Goal: Task Accomplishment & Management: Manage account settings

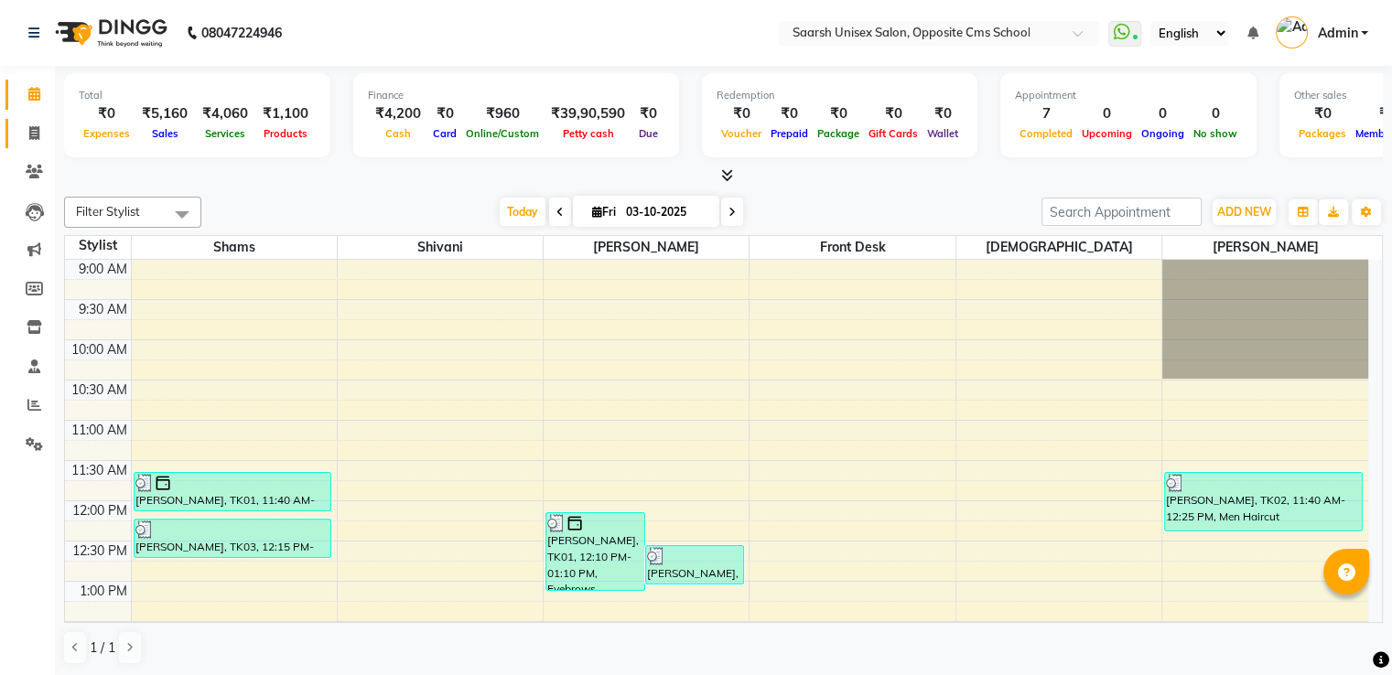
click at [36, 135] on icon at bounding box center [34, 133] width 10 height 14
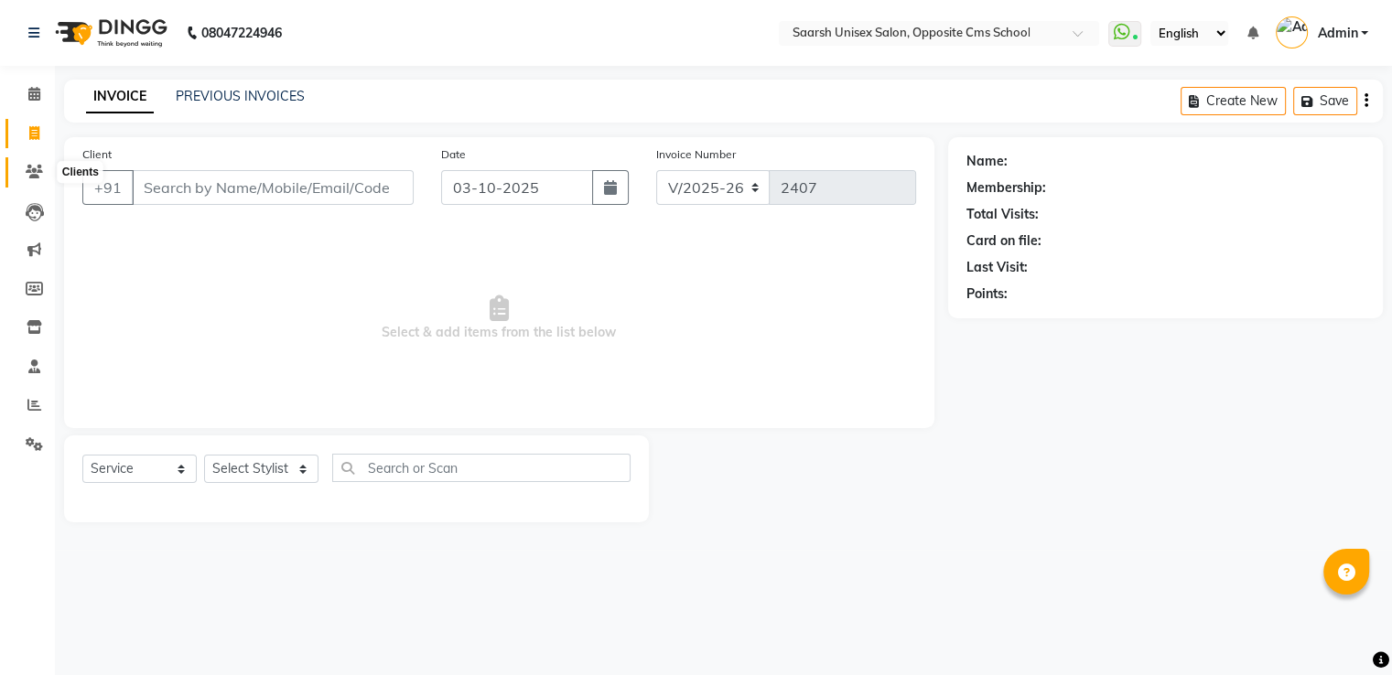
click at [40, 174] on icon at bounding box center [34, 172] width 17 height 14
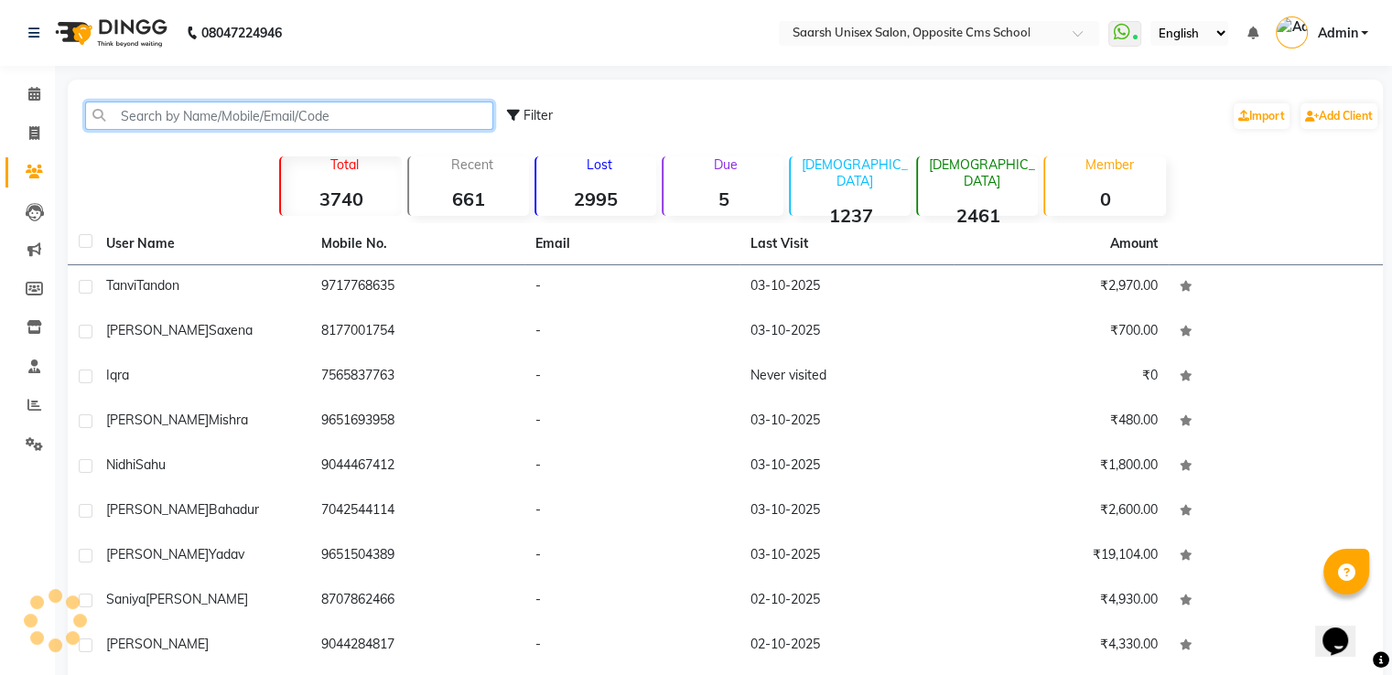
click at [233, 111] on input "text" at bounding box center [289, 116] width 408 height 28
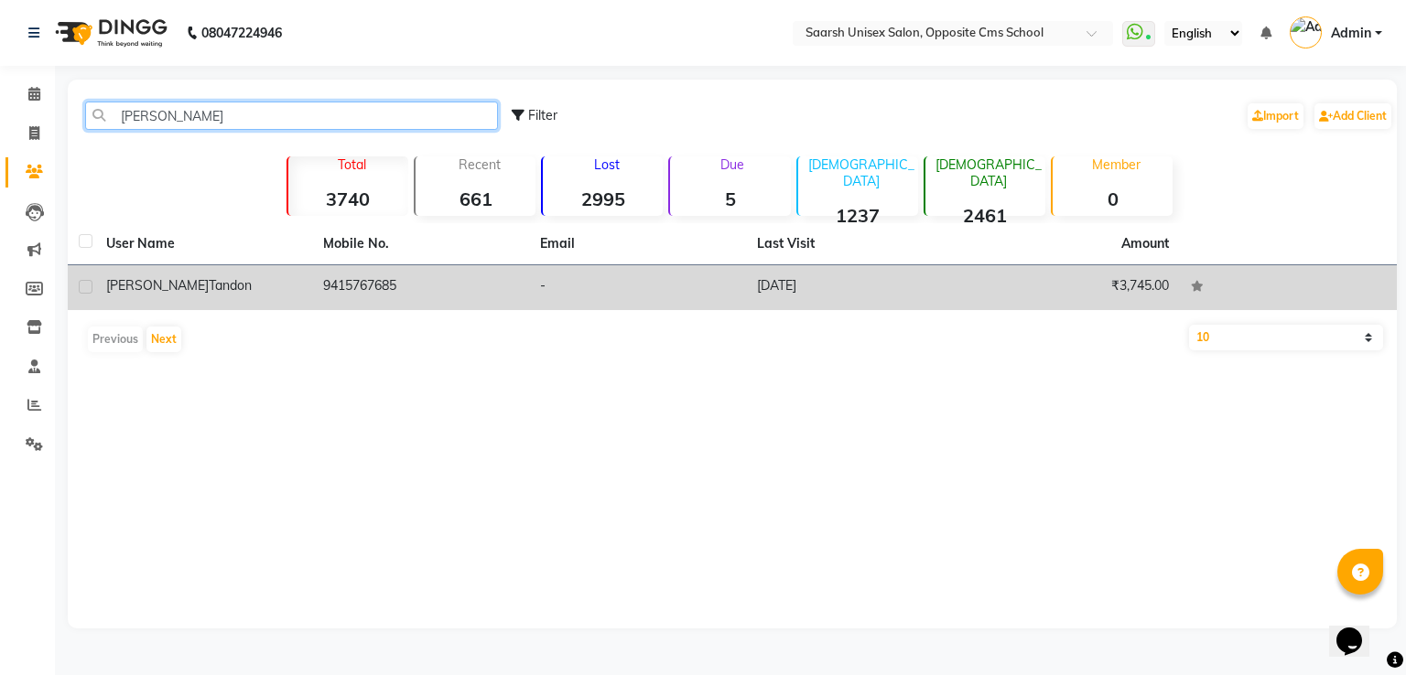
type input "neelu tan"
click at [280, 282] on div "Neelu Tandon" at bounding box center [203, 285] width 195 height 19
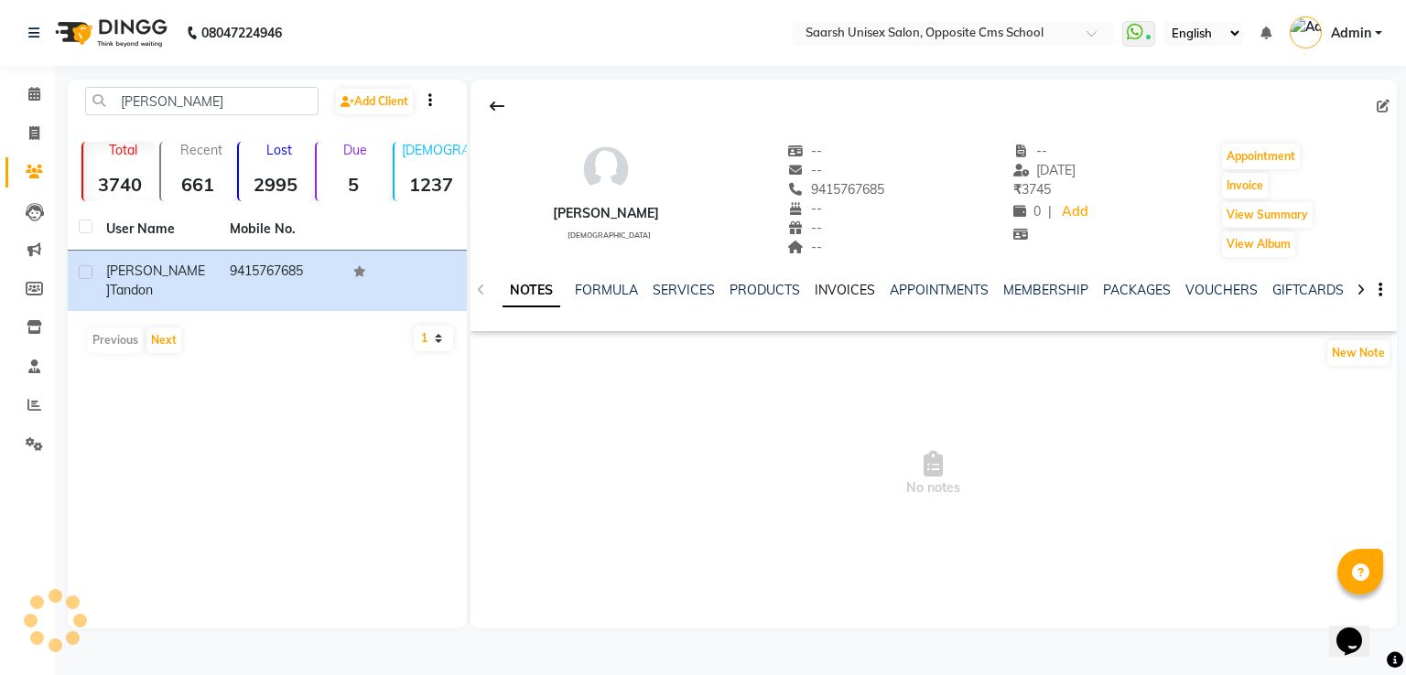
click at [835, 286] on link "INVOICES" at bounding box center [845, 290] width 60 height 16
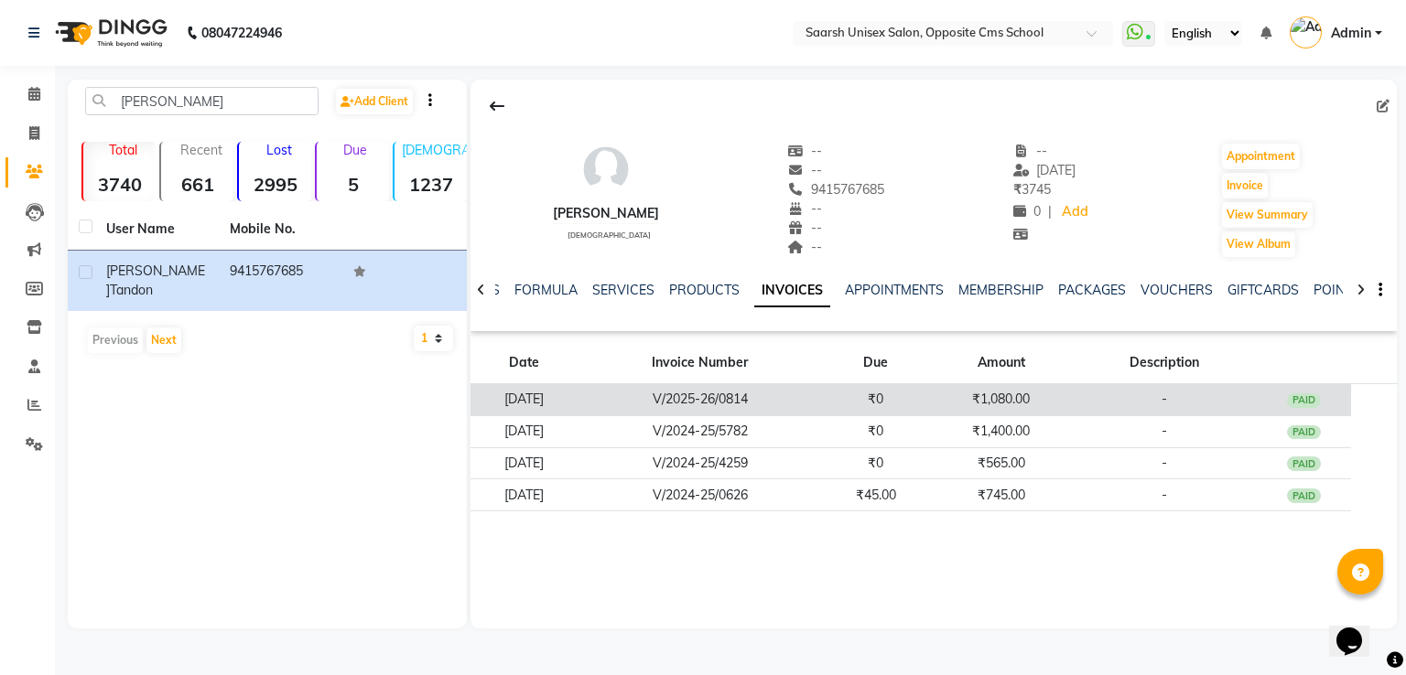
click at [875, 389] on td "₹0" at bounding box center [875, 400] width 107 height 32
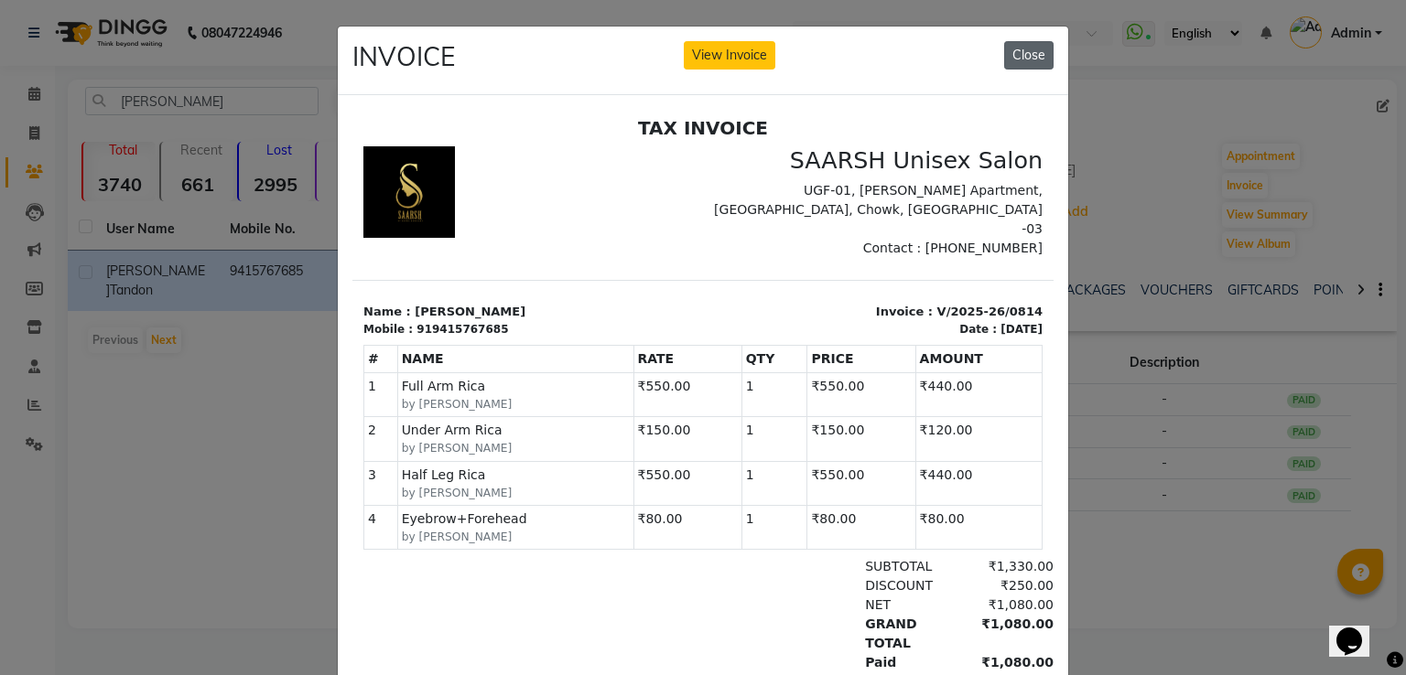
click at [1025, 45] on button "Close" at bounding box center [1028, 55] width 49 height 28
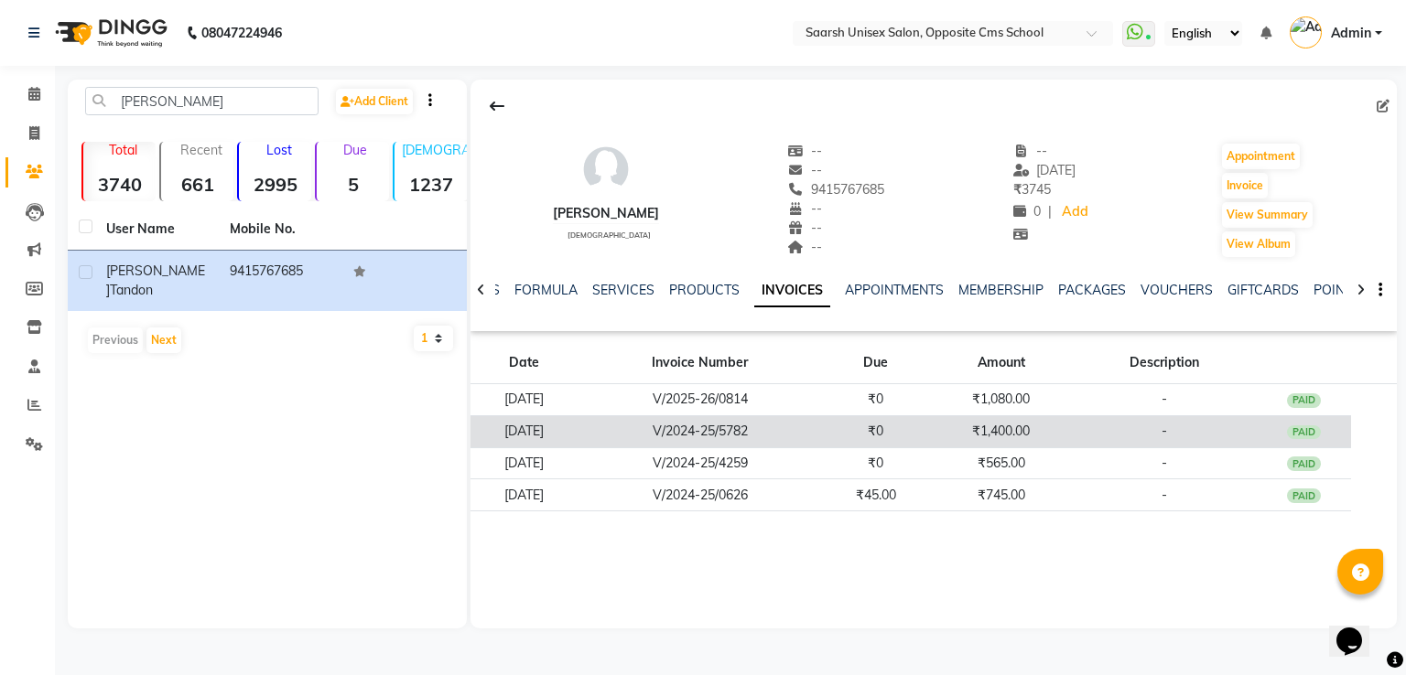
click at [1039, 437] on td "₹1,400.00" at bounding box center [1001, 432] width 144 height 32
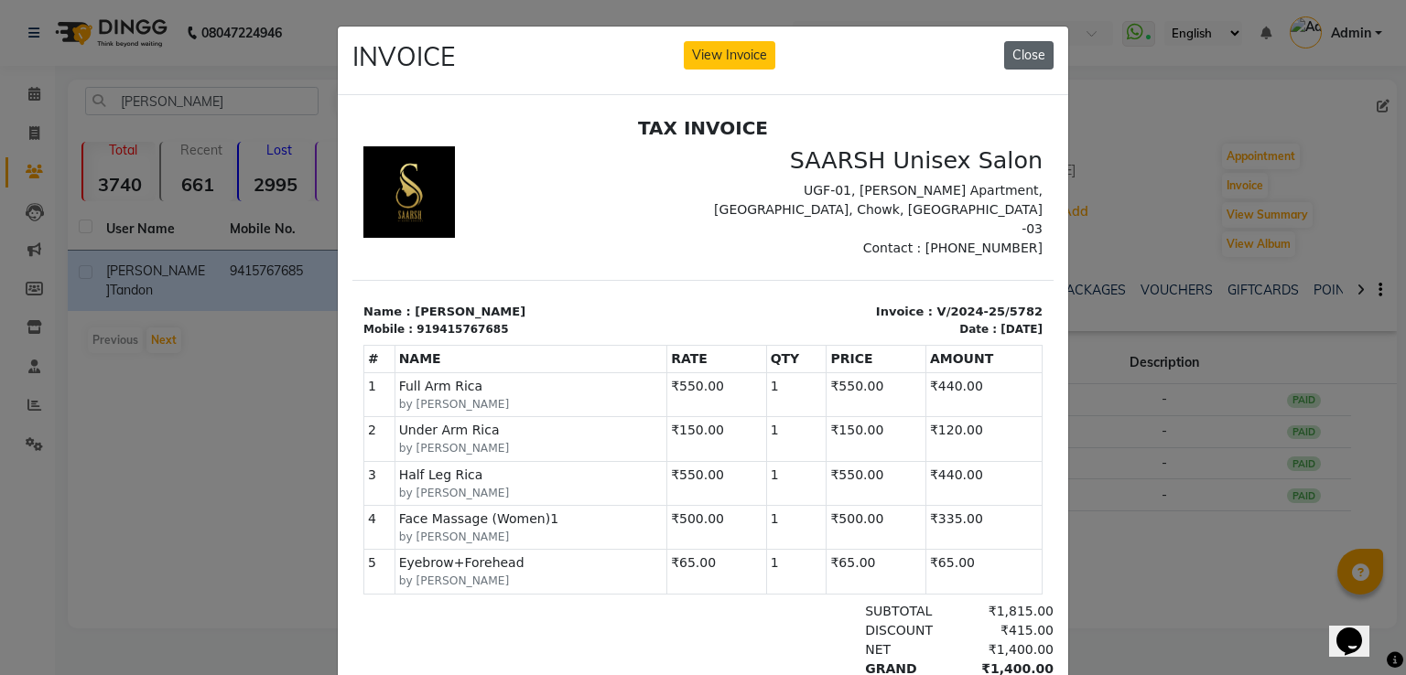
click at [1020, 50] on button "Close" at bounding box center [1028, 55] width 49 height 28
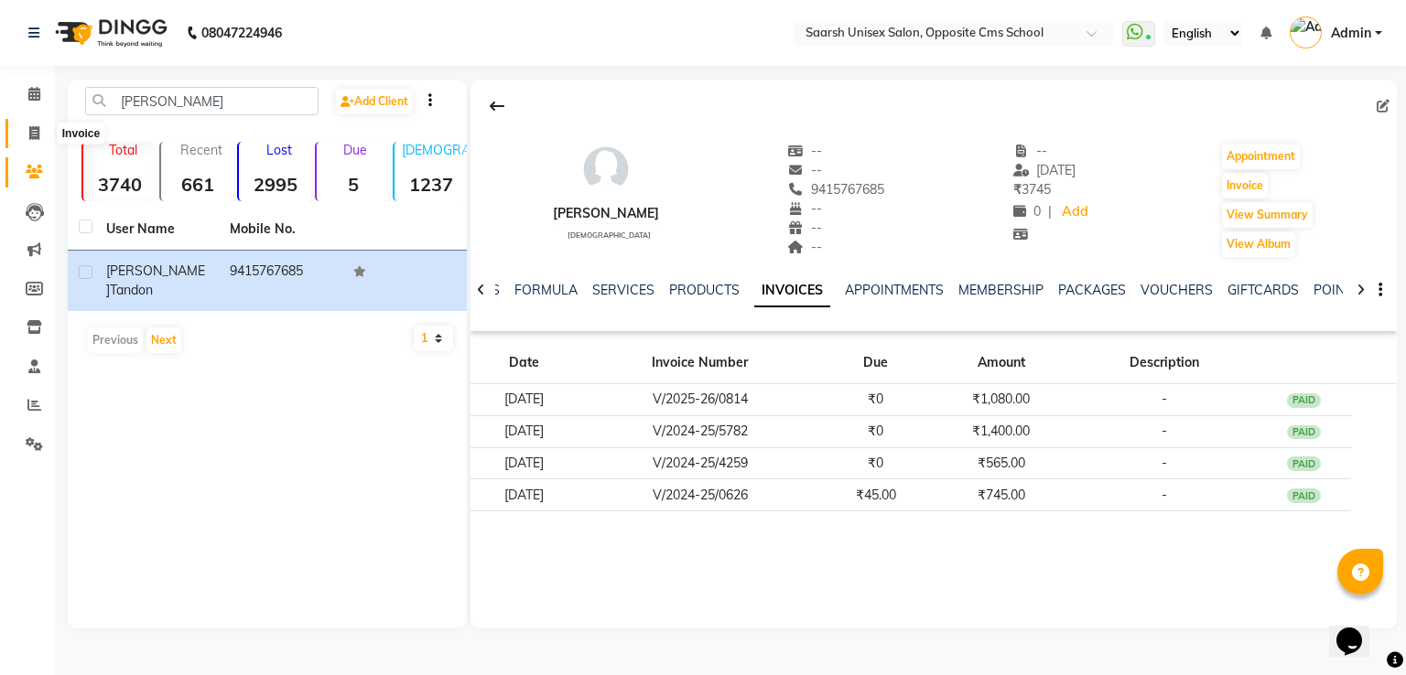
click at [34, 136] on icon at bounding box center [34, 133] width 10 height 14
select select "service"
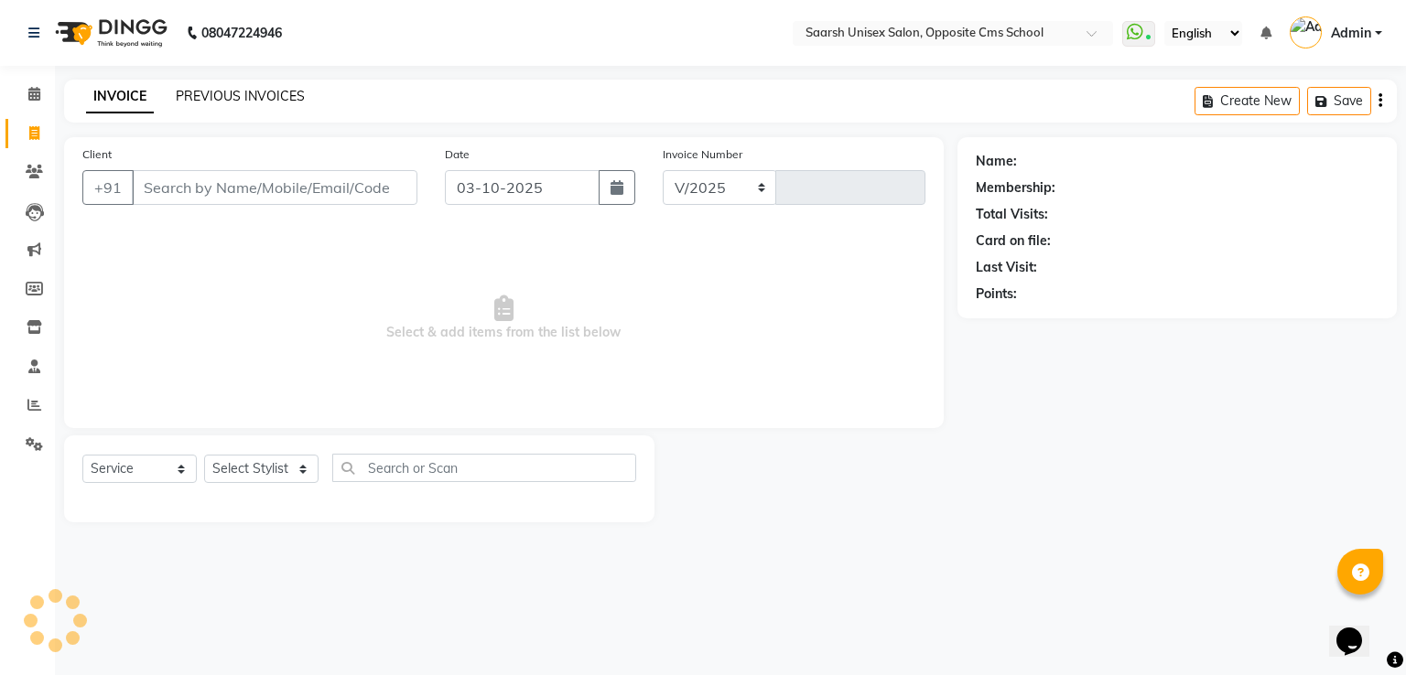
select select "3962"
type input "2407"
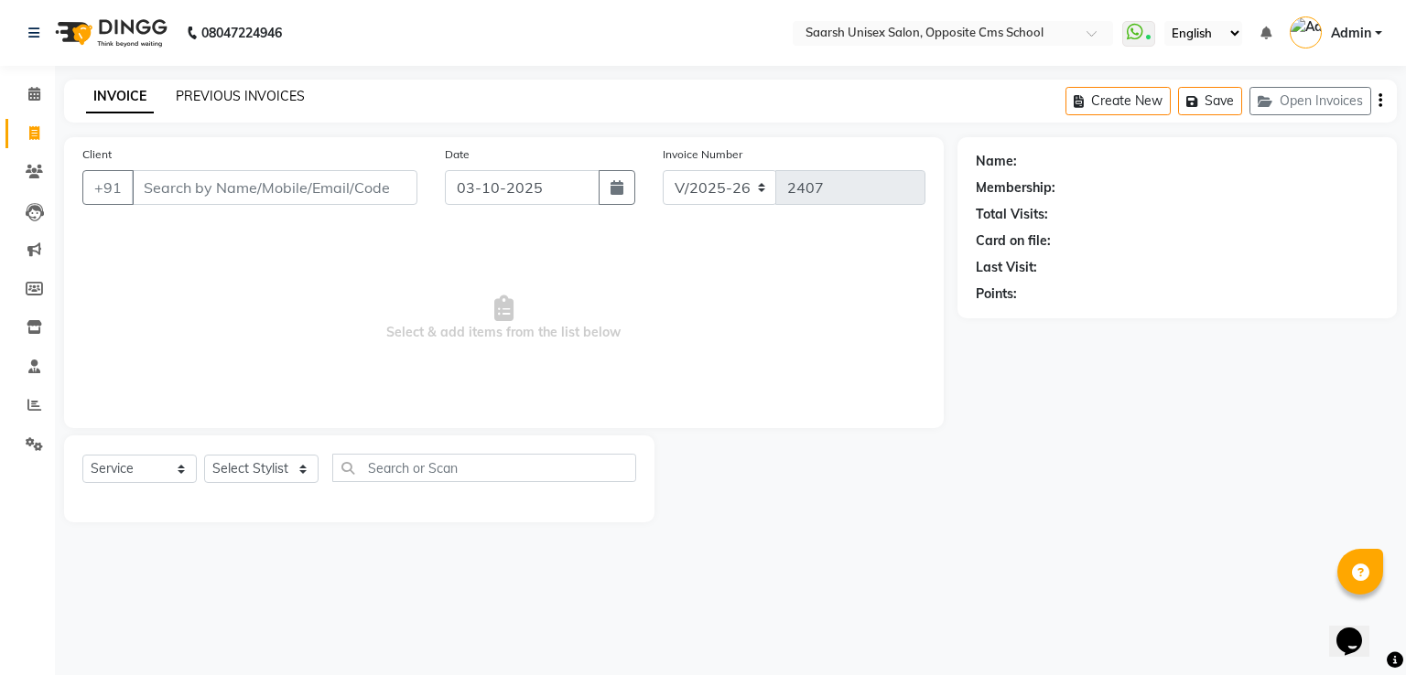
click at [271, 92] on link "PREVIOUS INVOICES" at bounding box center [240, 96] width 129 height 16
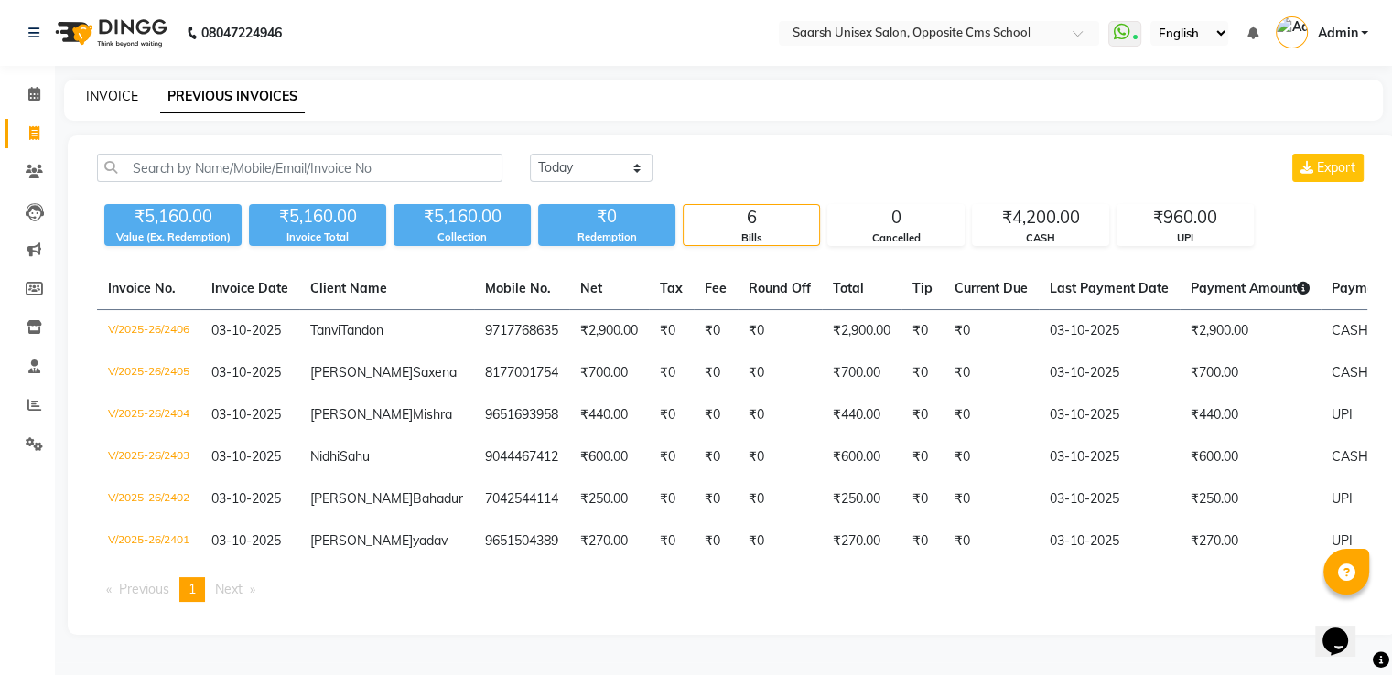
click at [123, 92] on link "INVOICE" at bounding box center [112, 96] width 52 height 16
select select "service"
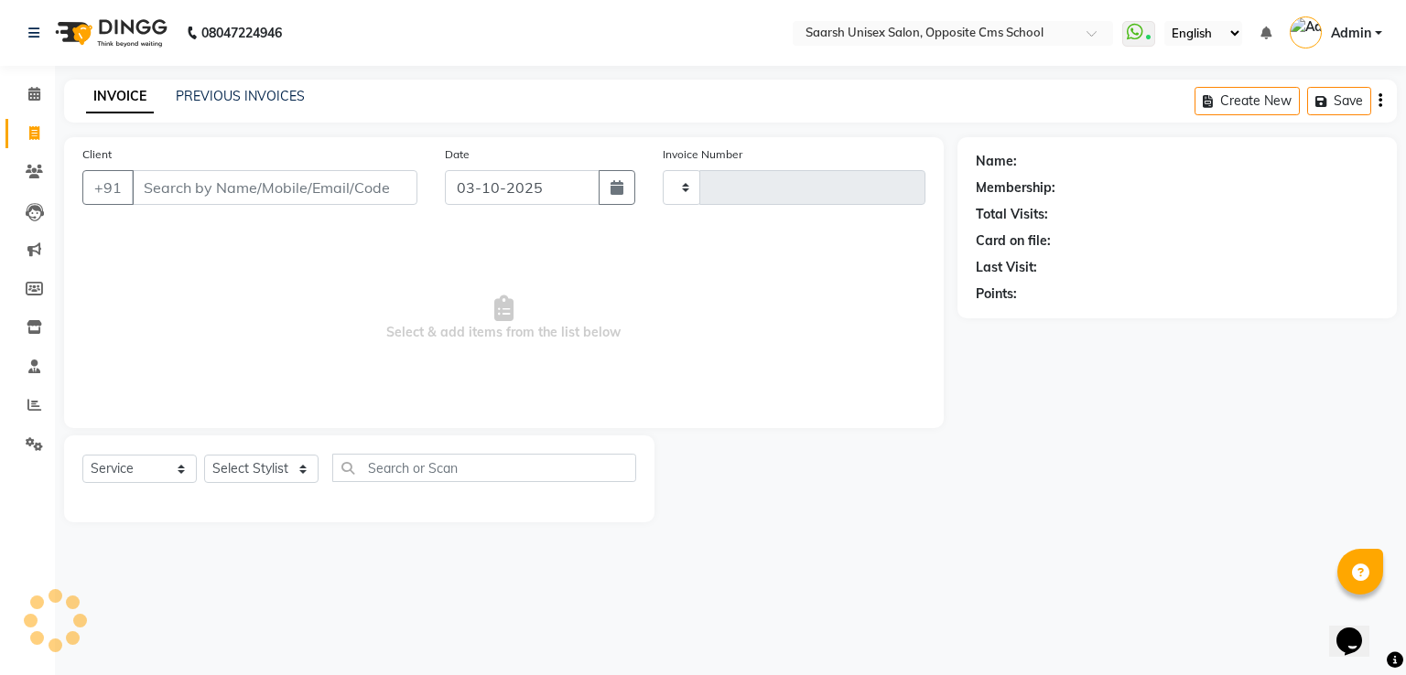
type input "2407"
select select "3962"
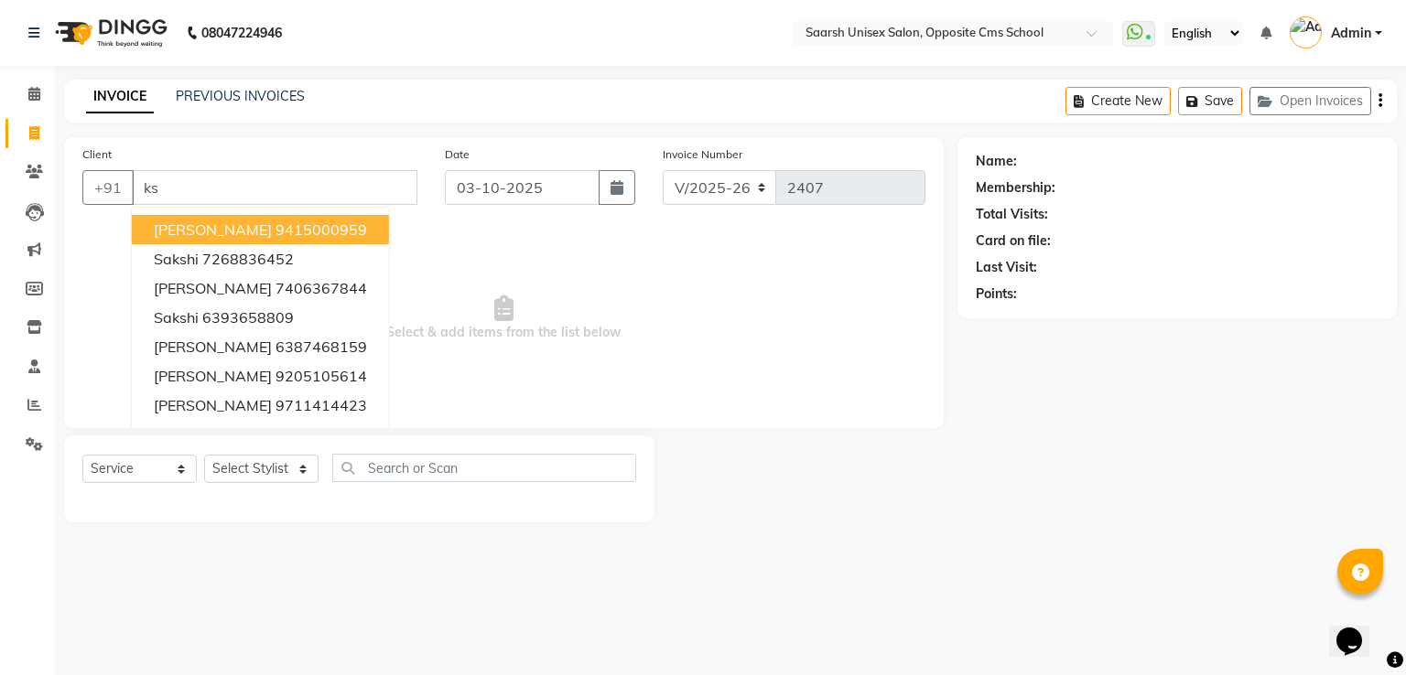
type input "k"
type input "c"
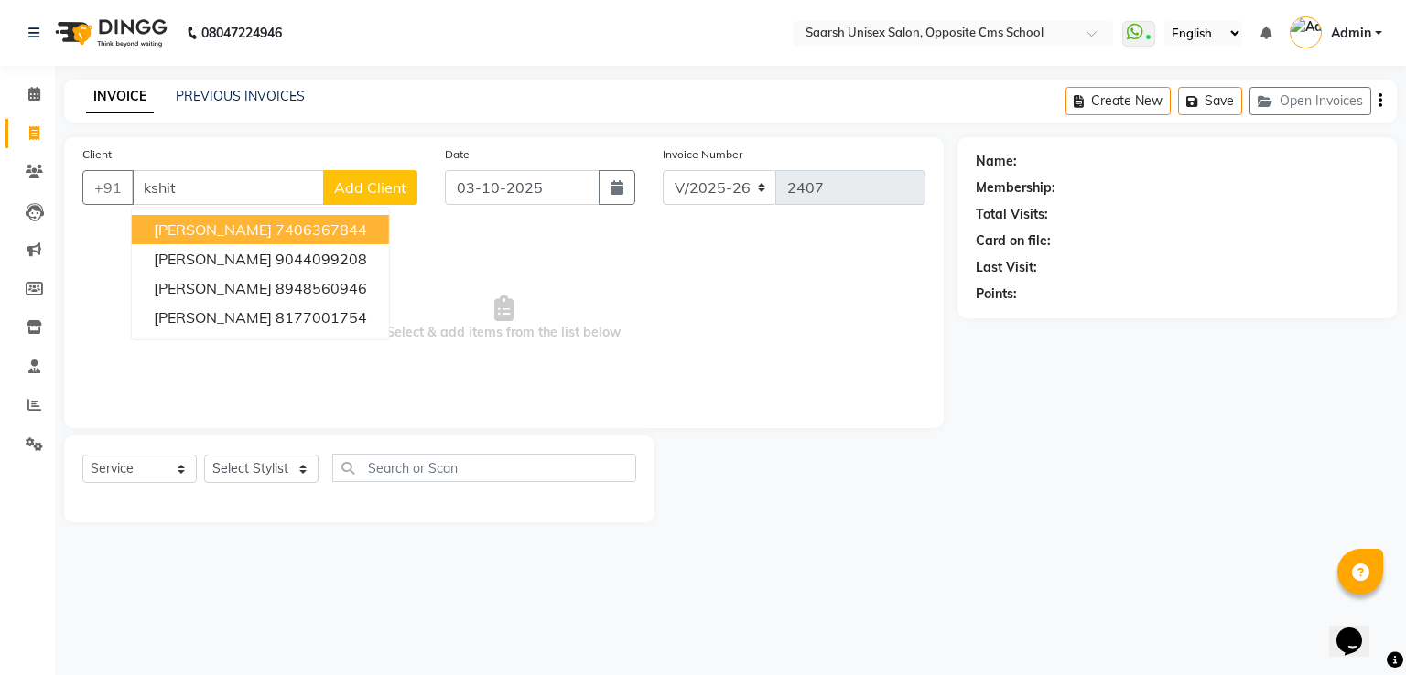
click at [305, 228] on ngb-highlight "7406367844" at bounding box center [322, 230] width 92 height 18
type input "7406367844"
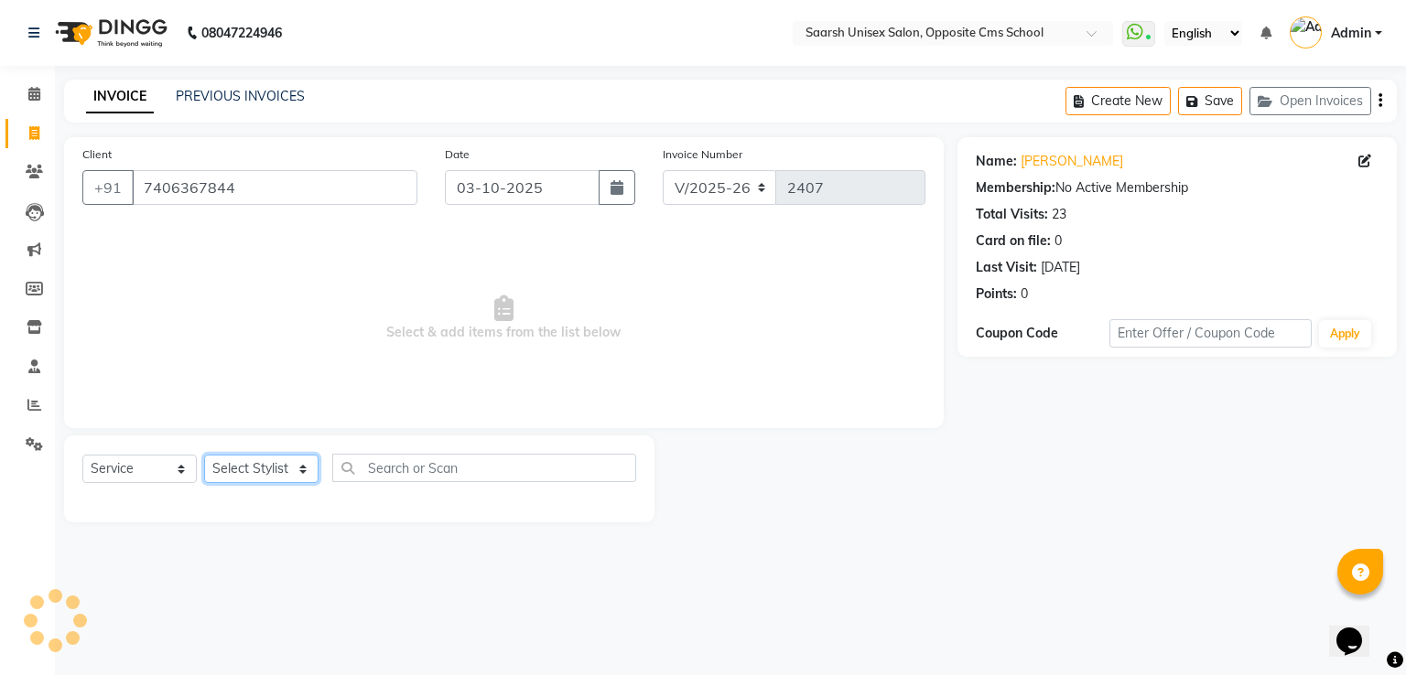
click at [285, 469] on select "Select Stylist Ayan Front Desk Sadhna Sapna Shams Shivani Shivi Utkarsh Saraswat" at bounding box center [261, 469] width 114 height 28
select select "20641"
click at [204, 456] on select "Select Stylist Ayan Front Desk Sadhna Sapna Shams Shivani Shivi Utkarsh Saraswat" at bounding box center [261, 469] width 114 height 28
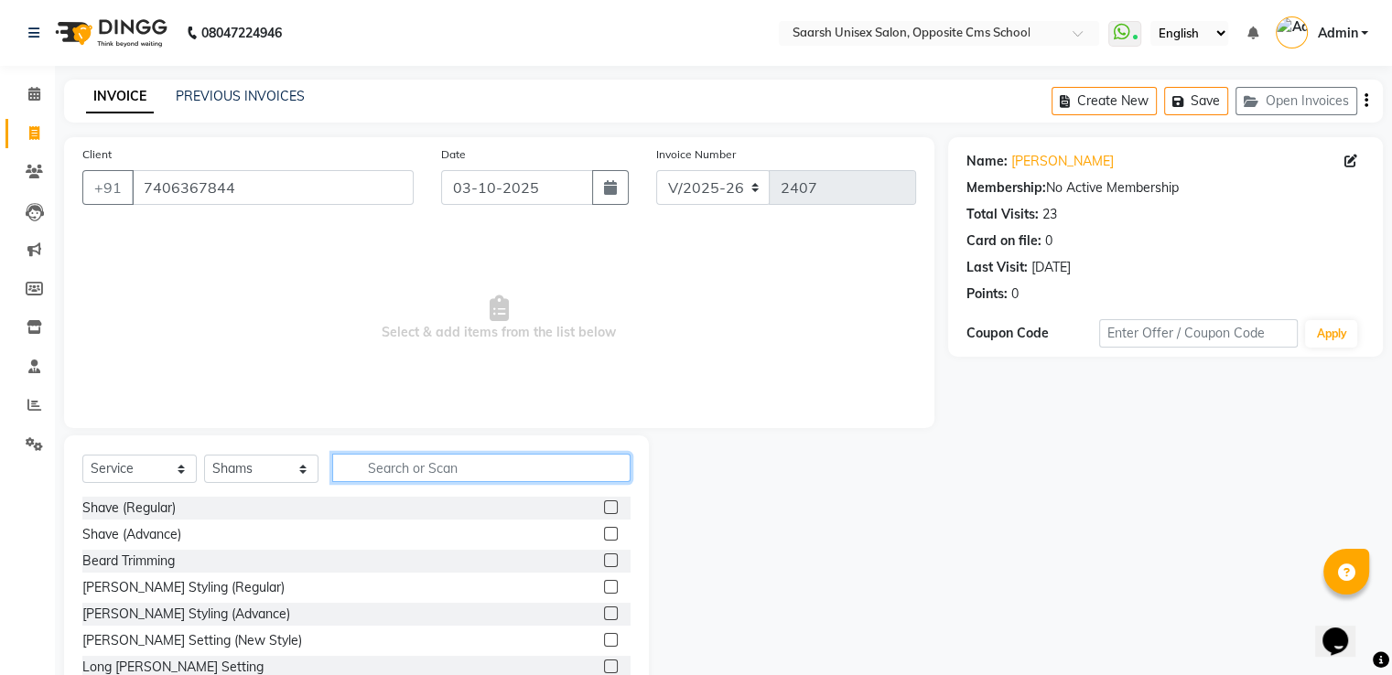
click at [394, 470] on input "text" at bounding box center [481, 468] width 298 height 28
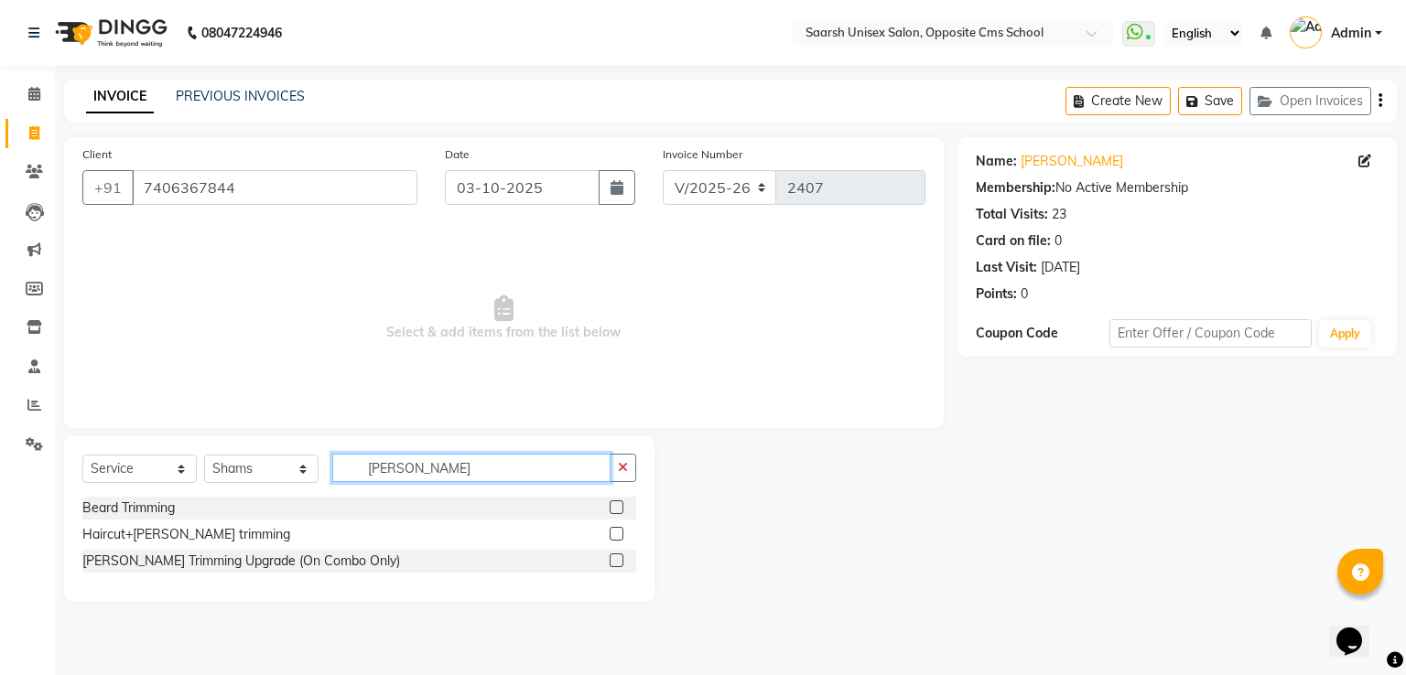
type input "beard tr"
click at [617, 532] on label at bounding box center [617, 534] width 14 height 14
click at [617, 532] on input "checkbox" at bounding box center [616, 535] width 12 height 12
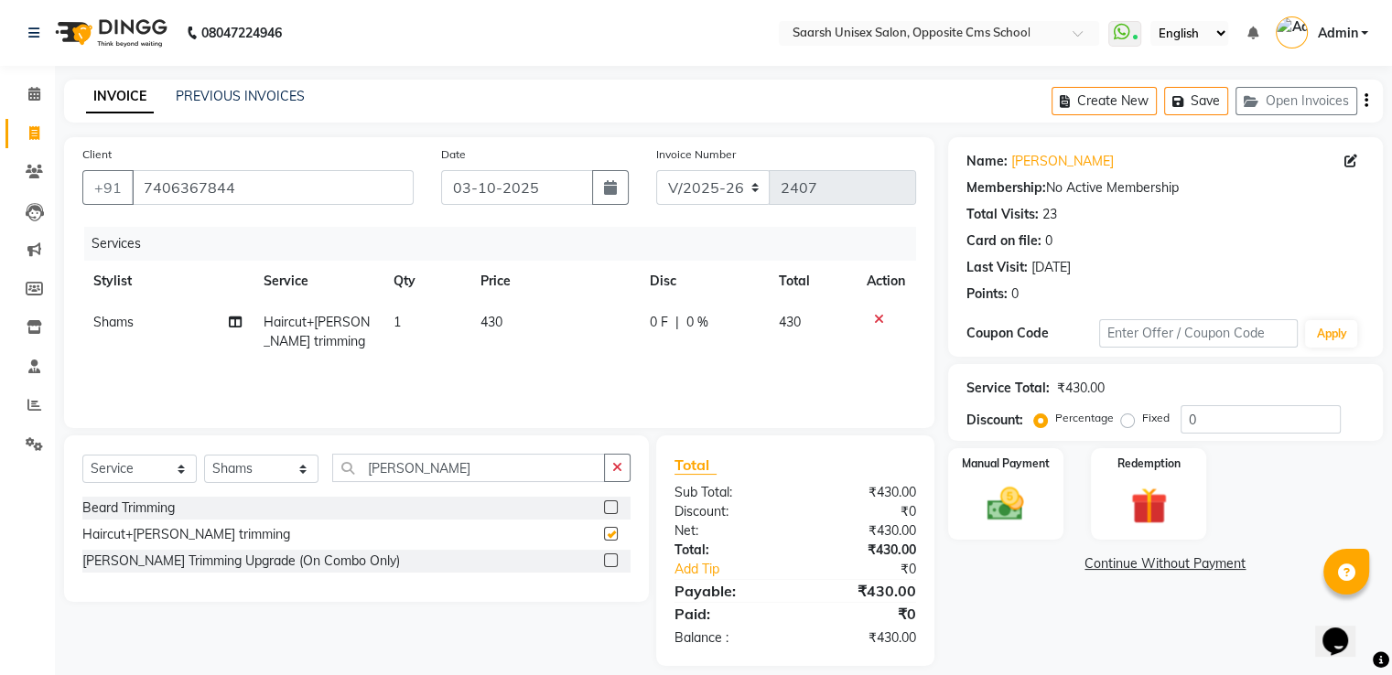
checkbox input "false"
click at [619, 466] on icon "button" at bounding box center [617, 467] width 10 height 13
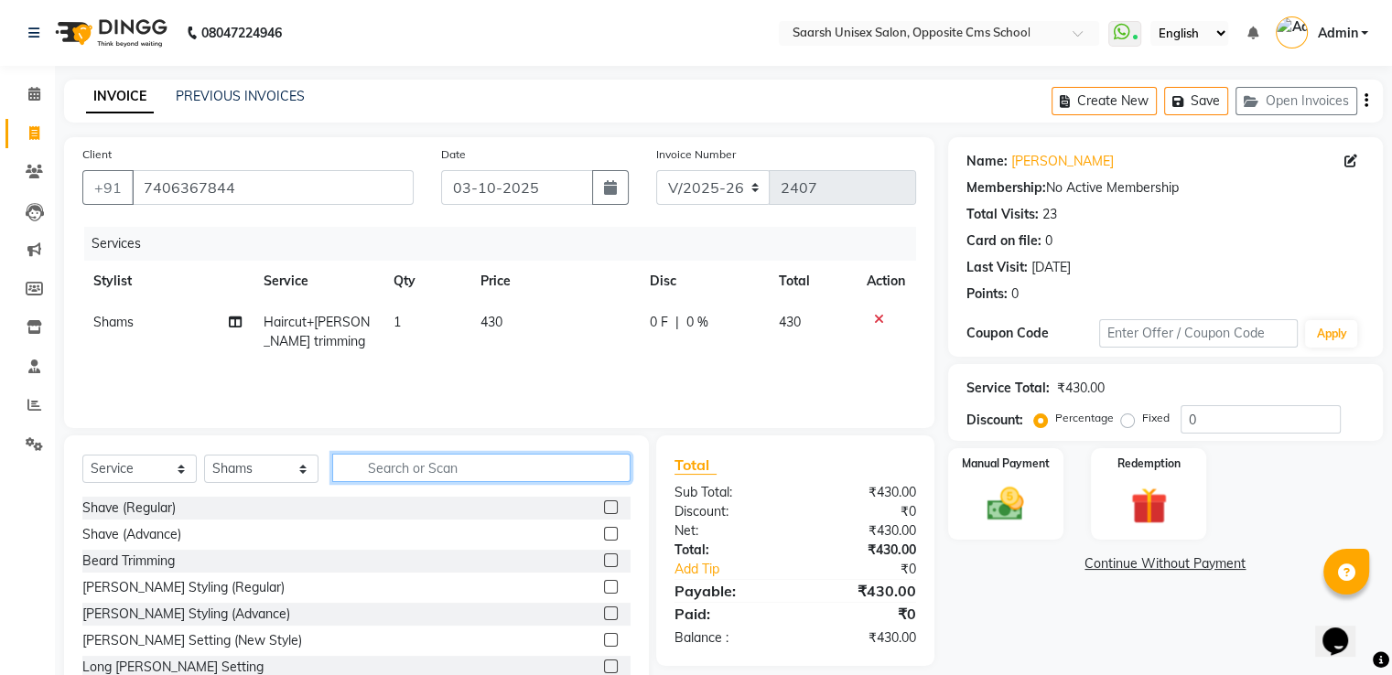
click at [481, 473] on input "text" at bounding box center [481, 468] width 298 height 28
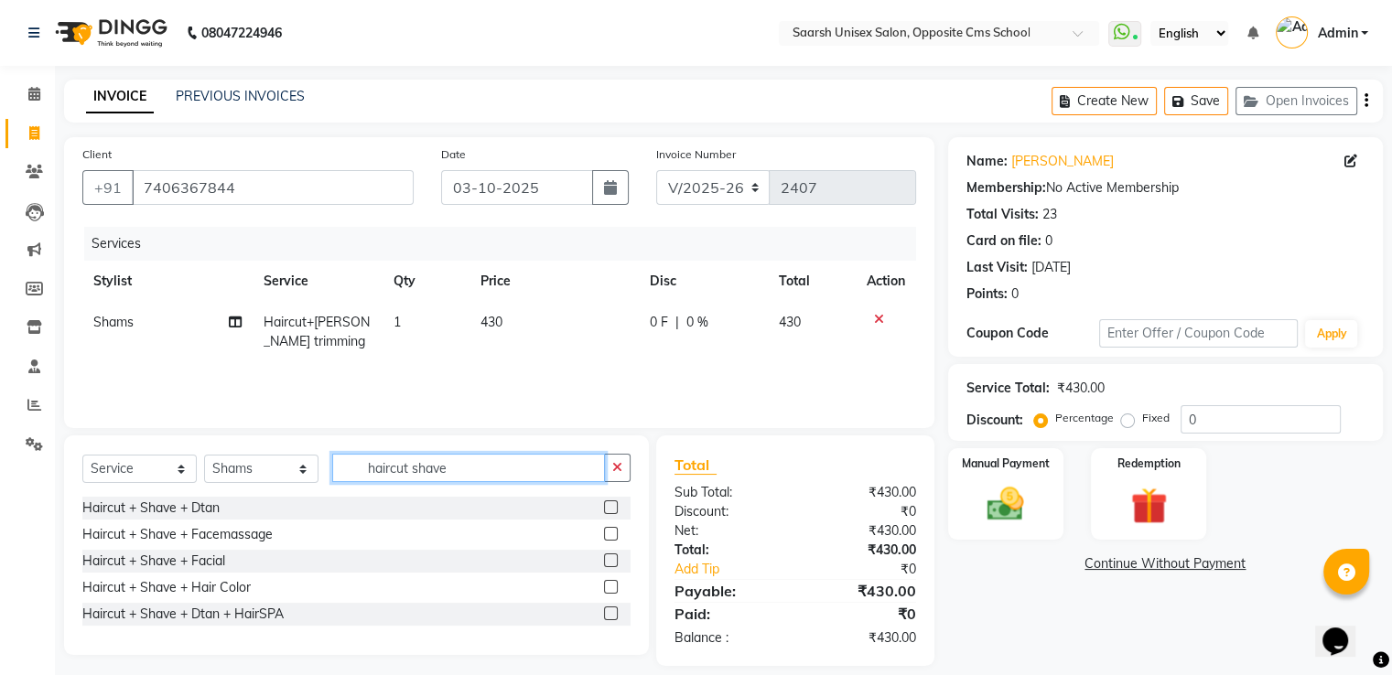
type input "haircut shave"
click at [606, 528] on label at bounding box center [611, 534] width 14 height 14
click at [606, 529] on input "checkbox" at bounding box center [610, 535] width 12 height 12
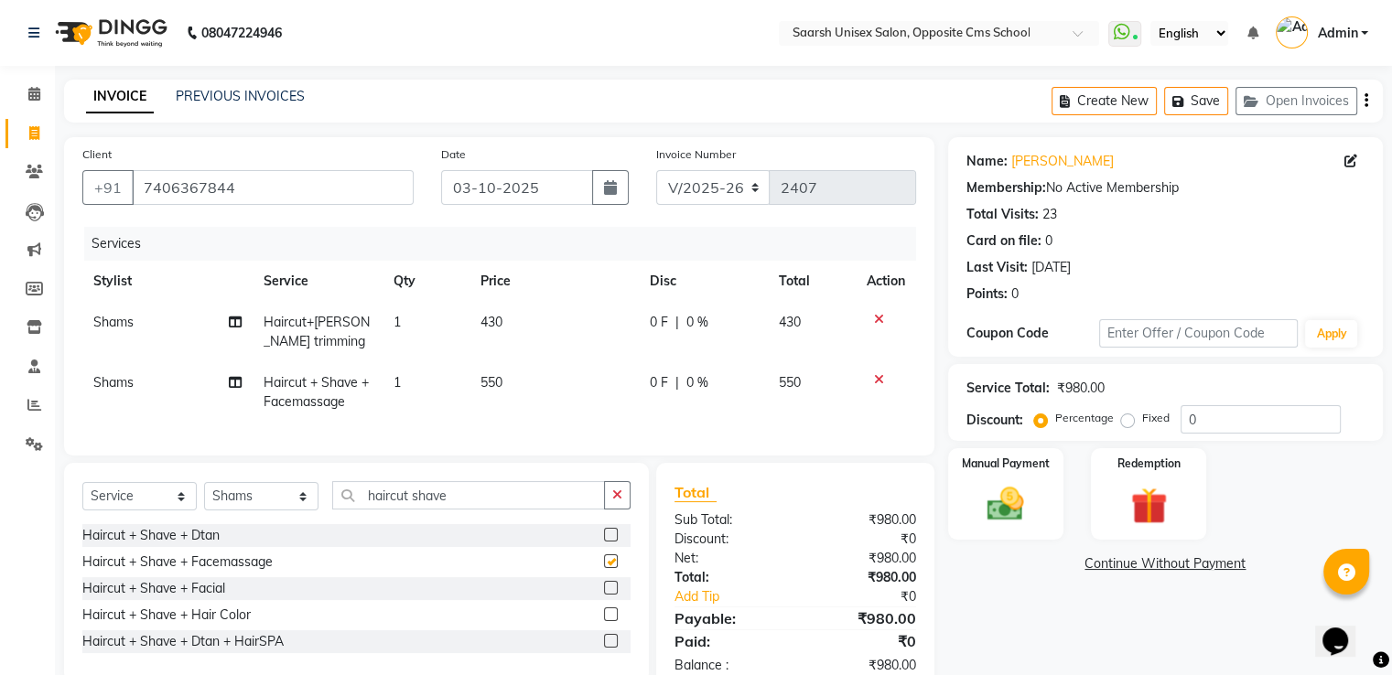
checkbox input "false"
click at [876, 319] on icon at bounding box center [879, 319] width 10 height 13
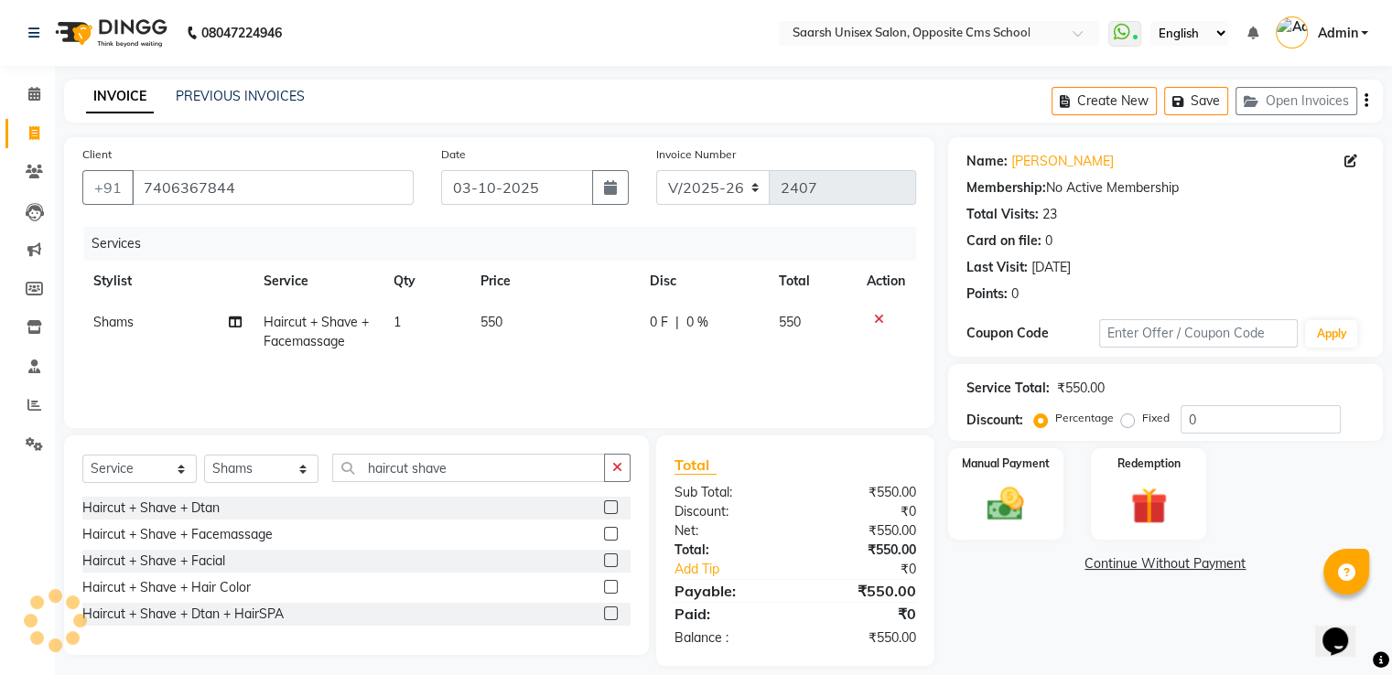
click at [564, 487] on div "Select Service Product Membership Package Voucher Prepaid Gift Card Select Styl…" at bounding box center [356, 475] width 548 height 43
click at [545, 466] on input "haircut shave" at bounding box center [468, 468] width 273 height 28
type input "h"
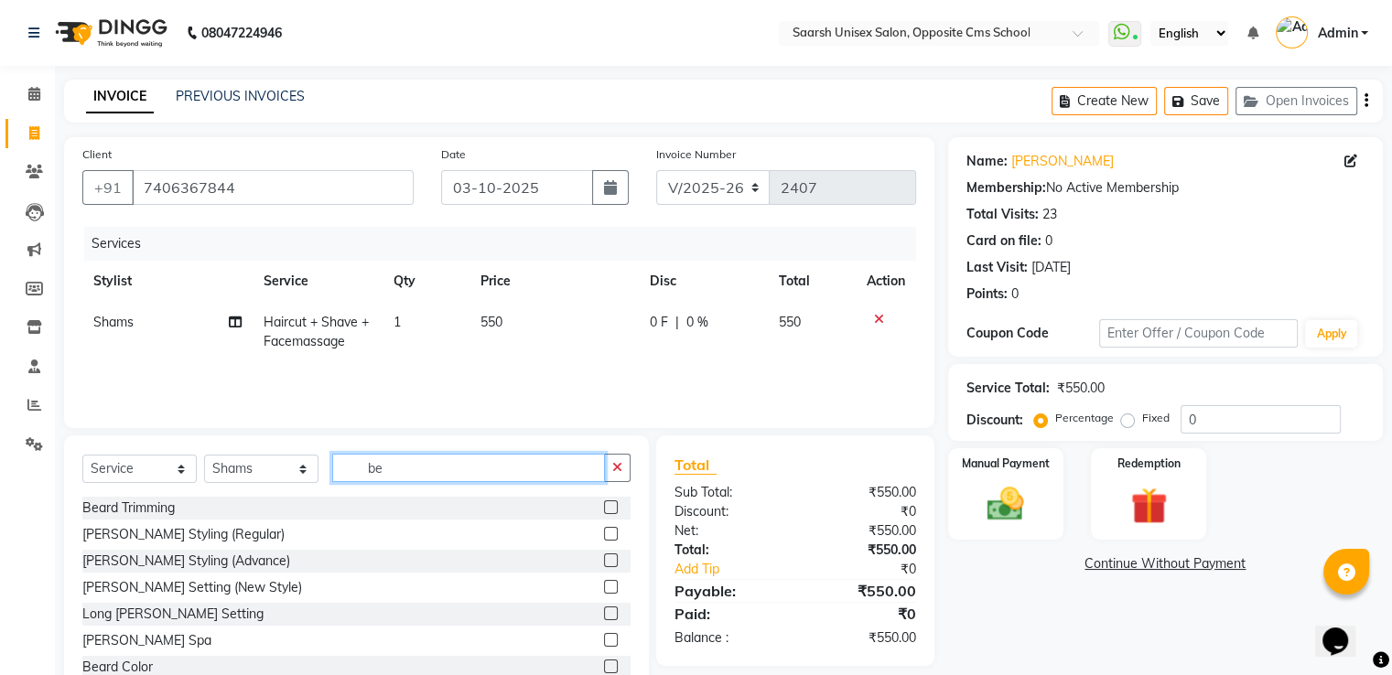
type input "b"
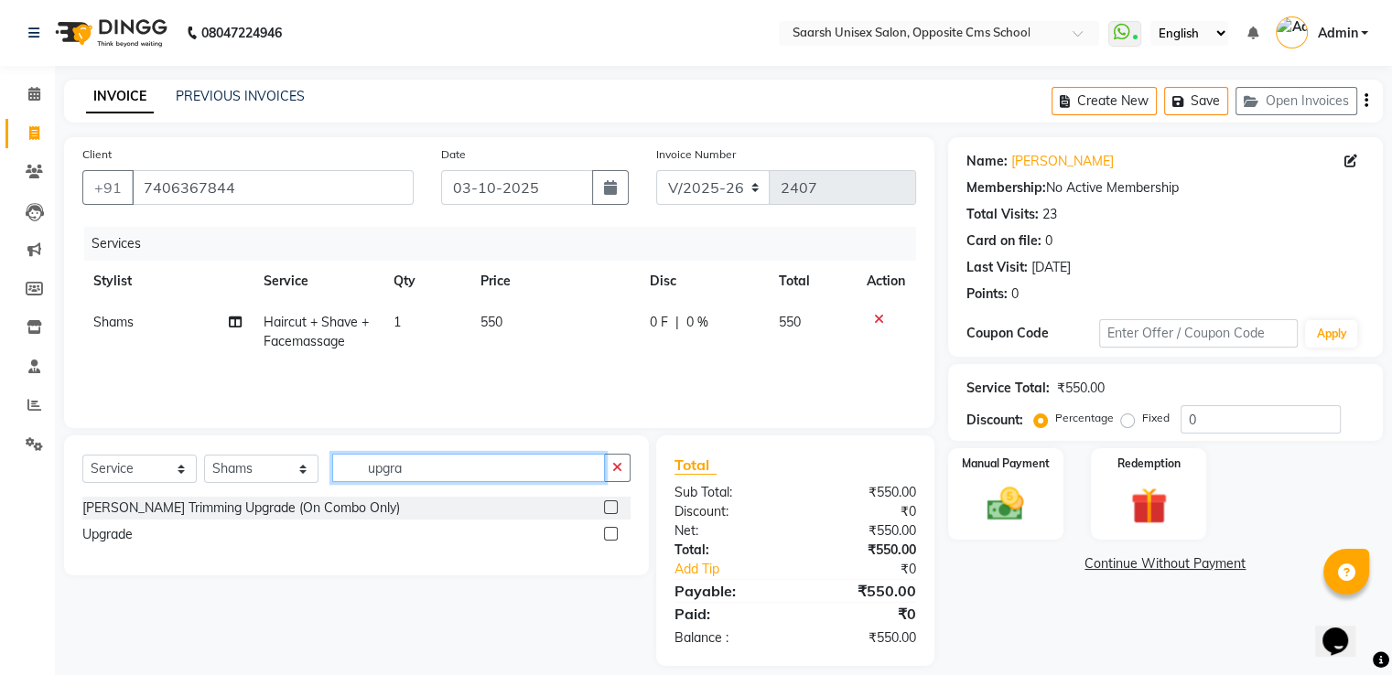
type input "upgra"
click at [609, 508] on label at bounding box center [611, 508] width 14 height 14
click at [609, 508] on input "checkbox" at bounding box center [610, 509] width 12 height 12
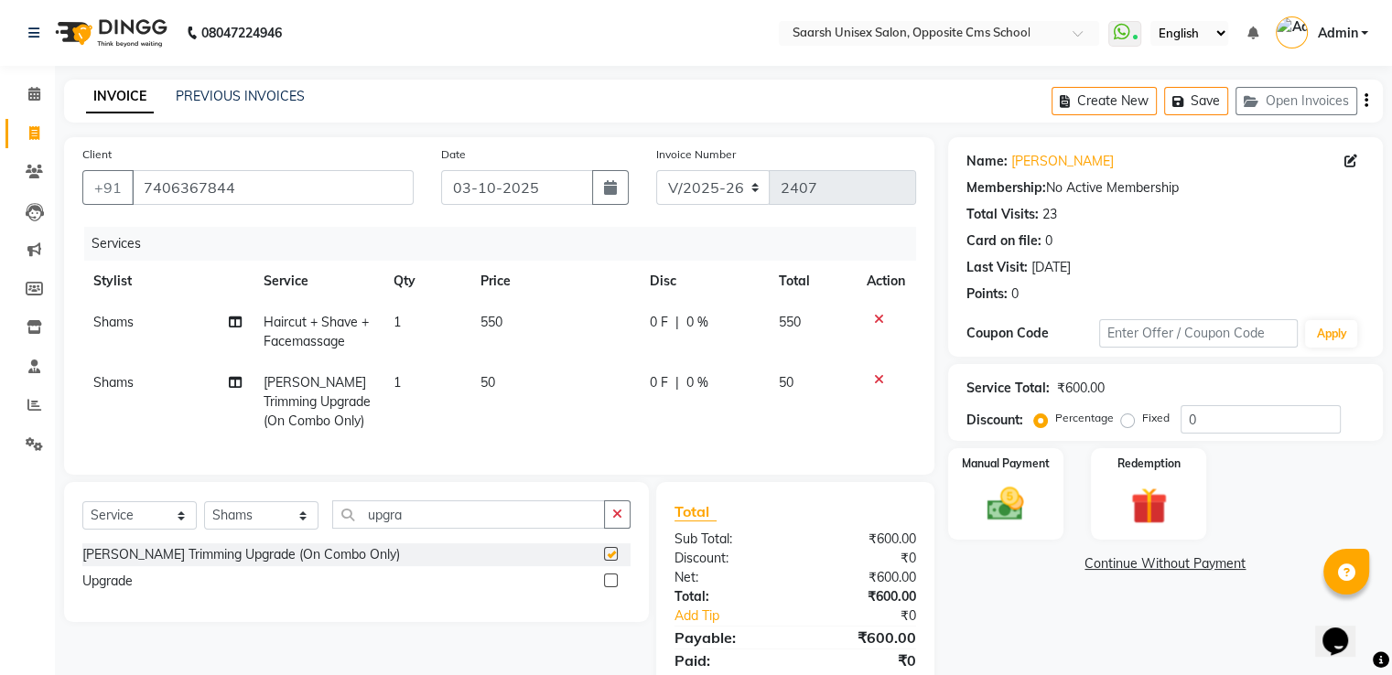
checkbox input "false"
click at [1007, 513] on img at bounding box center [1005, 505] width 61 height 44
click at [1146, 560] on span "UPI" at bounding box center [1141, 565] width 28 height 21
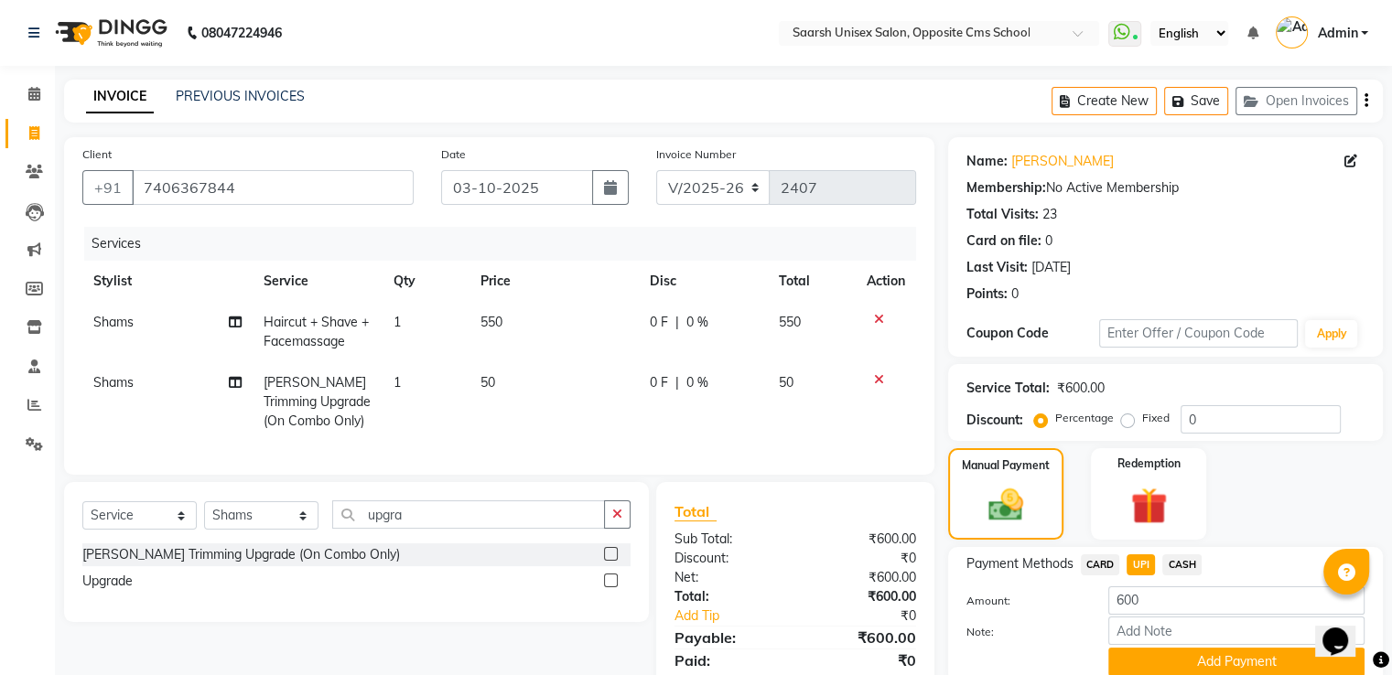
scroll to position [80, 0]
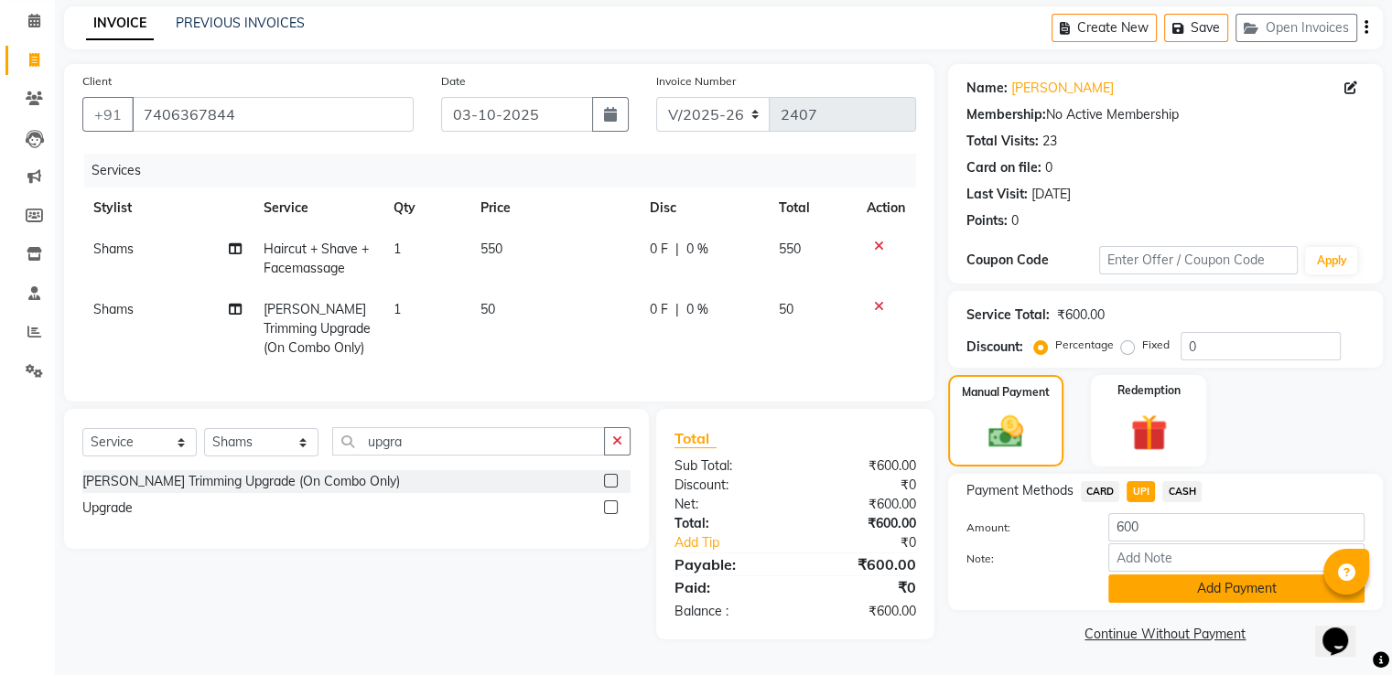
click at [1197, 585] on button "Add Payment" at bounding box center [1236, 589] width 256 height 28
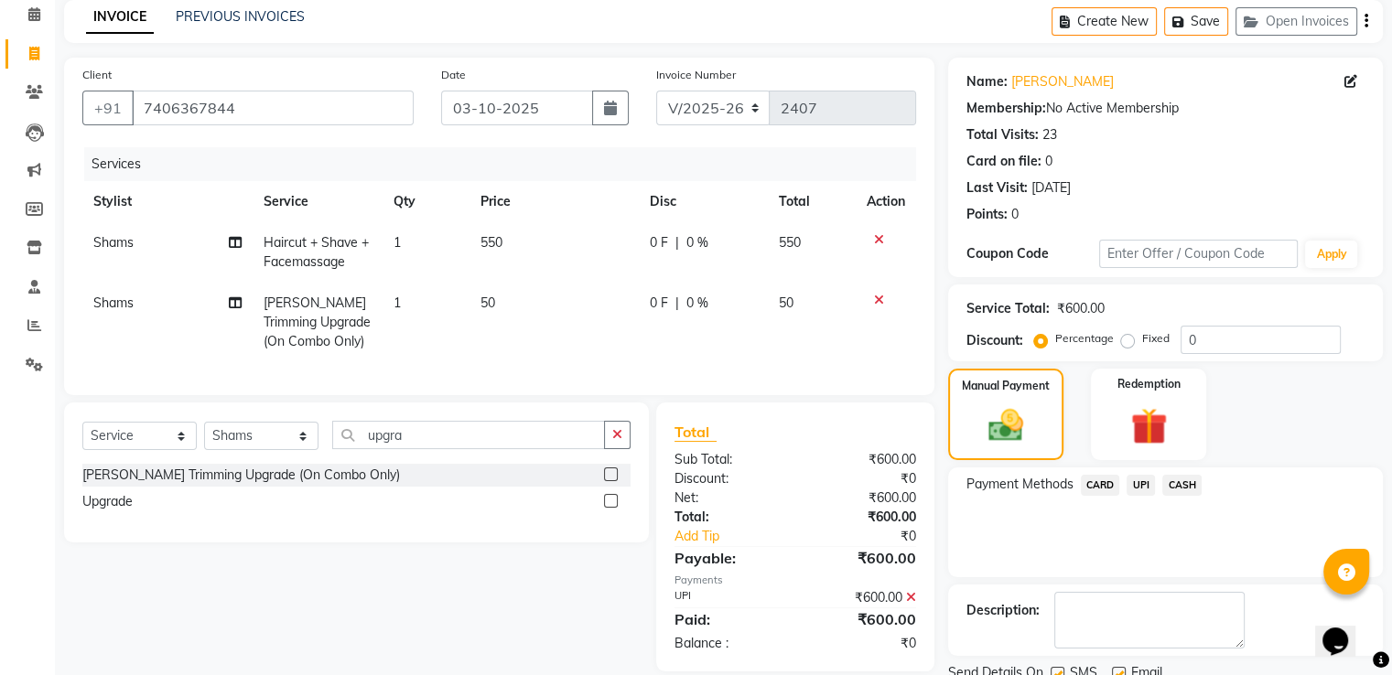
scroll to position [149, 0]
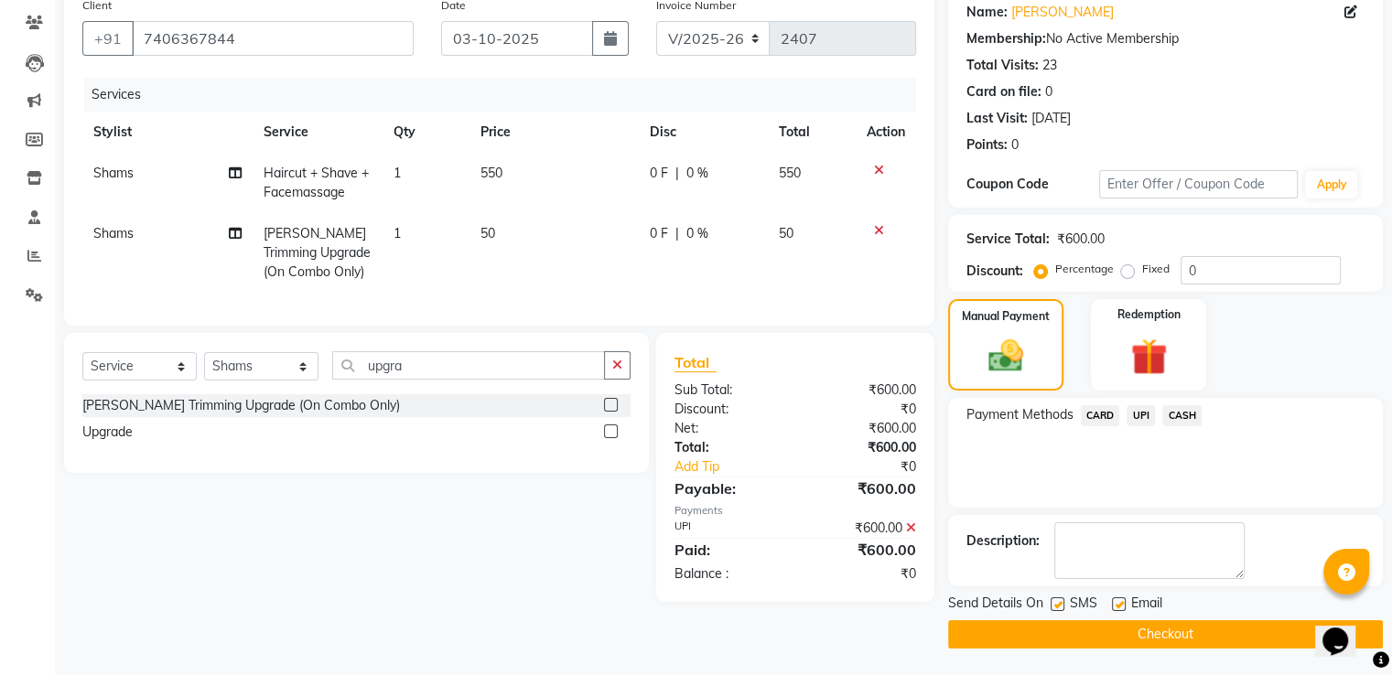
click at [1165, 636] on button "Checkout" at bounding box center [1165, 635] width 435 height 28
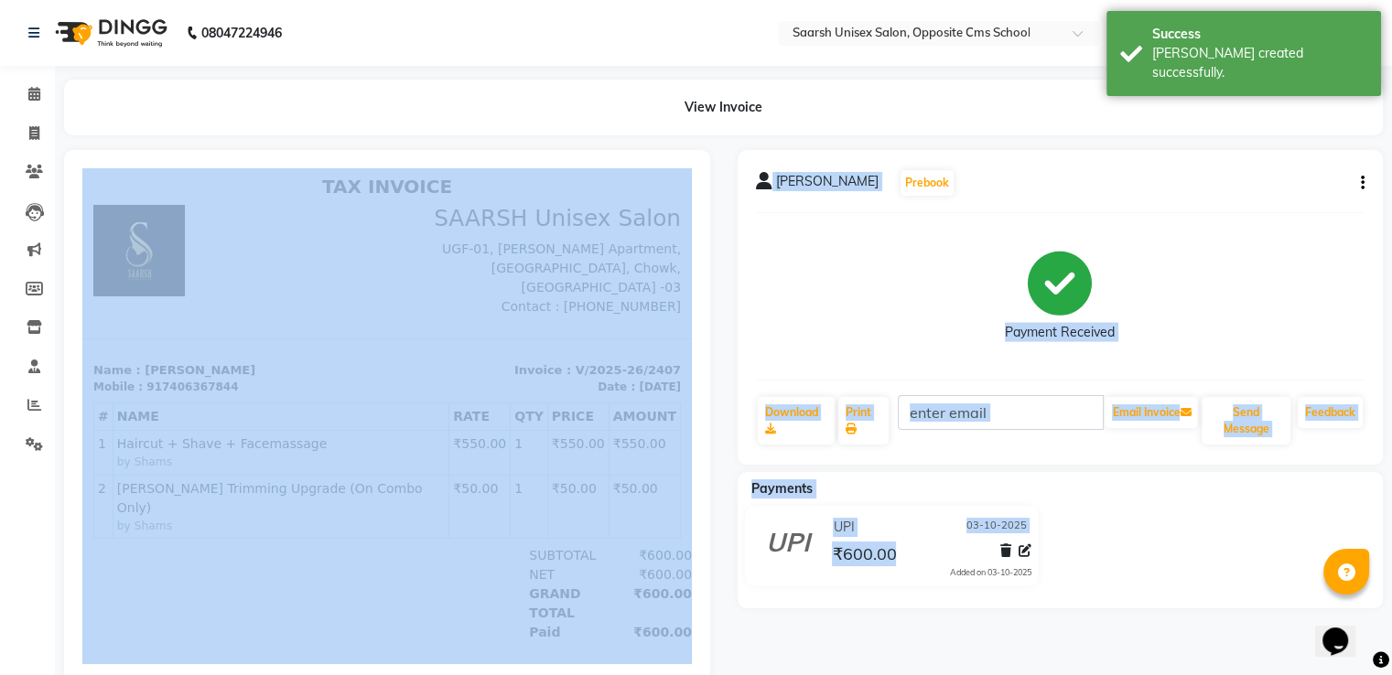
drag, startPoint x: 1248, startPoint y: 805, endPoint x: 539, endPoint y: 438, distance: 797.9
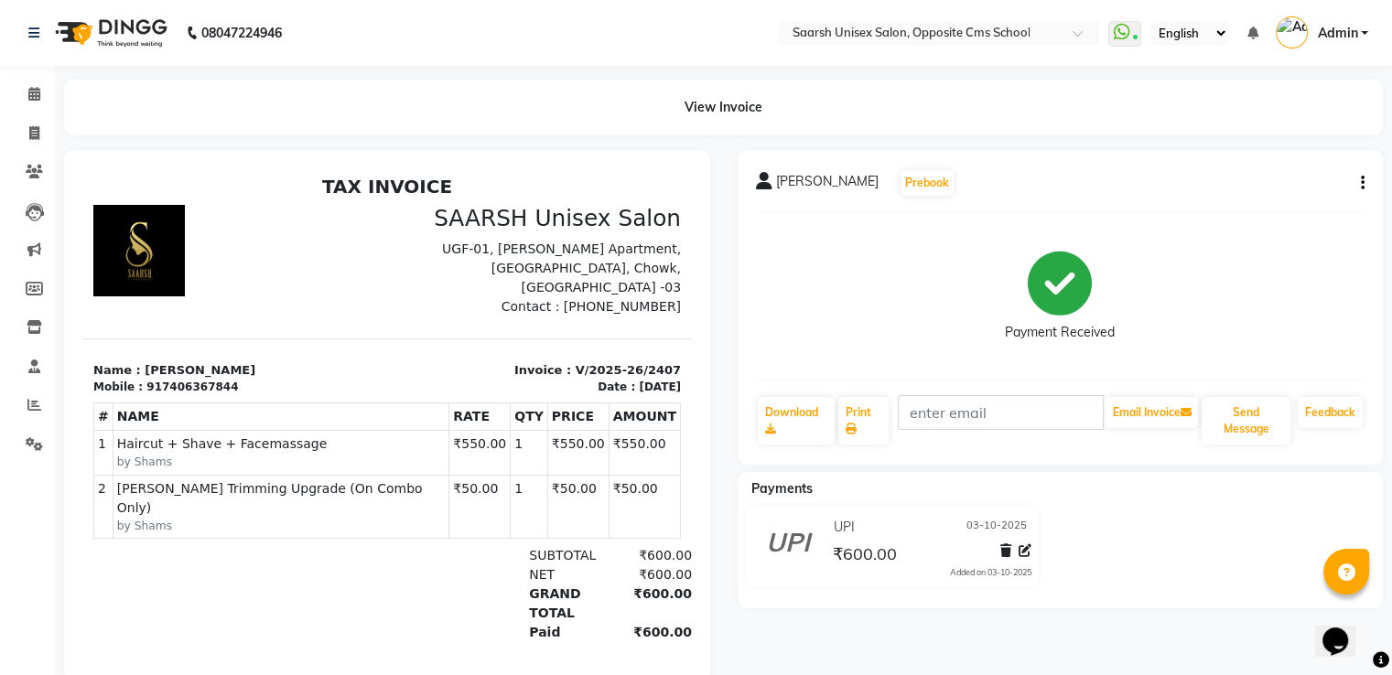
click at [33, 112] on li "Calendar" at bounding box center [27, 94] width 55 height 39
click at [41, 141] on span at bounding box center [34, 134] width 32 height 21
select select "service"
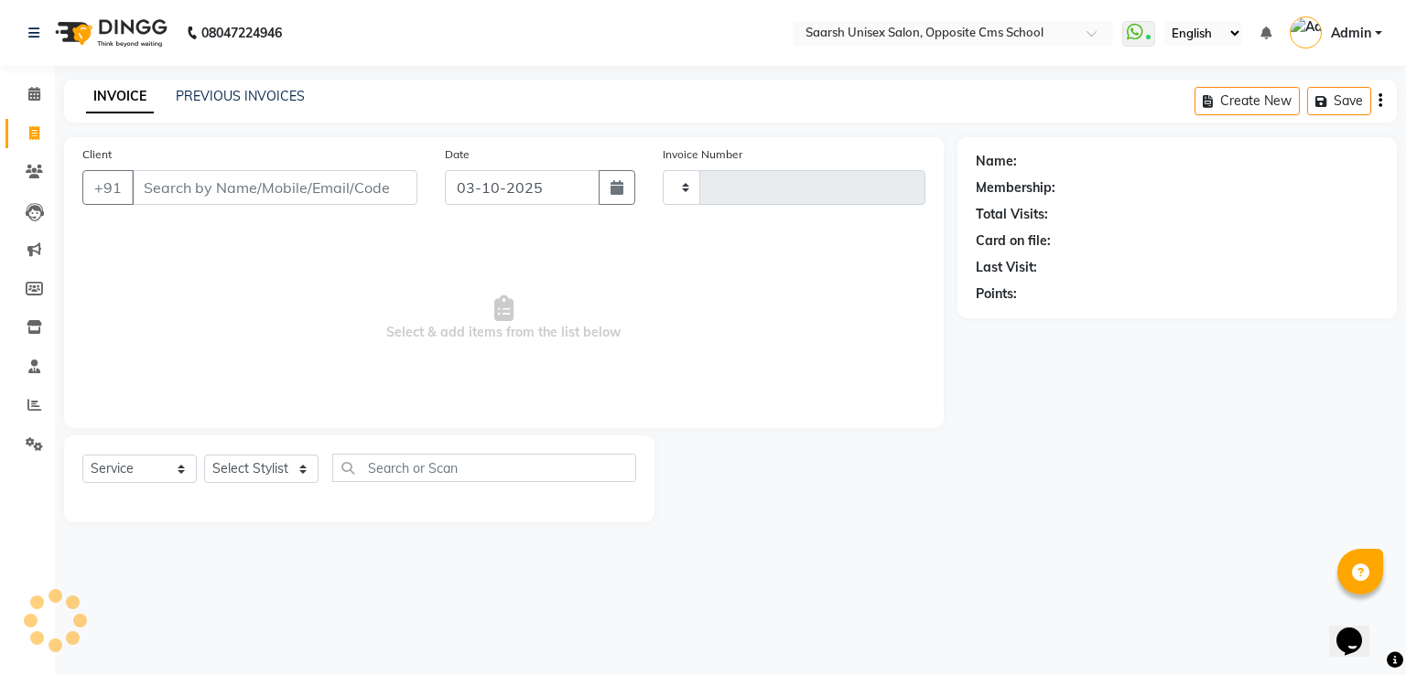
type input "2408"
select select "3962"
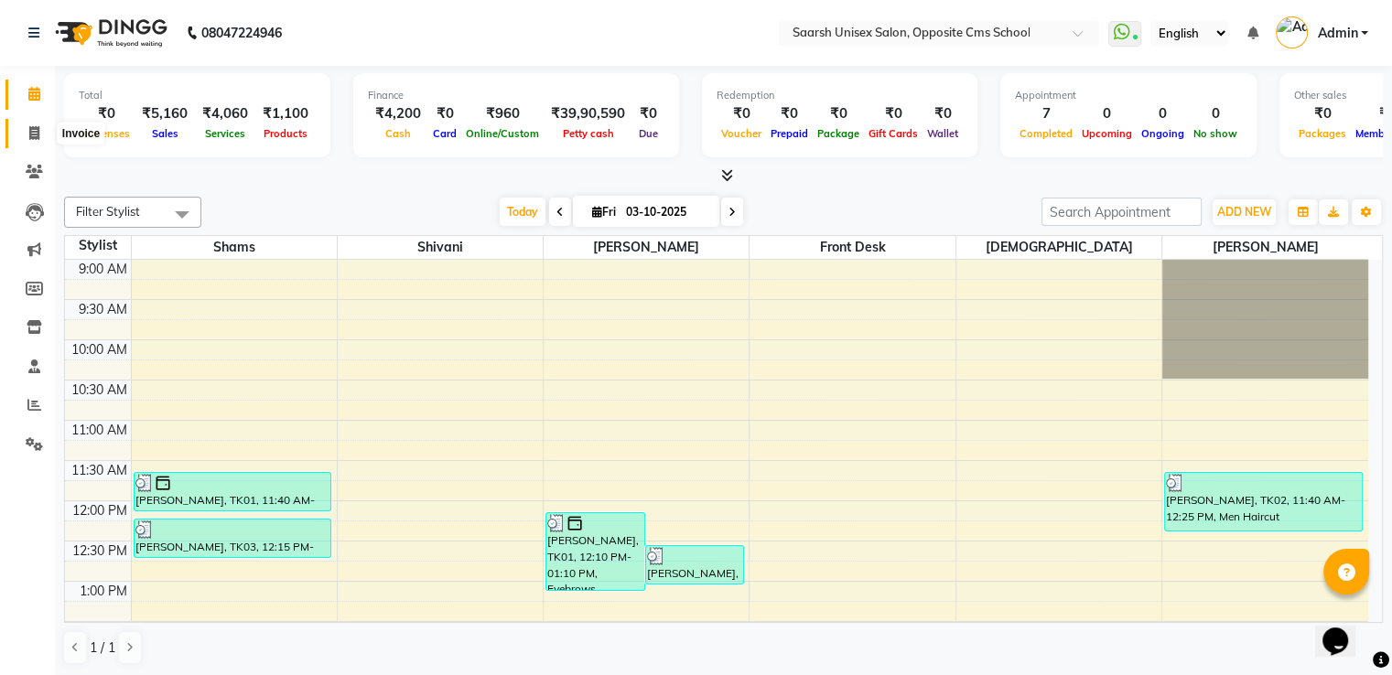
click at [32, 142] on span at bounding box center [34, 134] width 32 height 21
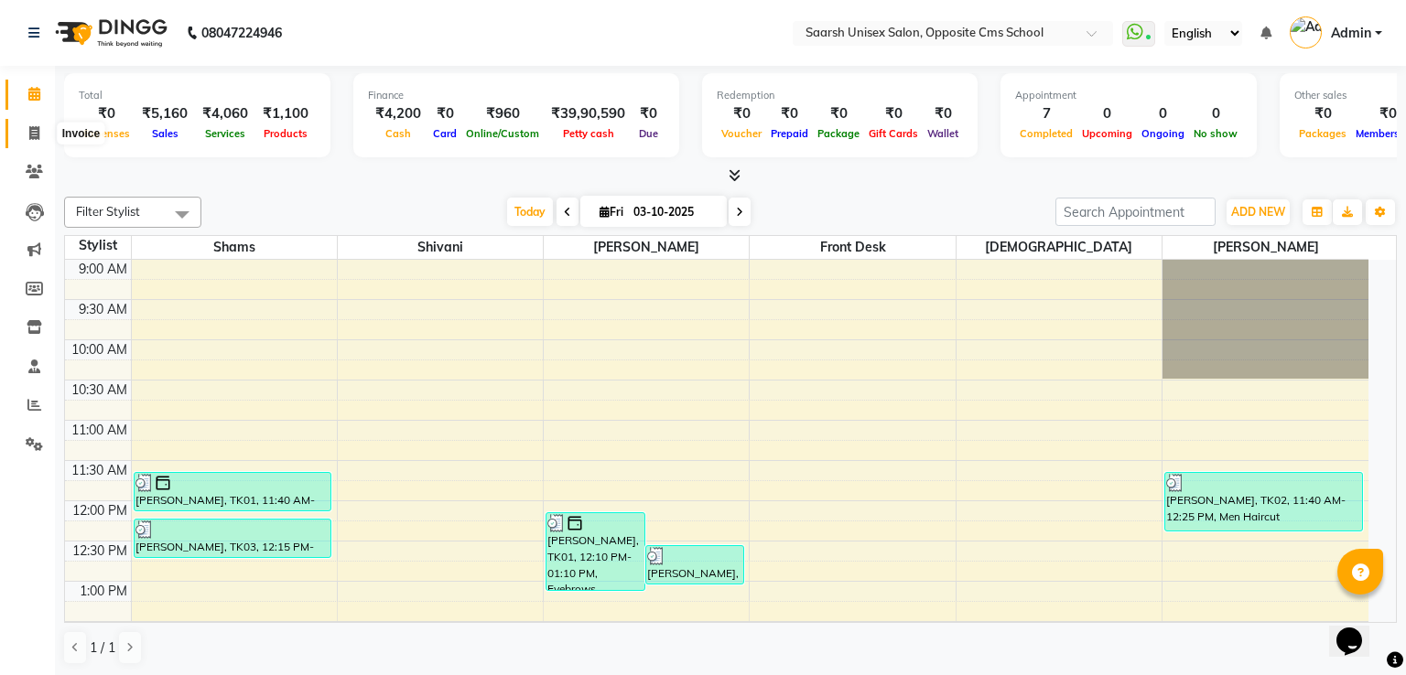
select select "3962"
select select "service"
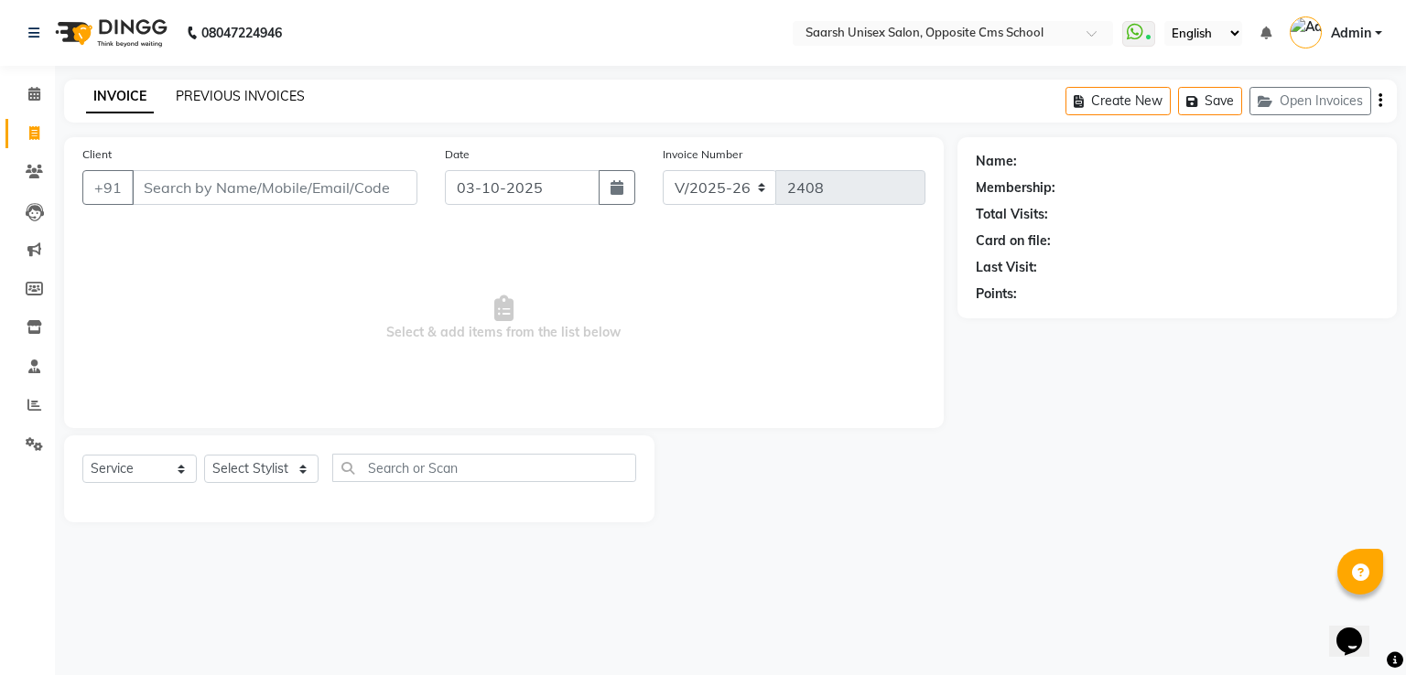
click at [230, 103] on link "PREVIOUS INVOICES" at bounding box center [240, 96] width 129 height 16
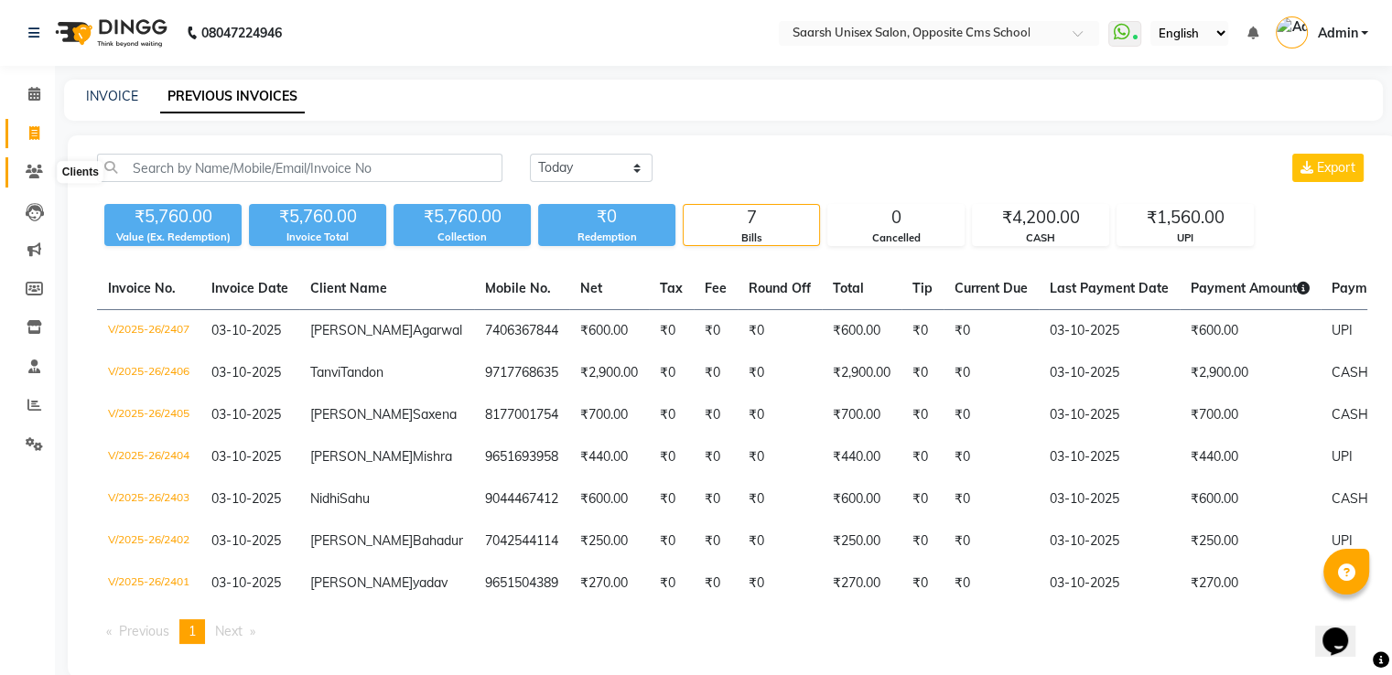
click at [30, 167] on icon at bounding box center [34, 172] width 17 height 14
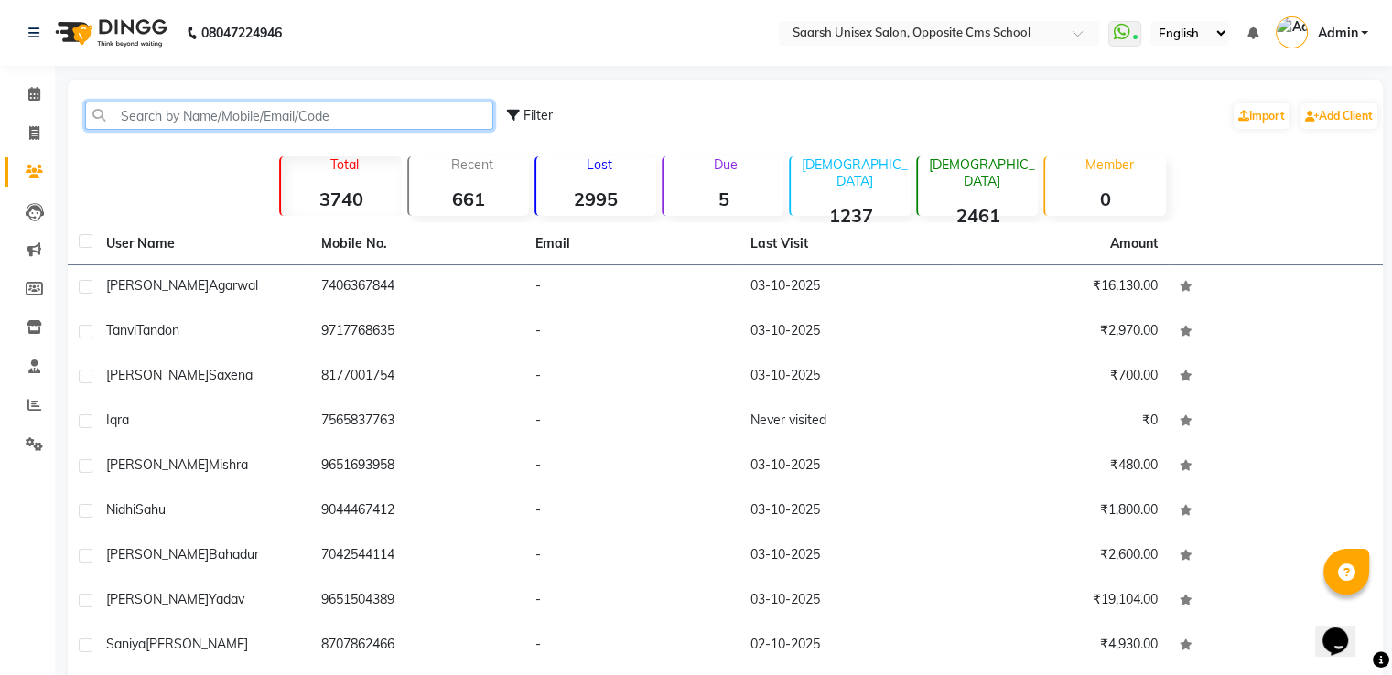
click at [219, 114] on input "text" at bounding box center [289, 116] width 408 height 28
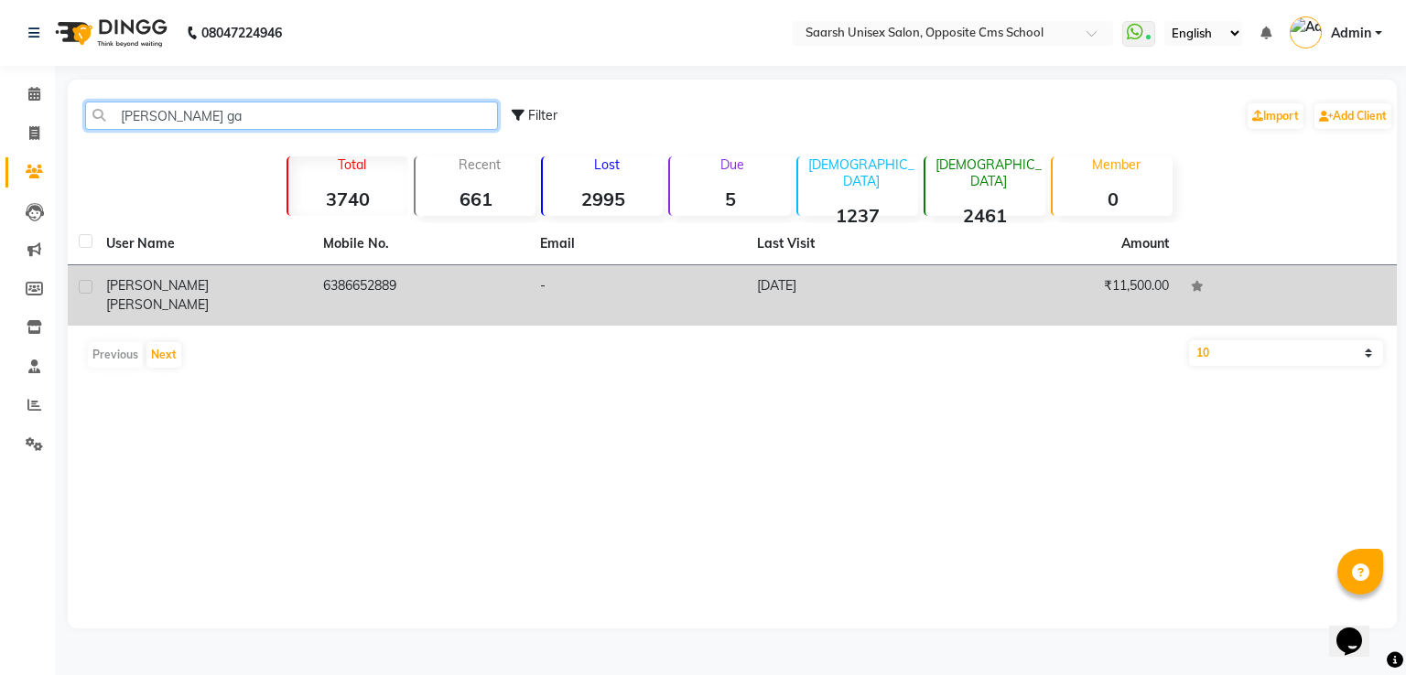
type input "vishant ga"
click at [278, 300] on td "Vishant Ganglani" at bounding box center [203, 295] width 217 height 60
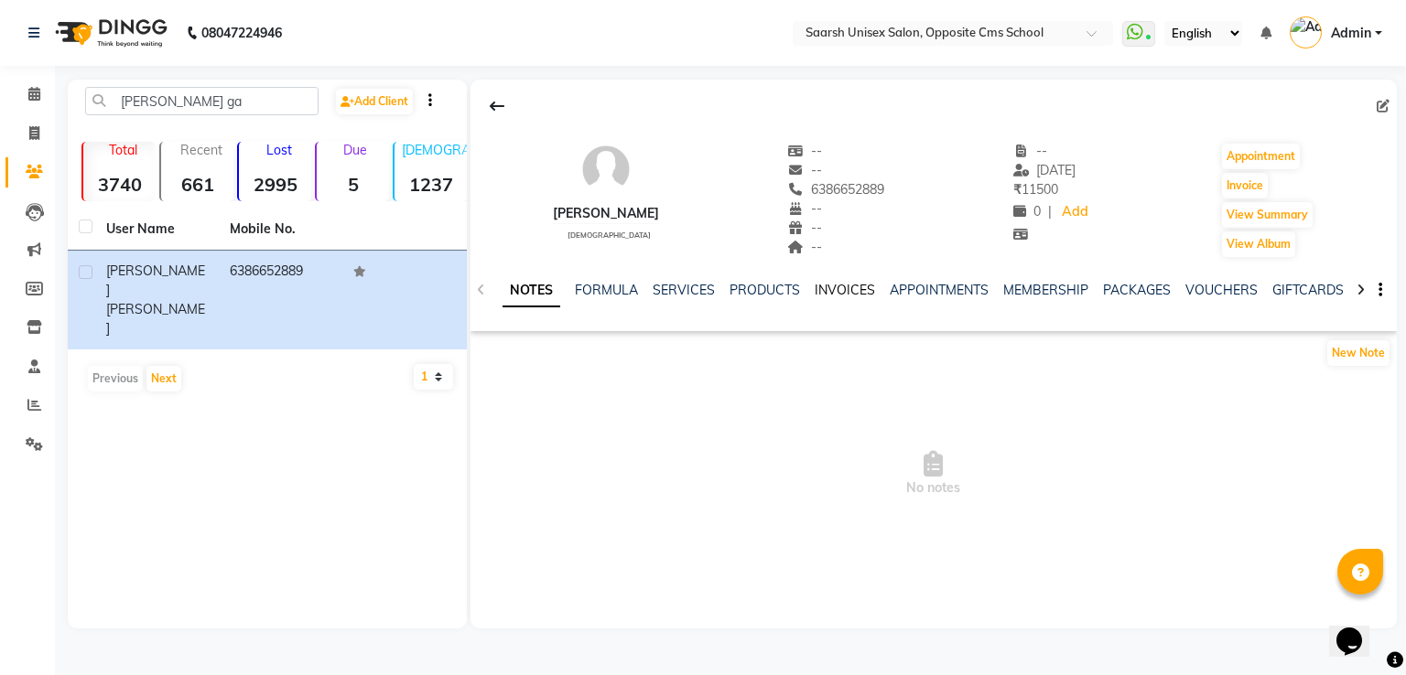
click at [816, 286] on link "INVOICES" at bounding box center [845, 290] width 60 height 16
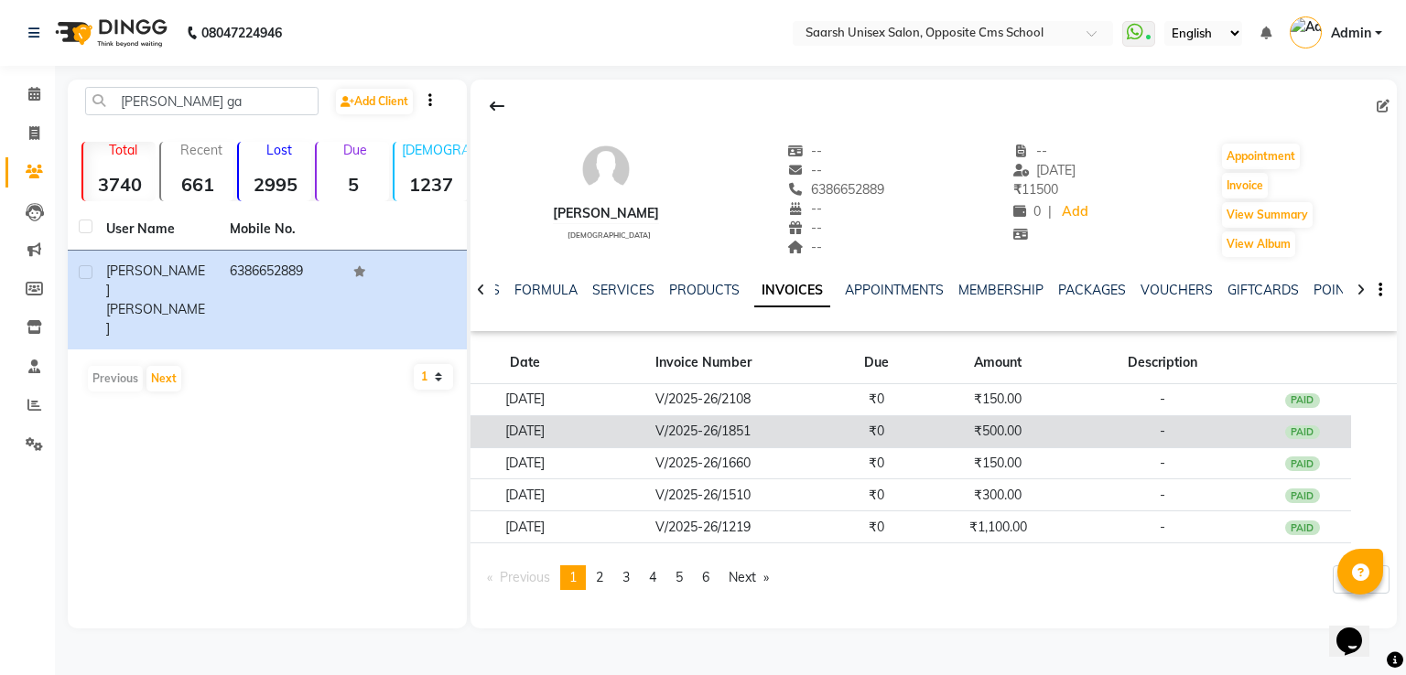
click at [913, 436] on td "₹0" at bounding box center [876, 432] width 98 height 32
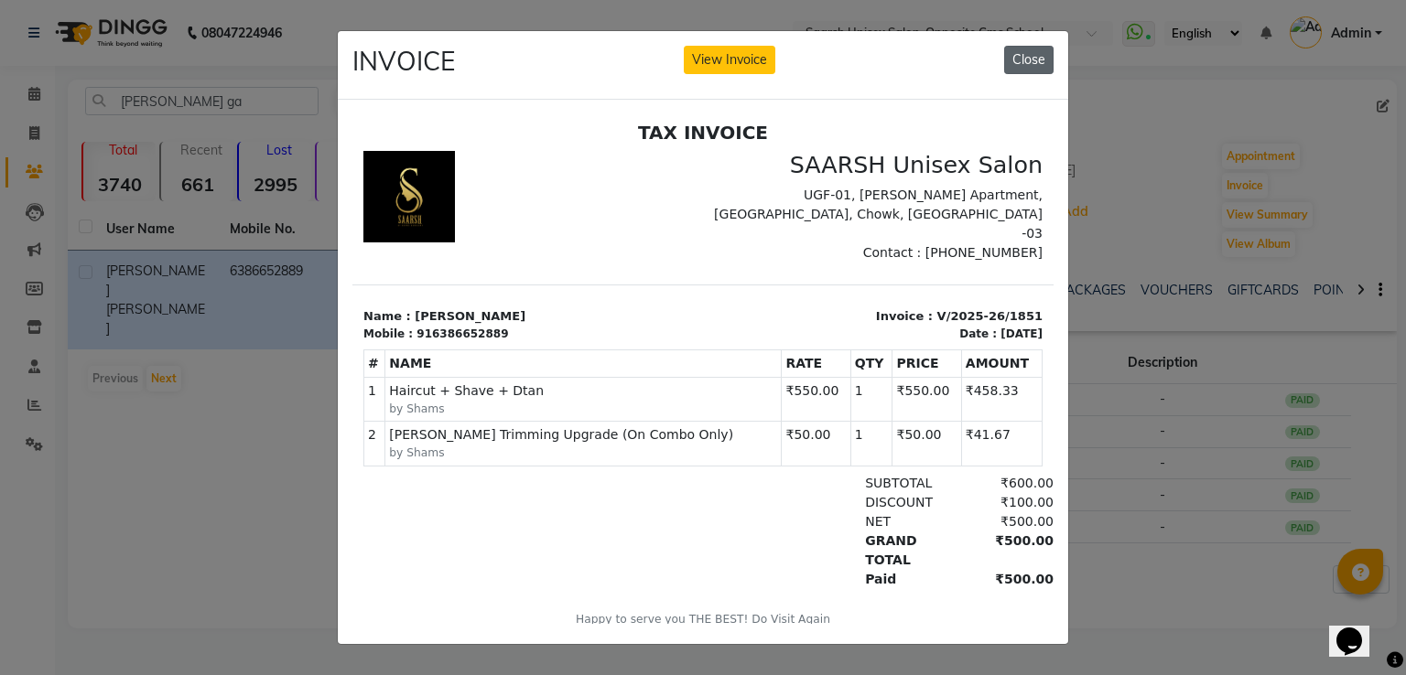
click at [1040, 52] on button "Close" at bounding box center [1028, 60] width 49 height 28
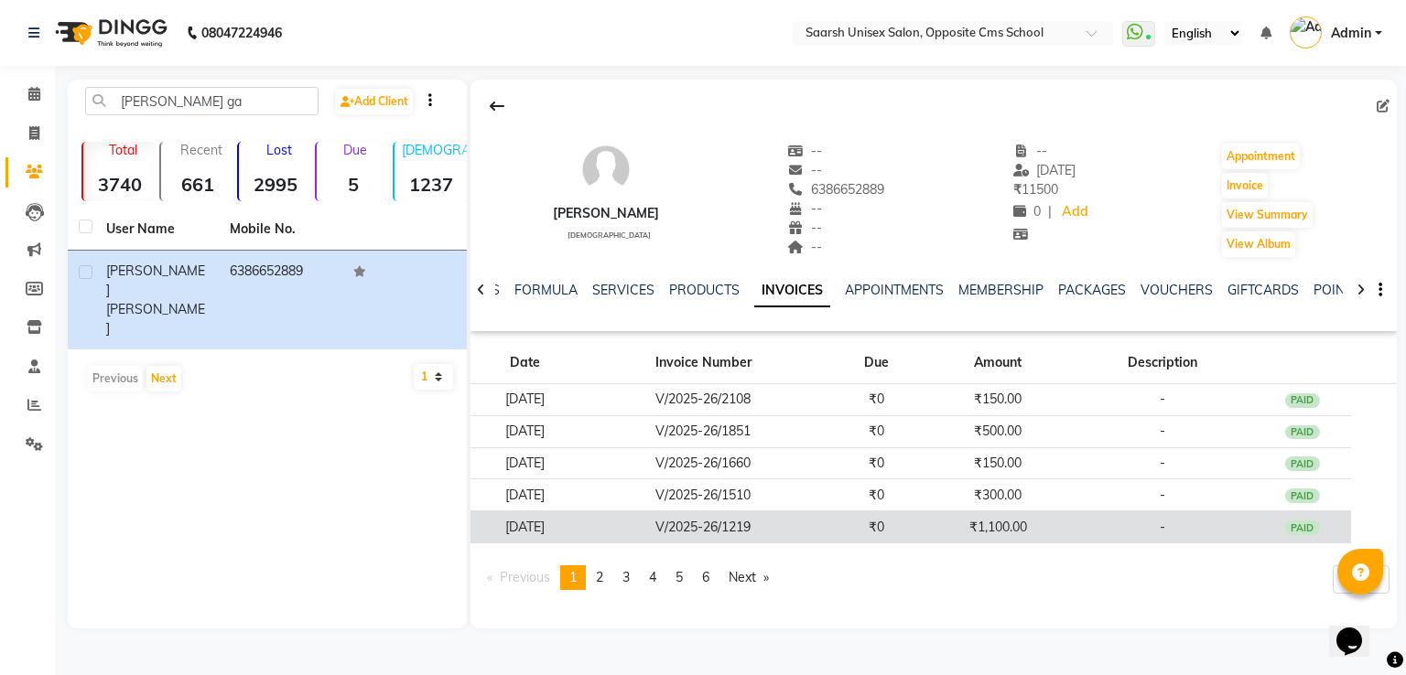
click at [978, 524] on td "₹1,100.00" at bounding box center [998, 528] width 146 height 32
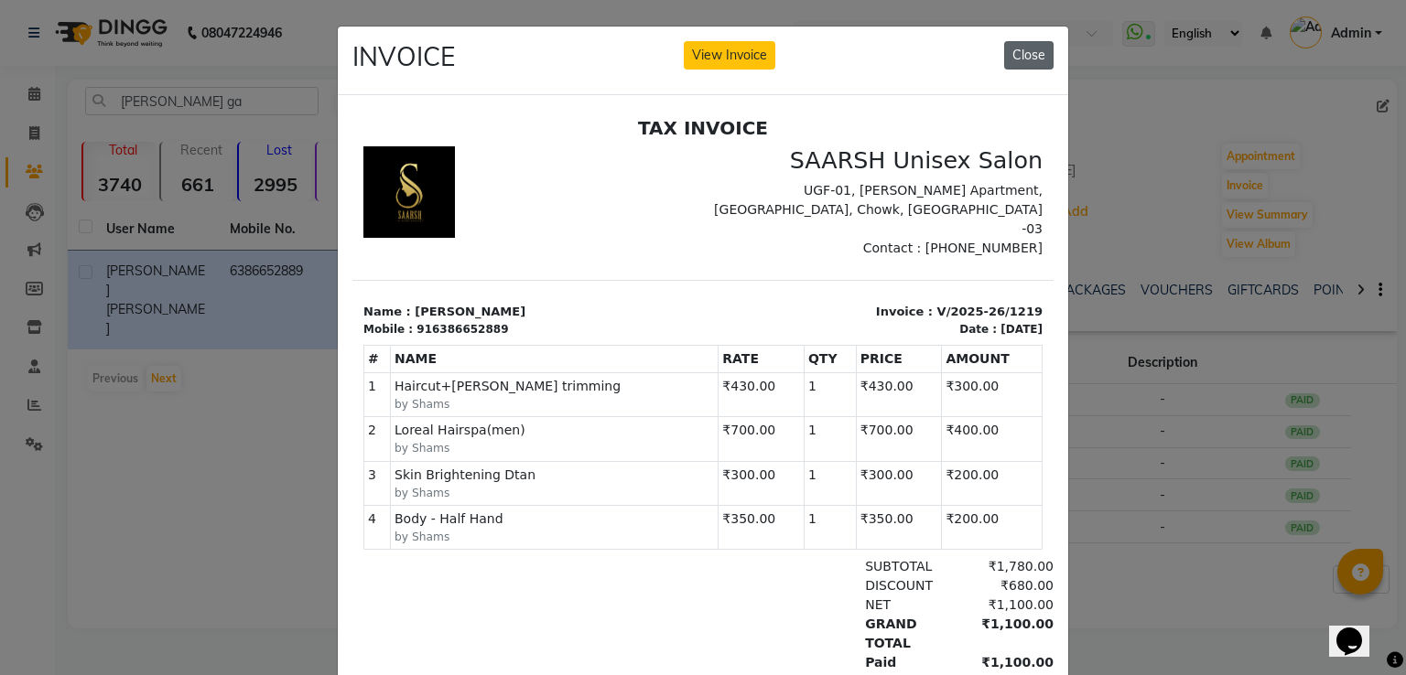
click at [1006, 53] on button "Close" at bounding box center [1028, 55] width 49 height 28
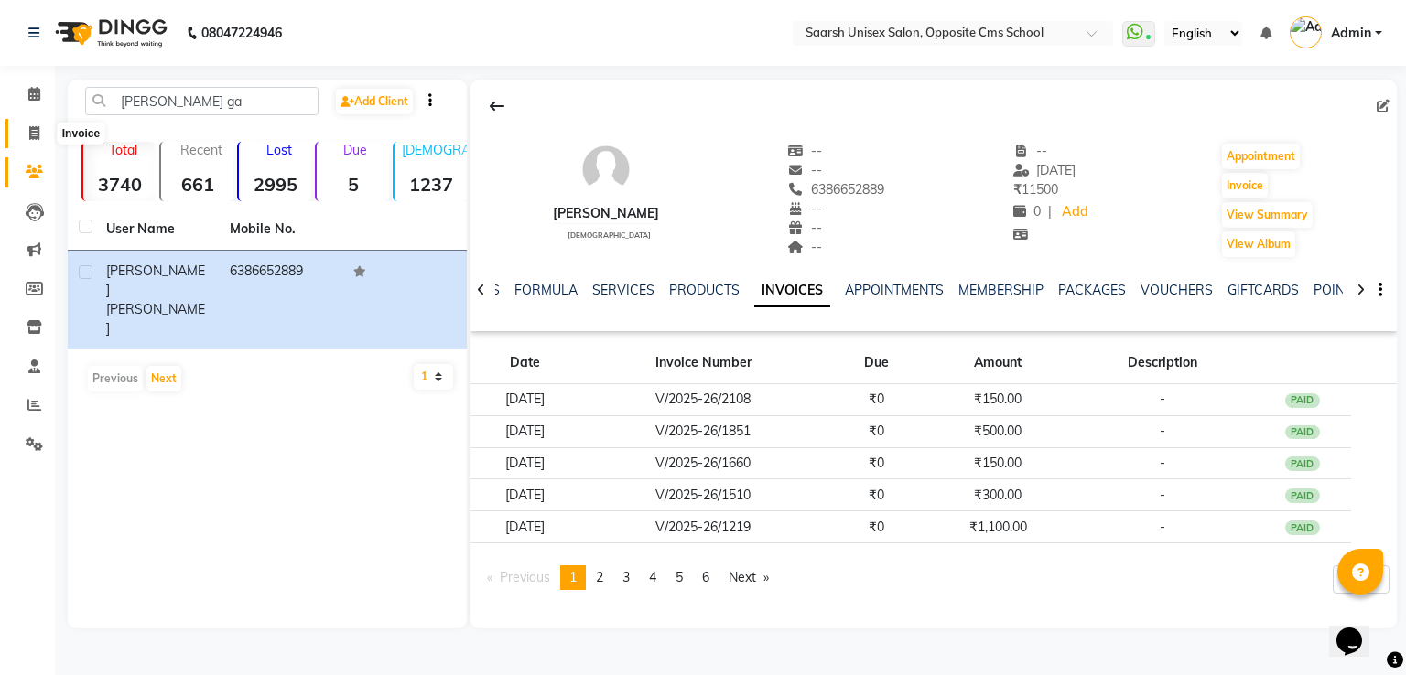
click at [31, 142] on span at bounding box center [34, 134] width 32 height 21
select select "service"
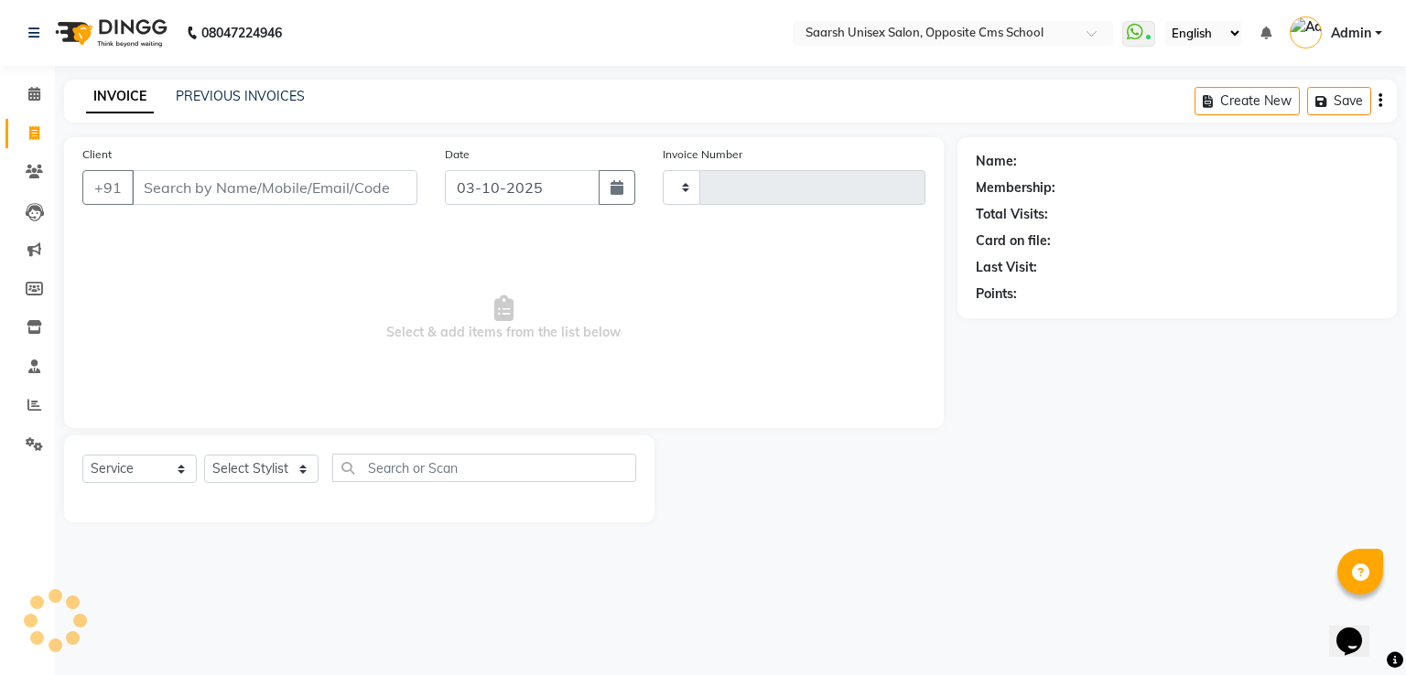
type input "2409"
select select "3962"
click at [256, 89] on link "PREVIOUS INVOICES" at bounding box center [240, 96] width 129 height 16
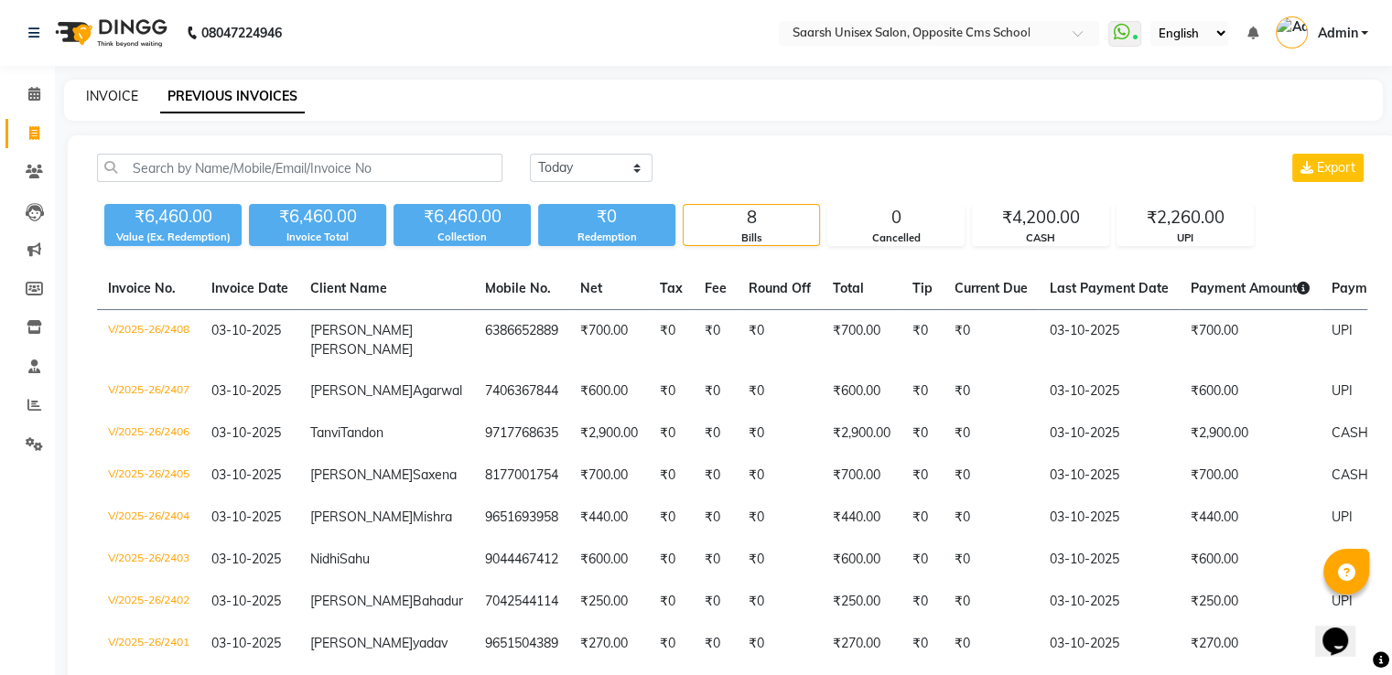
click at [92, 94] on link "INVOICE" at bounding box center [112, 96] width 52 height 16
select select "3962"
select select "service"
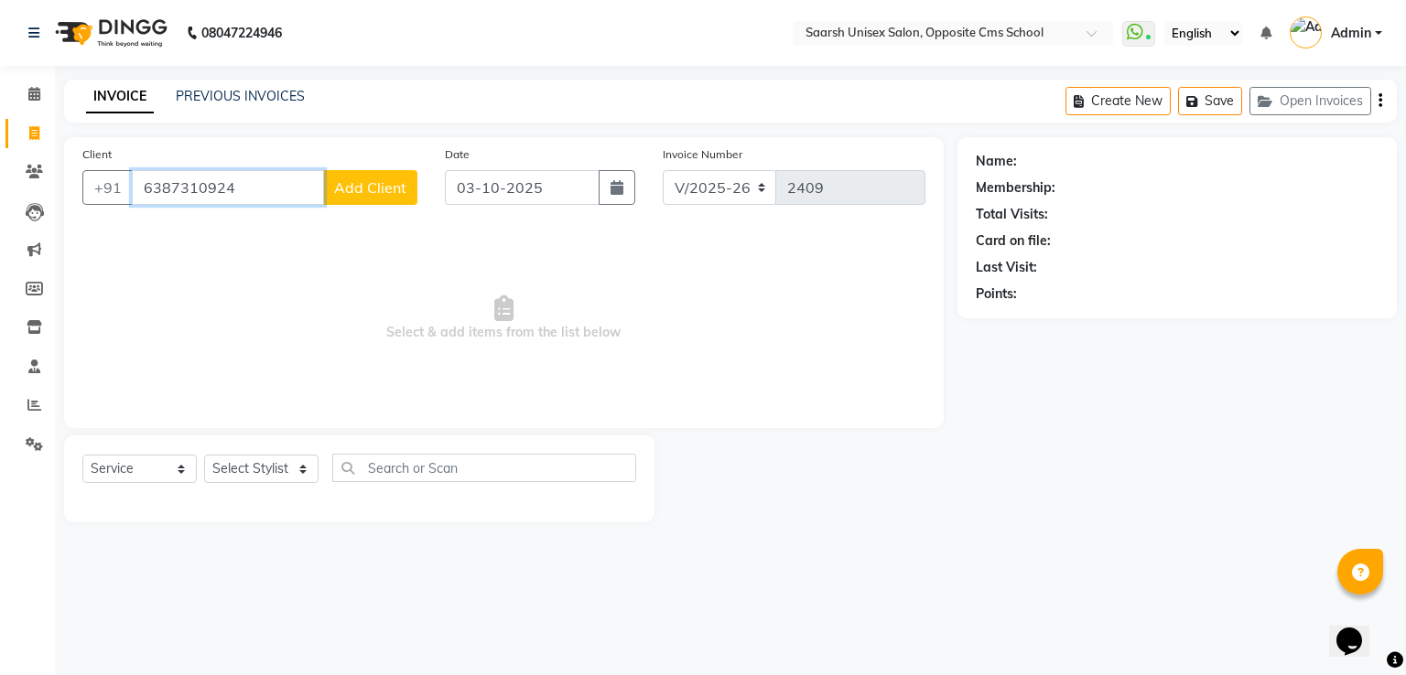
type input "6387310924"
click at [374, 188] on span "Add Client" at bounding box center [370, 187] width 72 height 18
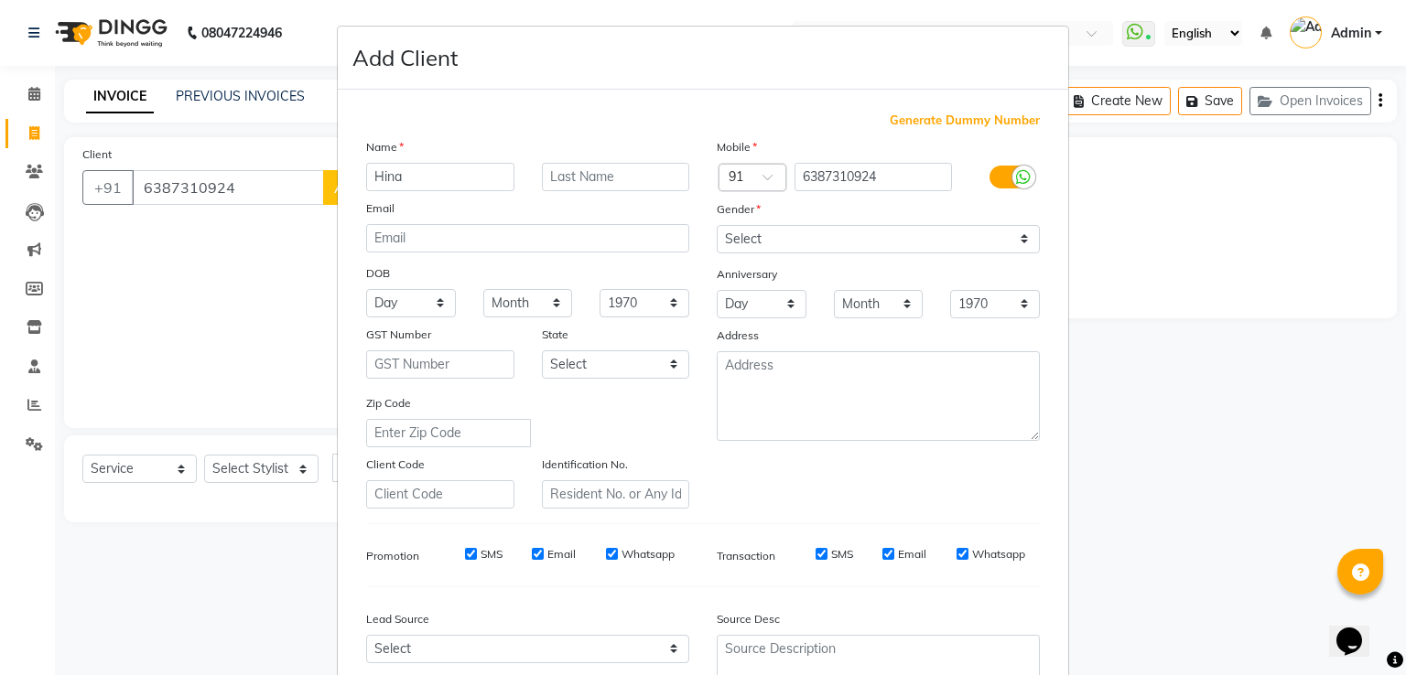
type input "Hina"
type input "Firdaus"
click at [914, 238] on select "Select Male Female Other Prefer Not To Say" at bounding box center [878, 239] width 323 height 28
select select "[DEMOGRAPHIC_DATA]"
click at [717, 226] on select "Select Male Female Other Prefer Not To Say" at bounding box center [878, 239] width 323 height 28
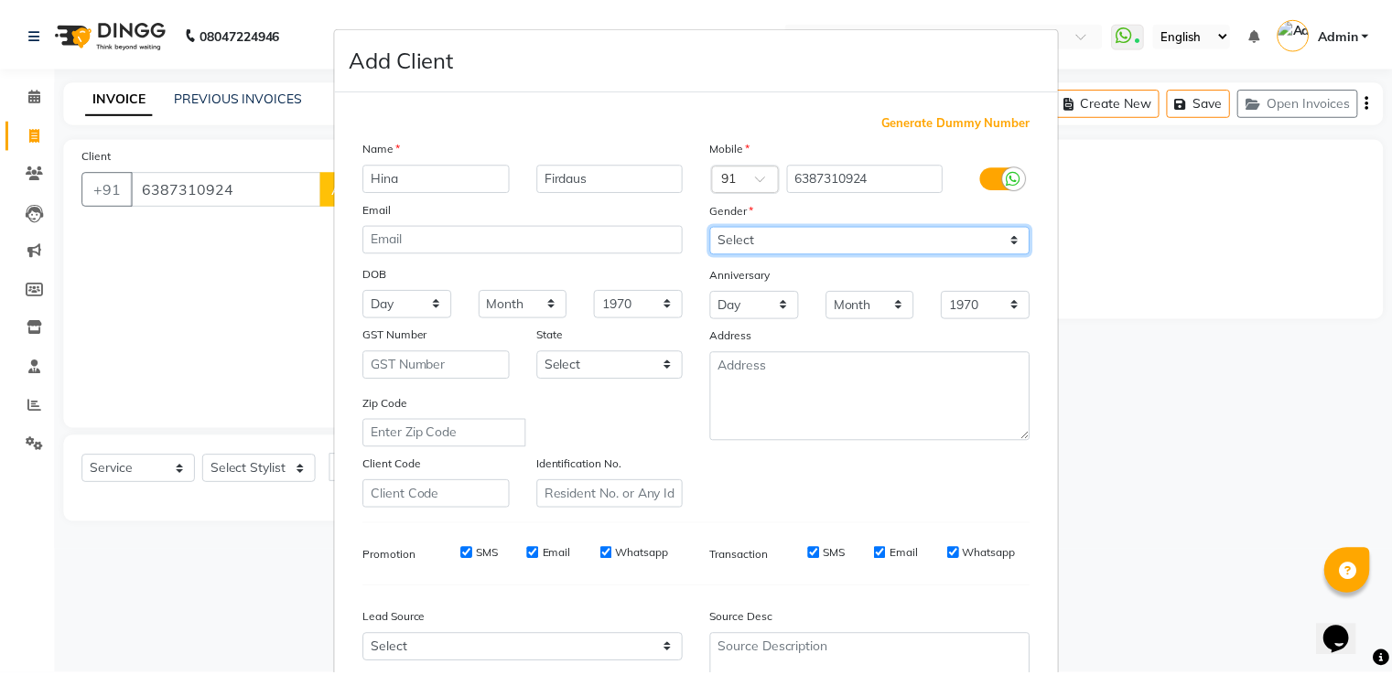
scroll to position [178, 0]
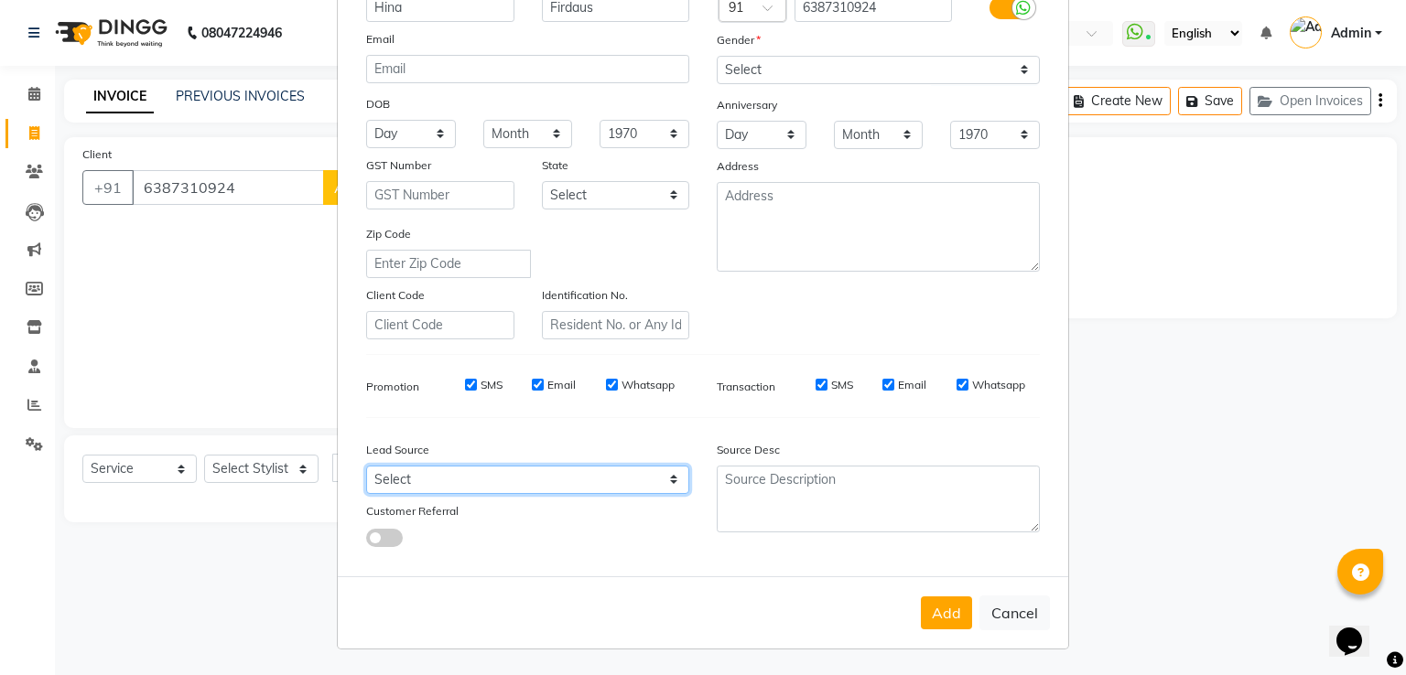
click at [596, 481] on select "Select Walk-in Referral Internet Friend Word of Mouth Advertisement Facebook Ju…" at bounding box center [527, 480] width 323 height 28
select select "28232"
click at [366, 466] on select "Select Walk-in Referral Internet Friend Word of Mouth Advertisement Facebook Ju…" at bounding box center [527, 480] width 323 height 28
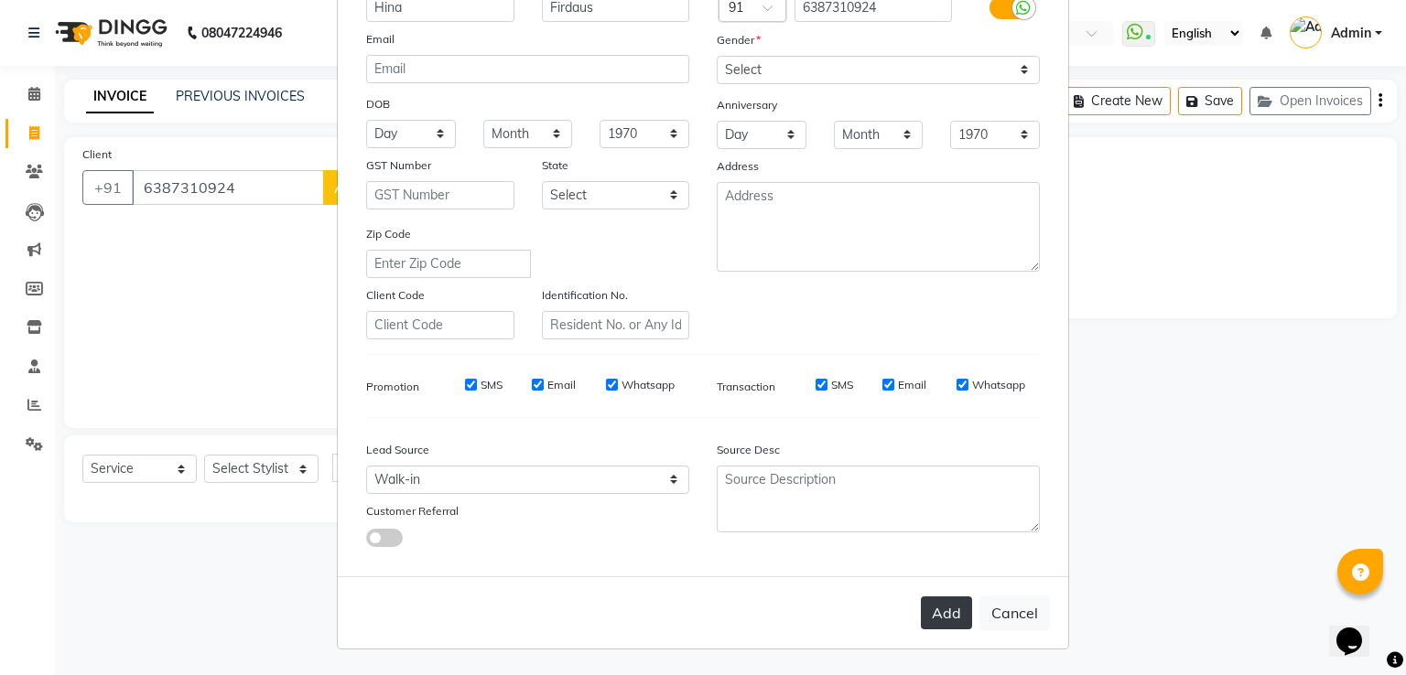
click at [950, 614] on button "Add" at bounding box center [946, 613] width 51 height 33
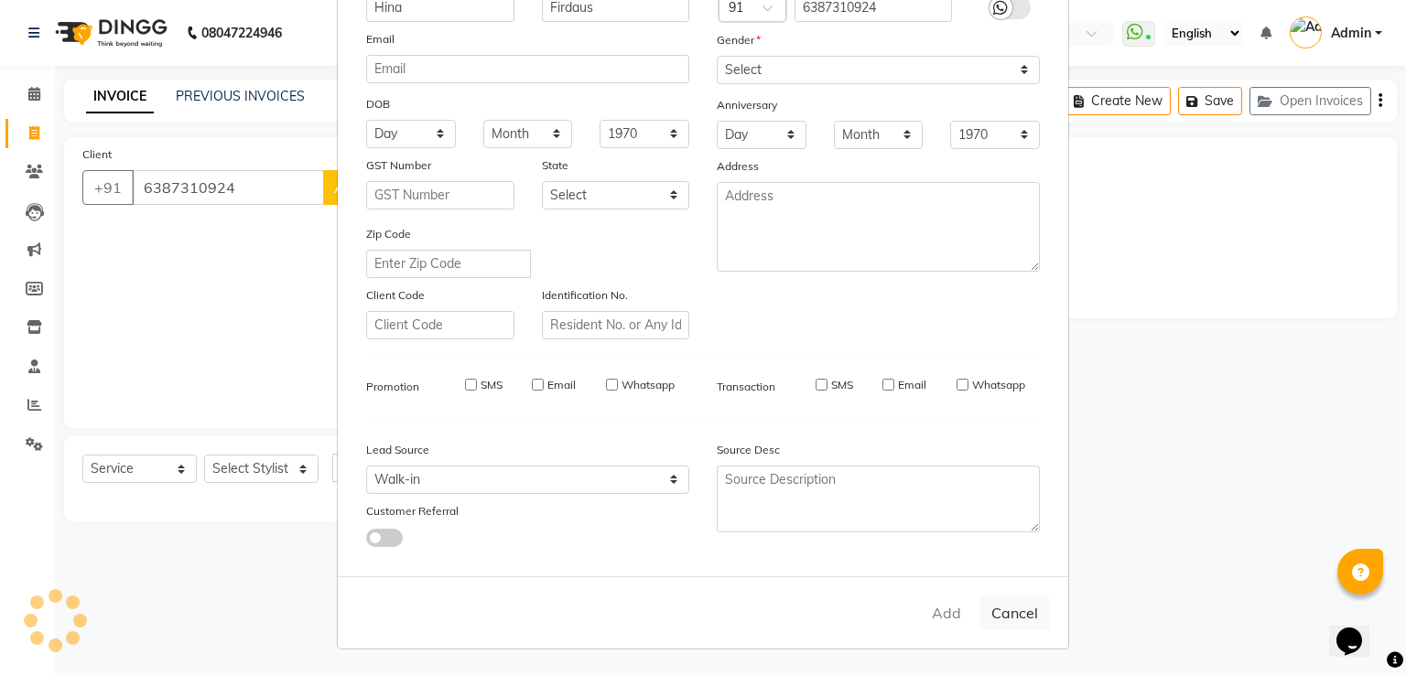
select select
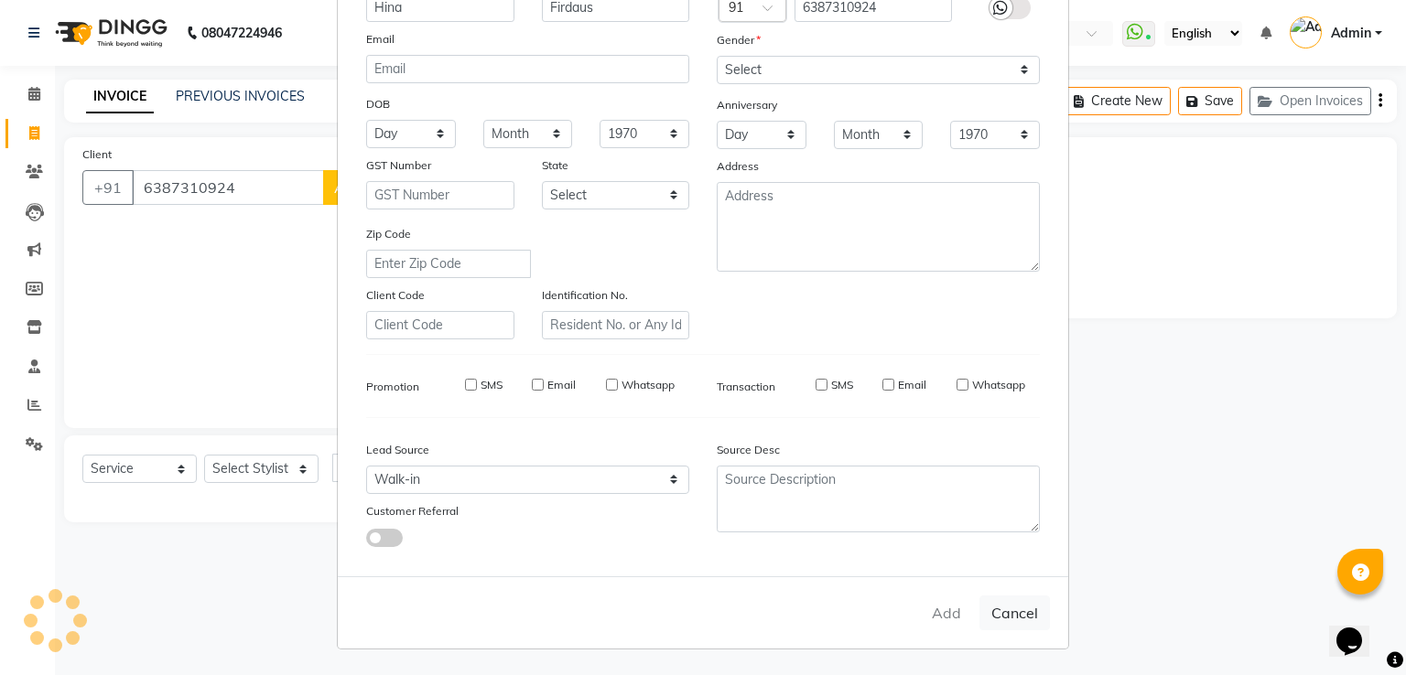
select select
checkbox input "false"
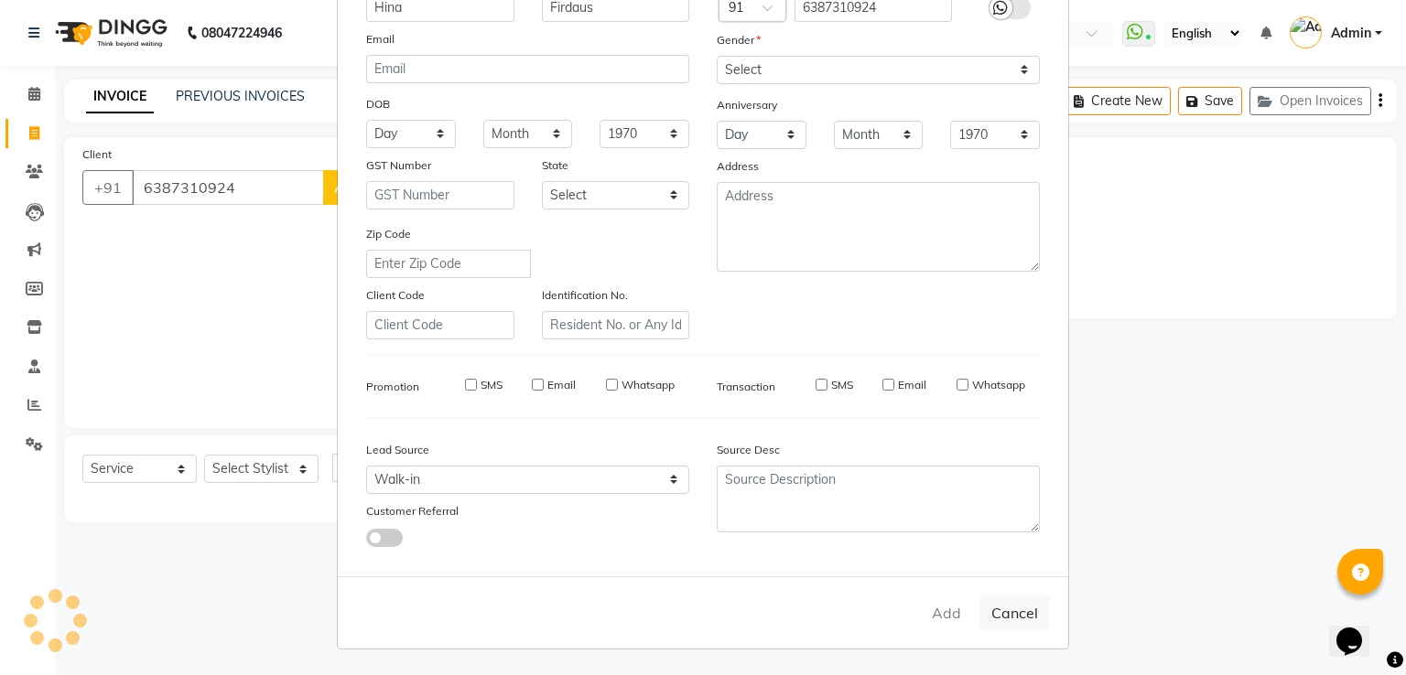
checkbox input "false"
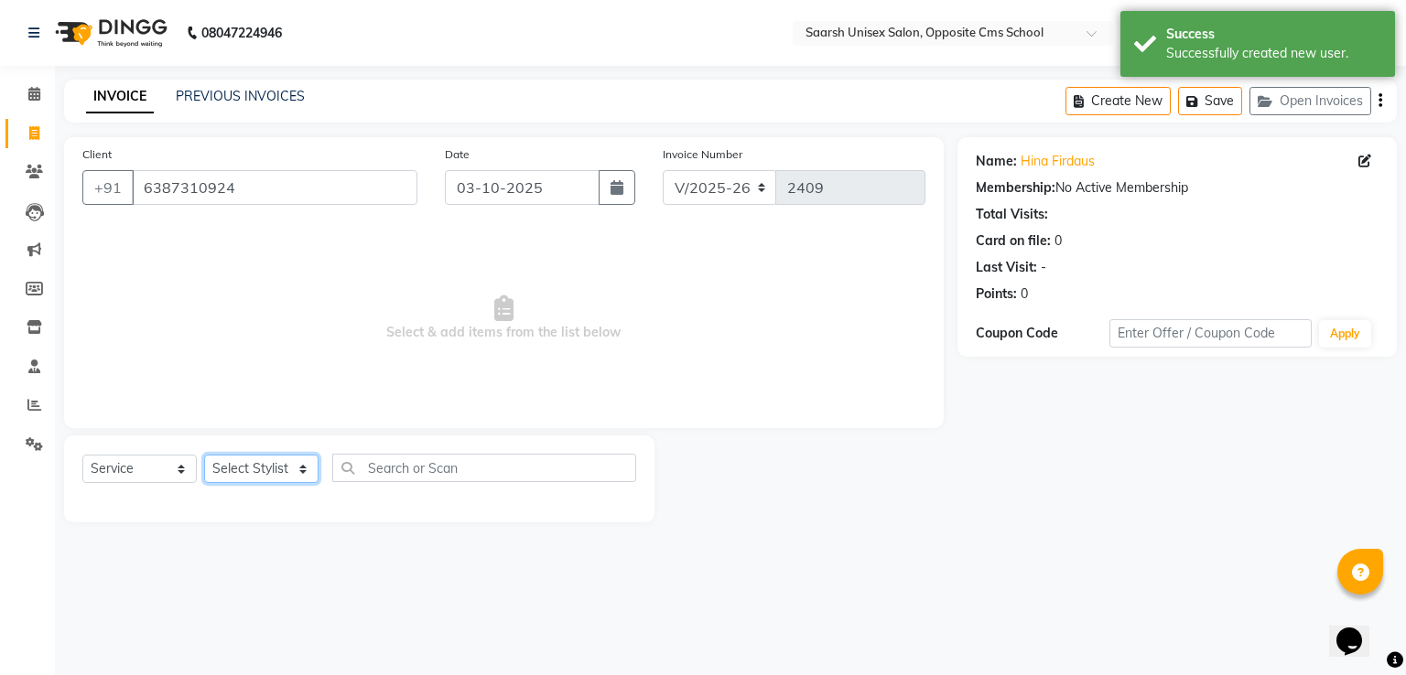
click at [278, 471] on select "Select Stylist Ayan Front Desk Sadhna Sapna Shams Shivani Shivi Utkarsh Saraswat" at bounding box center [261, 469] width 114 height 28
select select "32207"
click at [204, 456] on select "Select Stylist Ayan Front Desk Sadhna Sapna Shams Shivani Shivi Utkarsh Saraswat" at bounding box center [261, 469] width 114 height 28
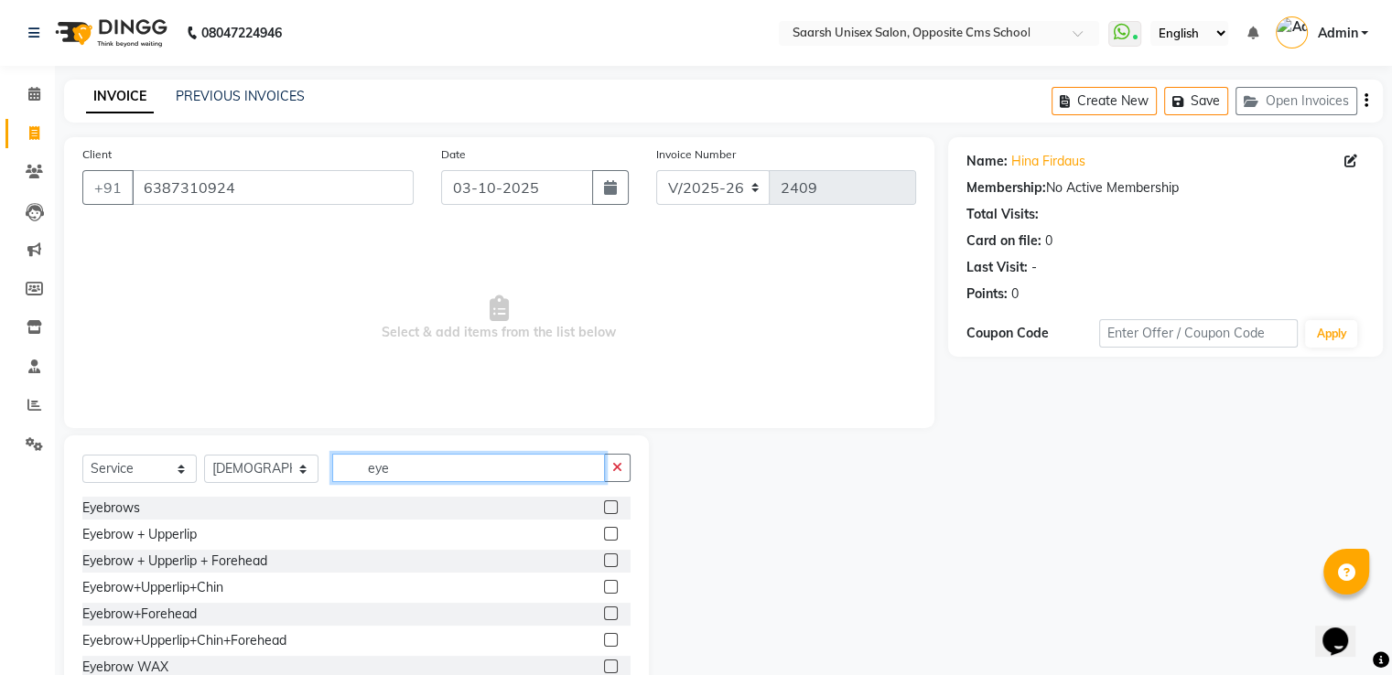
type input "eye"
click at [604, 505] on label at bounding box center [611, 508] width 14 height 14
click at [604, 505] on input "checkbox" at bounding box center [610, 509] width 12 height 12
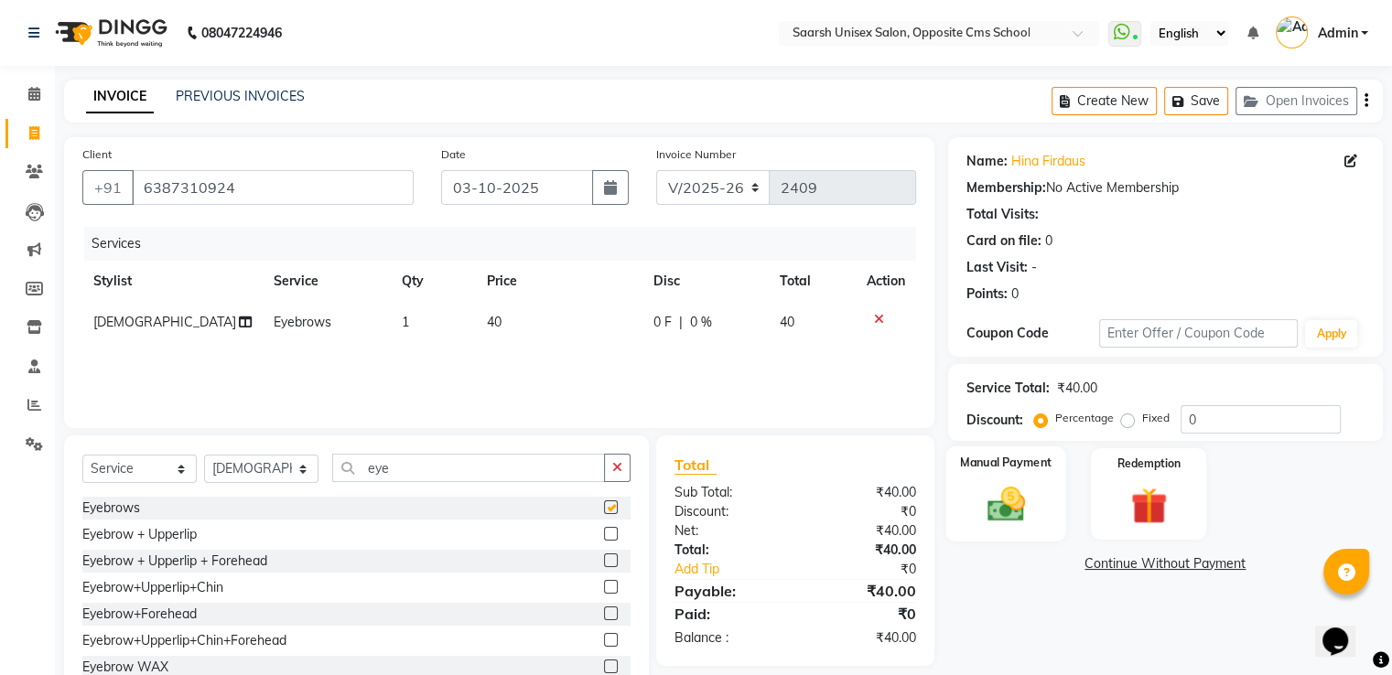
checkbox input "false"
click at [1022, 484] on img at bounding box center [1005, 505] width 61 height 44
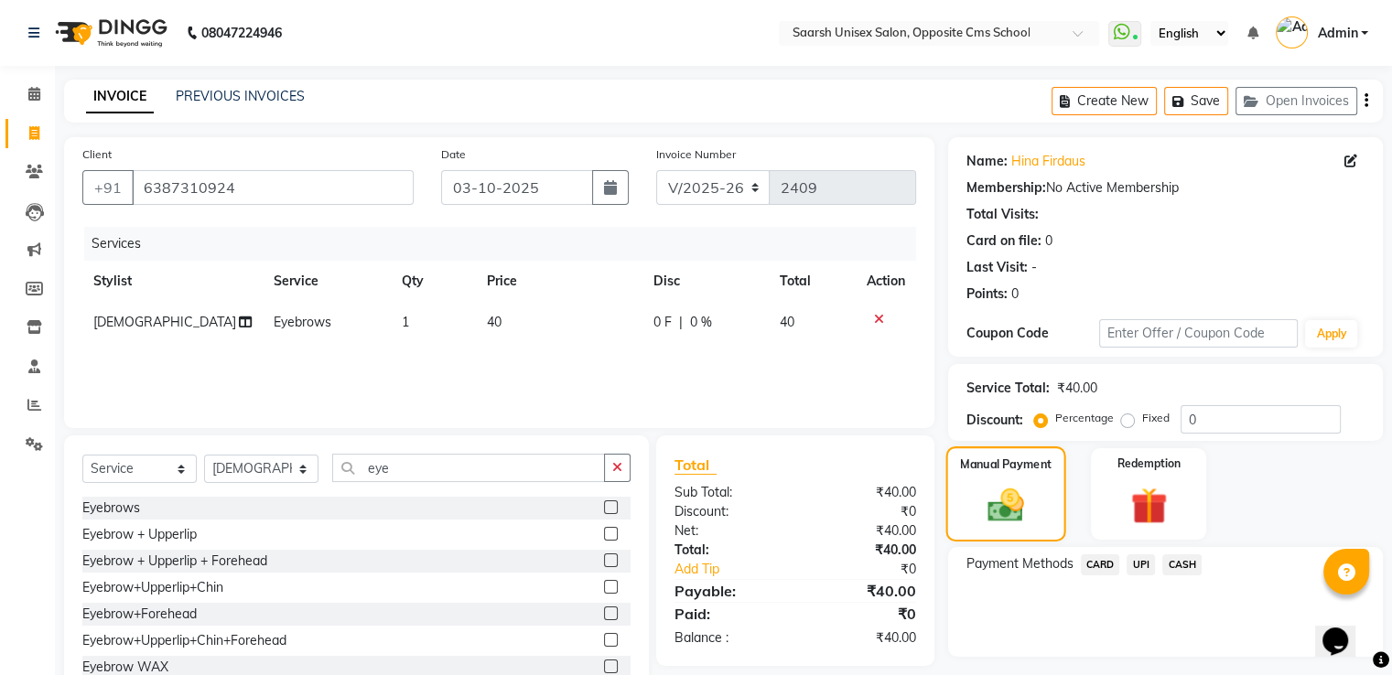
scroll to position [59, 0]
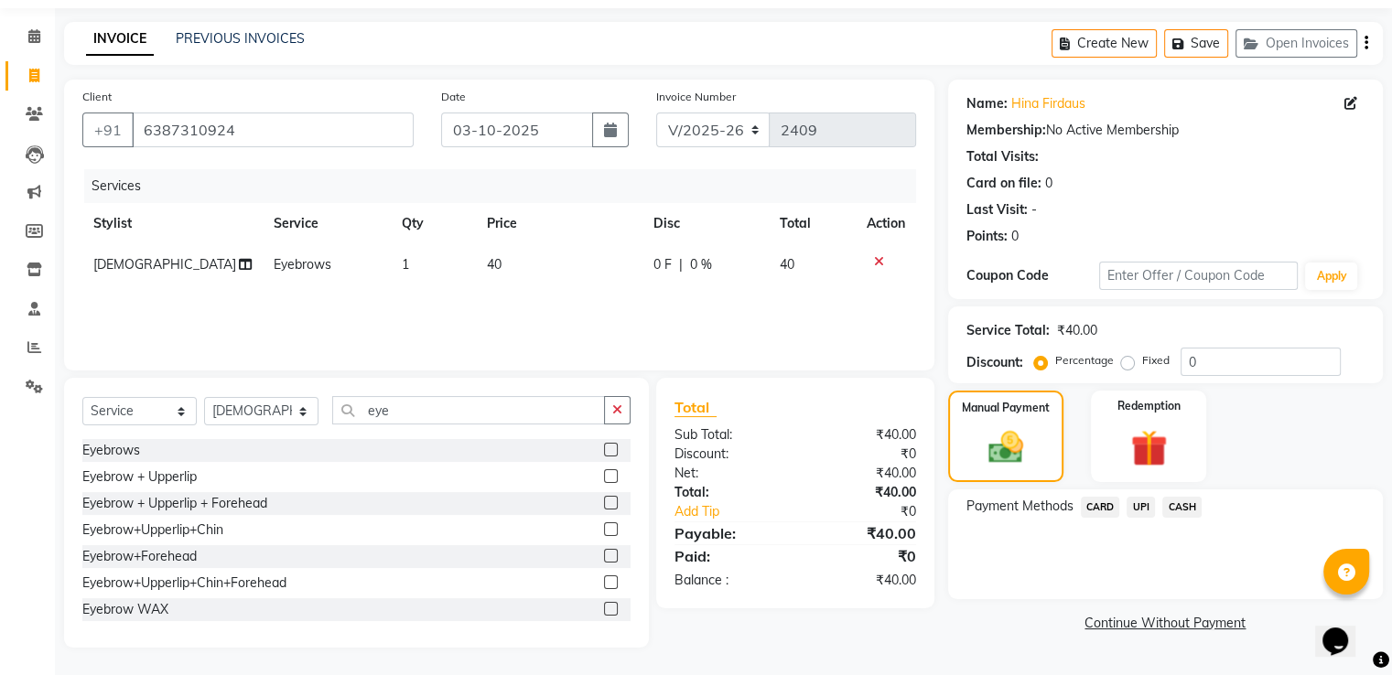
click at [1191, 513] on span "CASH" at bounding box center [1181, 507] width 39 height 21
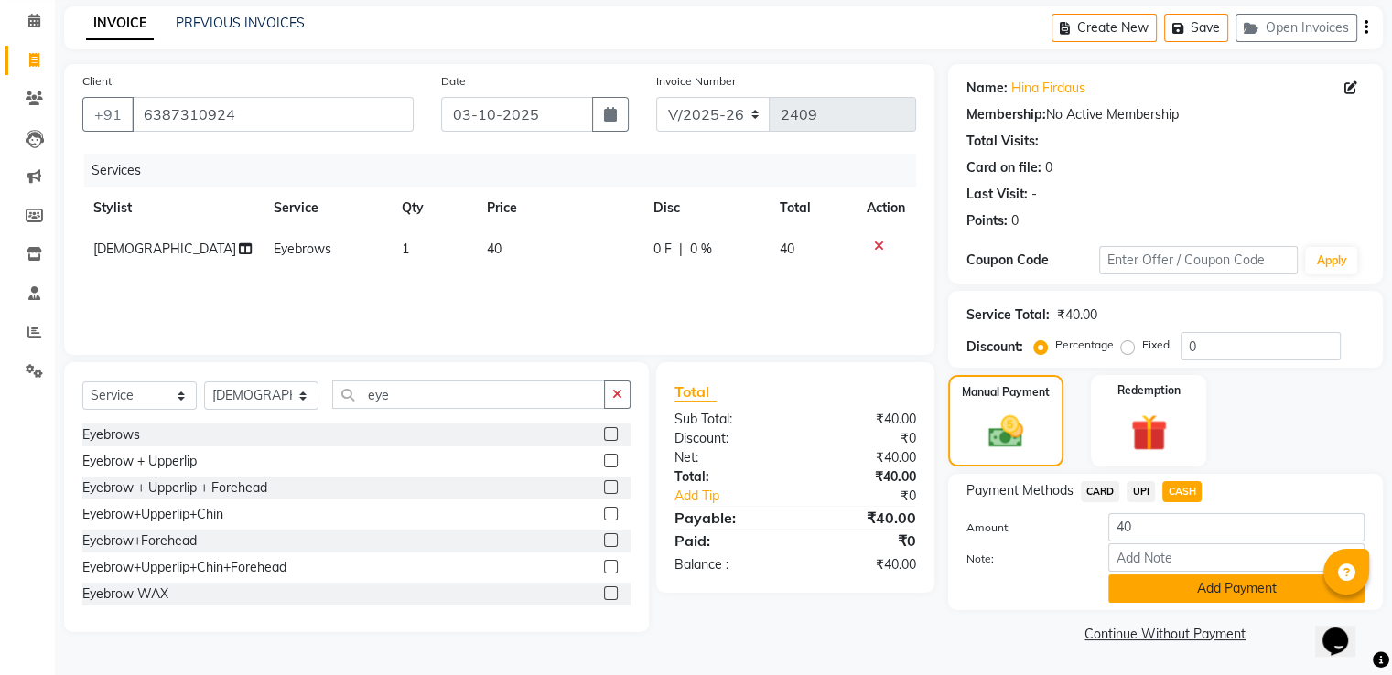
click at [1226, 583] on button "Add Payment" at bounding box center [1236, 589] width 256 height 28
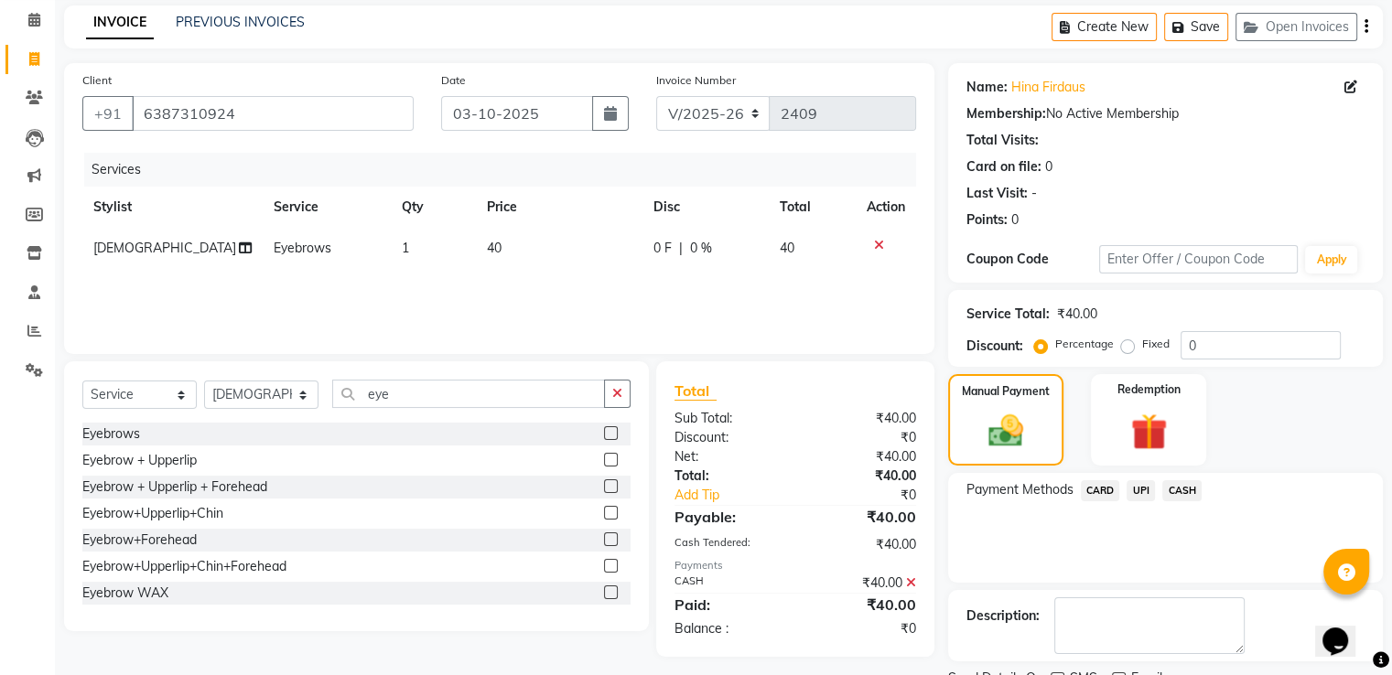
scroll to position [149, 0]
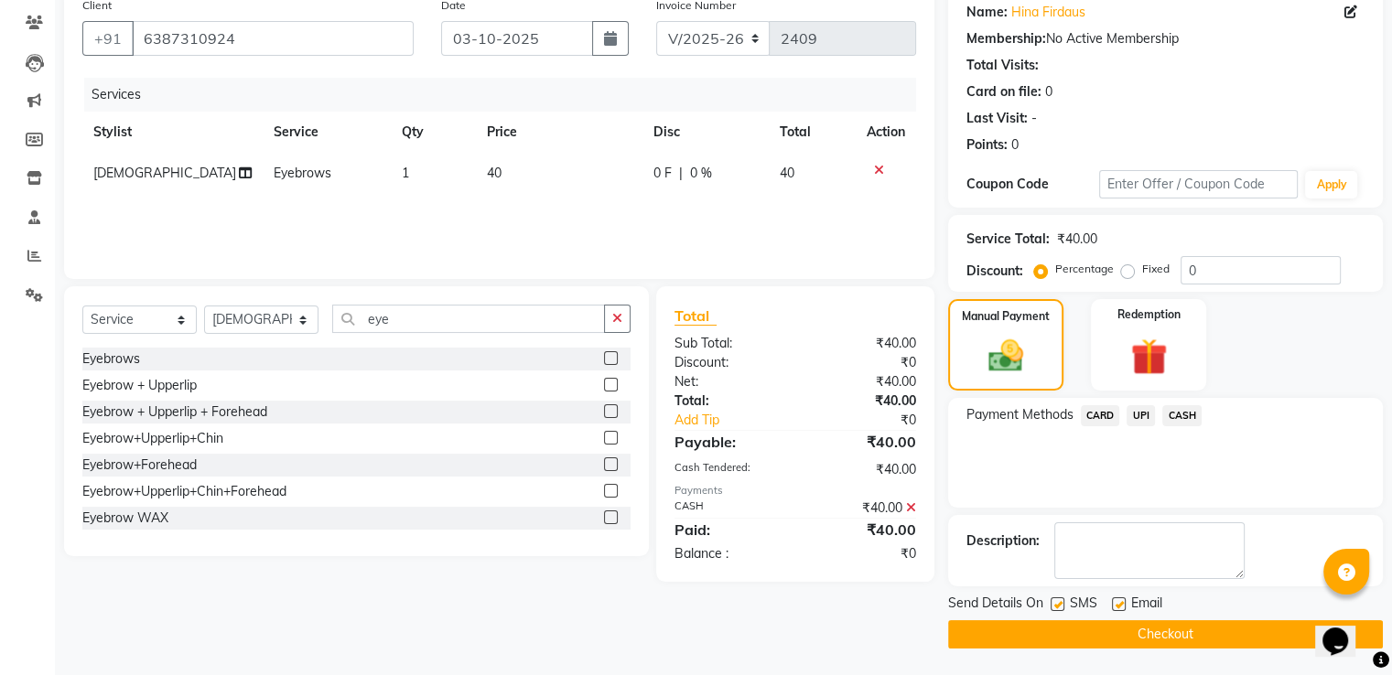
click at [1217, 627] on button "Checkout" at bounding box center [1165, 635] width 435 height 28
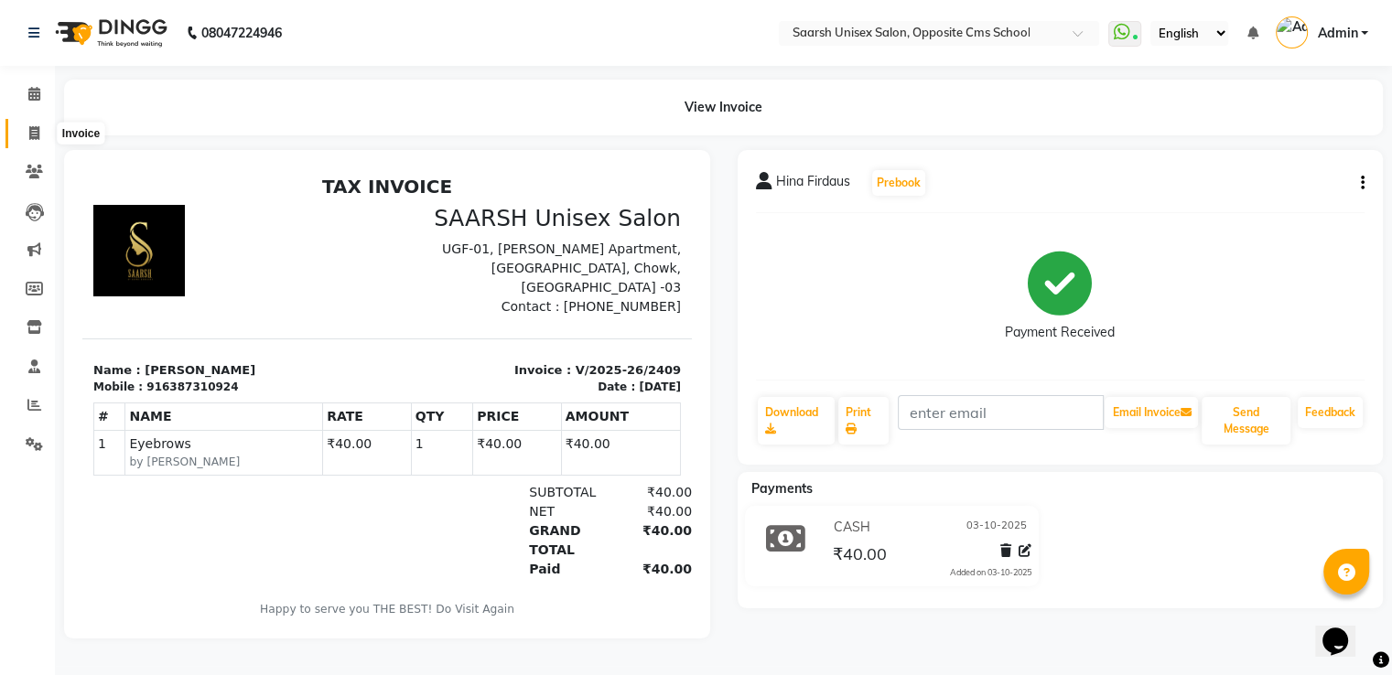
click at [27, 136] on span at bounding box center [34, 134] width 32 height 21
select select "service"
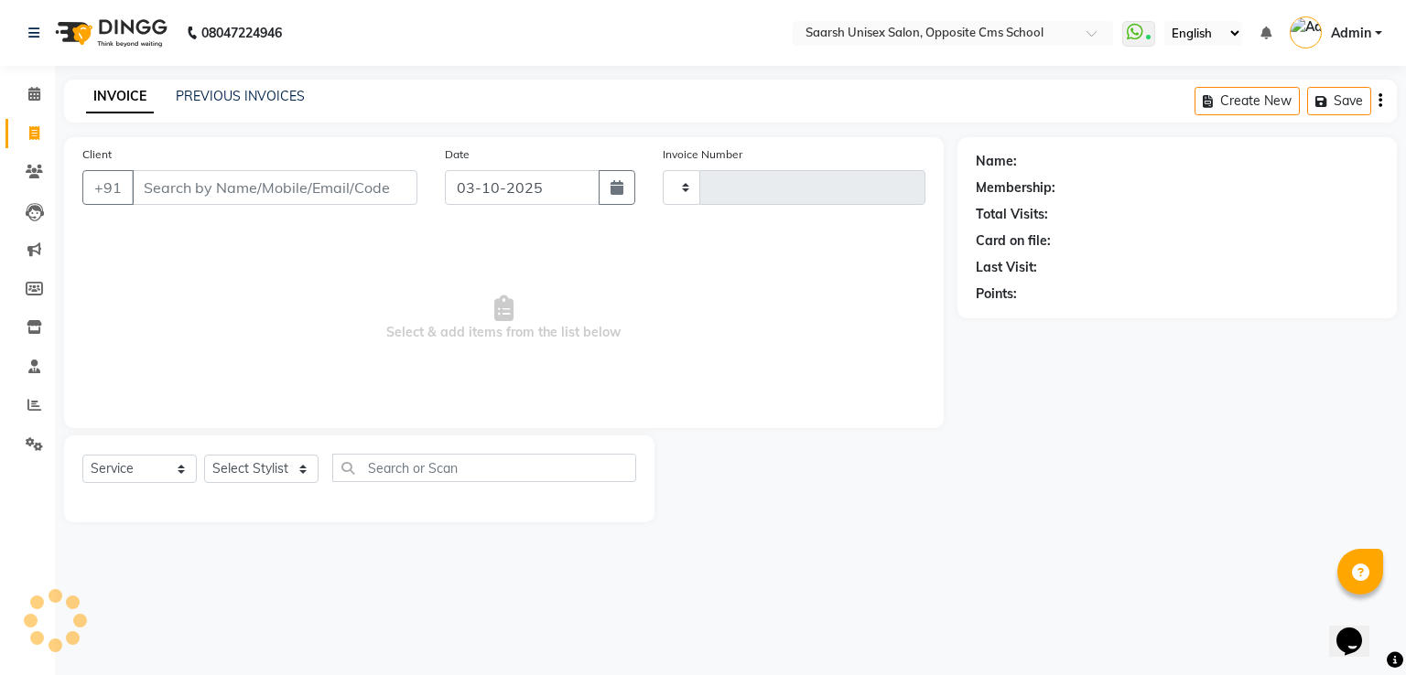
type input "2410"
select select "3962"
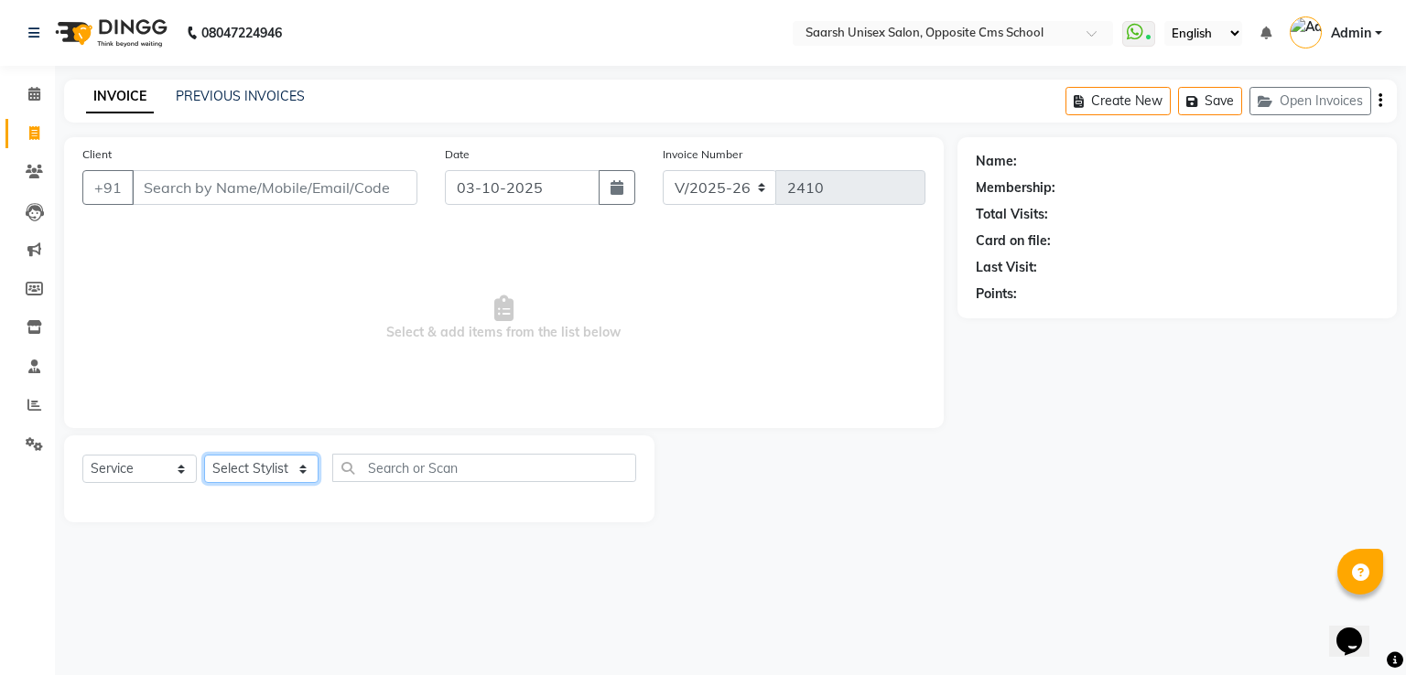
click at [243, 470] on select "Select Stylist Ayan Front Desk Sadhna Sapna Shams Shivani Shivi Utkarsh Saraswat" at bounding box center [261, 469] width 114 height 28
select select "20644"
click at [204, 456] on select "Select Stylist Ayan Front Desk Sadhna Sapna Shams Shivani Shivi Utkarsh Saraswat" at bounding box center [261, 469] width 114 height 28
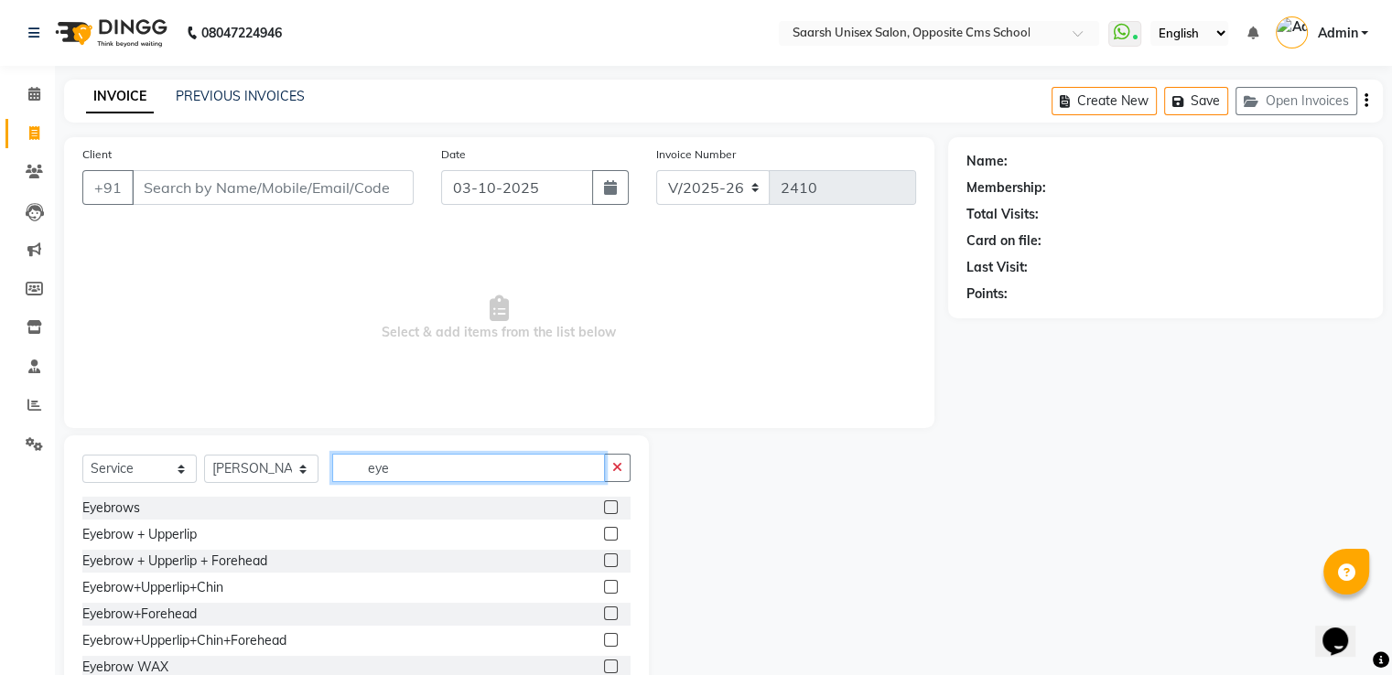
type input "eye"
click at [604, 562] on label at bounding box center [611, 561] width 14 height 14
click at [604, 562] on input "checkbox" at bounding box center [610, 562] width 12 height 12
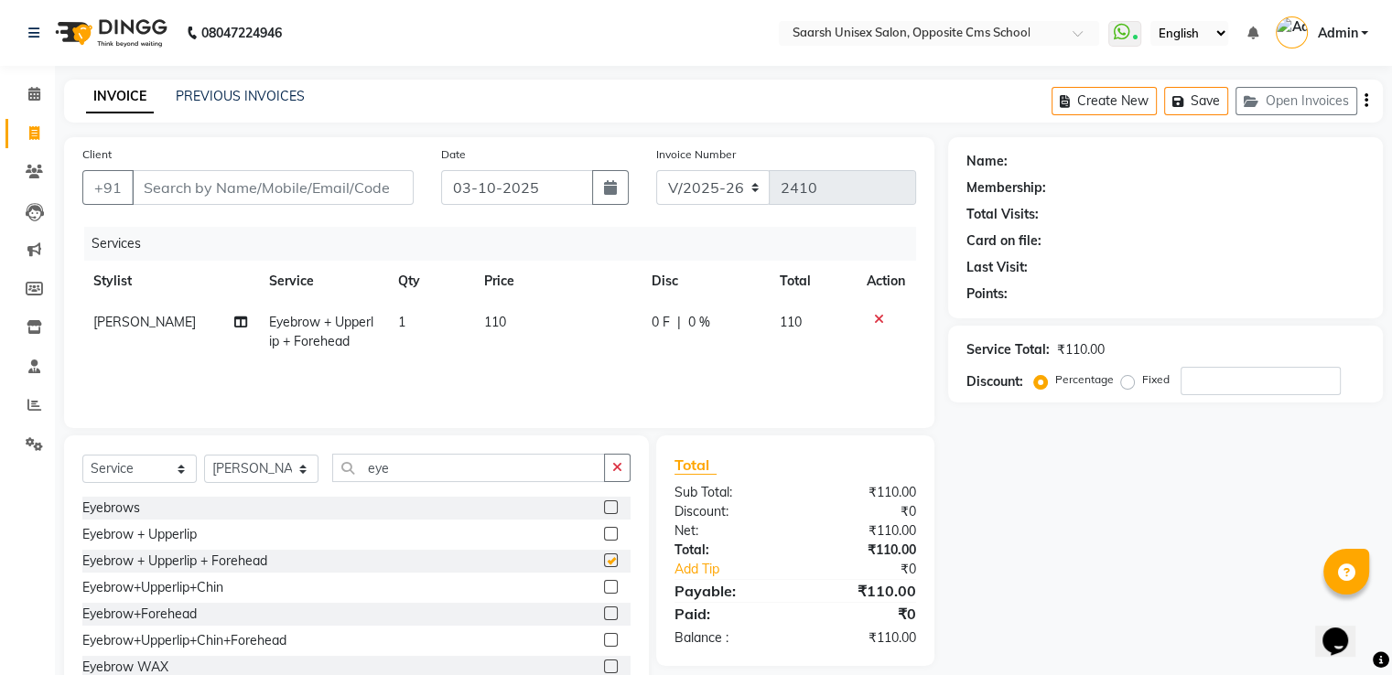
checkbox input "false"
click at [256, 469] on select "Select Stylist Ayan Front Desk Sadhna Sapna Shams Shivani Shivi Utkarsh Saraswat" at bounding box center [261, 469] width 114 height 28
select select "20643"
click at [204, 456] on select "Select Stylist Ayan Front Desk Sadhna Sapna Shams Shivani Shivi Utkarsh Saraswat" at bounding box center [261, 469] width 114 height 28
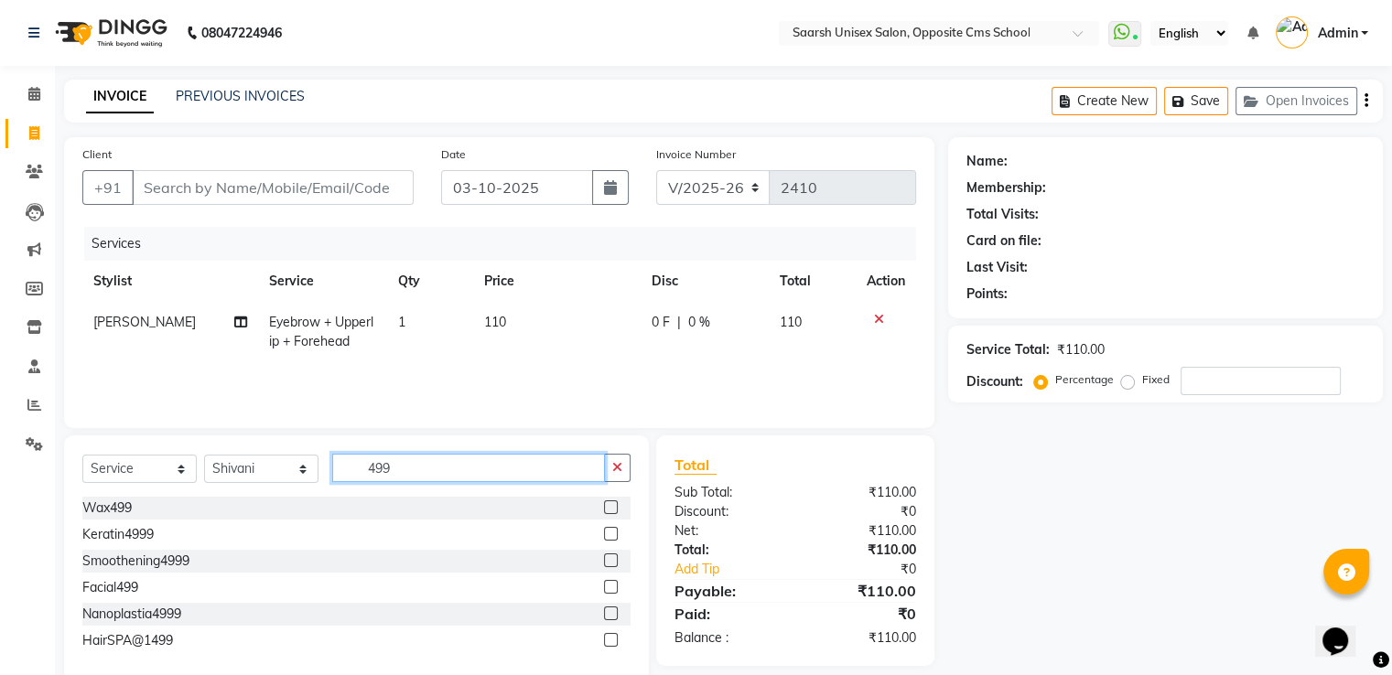
type input "499"
click at [612, 510] on label at bounding box center [611, 508] width 14 height 14
click at [612, 510] on input "checkbox" at bounding box center [610, 509] width 12 height 12
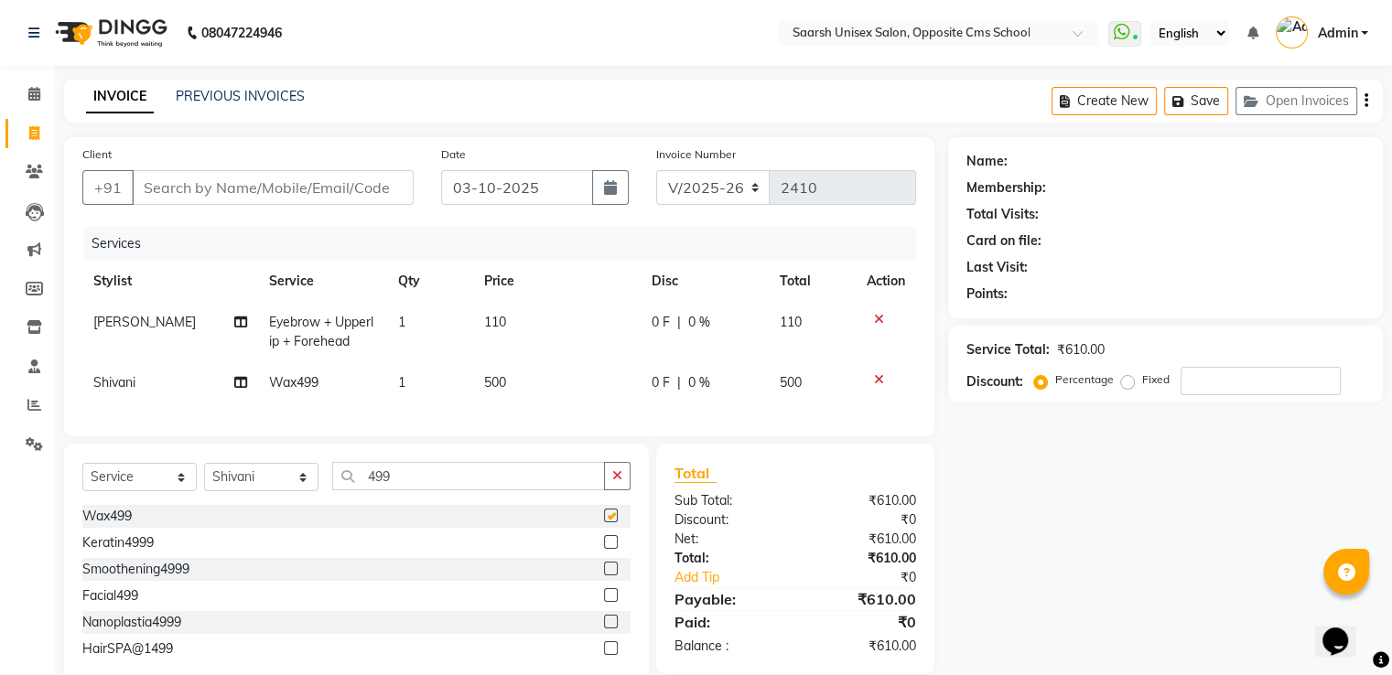
checkbox input "false"
click at [232, 191] on input "Client" at bounding box center [273, 187] width 282 height 35
click at [277, 189] on input "Client" at bounding box center [273, 187] width 282 height 35
type input "7"
type input "0"
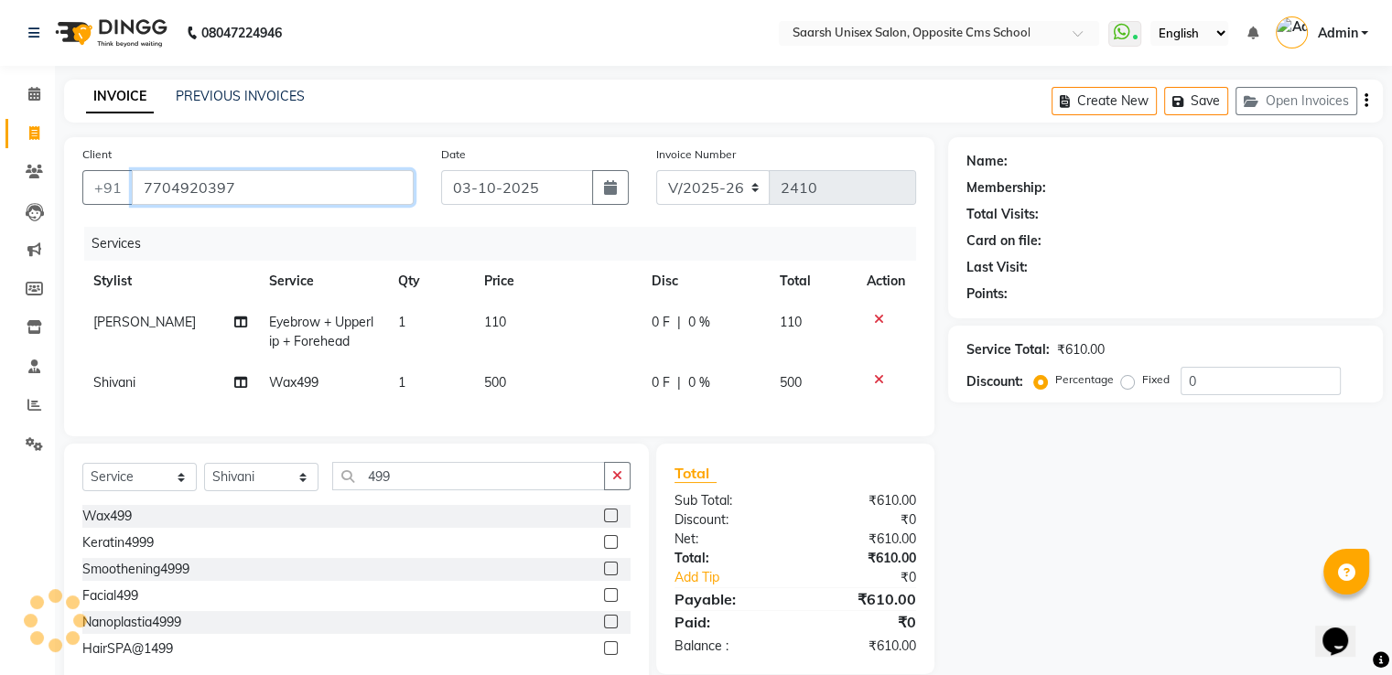
type input "7704920397"
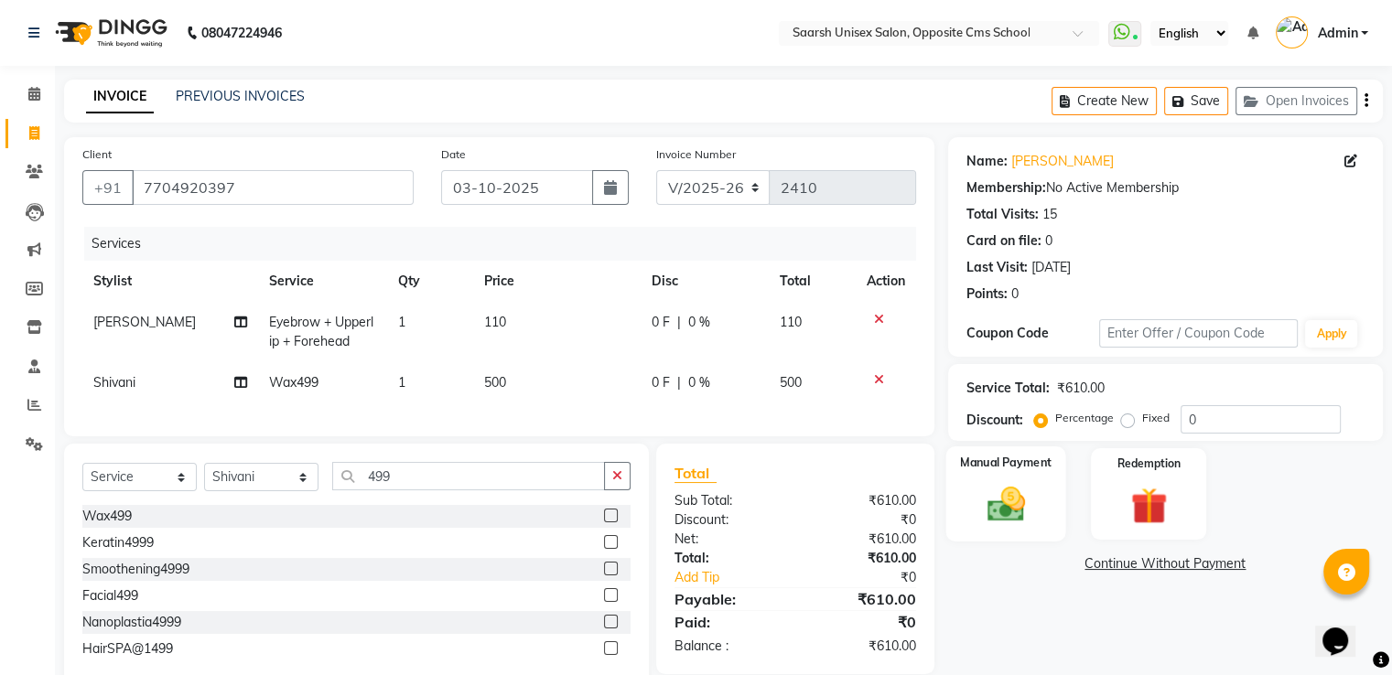
click at [1013, 504] on img at bounding box center [1005, 505] width 61 height 44
click at [1183, 565] on span "CASH" at bounding box center [1181, 565] width 39 height 21
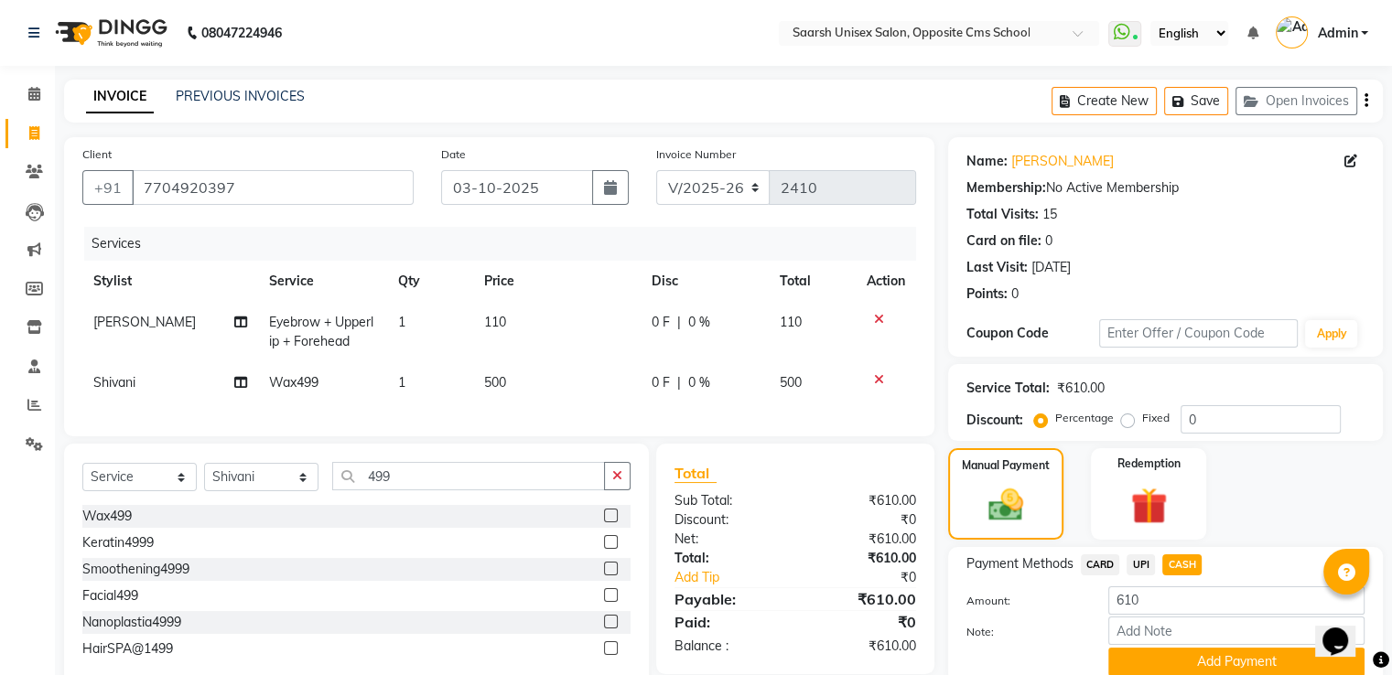
scroll to position [74, 0]
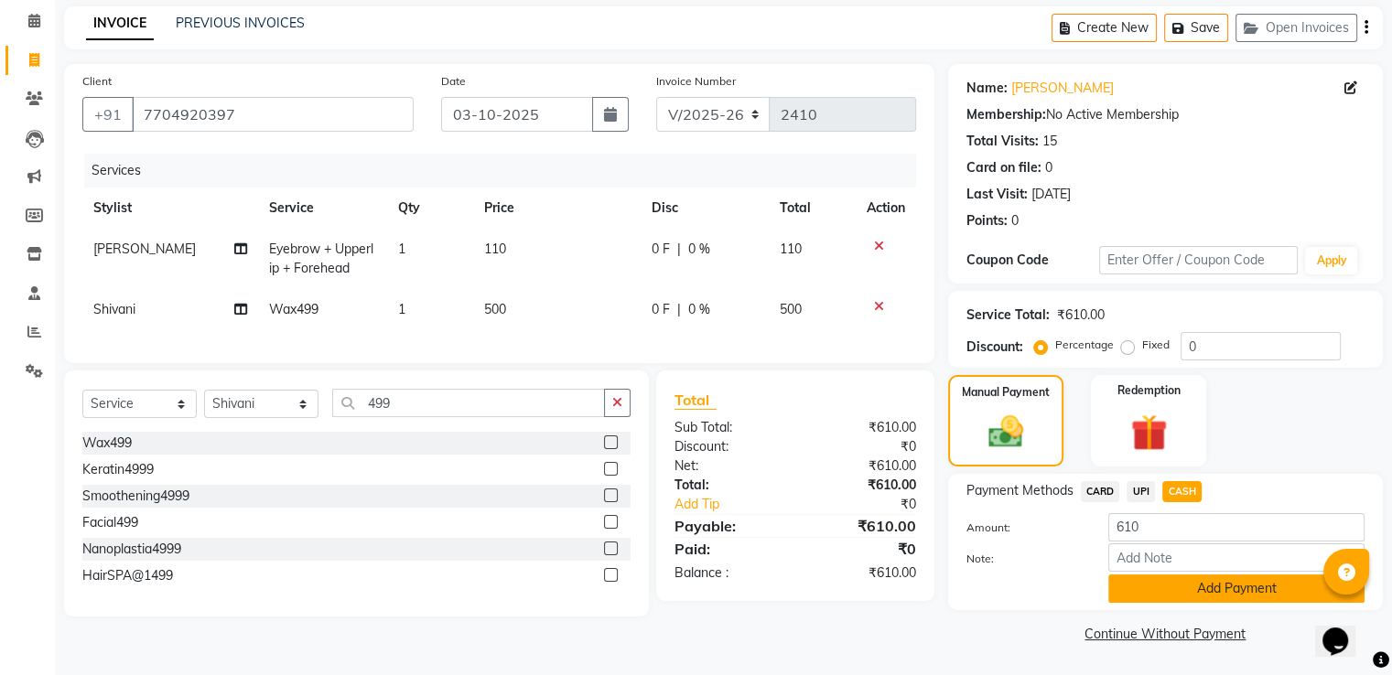
click at [1201, 587] on button "Add Payment" at bounding box center [1236, 589] width 256 height 28
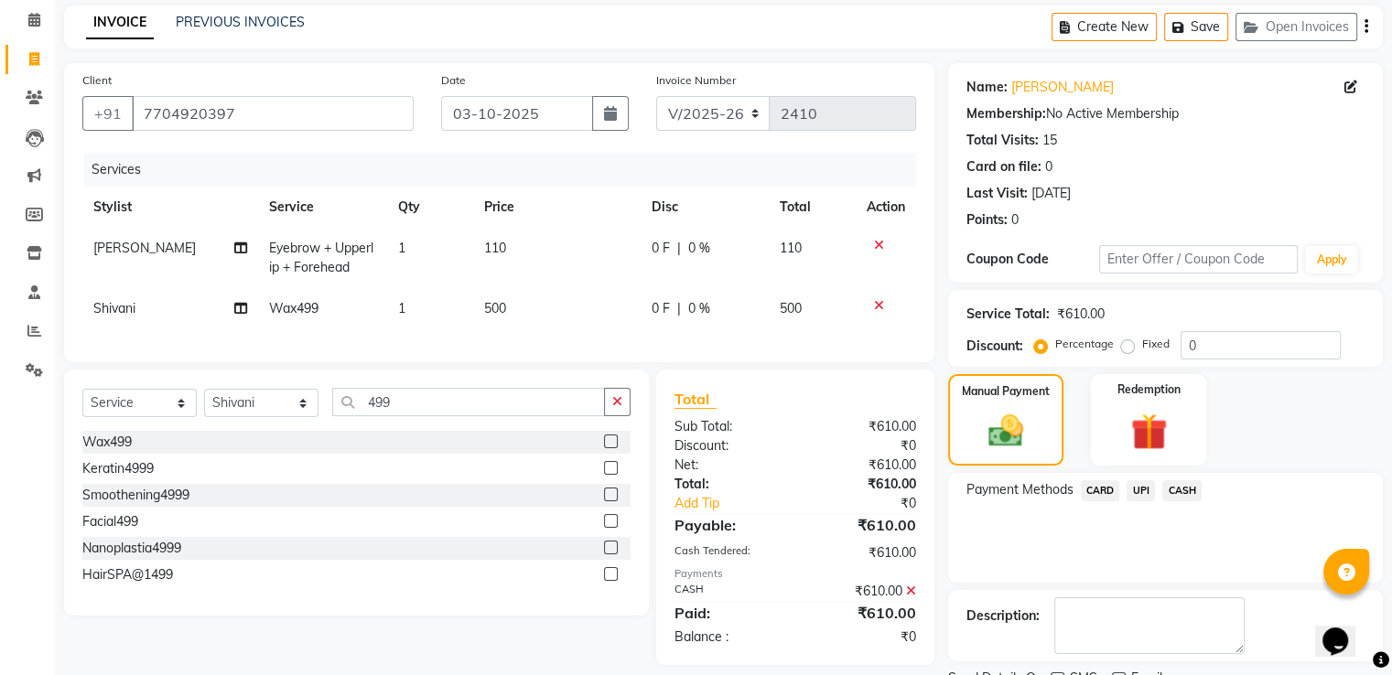
scroll to position [149, 0]
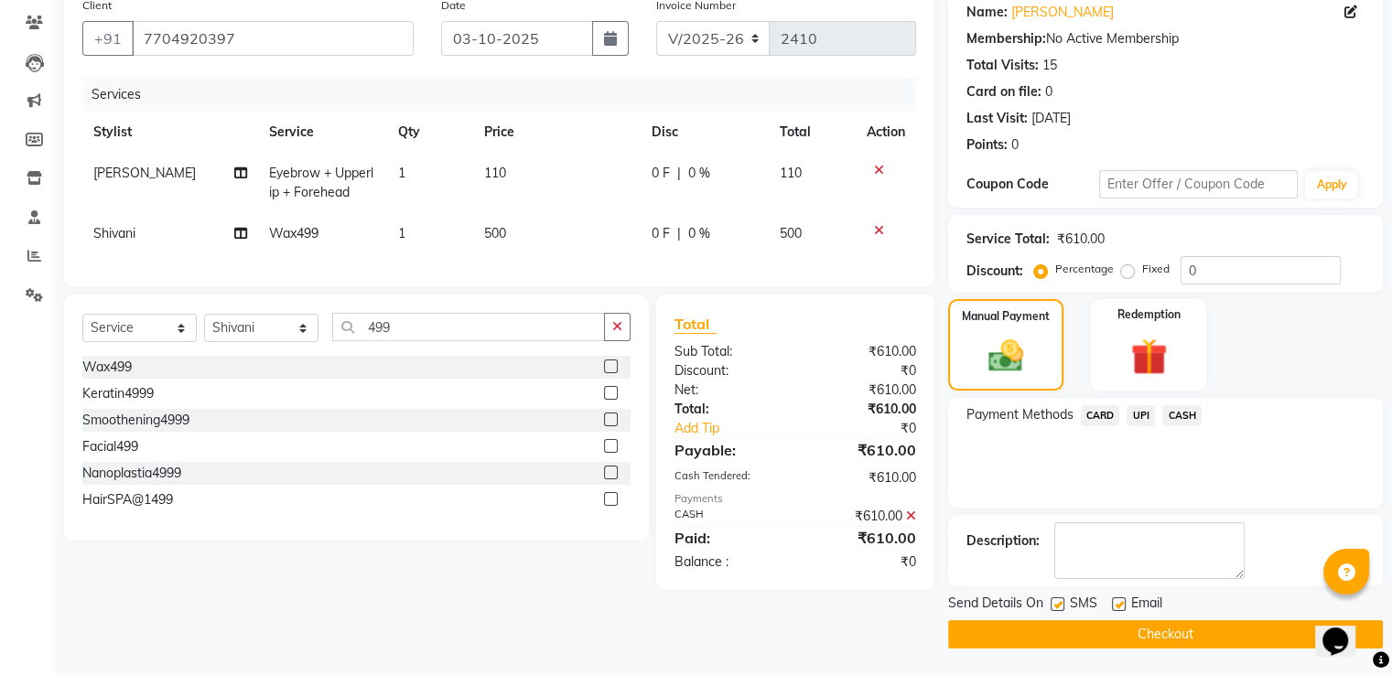
click at [1191, 640] on button "Checkout" at bounding box center [1165, 635] width 435 height 28
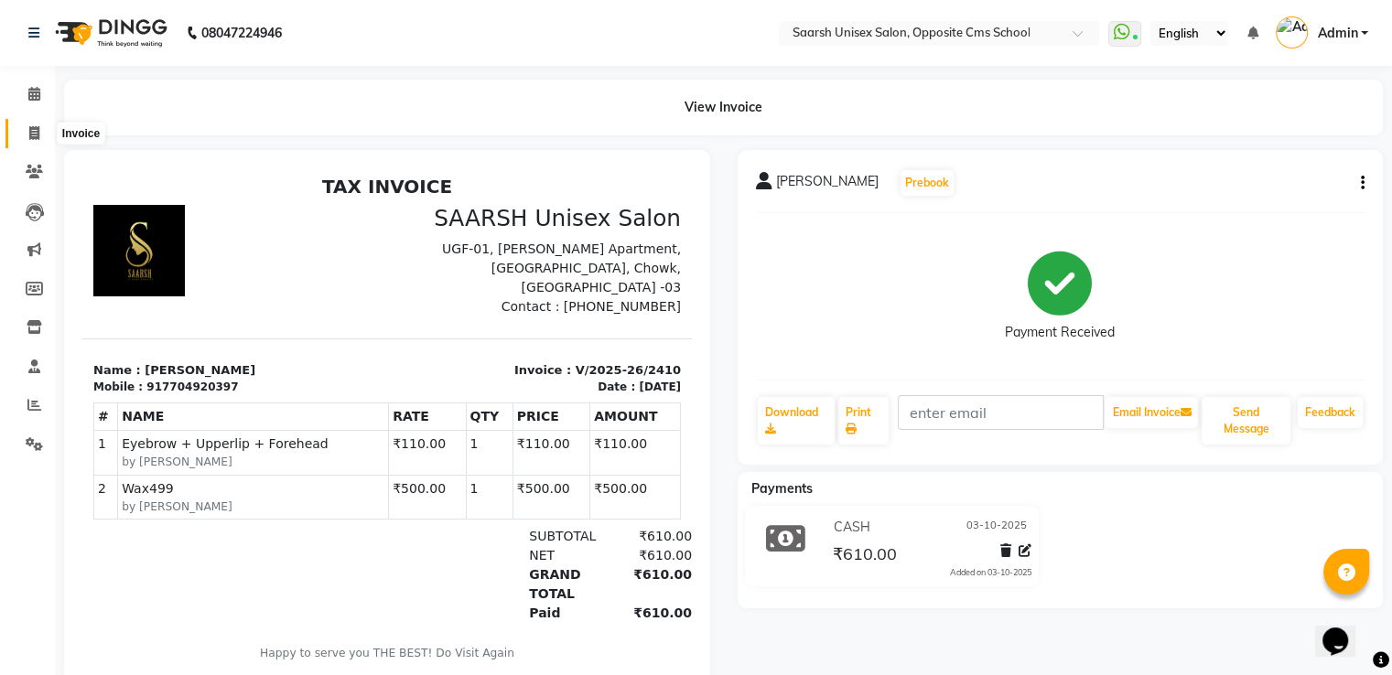
click at [32, 140] on icon at bounding box center [34, 133] width 10 height 14
select select "service"
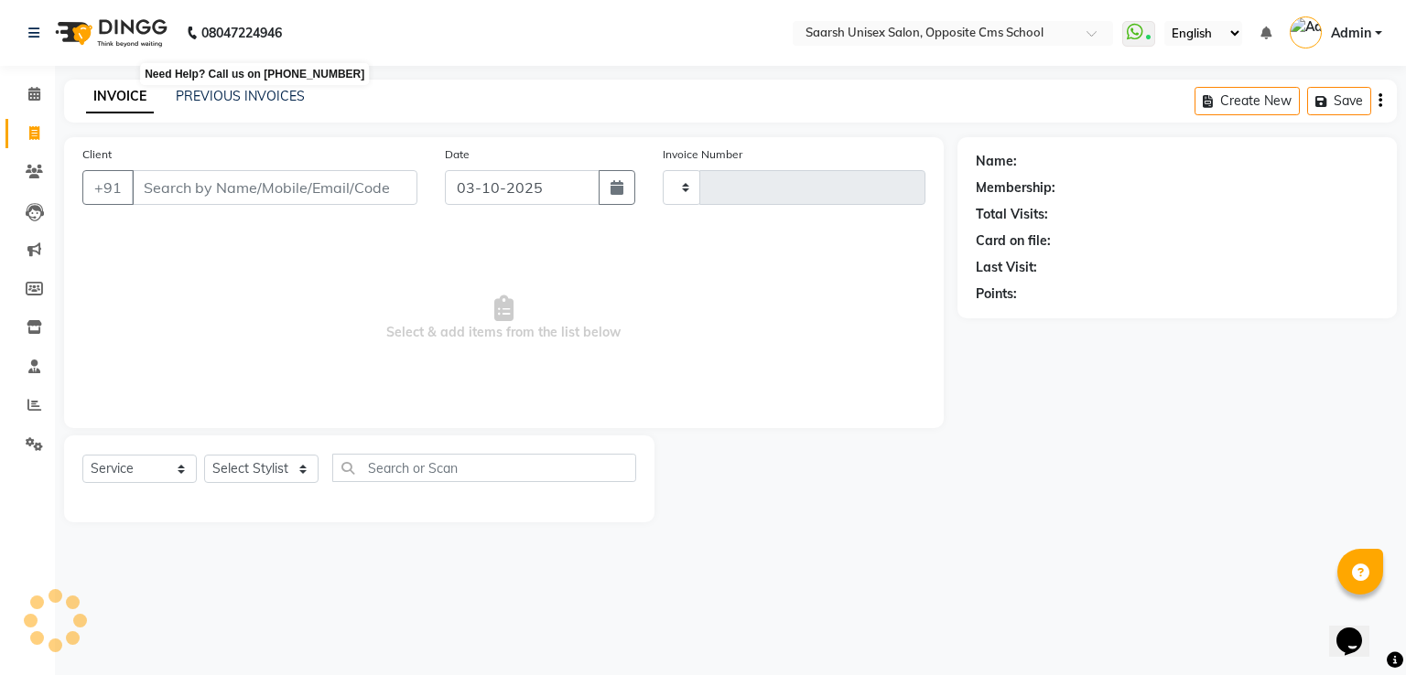
type input "2411"
select select "3962"
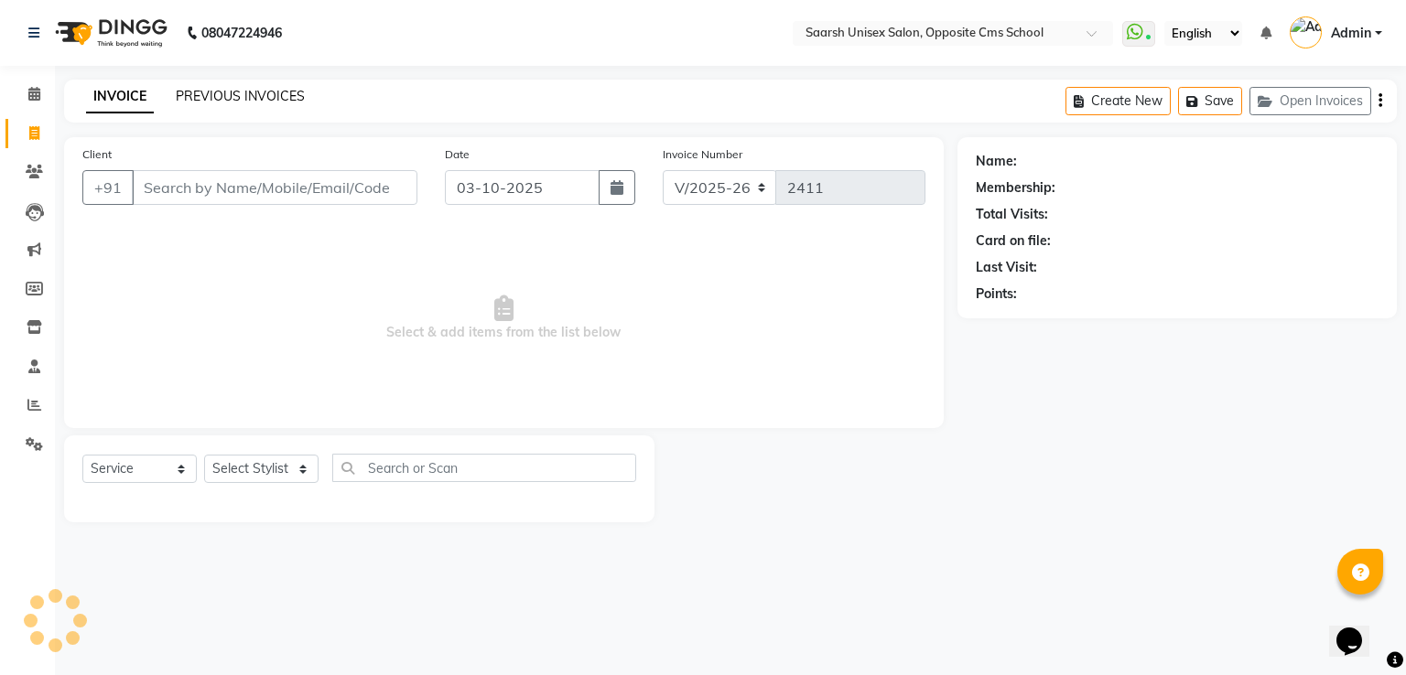
click at [264, 90] on link "PREVIOUS INVOICES" at bounding box center [240, 96] width 129 height 16
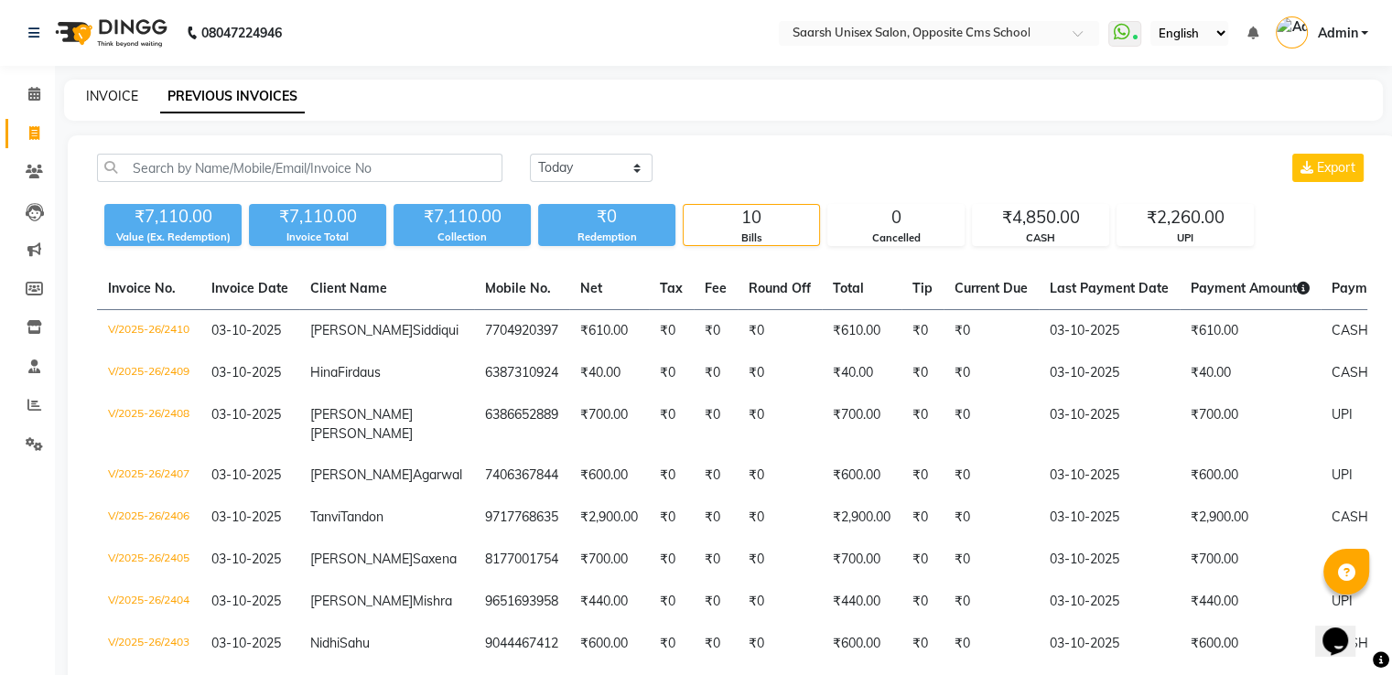
click at [117, 97] on link "INVOICE" at bounding box center [112, 96] width 52 height 16
select select "service"
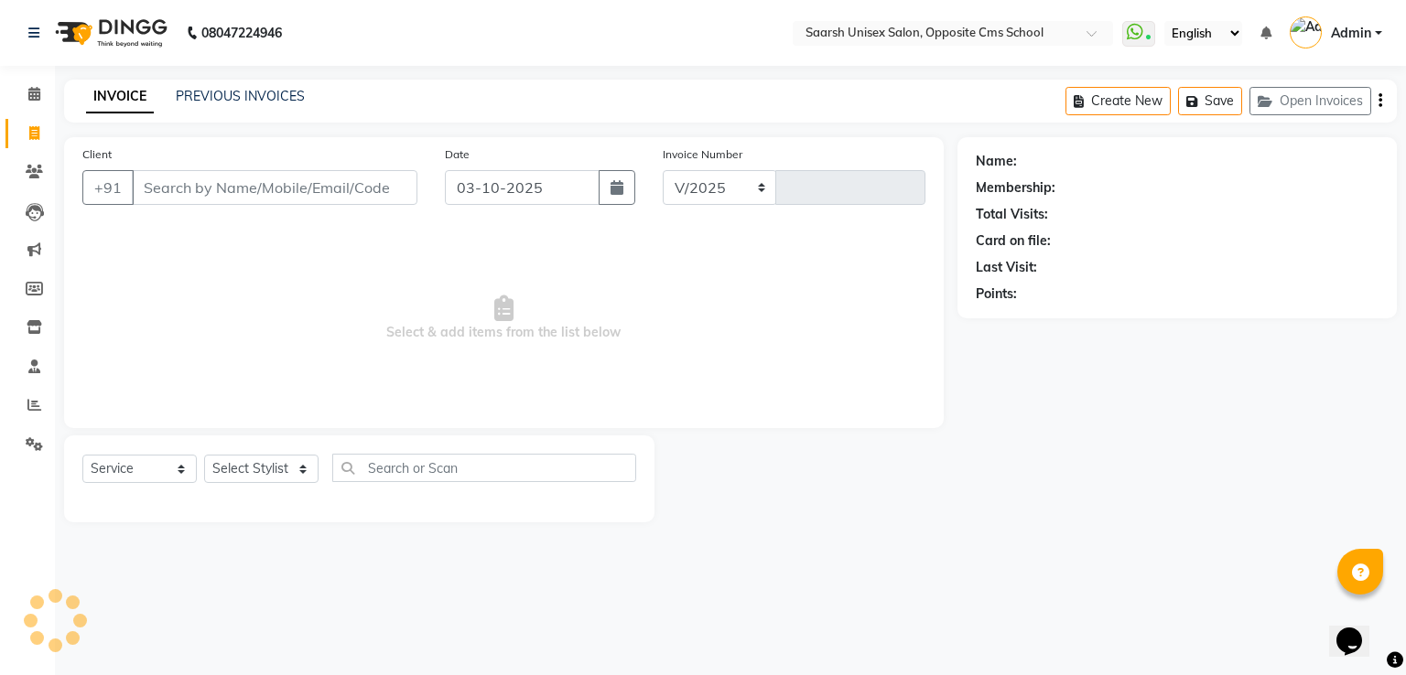
select select "3962"
type input "2411"
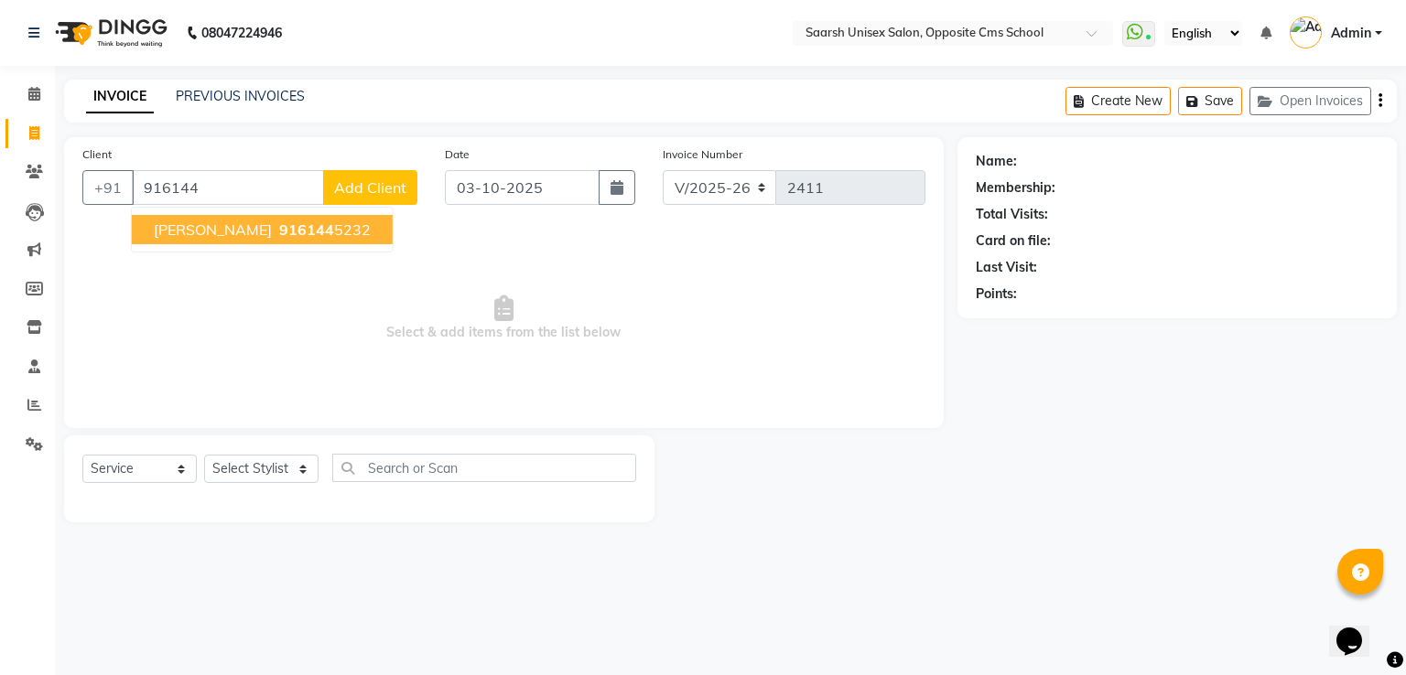
click at [315, 225] on ngb-highlight "916144 5232" at bounding box center [323, 230] width 95 height 18
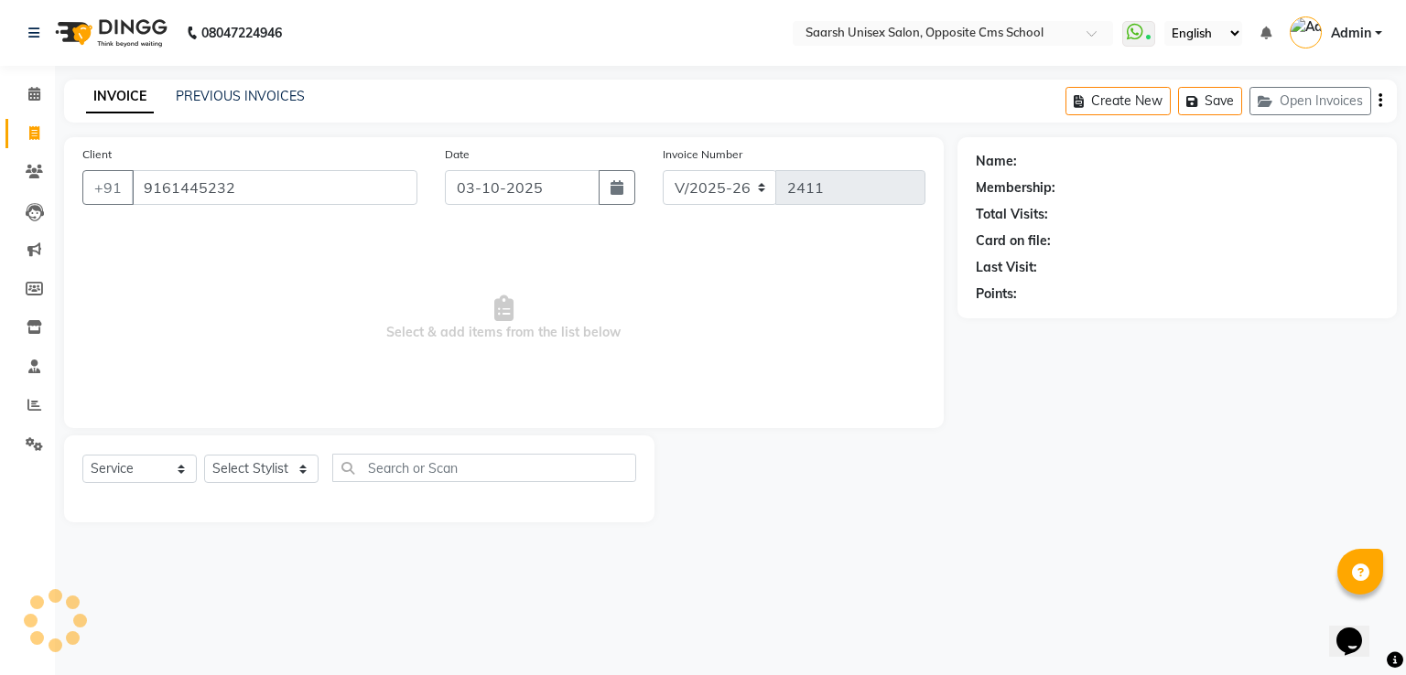
type input "9161445232"
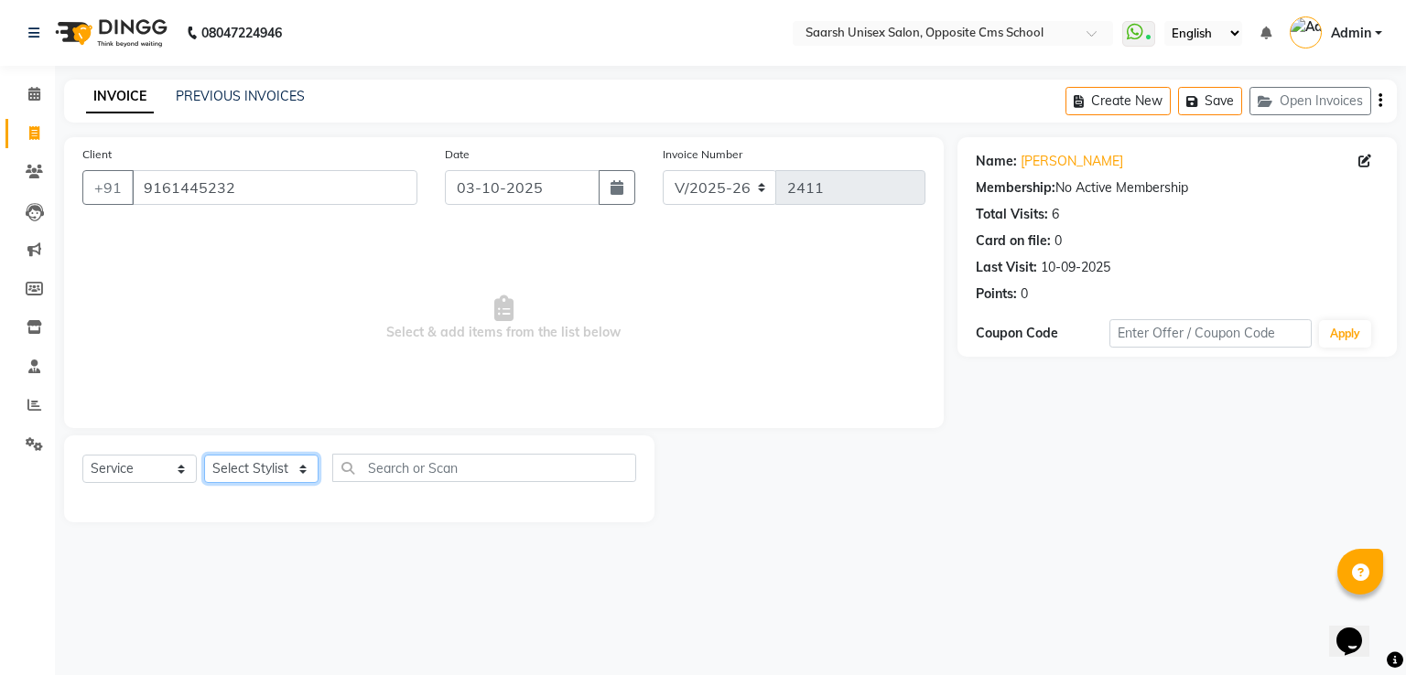
click at [261, 459] on select "Select Stylist Ayan Front Desk Sadhna Sapna Shams Shivani Shivi Utkarsh Saraswat" at bounding box center [261, 469] width 114 height 28
select select "20641"
click at [204, 456] on select "Select Stylist Ayan Front Desk Sadhna Sapna Shams Shivani Shivi Utkarsh Saraswat" at bounding box center [261, 469] width 114 height 28
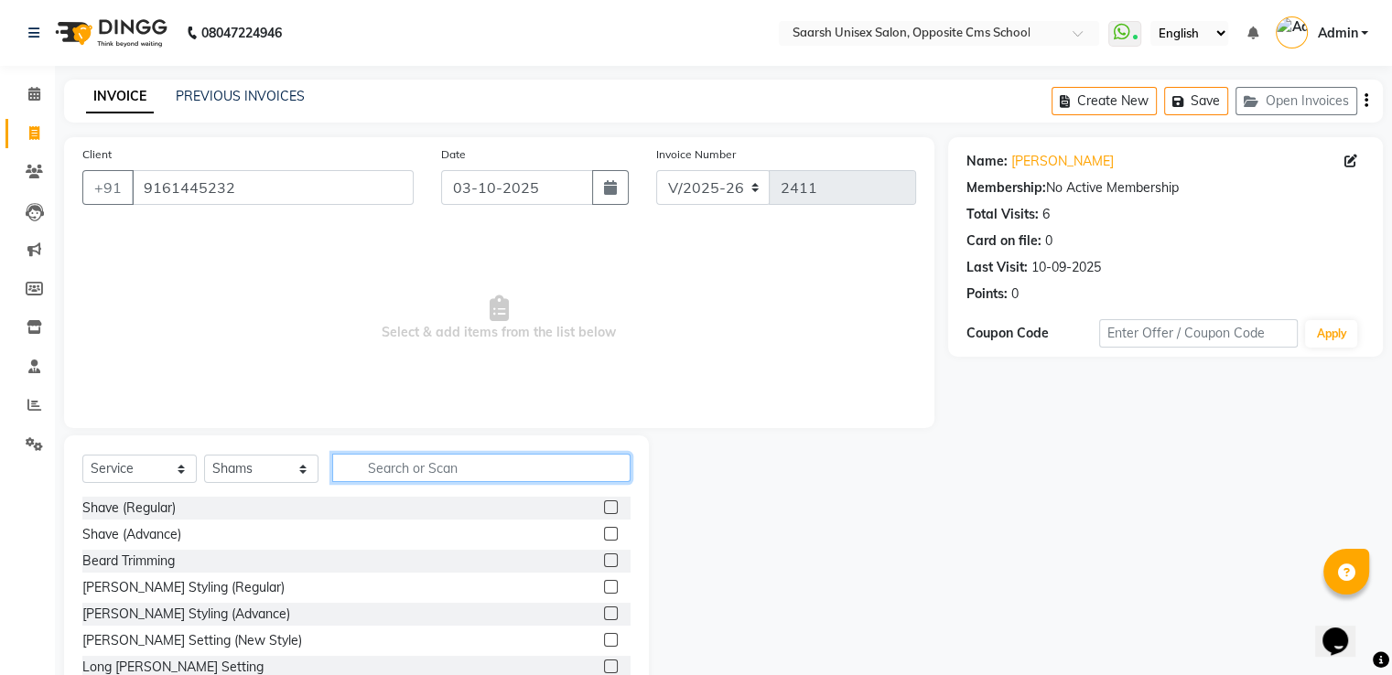
click at [401, 475] on input "text" at bounding box center [481, 468] width 298 height 28
type input "haircut"
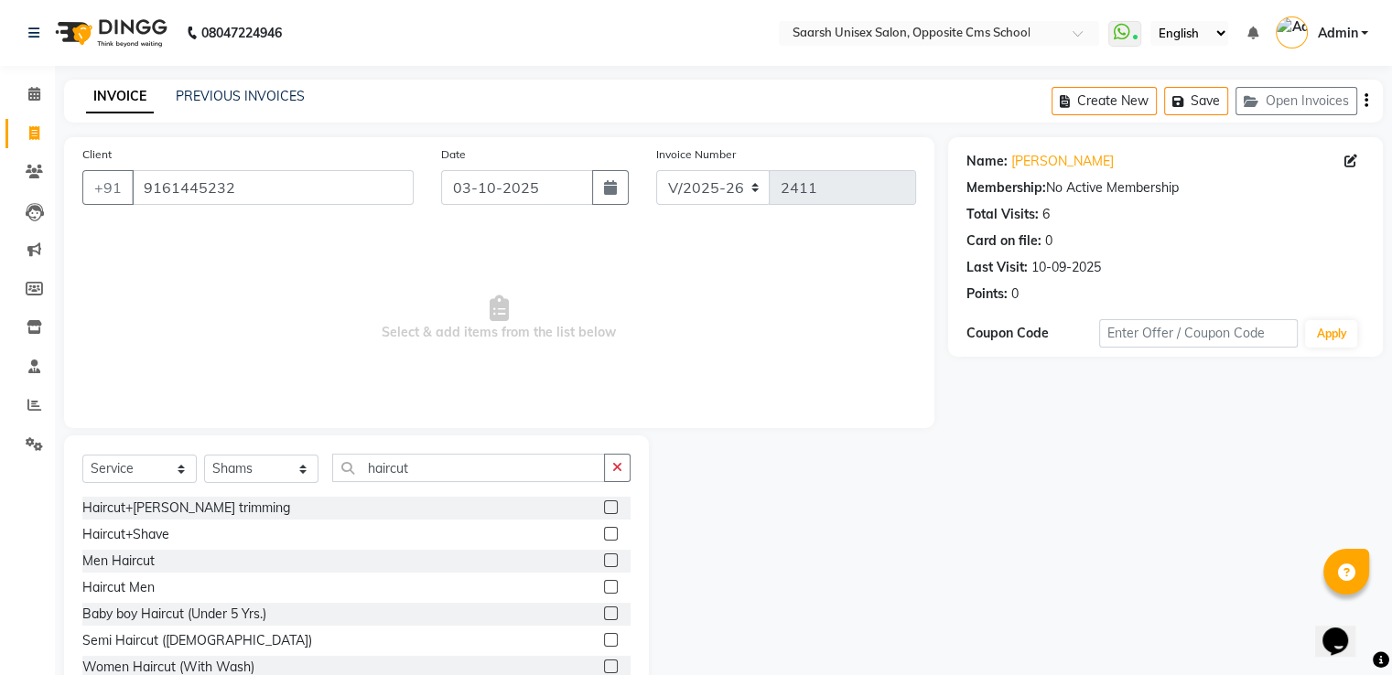
click at [604, 505] on label at bounding box center [611, 508] width 14 height 14
click at [604, 505] on input "checkbox" at bounding box center [610, 509] width 12 height 12
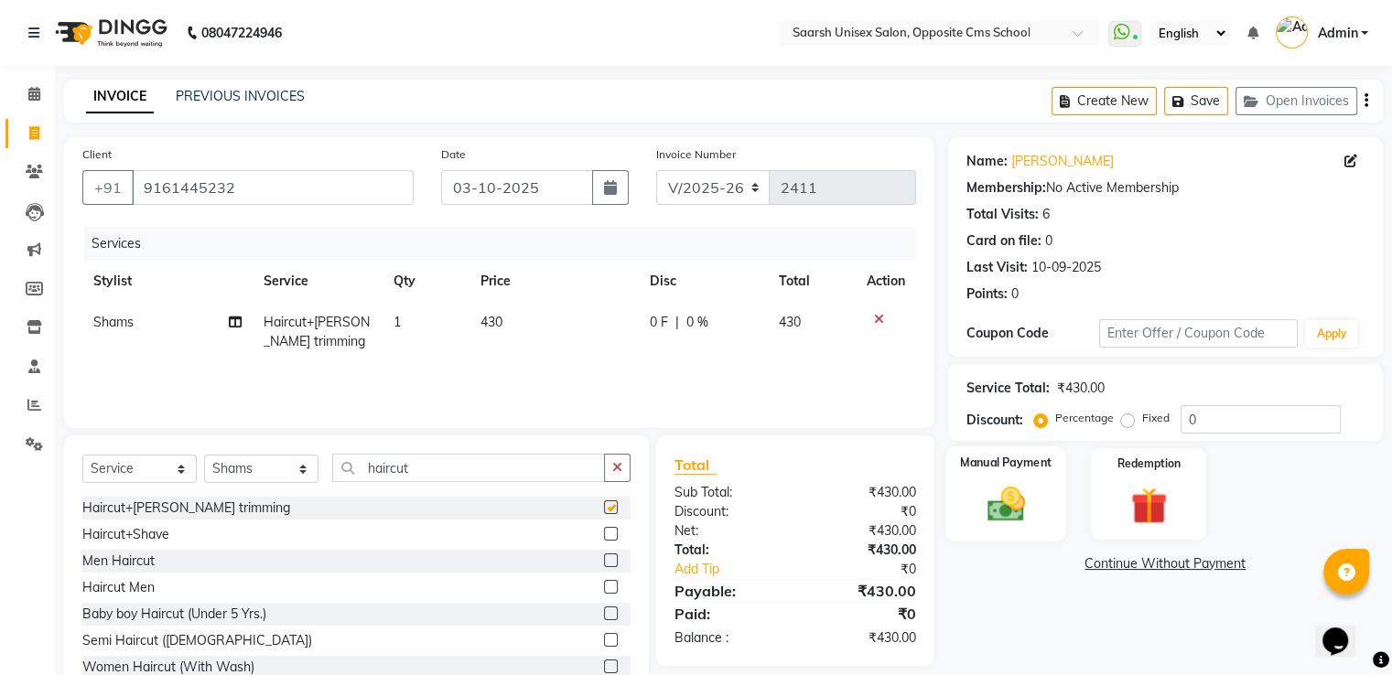
checkbox input "false"
click at [988, 506] on img at bounding box center [1005, 505] width 61 height 44
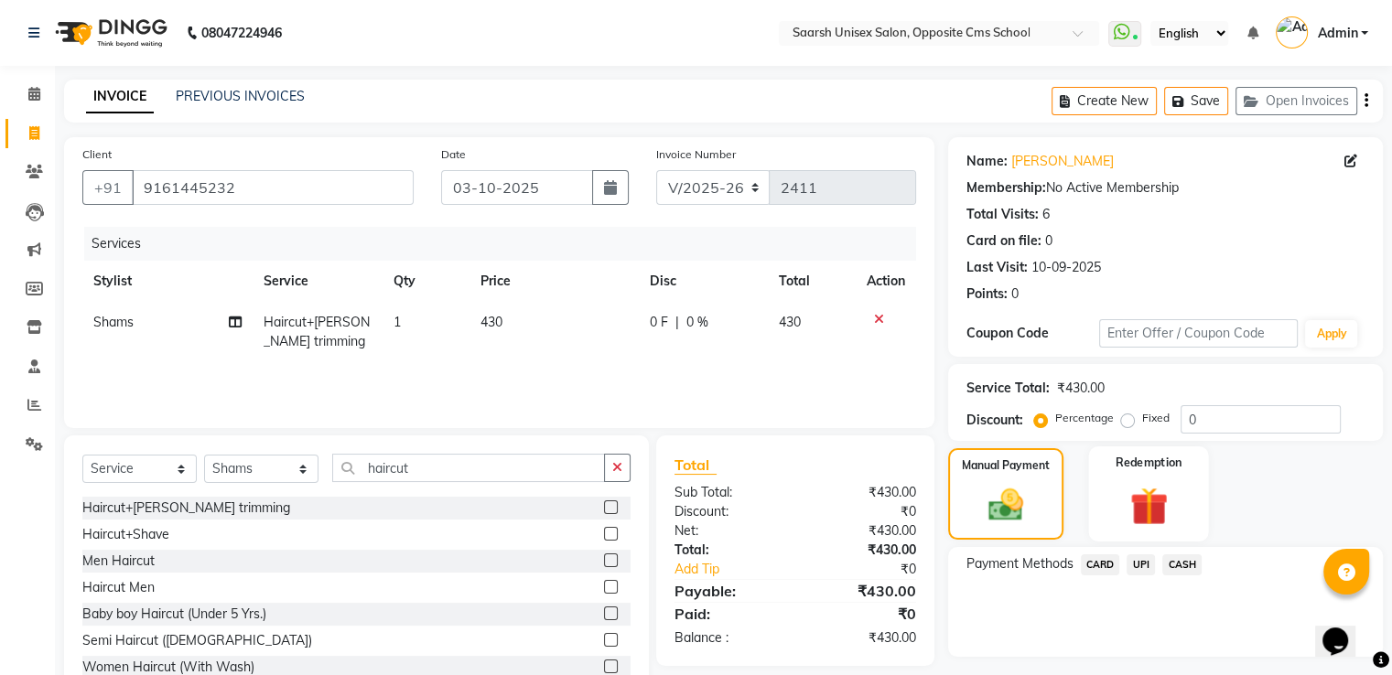
scroll to position [59, 0]
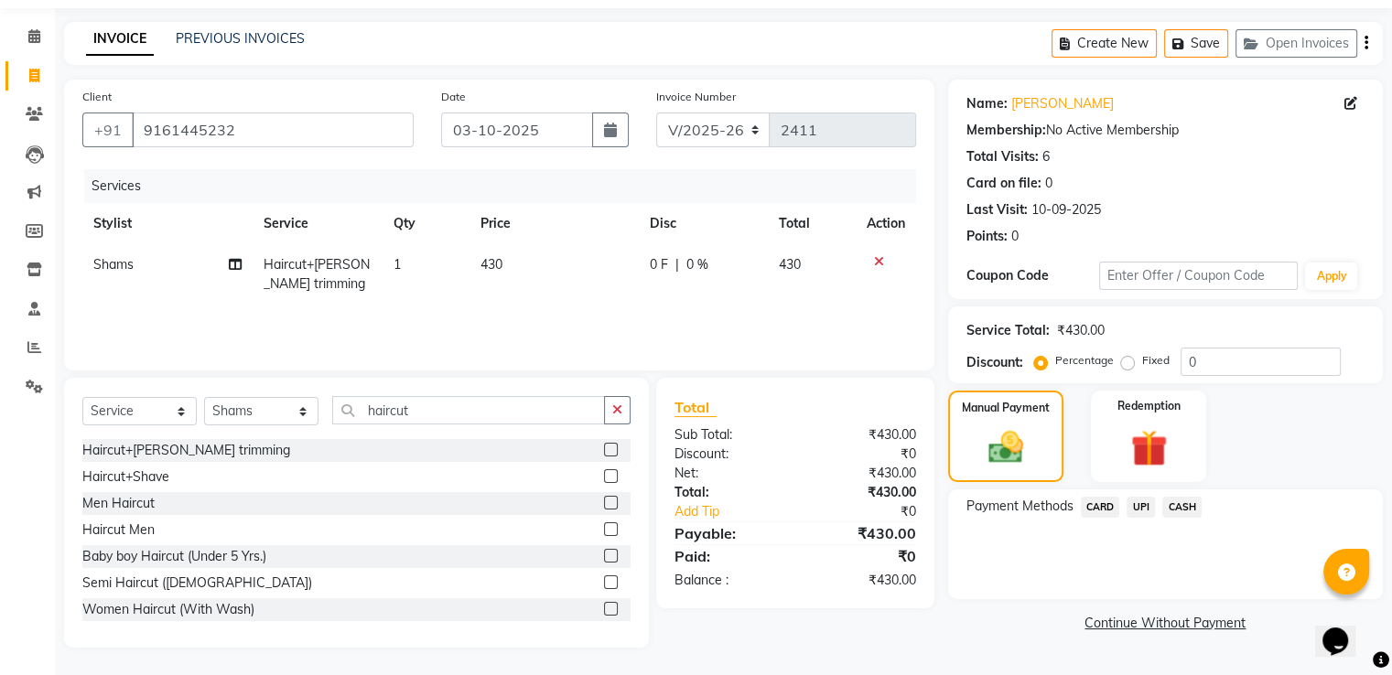
click at [1148, 503] on span "UPI" at bounding box center [1141, 507] width 28 height 21
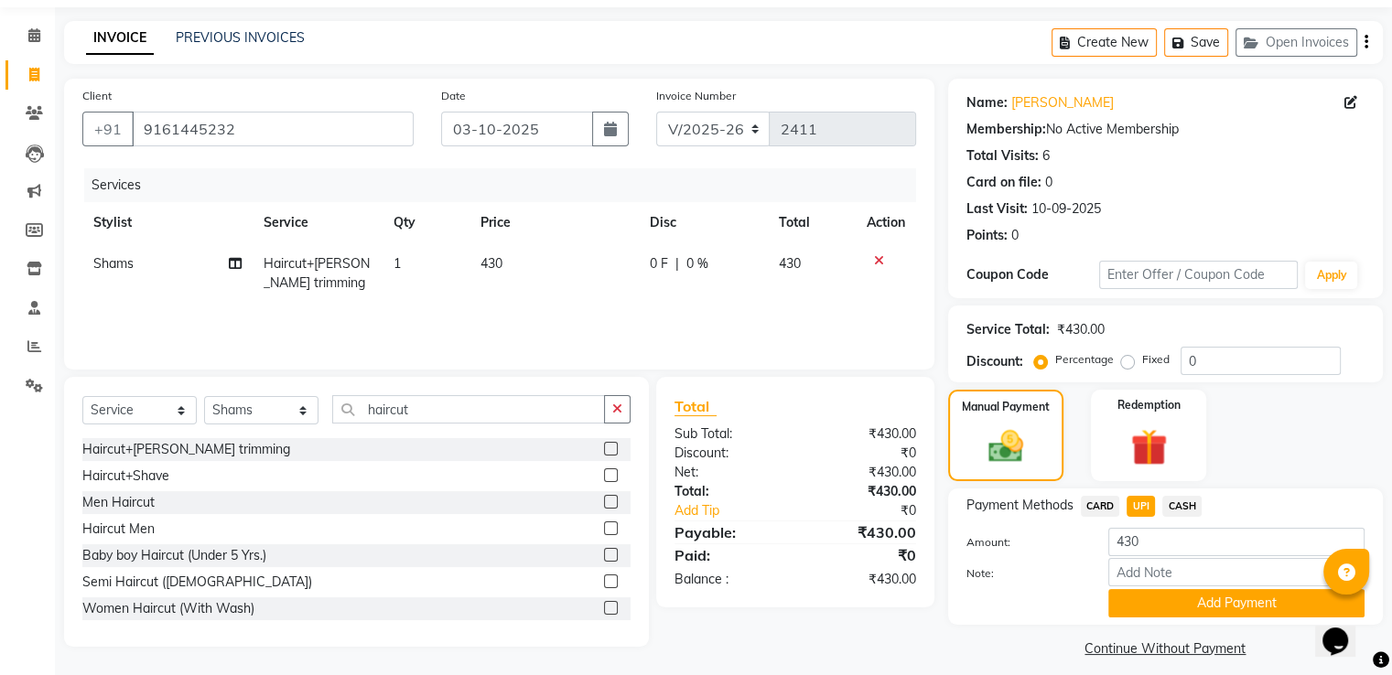
scroll to position [74, 0]
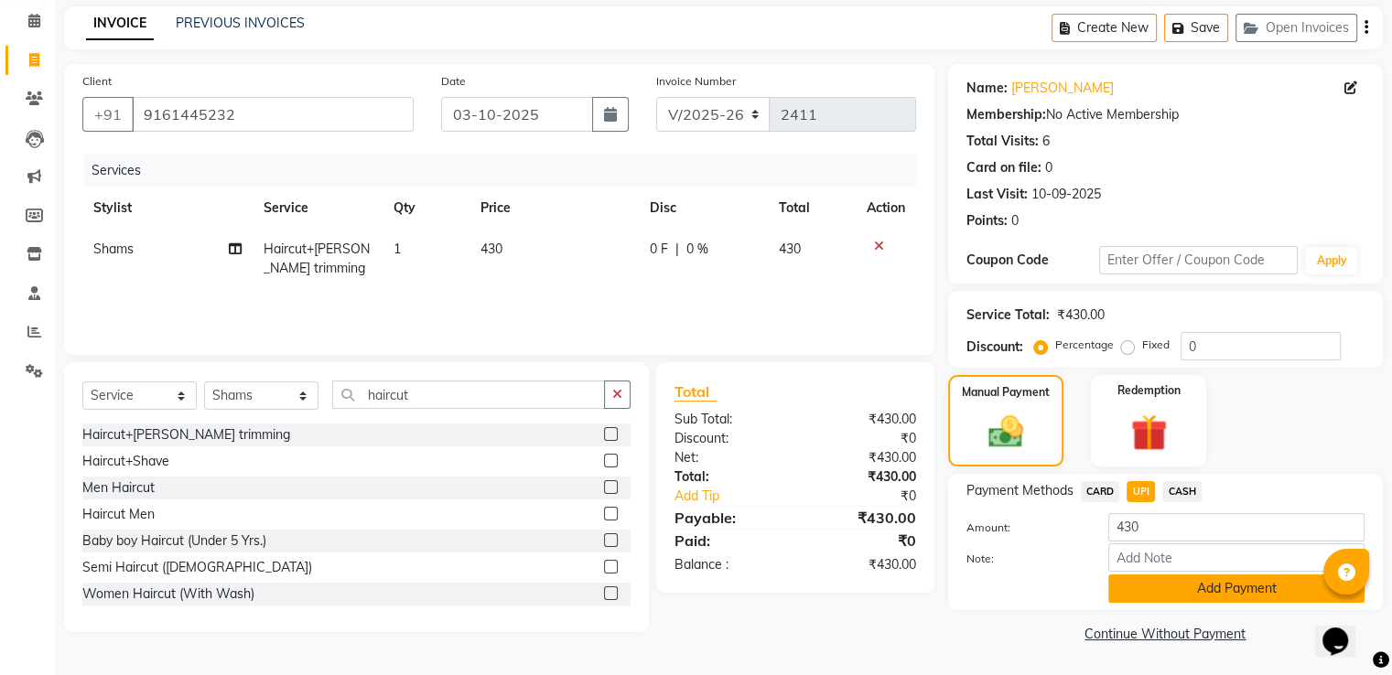
click at [1193, 594] on button "Add Payment" at bounding box center [1236, 589] width 256 height 28
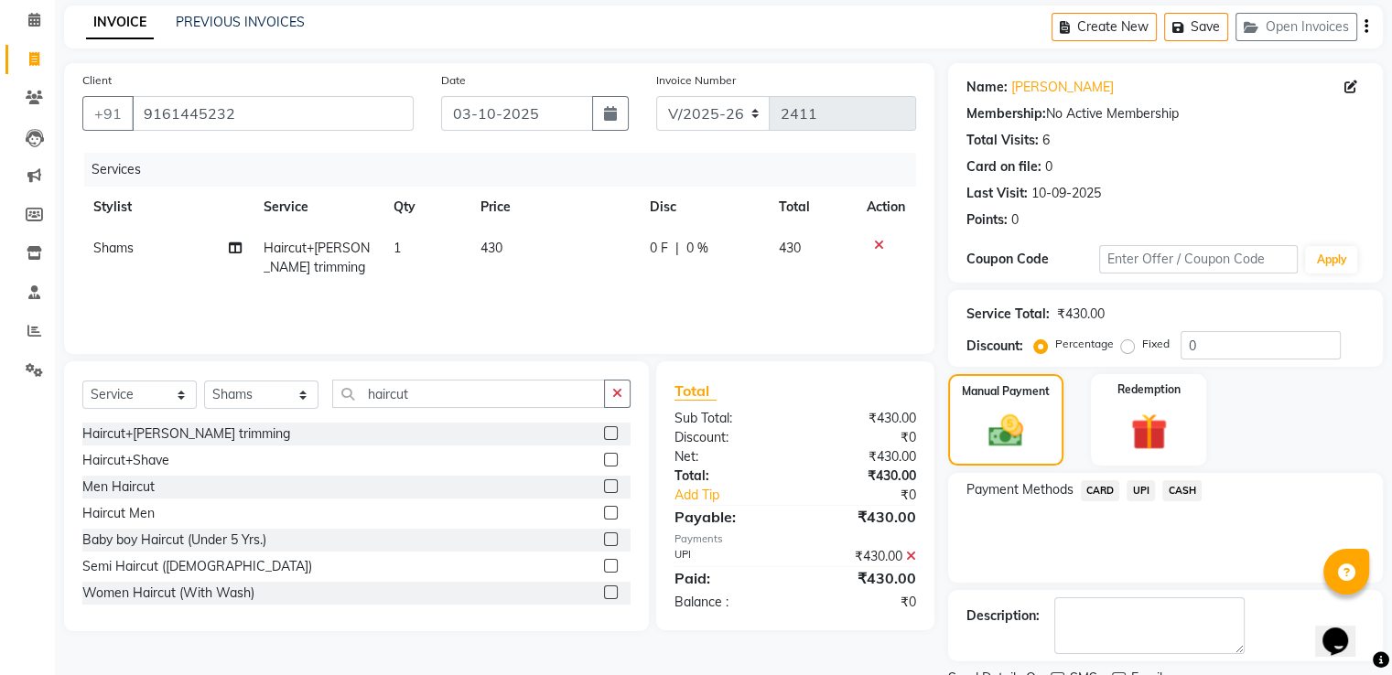
scroll to position [149, 0]
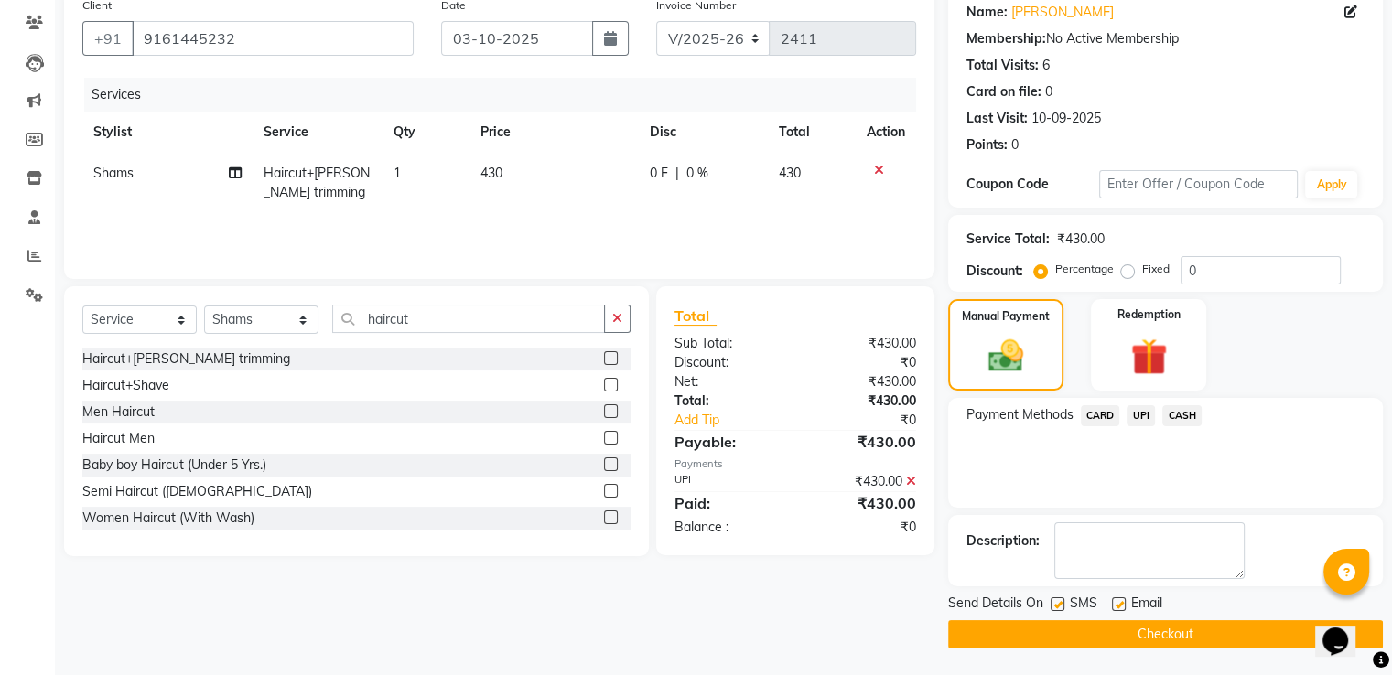
click at [1216, 634] on button "Checkout" at bounding box center [1165, 635] width 435 height 28
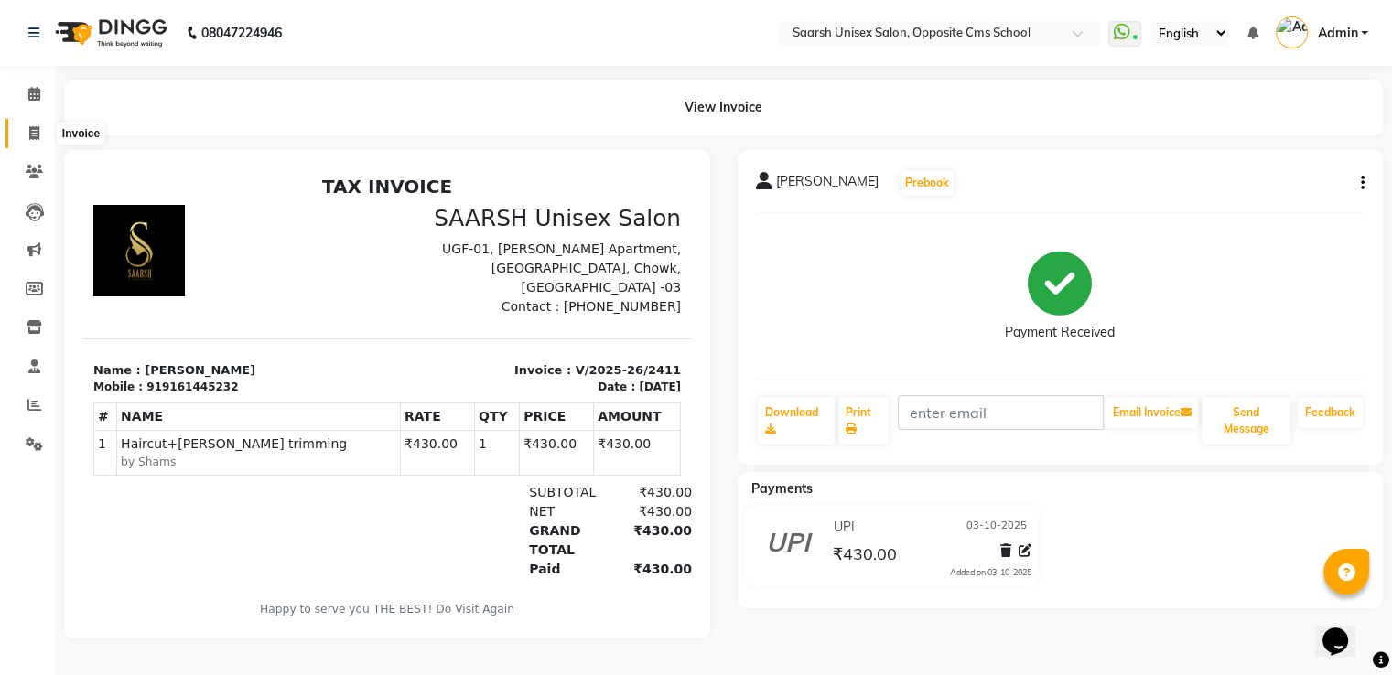
click at [37, 131] on icon at bounding box center [34, 133] width 10 height 14
select select "service"
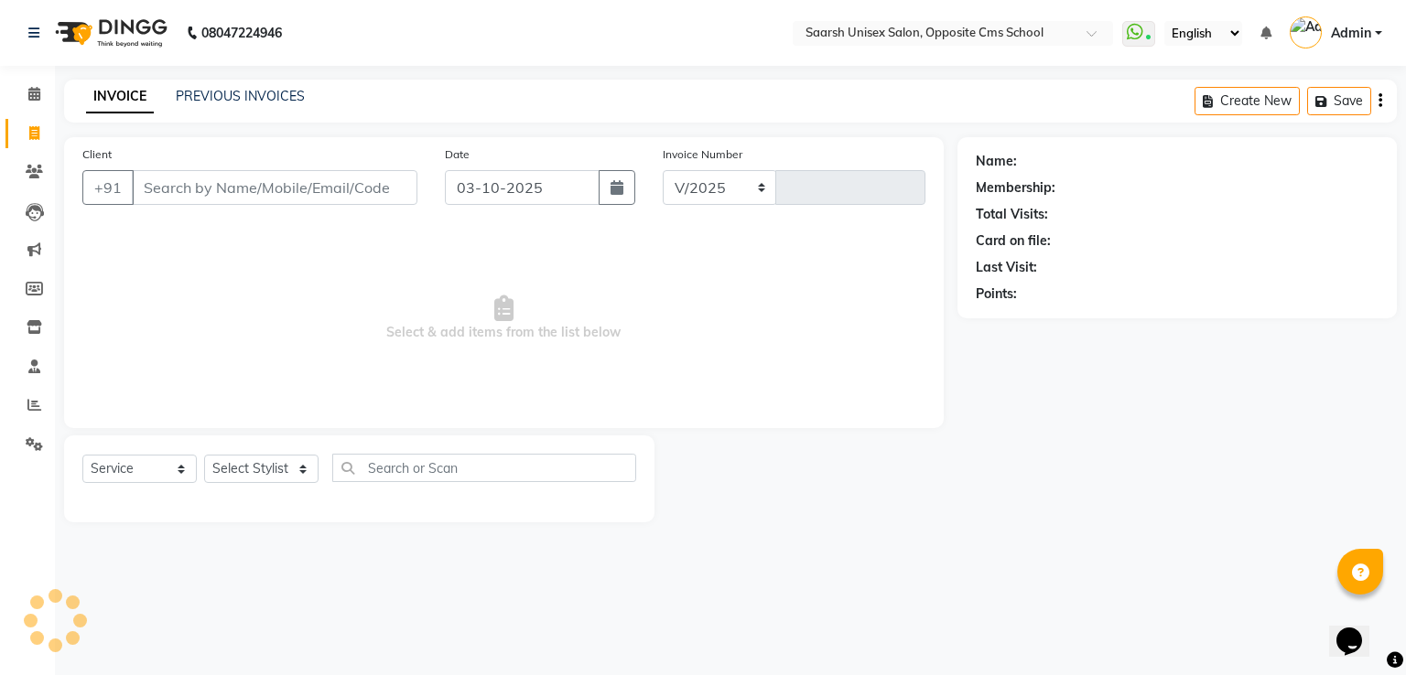
select select "3962"
type input "2412"
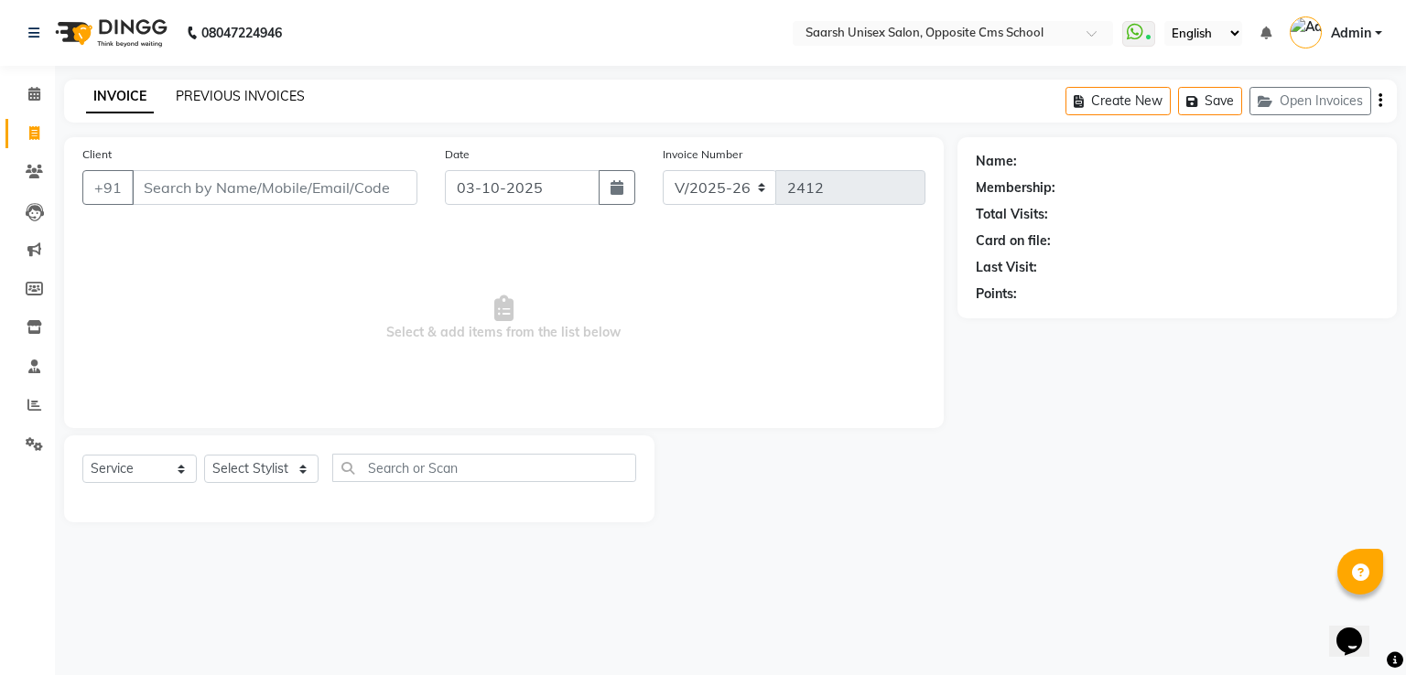
click at [281, 94] on link "PREVIOUS INVOICES" at bounding box center [240, 96] width 129 height 16
select select "3962"
select select "service"
click at [184, 188] on input "Client" at bounding box center [275, 187] width 286 height 35
type input "s"
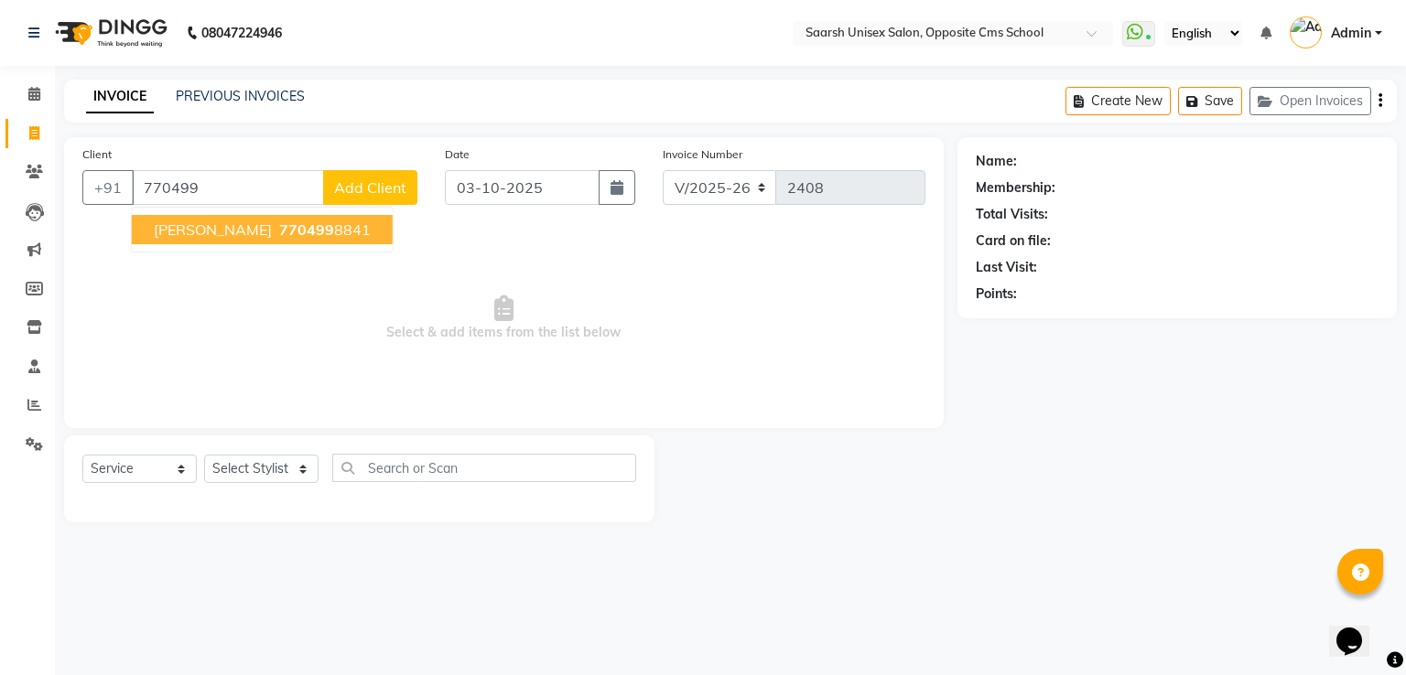
click at [279, 228] on span "770499" at bounding box center [306, 230] width 55 height 18
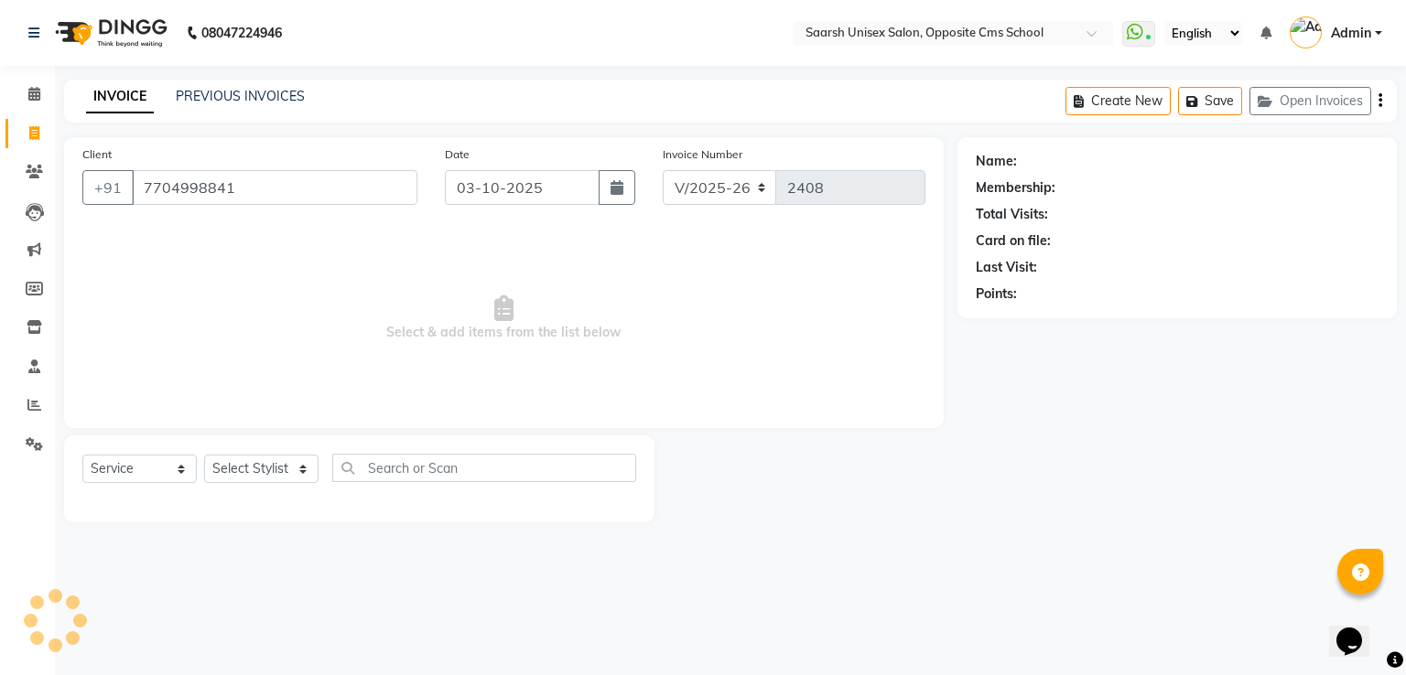
type input "7704998841"
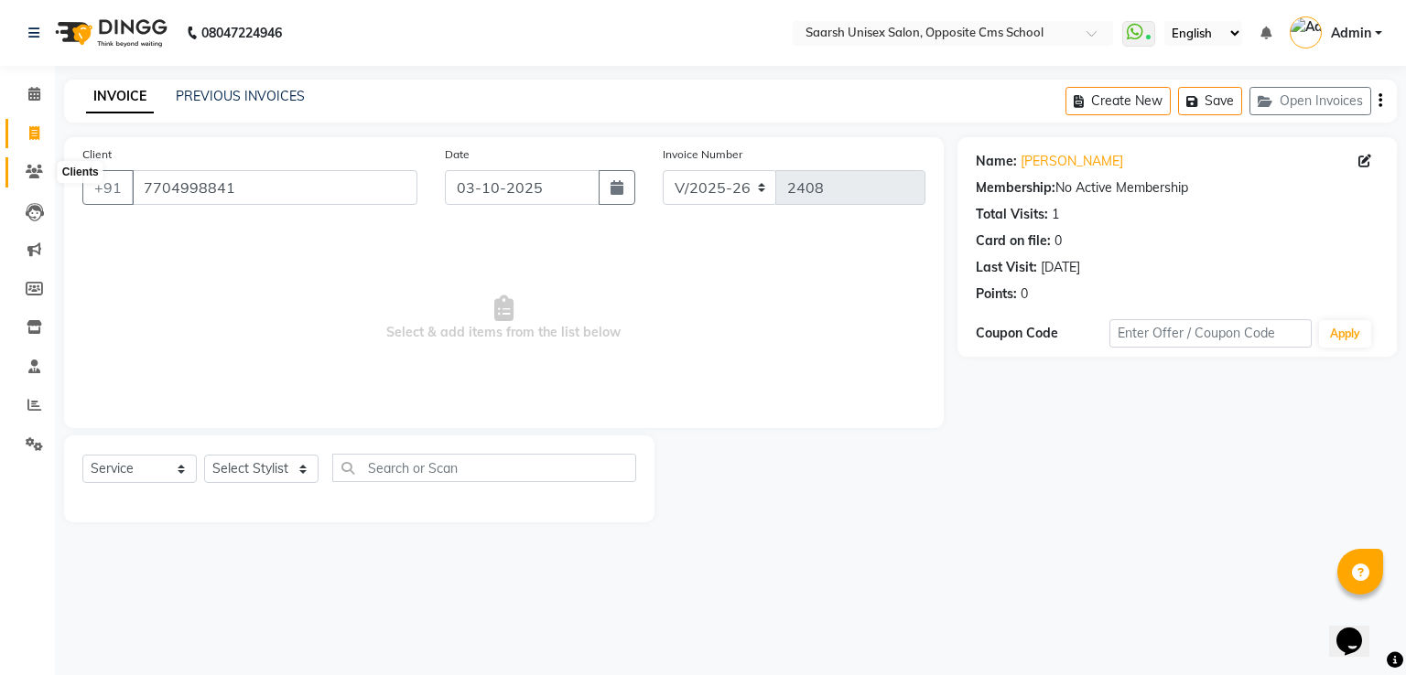
click at [32, 171] on icon at bounding box center [34, 172] width 17 height 14
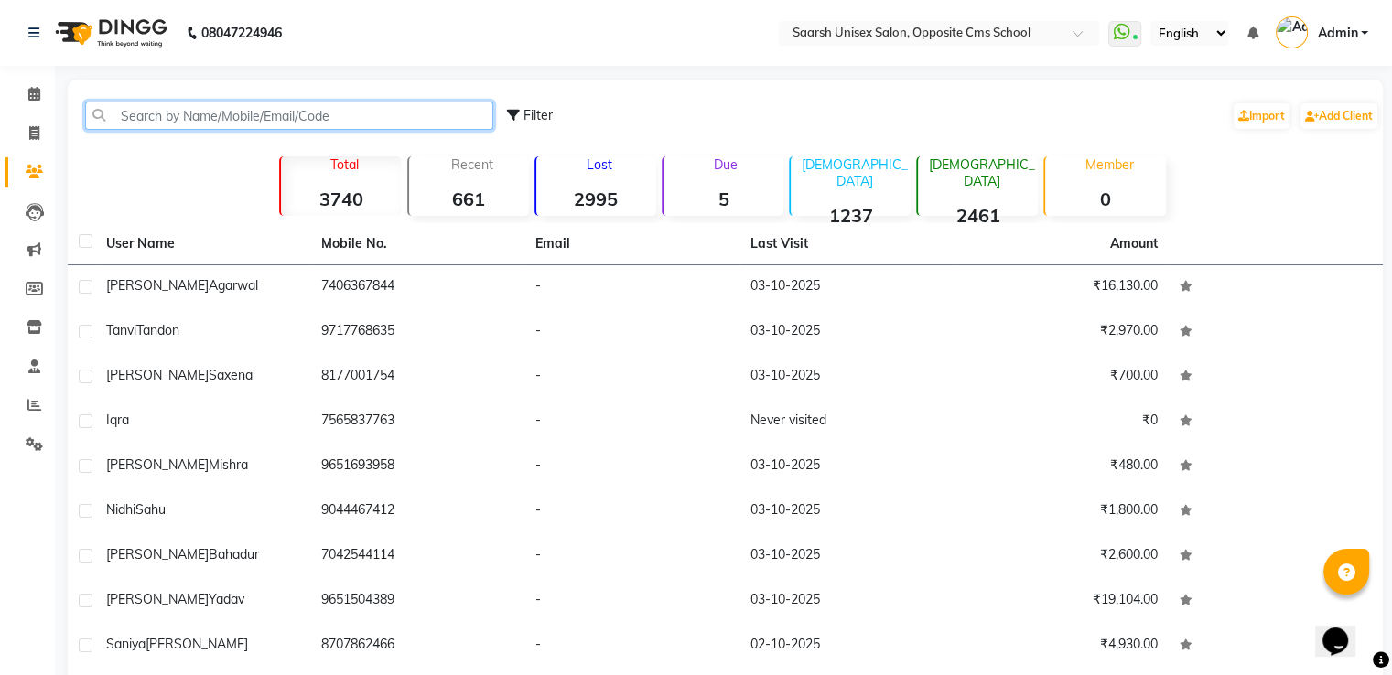
click at [253, 110] on input "text" at bounding box center [289, 116] width 408 height 28
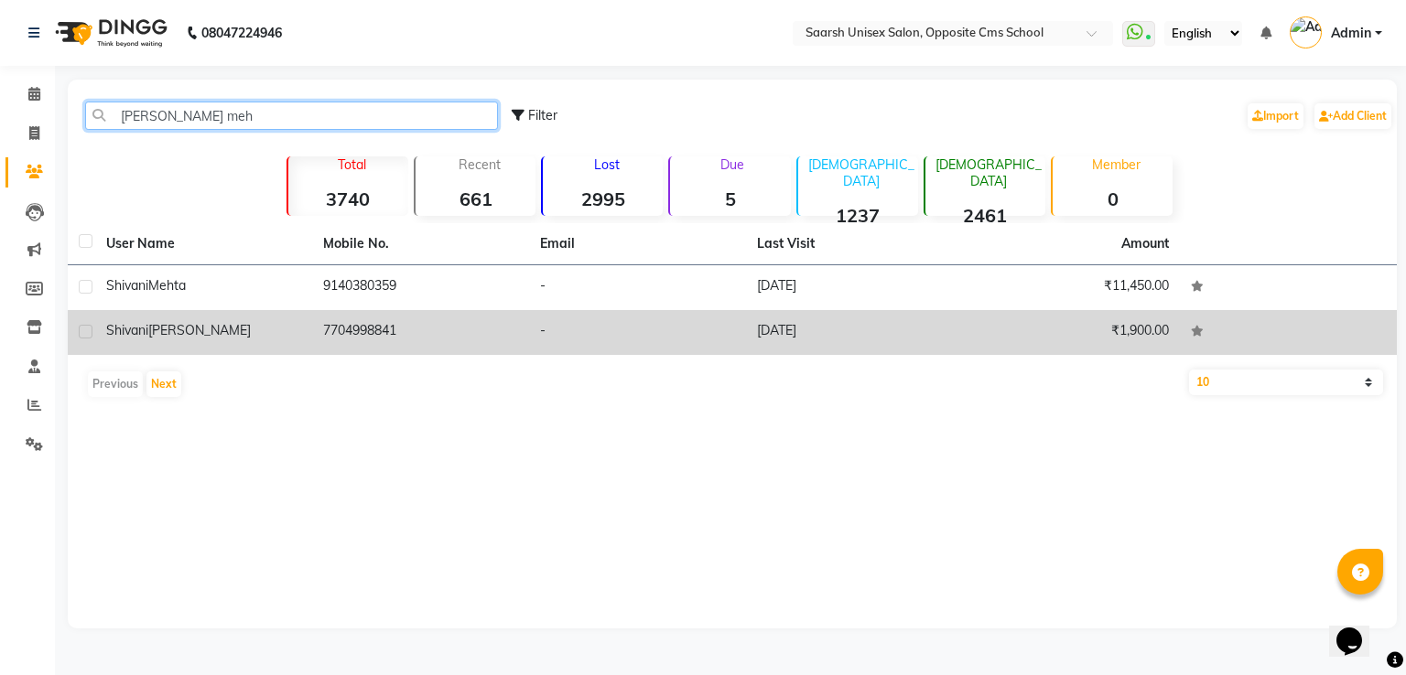
type input "shivani meh"
click at [399, 342] on td "7704998841" at bounding box center [420, 332] width 217 height 45
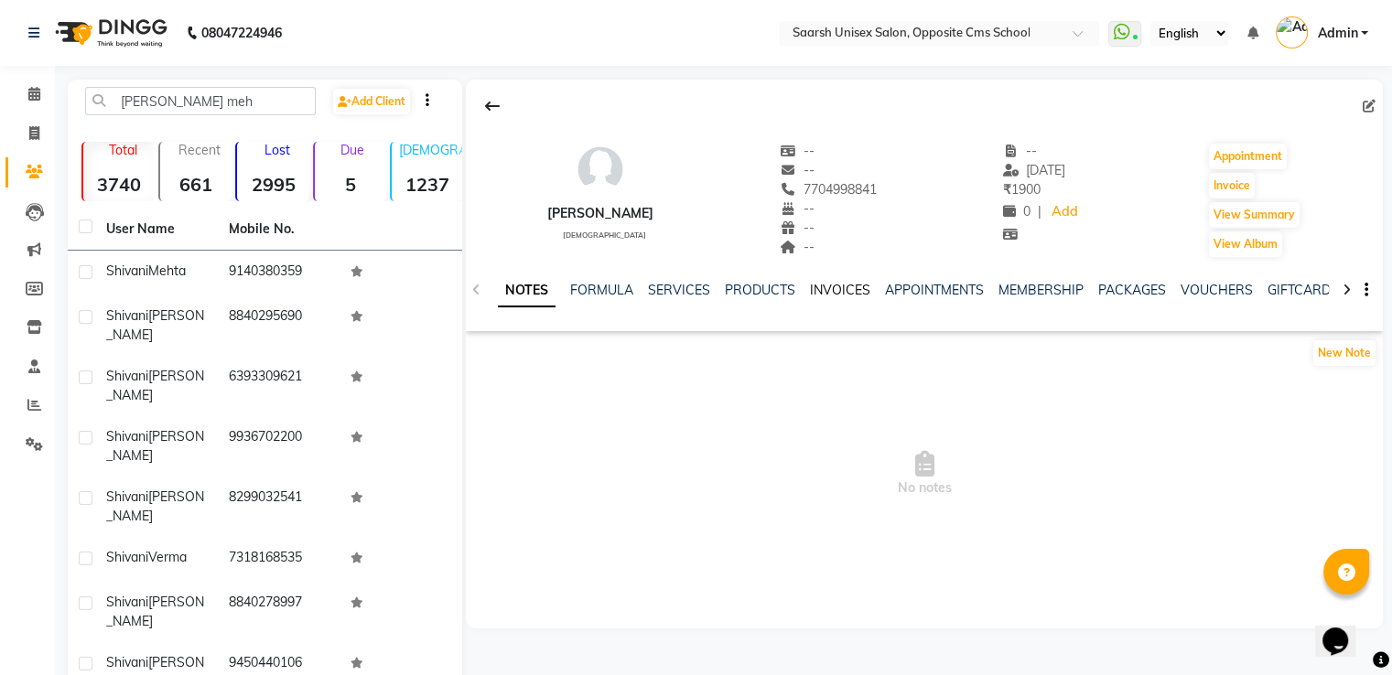
click at [823, 286] on link "INVOICES" at bounding box center [840, 290] width 60 height 16
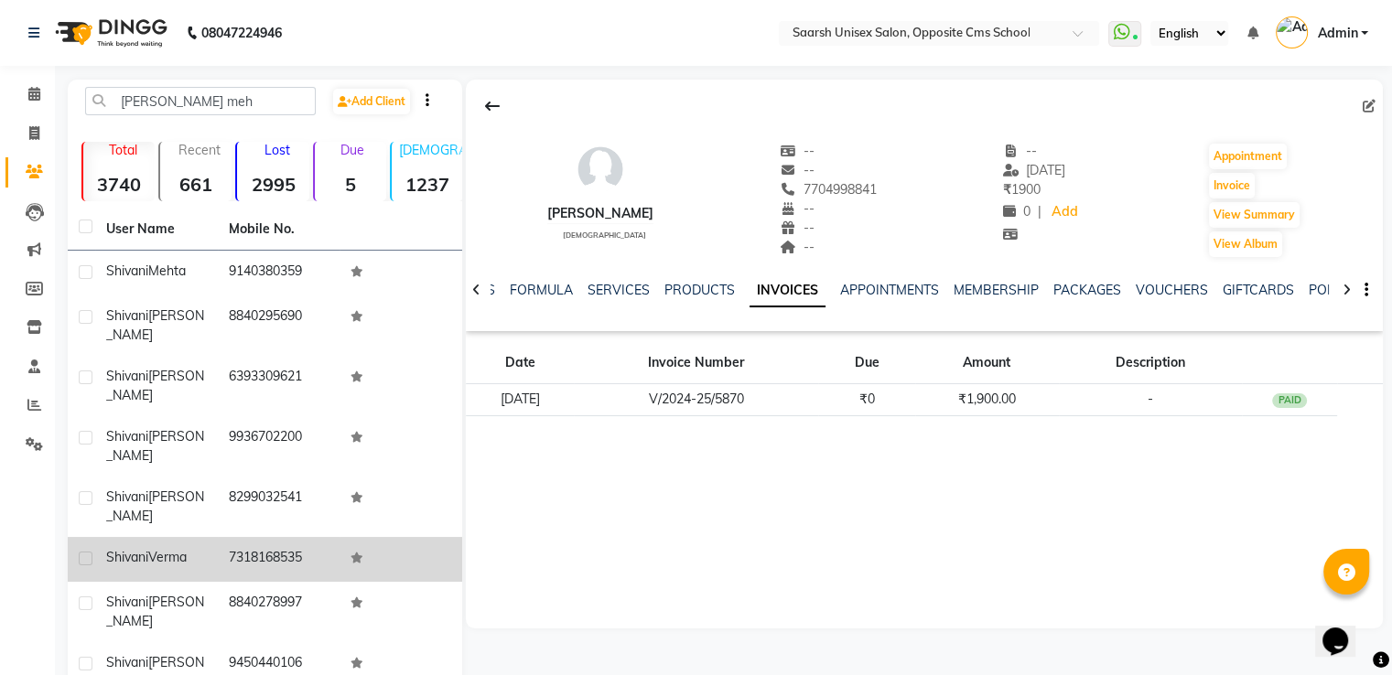
click at [296, 537] on td "7318168535" at bounding box center [279, 559] width 123 height 45
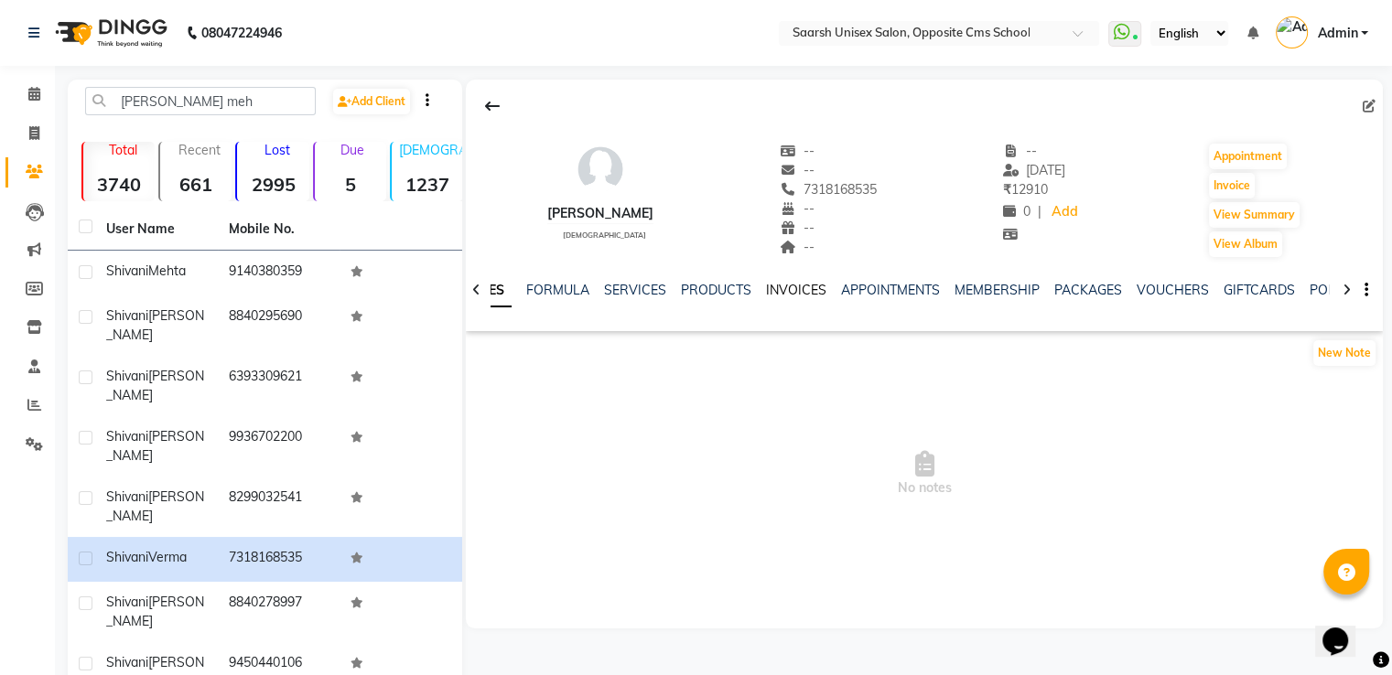
click at [812, 292] on link "INVOICES" at bounding box center [796, 290] width 60 height 16
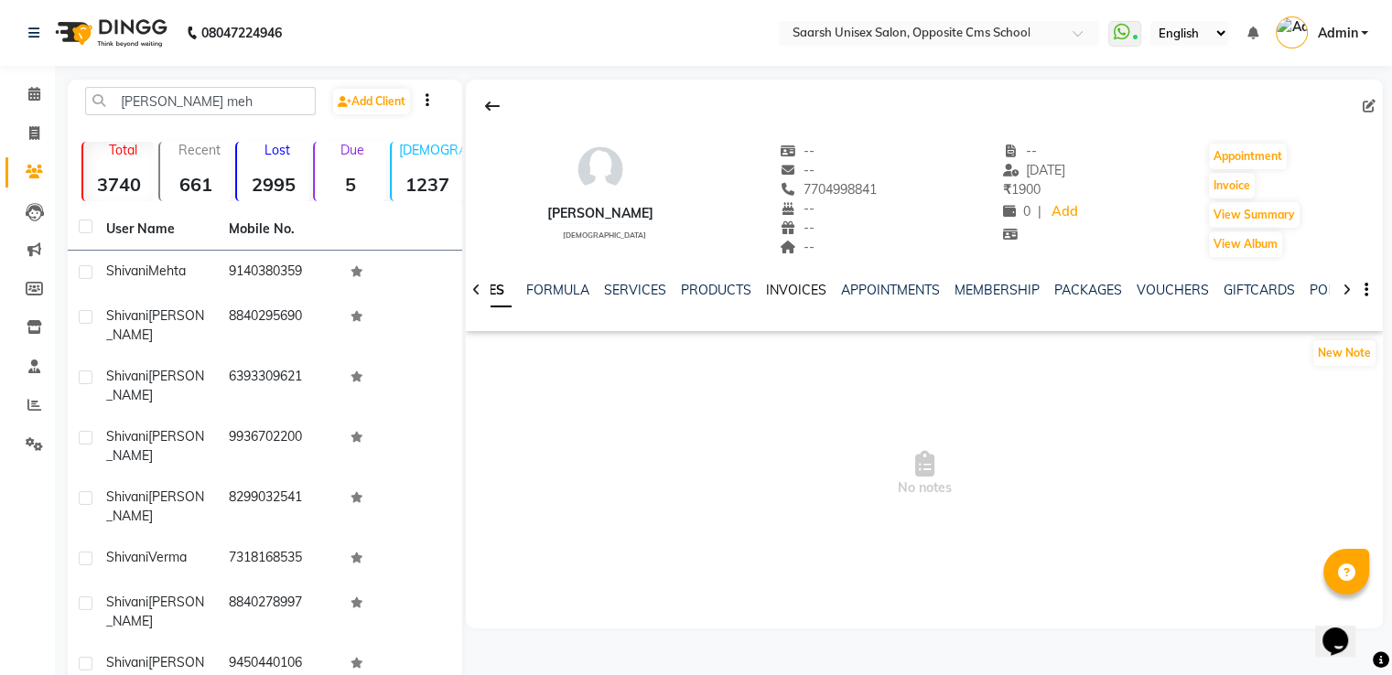
click at [807, 297] on link "INVOICES" at bounding box center [796, 290] width 60 height 16
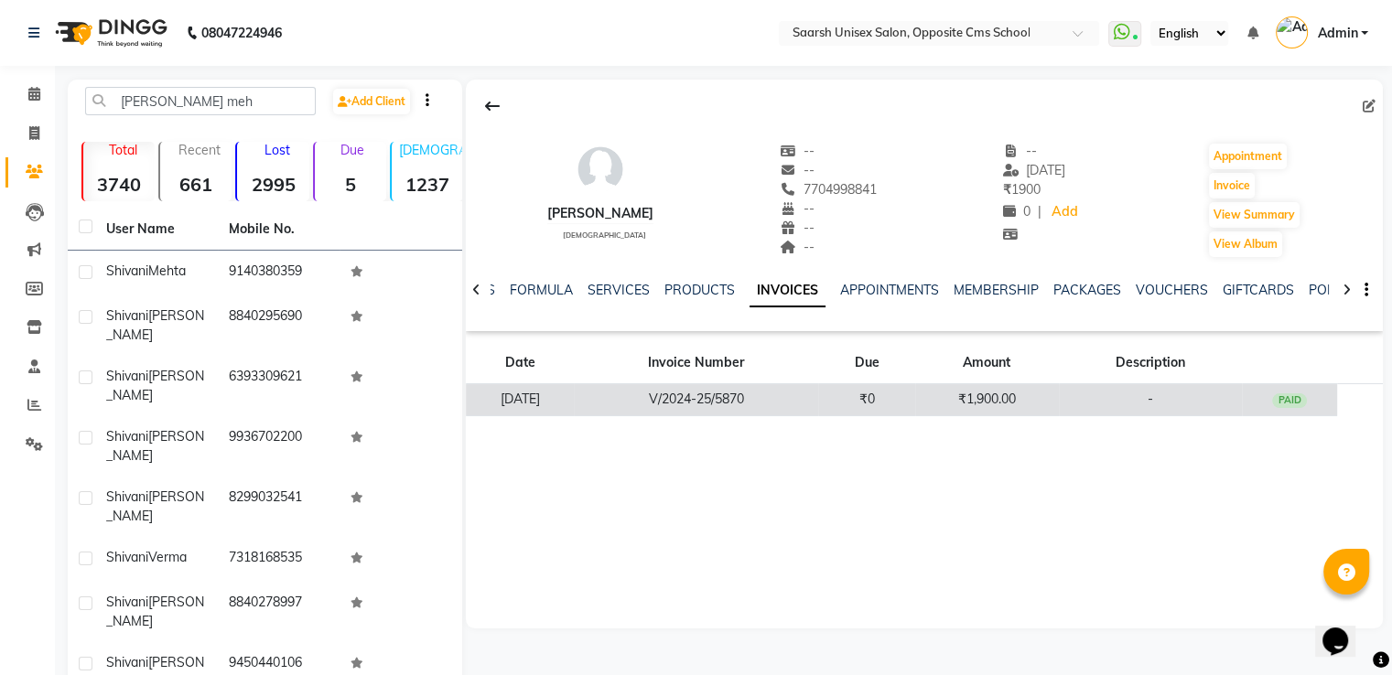
click at [816, 403] on td "V/2024-25/5870" at bounding box center [696, 400] width 244 height 32
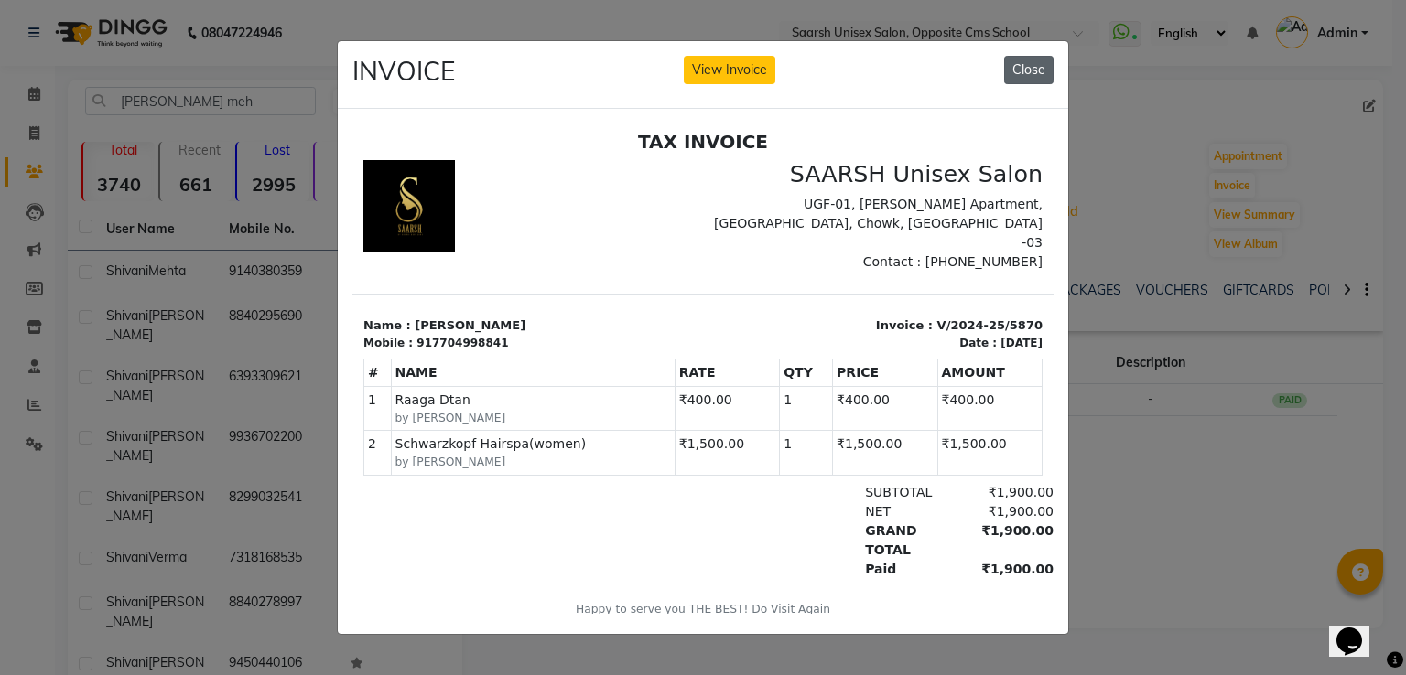
click at [1042, 58] on button "Close" at bounding box center [1028, 70] width 49 height 28
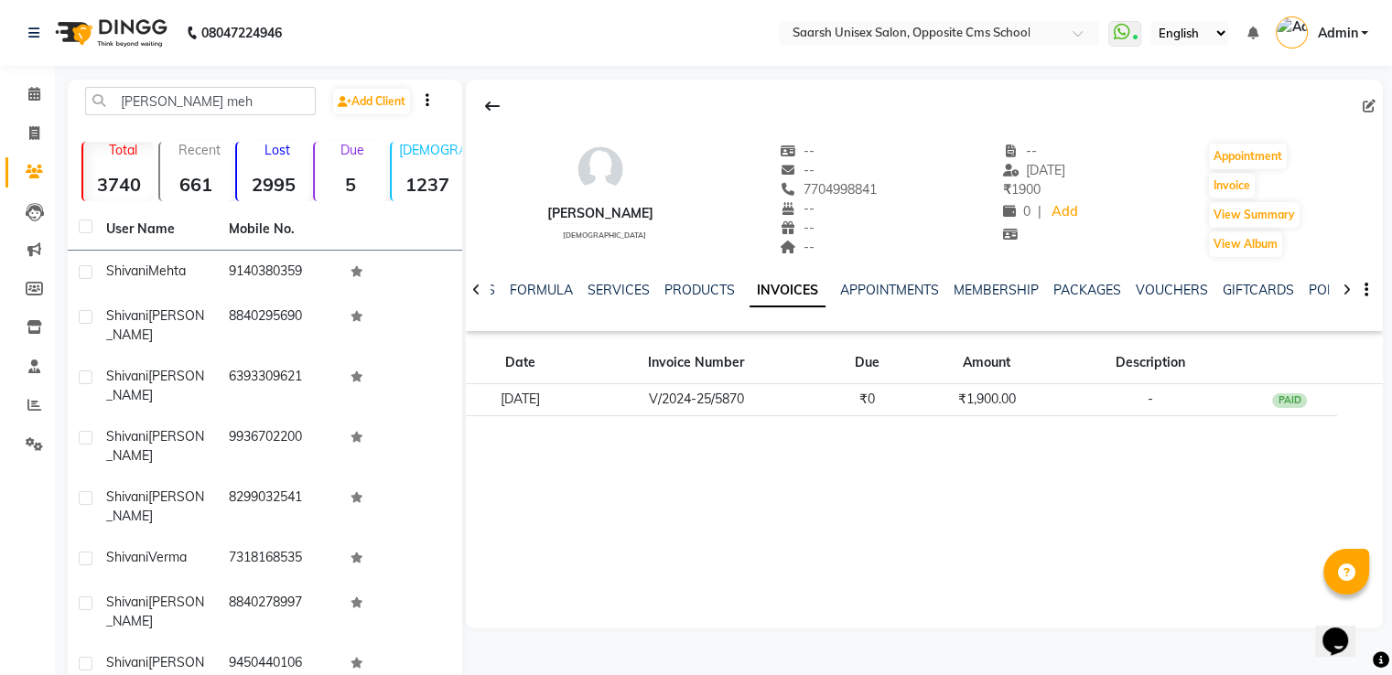
click at [643, 450] on div "Shivani Mehrotra female -- -- 7704998841 -- -- -- -- 10-02-2025 ₹ 1900 0 | Add …" at bounding box center [924, 354] width 917 height 549
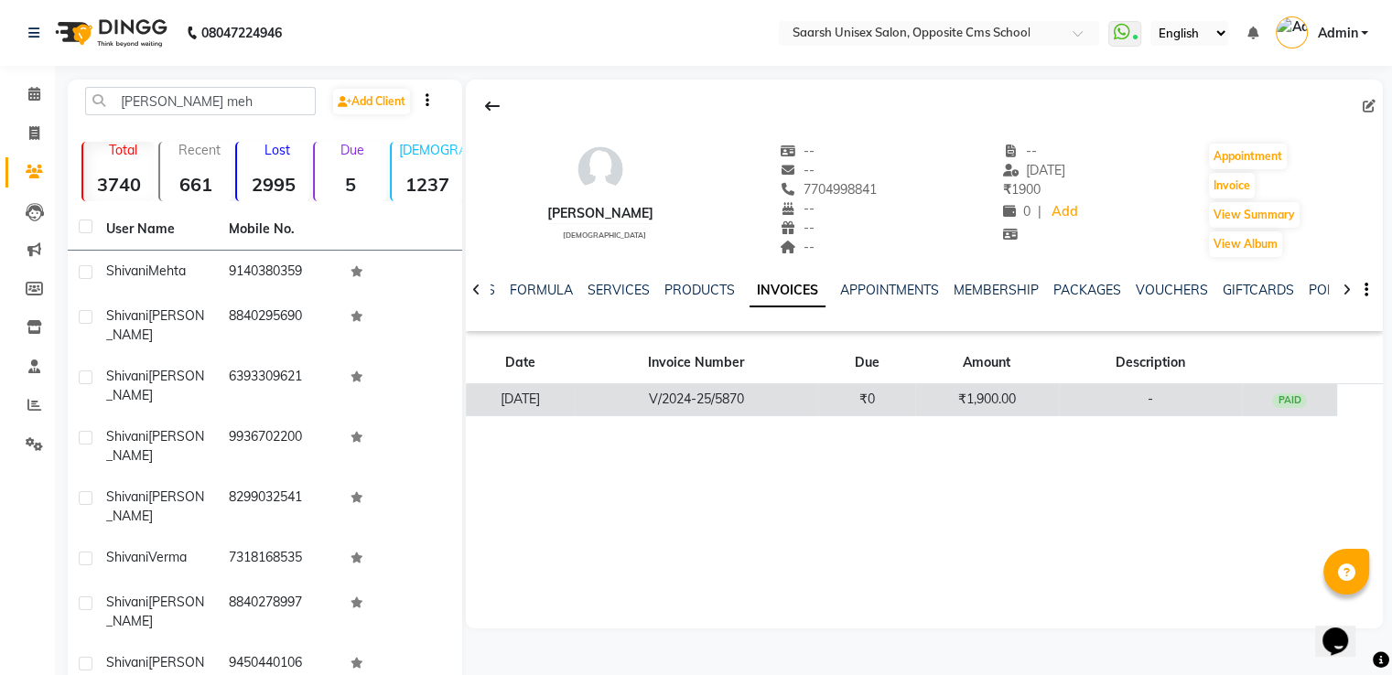
click at [709, 400] on td "V/2024-25/5870" at bounding box center [696, 400] width 244 height 32
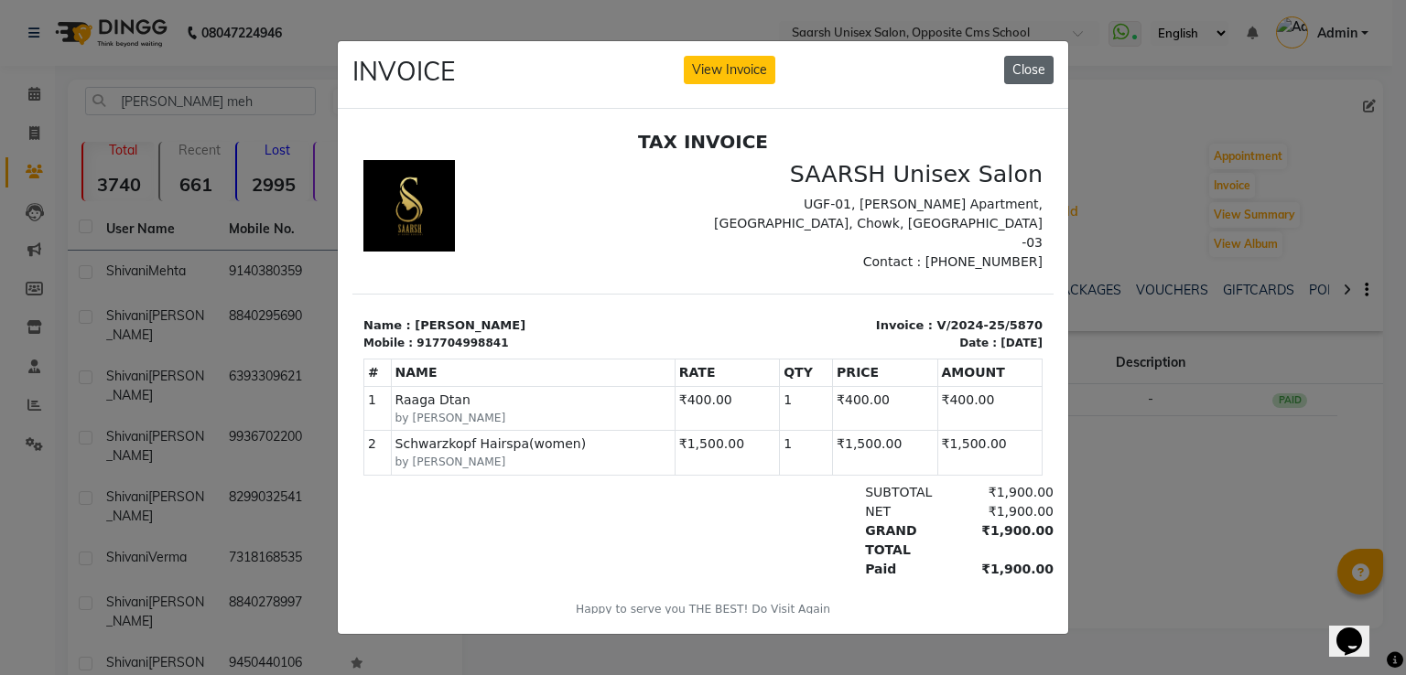
click at [1015, 70] on button "Close" at bounding box center [1028, 70] width 49 height 28
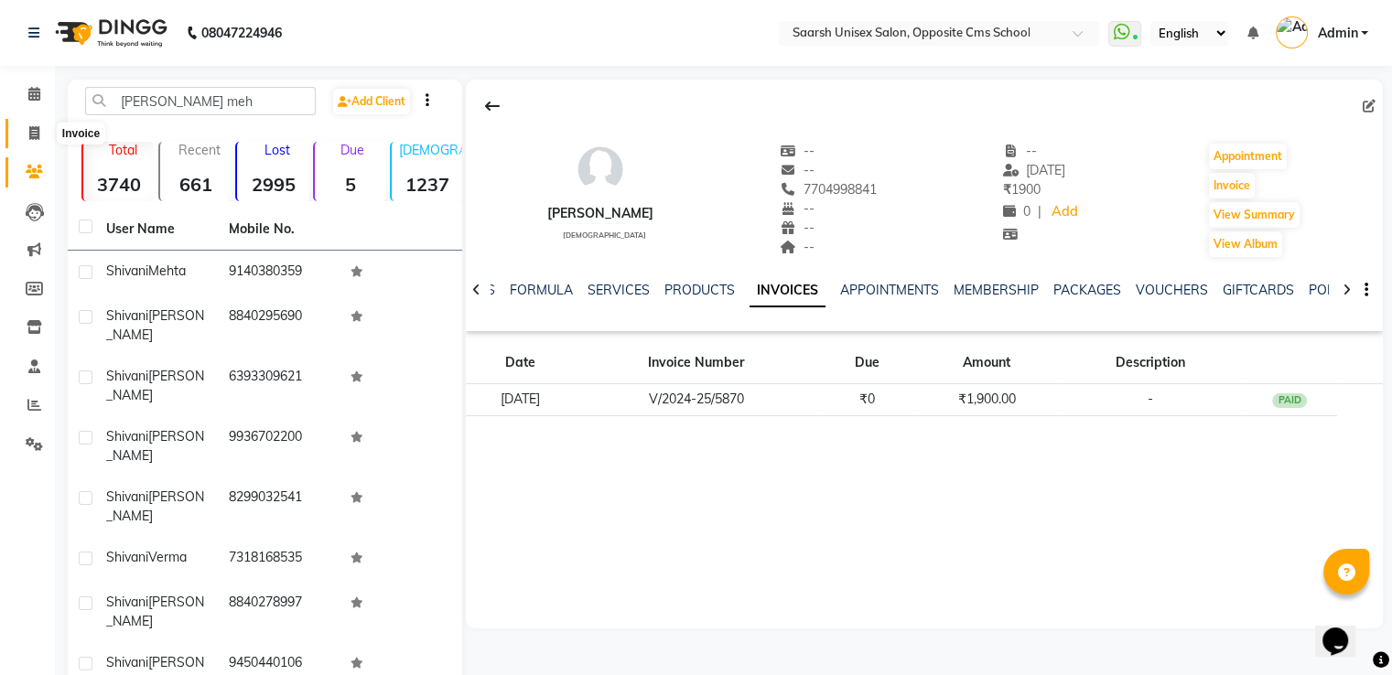
click at [29, 133] on icon at bounding box center [34, 133] width 10 height 14
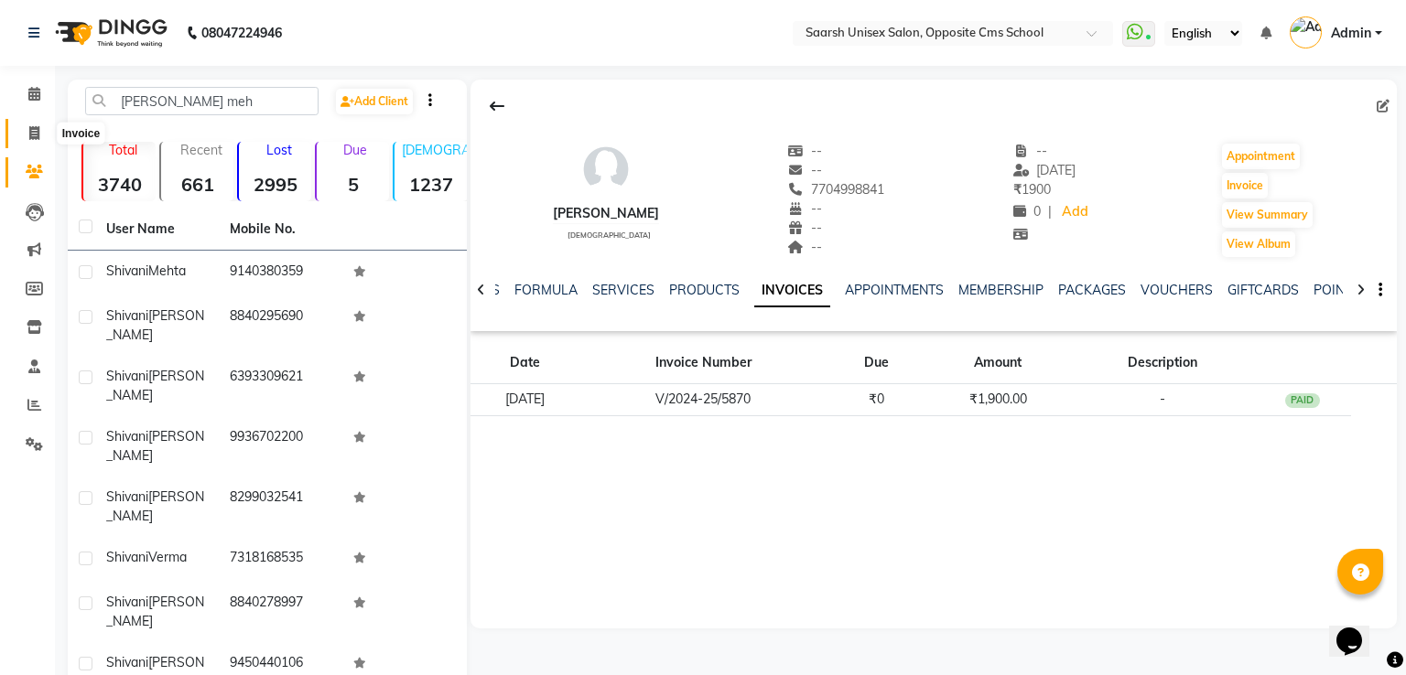
select select "service"
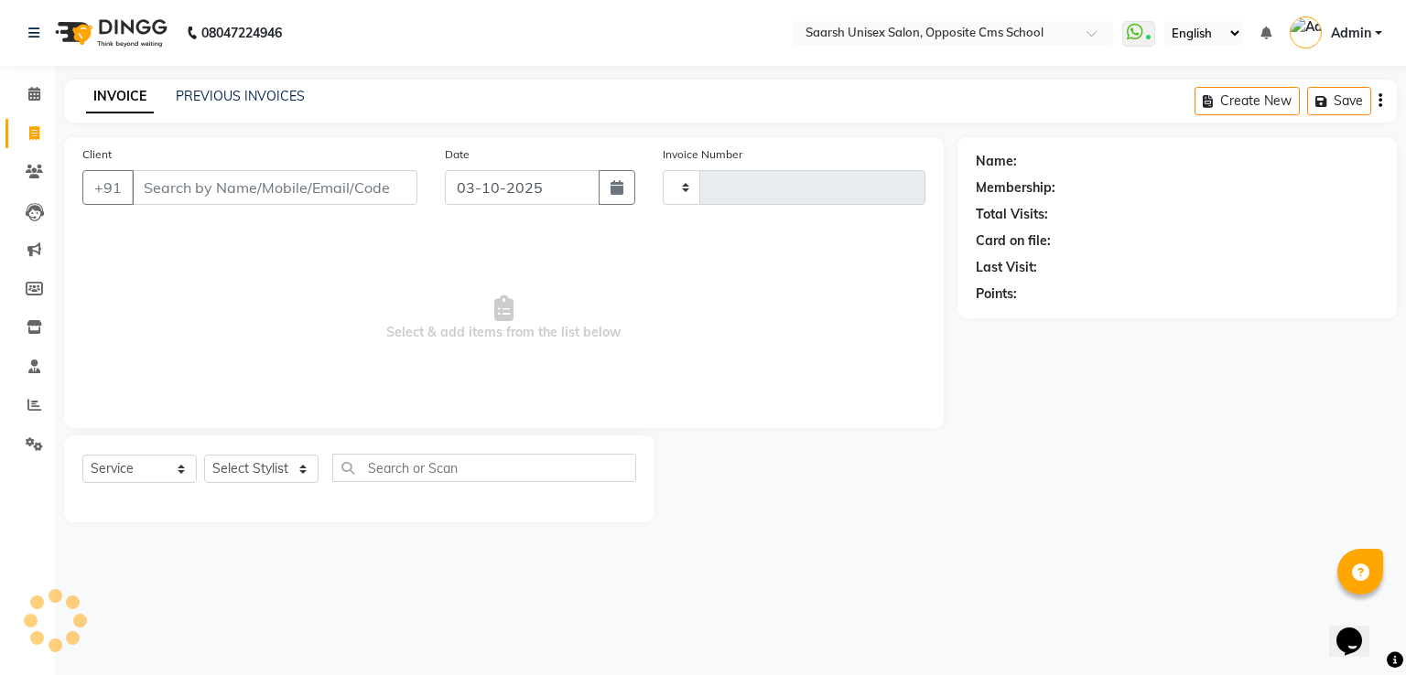
type input "2408"
select select "3962"
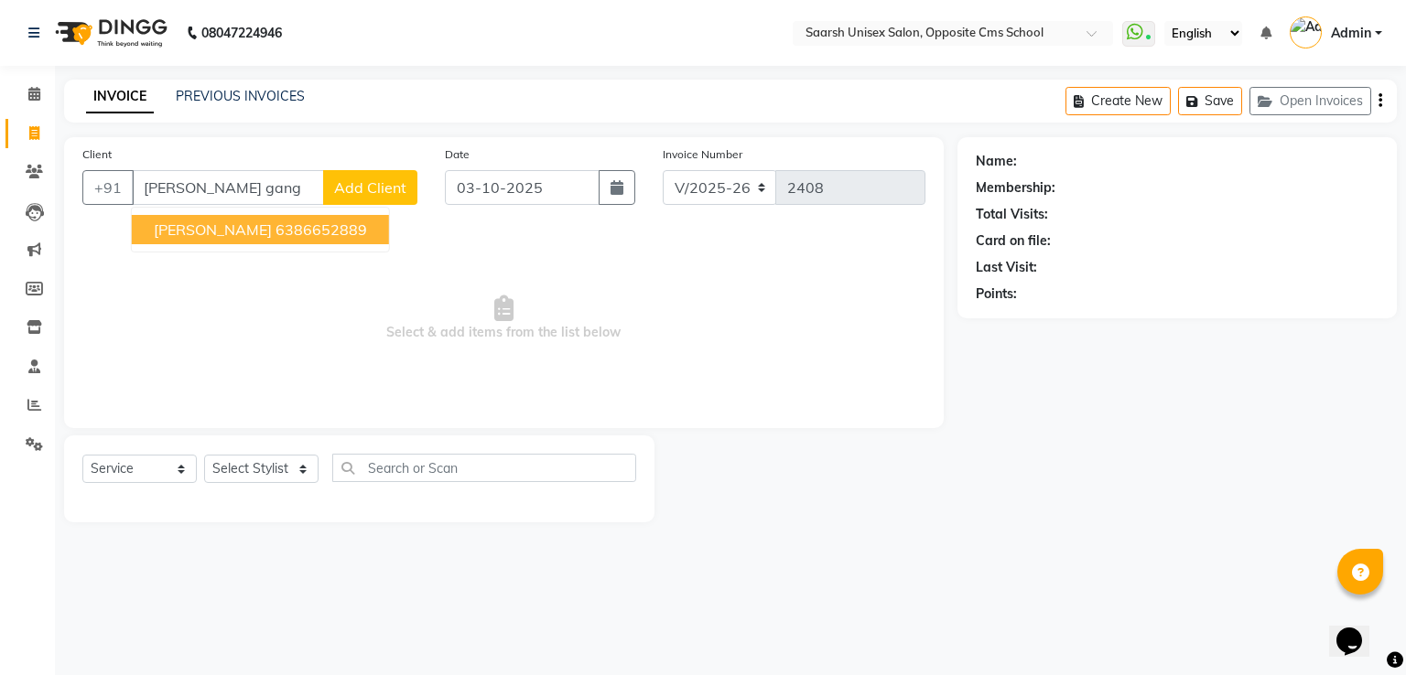
click at [198, 222] on span "[PERSON_NAME]" at bounding box center [213, 230] width 118 height 18
type input "6386652889"
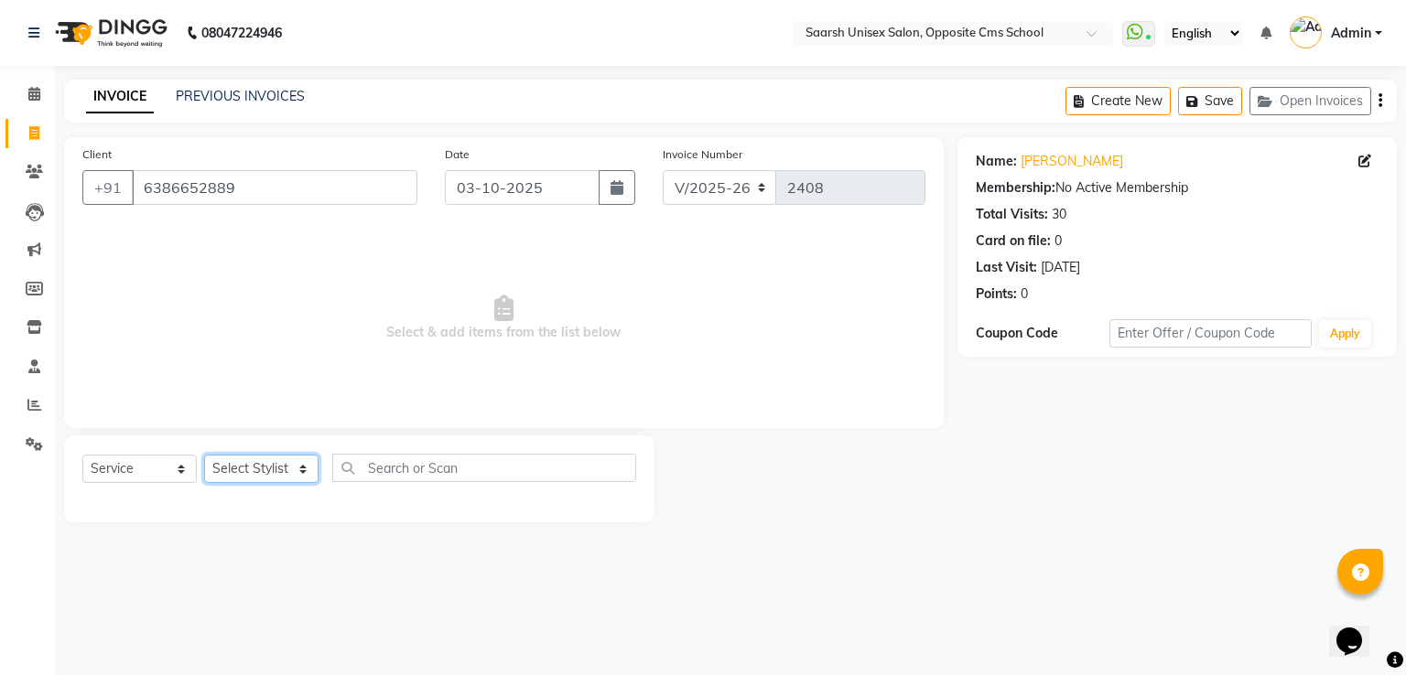
click at [248, 469] on select "Select Stylist Ayan Front Desk Sadhna Sapna Shams Shivani Shivi Utkarsh Saraswat" at bounding box center [261, 469] width 114 height 28
select select "89941"
click at [204, 456] on select "Select Stylist Ayan Front Desk Sadhna Sapna Shams Shivani Shivi Utkarsh Saraswat" at bounding box center [261, 469] width 114 height 28
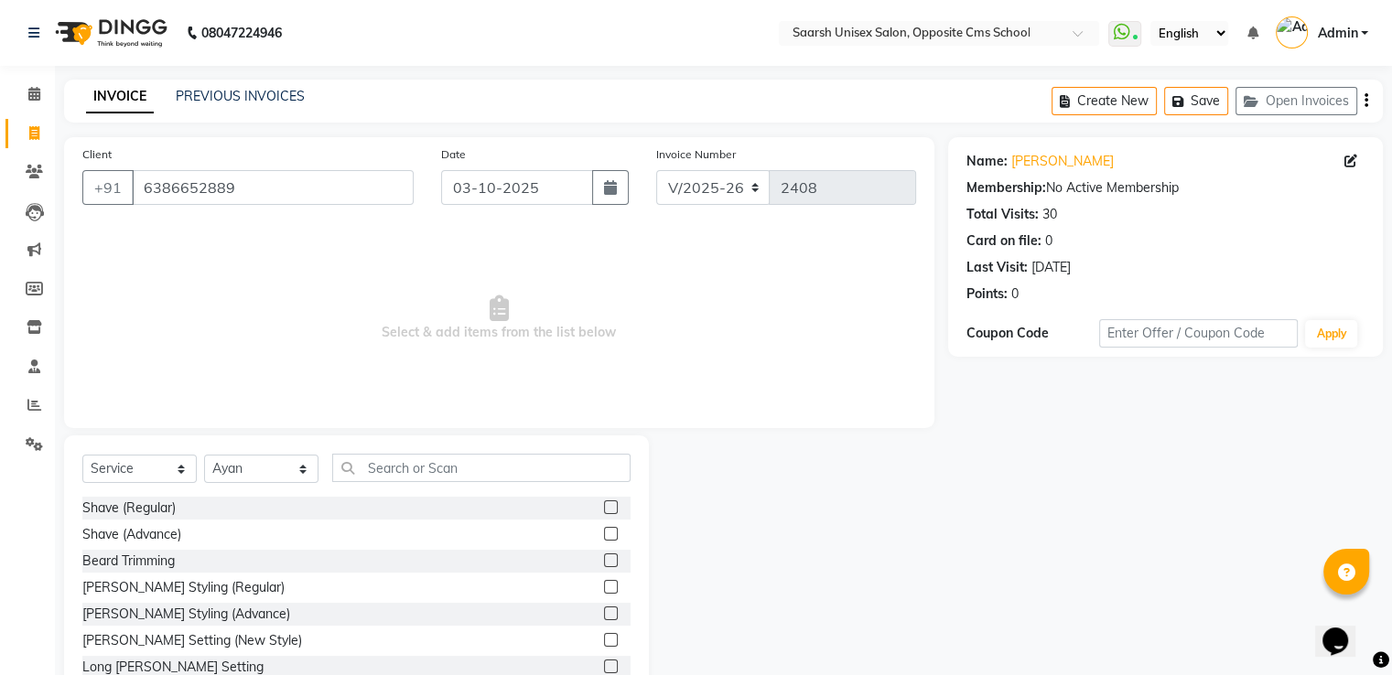
click at [445, 483] on div "Select Service Product Membership Package Voucher Prepaid Gift Card Select Styl…" at bounding box center [356, 475] width 548 height 43
click at [434, 466] on input "text" at bounding box center [481, 468] width 298 height 28
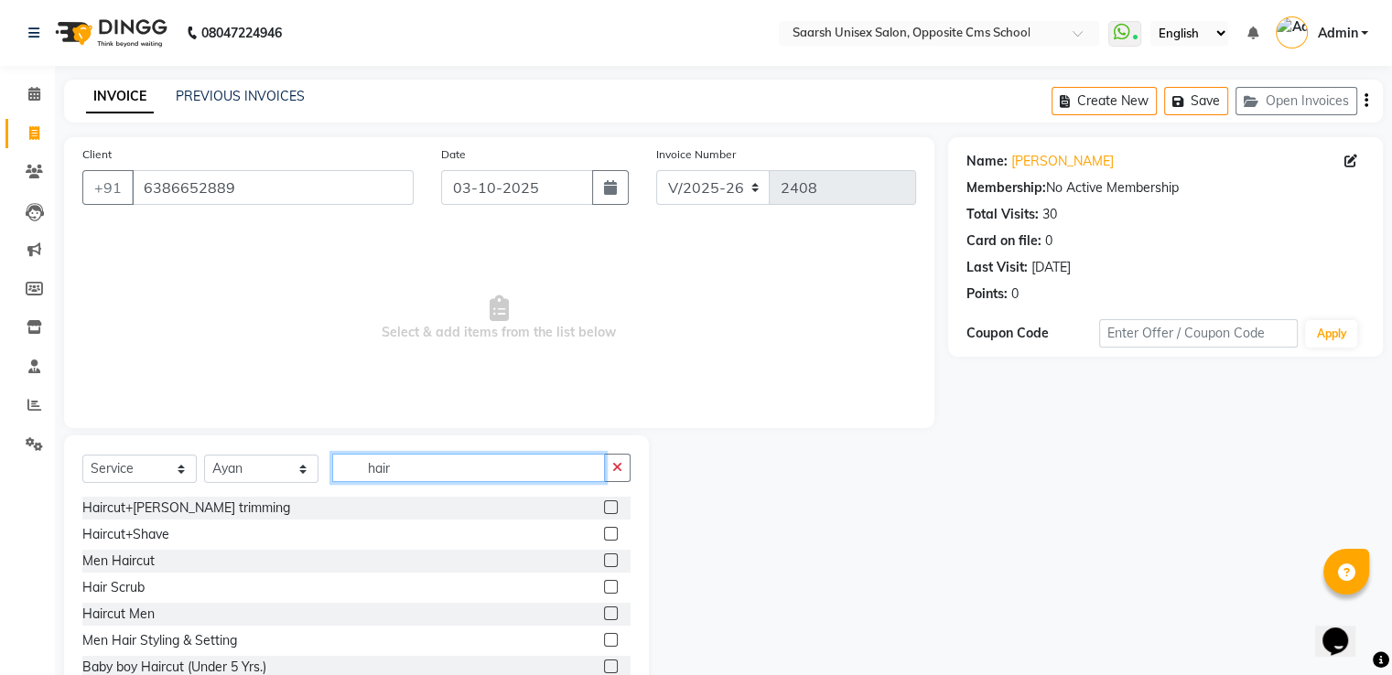
type input "hair"
click at [604, 508] on label at bounding box center [611, 508] width 14 height 14
click at [604, 508] on input "checkbox" at bounding box center [610, 509] width 12 height 12
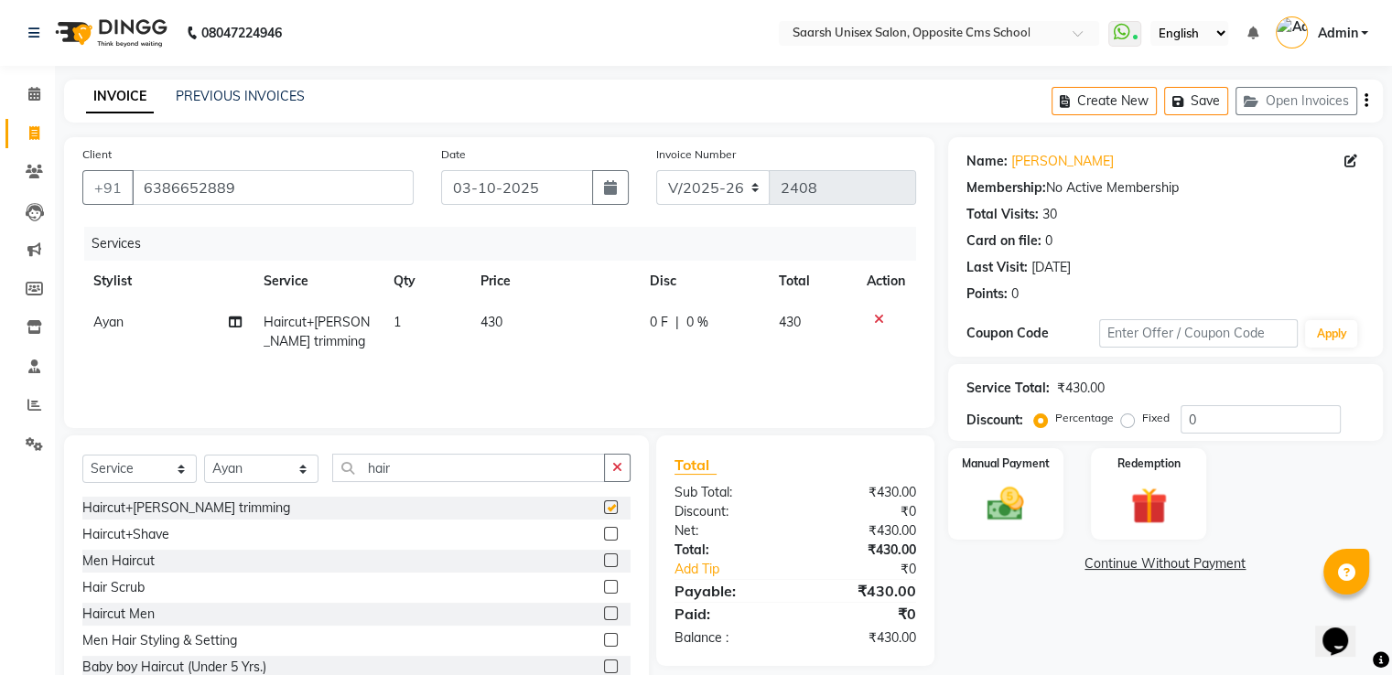
checkbox input "false"
click at [668, 309] on td "0 F | 0 %" at bounding box center [703, 332] width 129 height 60
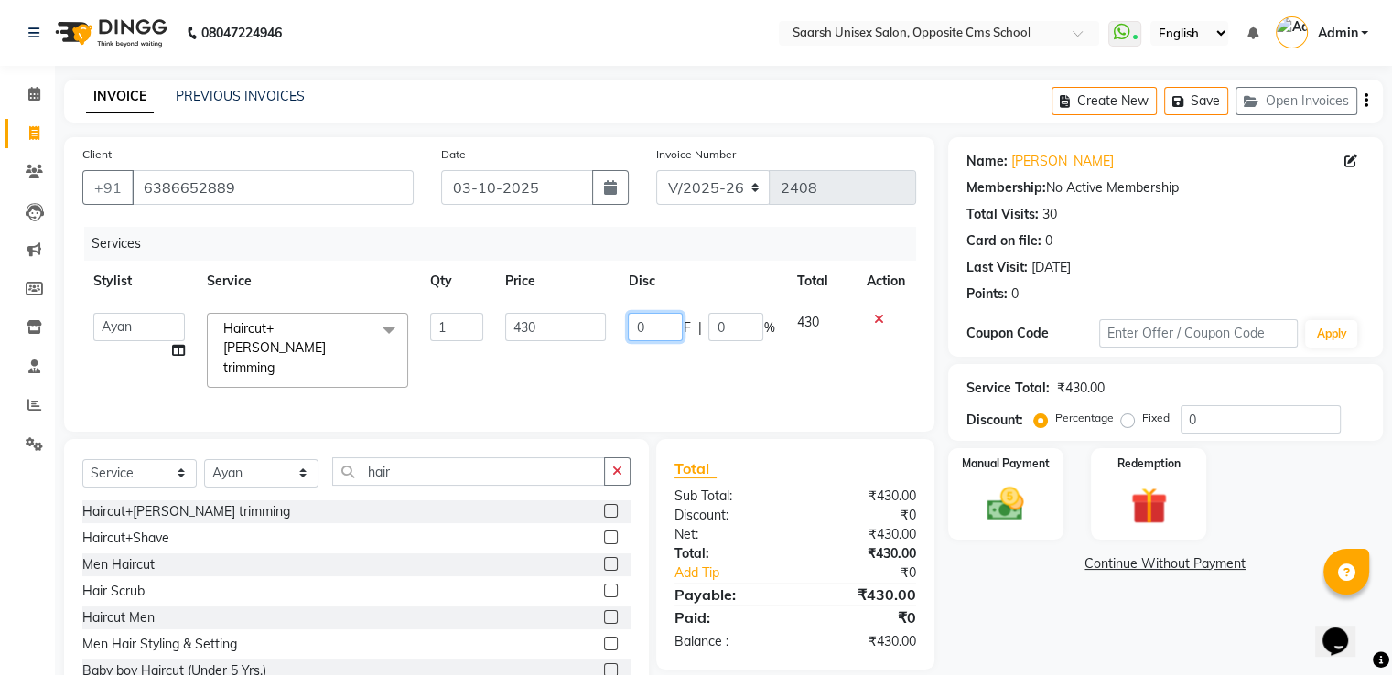
click at [665, 337] on input "0" at bounding box center [655, 327] width 55 height 28
type input "130"
click at [747, 381] on div "Services Stylist Service Qty Price Disc Total Action Ayan Front Desk Sadhna Sap…" at bounding box center [499, 320] width 834 height 187
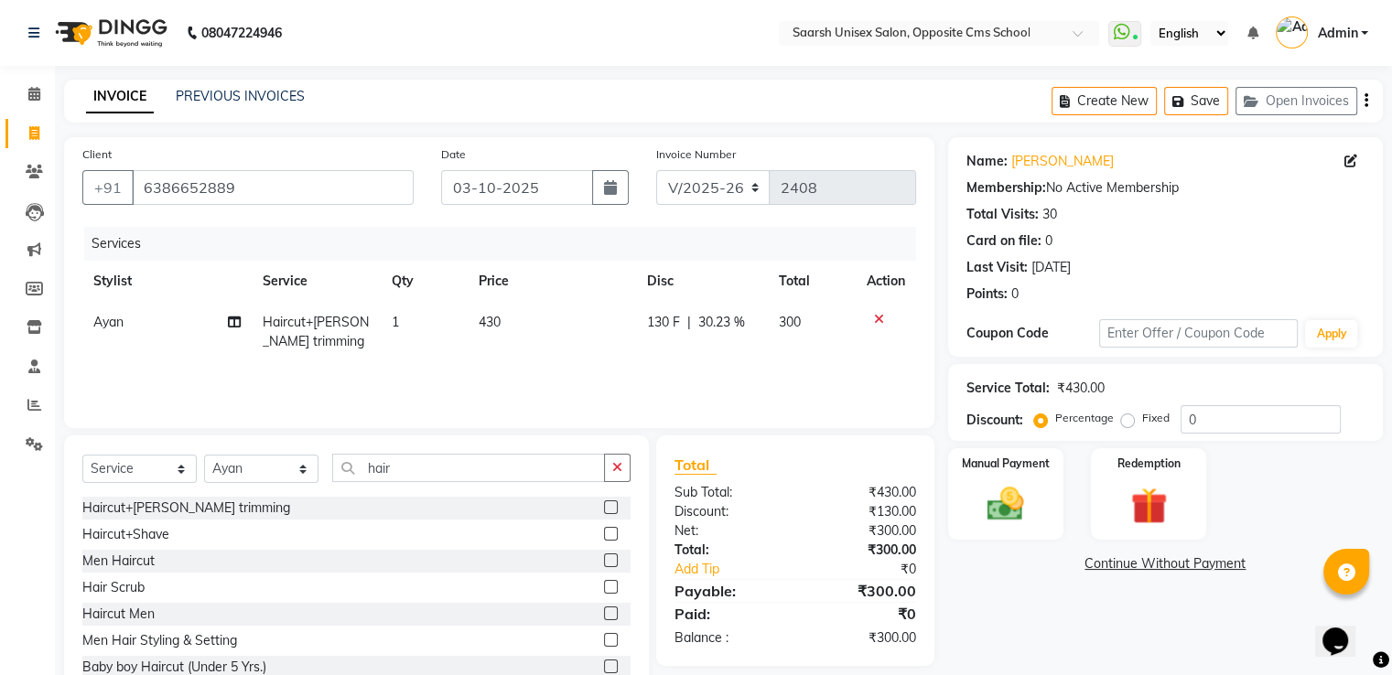
click at [414, 492] on div "Select Service Product Membership Package Voucher Prepaid Gift Card Select Styl…" at bounding box center [356, 475] width 548 height 43
click at [430, 474] on input "hair" at bounding box center [468, 468] width 273 height 28
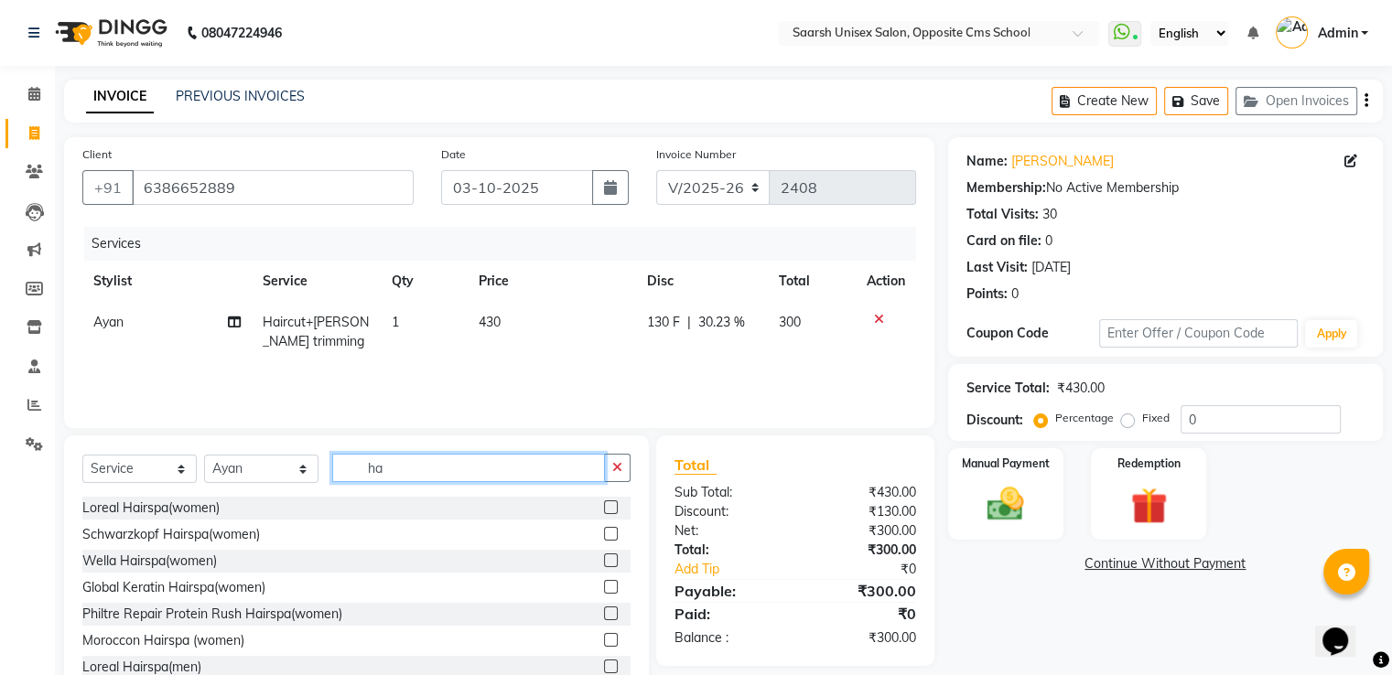
type input "h"
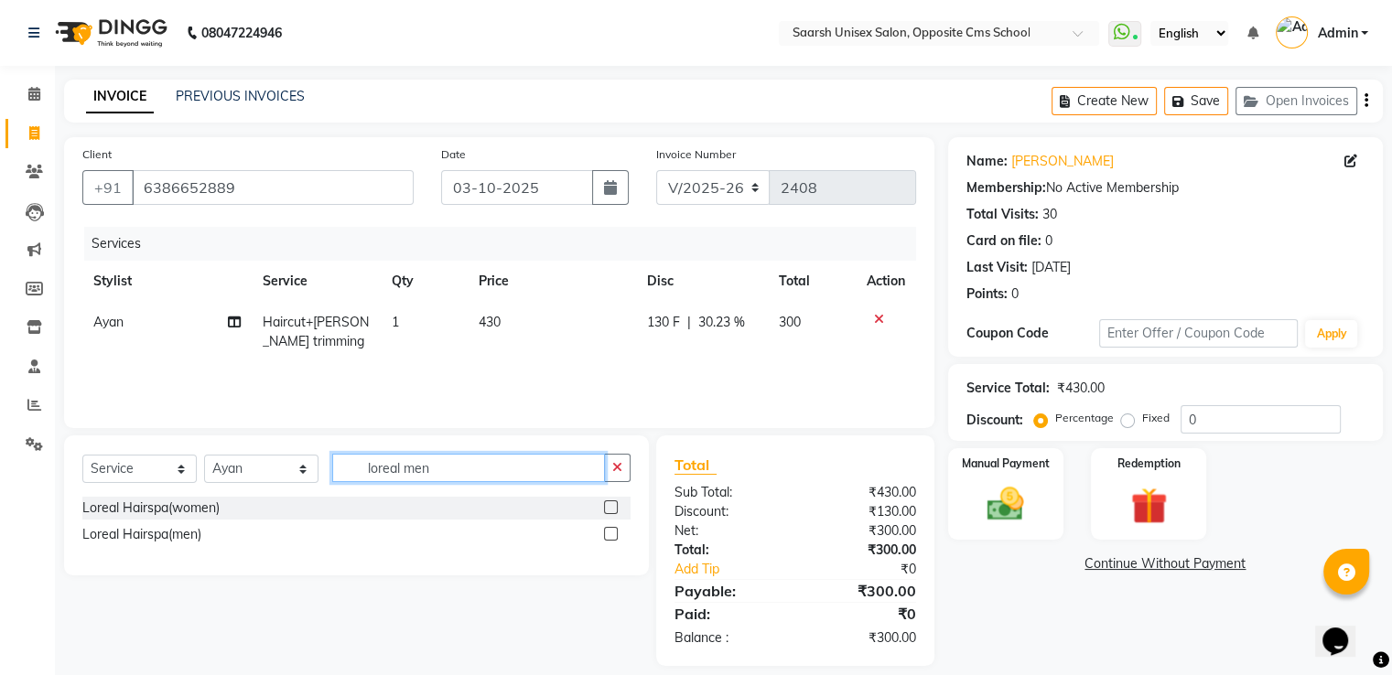
type input "loreal men"
click at [611, 519] on div at bounding box center [610, 510] width 12 height 19
click at [607, 503] on label at bounding box center [611, 508] width 14 height 14
click at [607, 503] on input "checkbox" at bounding box center [610, 509] width 12 height 12
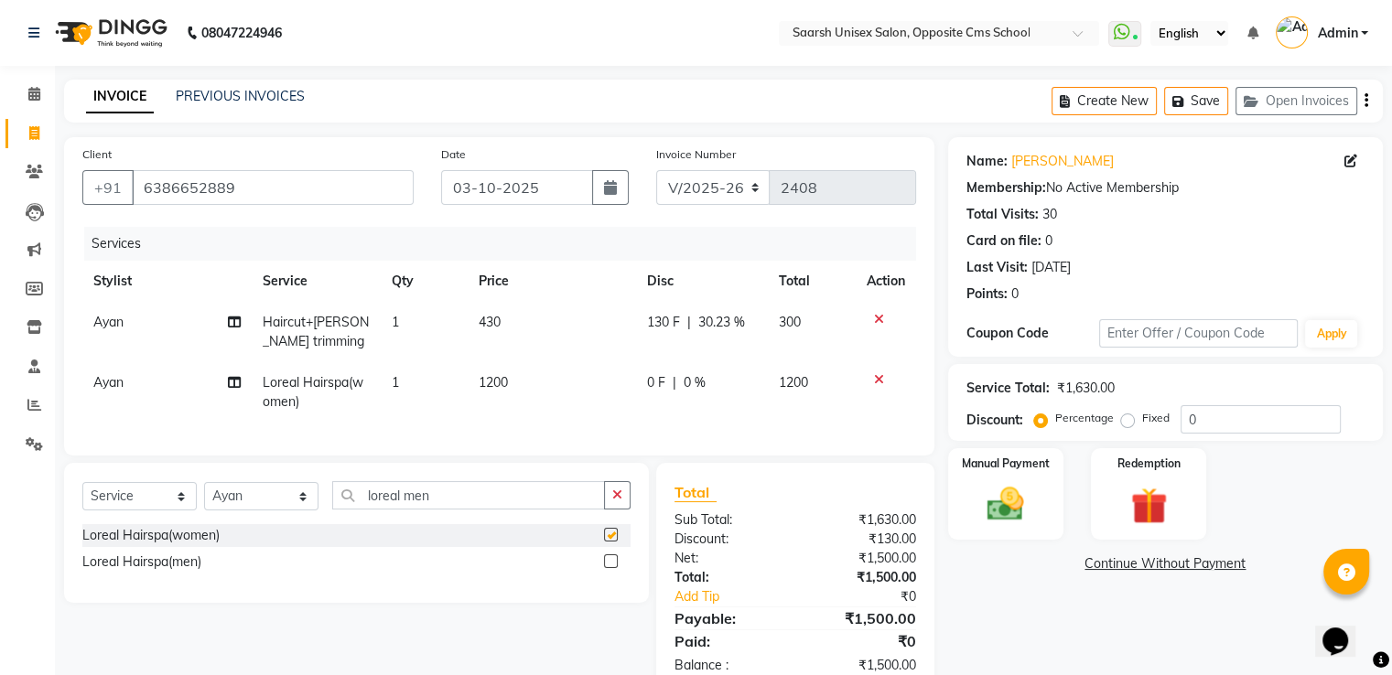
checkbox input "false"
click at [612, 568] on label at bounding box center [611, 562] width 14 height 14
click at [612, 568] on input "checkbox" at bounding box center [610, 563] width 12 height 12
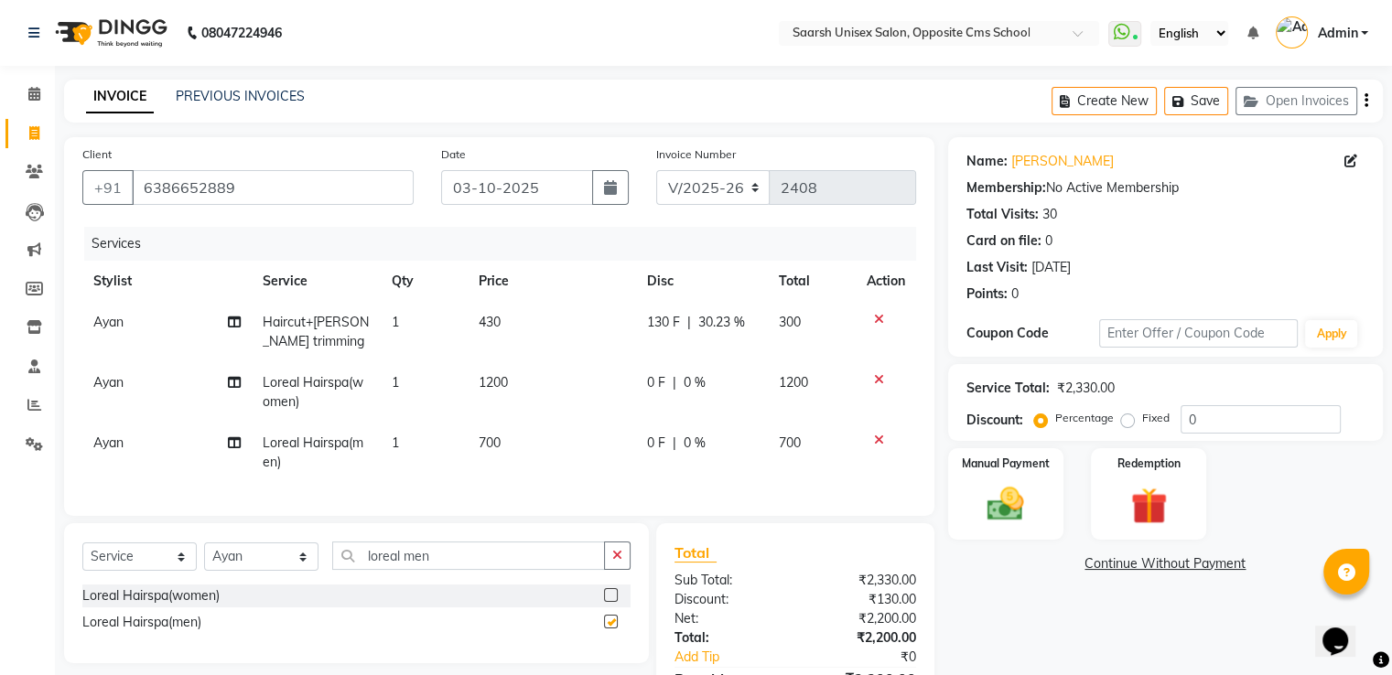
checkbox input "false"
click at [878, 383] on icon at bounding box center [879, 379] width 10 height 13
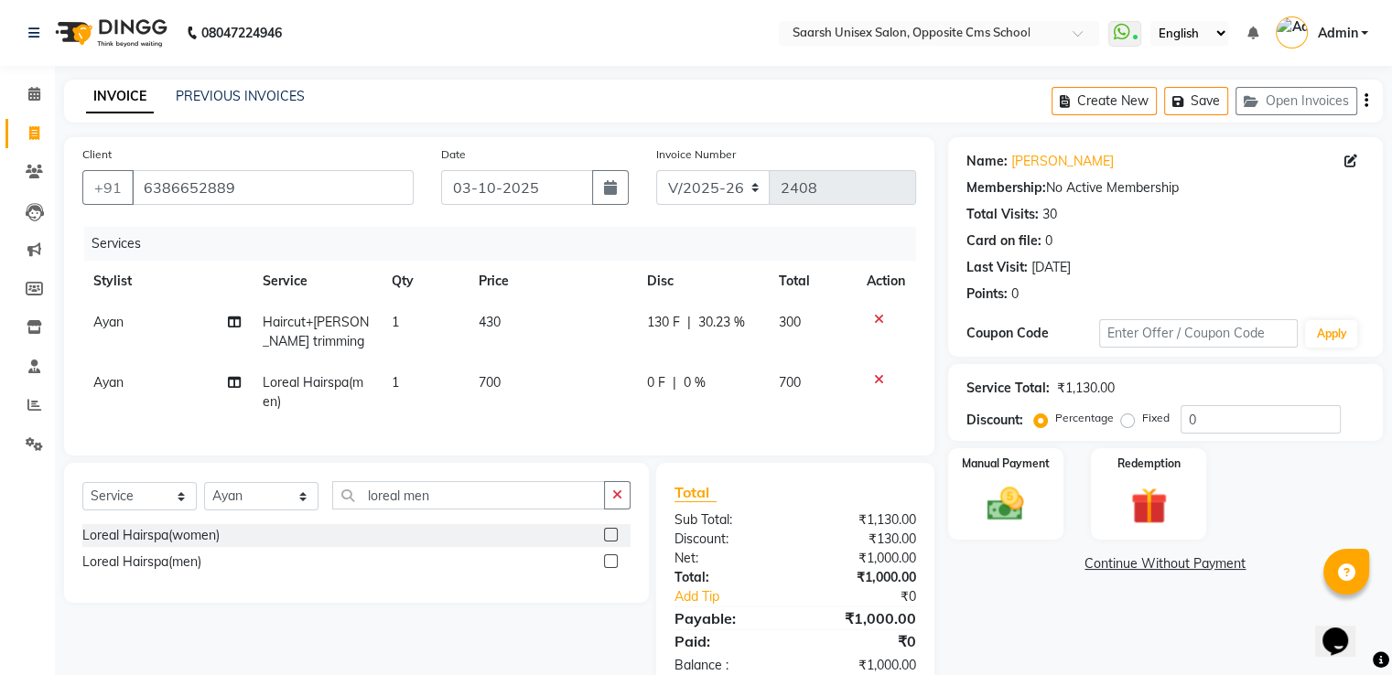
click at [665, 378] on div "0 F | 0 %" at bounding box center [702, 382] width 111 height 19
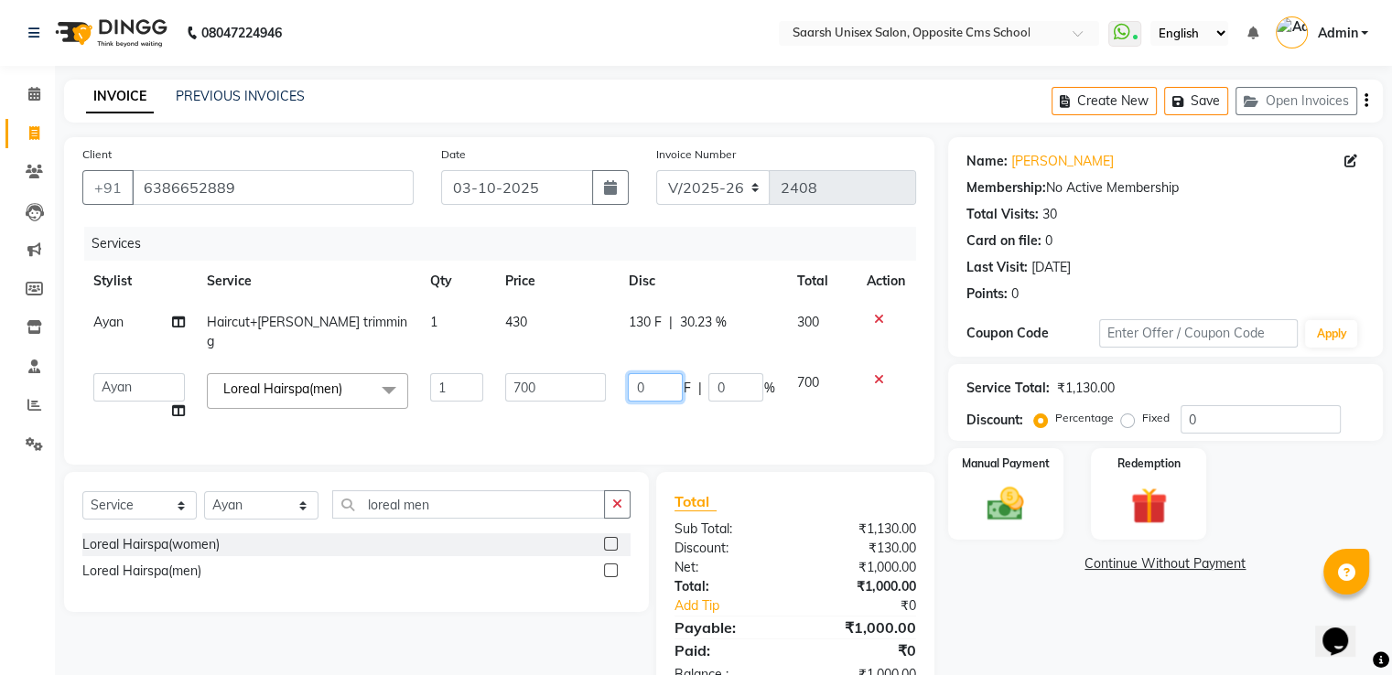
click at [665, 378] on input "0" at bounding box center [655, 387] width 55 height 28
type input "300"
click at [717, 427] on div "Services Stylist Service Qty Price Disc Total Action Ayan Haircut+Beard trimmin…" at bounding box center [499, 337] width 834 height 220
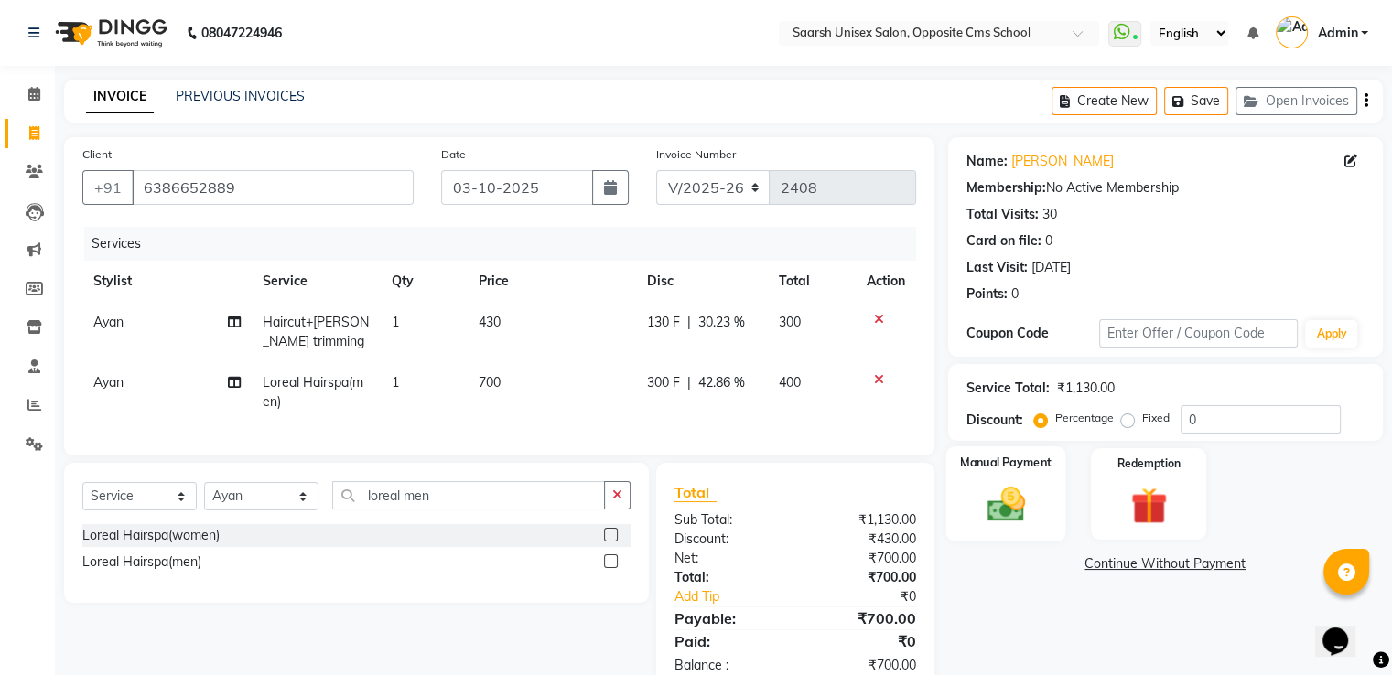
click at [975, 488] on img at bounding box center [1005, 505] width 61 height 44
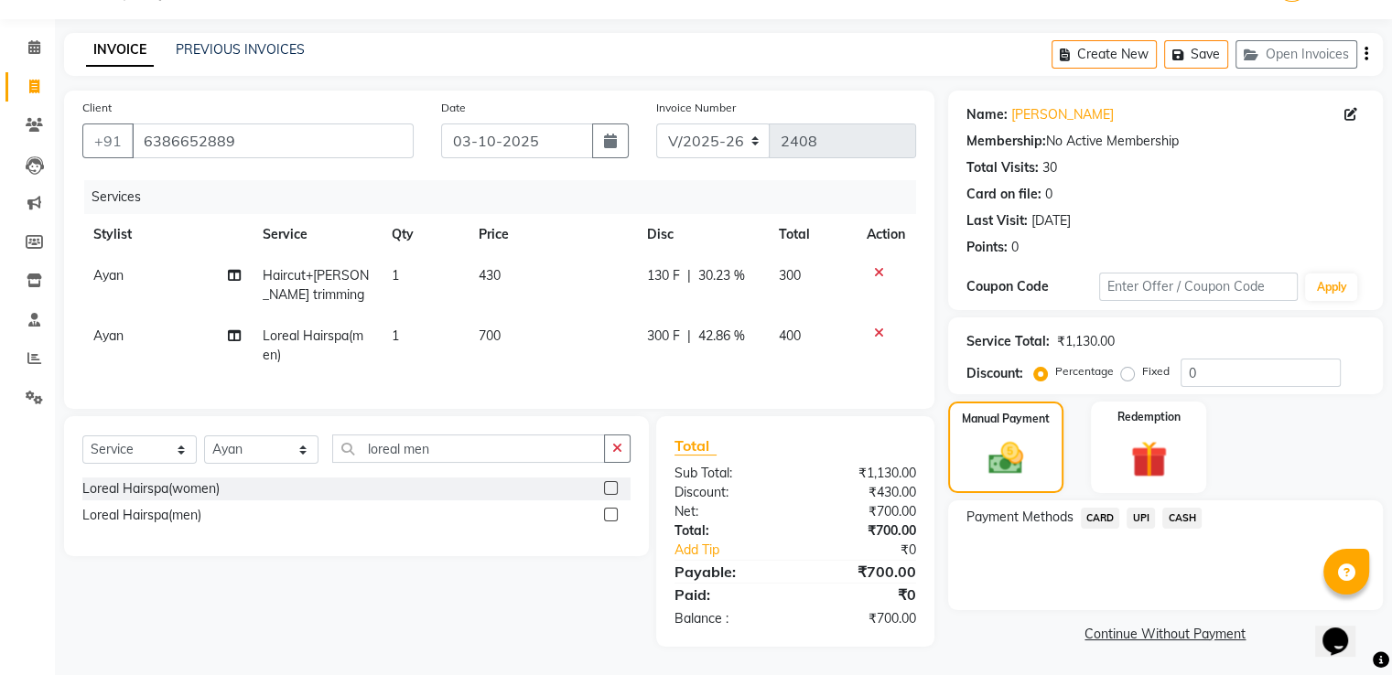
click at [1150, 508] on span "UPI" at bounding box center [1141, 518] width 28 height 21
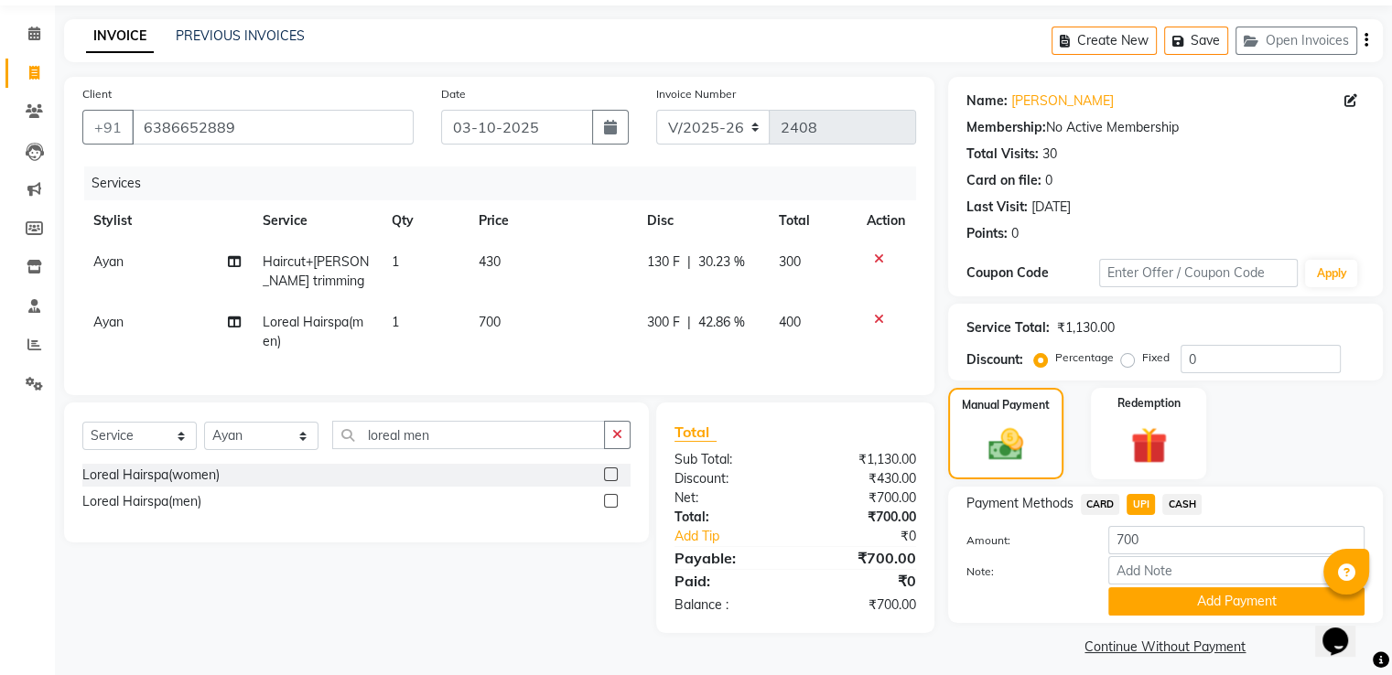
click at [1150, 501] on span "UPI" at bounding box center [1141, 504] width 28 height 21
click at [1168, 598] on button "Add Payment" at bounding box center [1236, 602] width 256 height 28
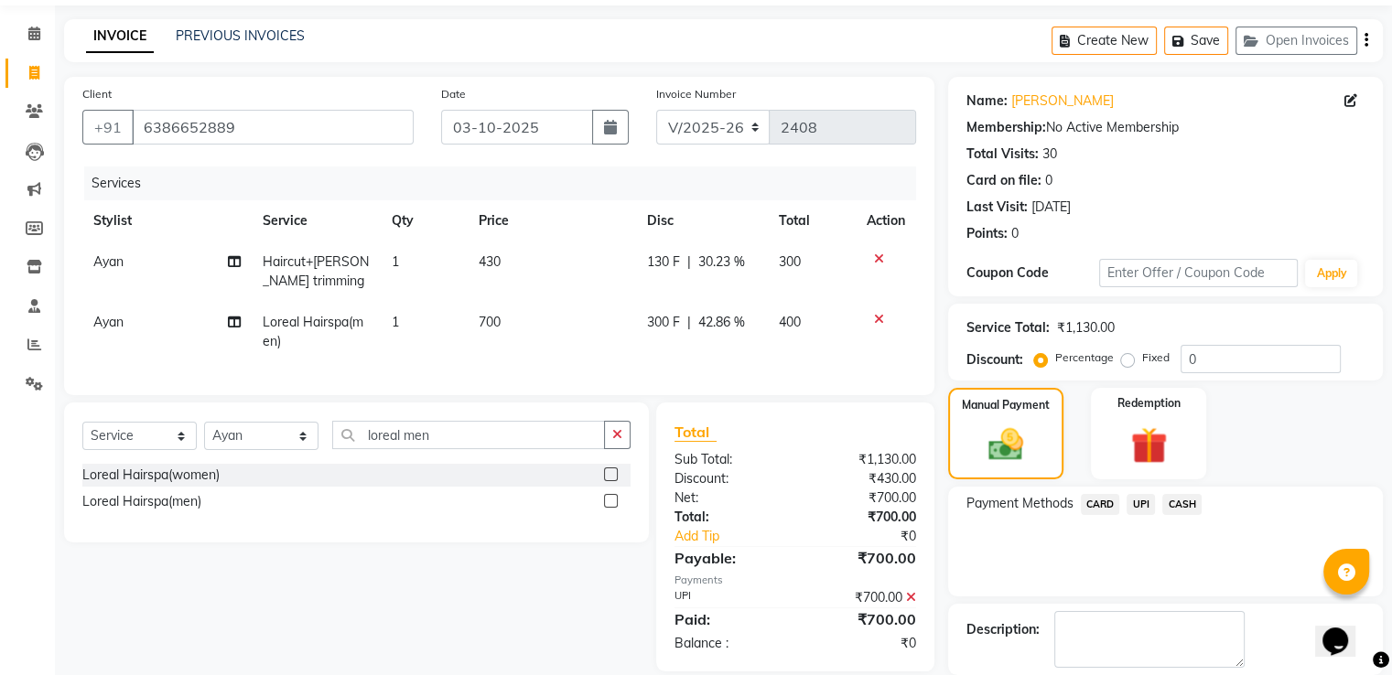
scroll to position [149, 0]
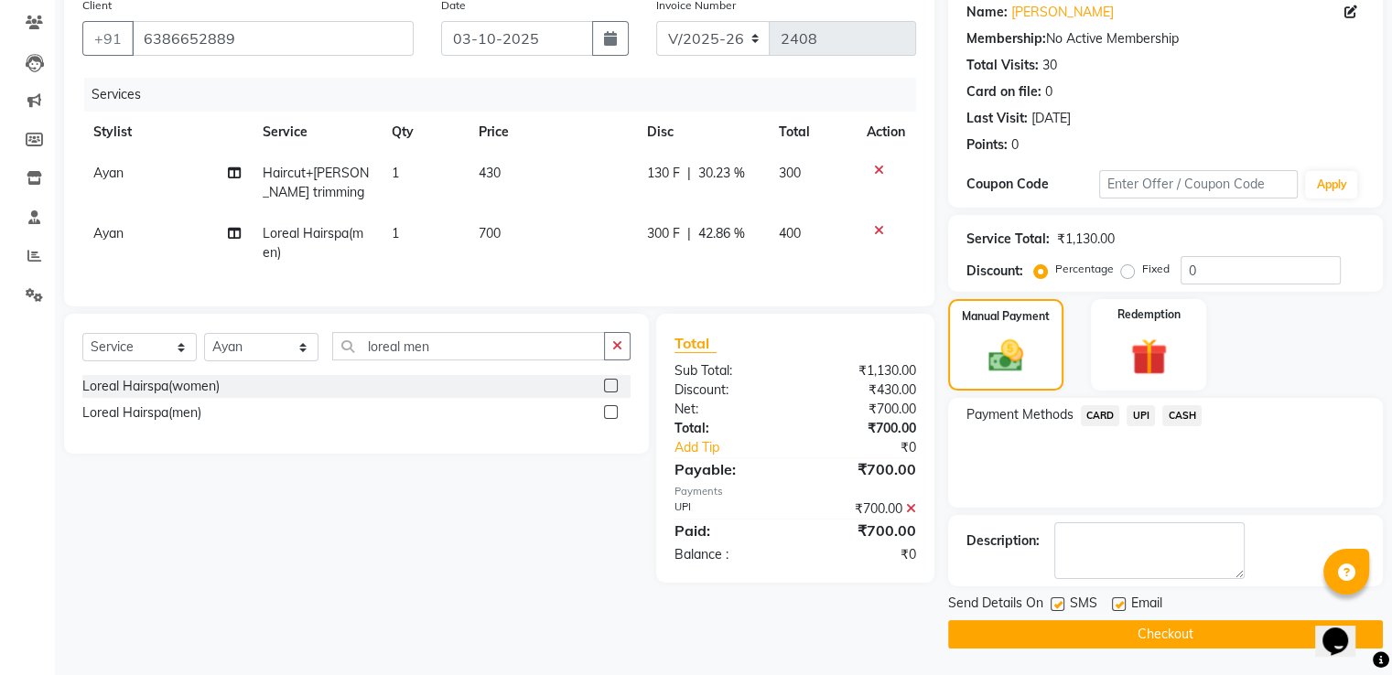
click at [1012, 621] on button "Checkout" at bounding box center [1165, 635] width 435 height 28
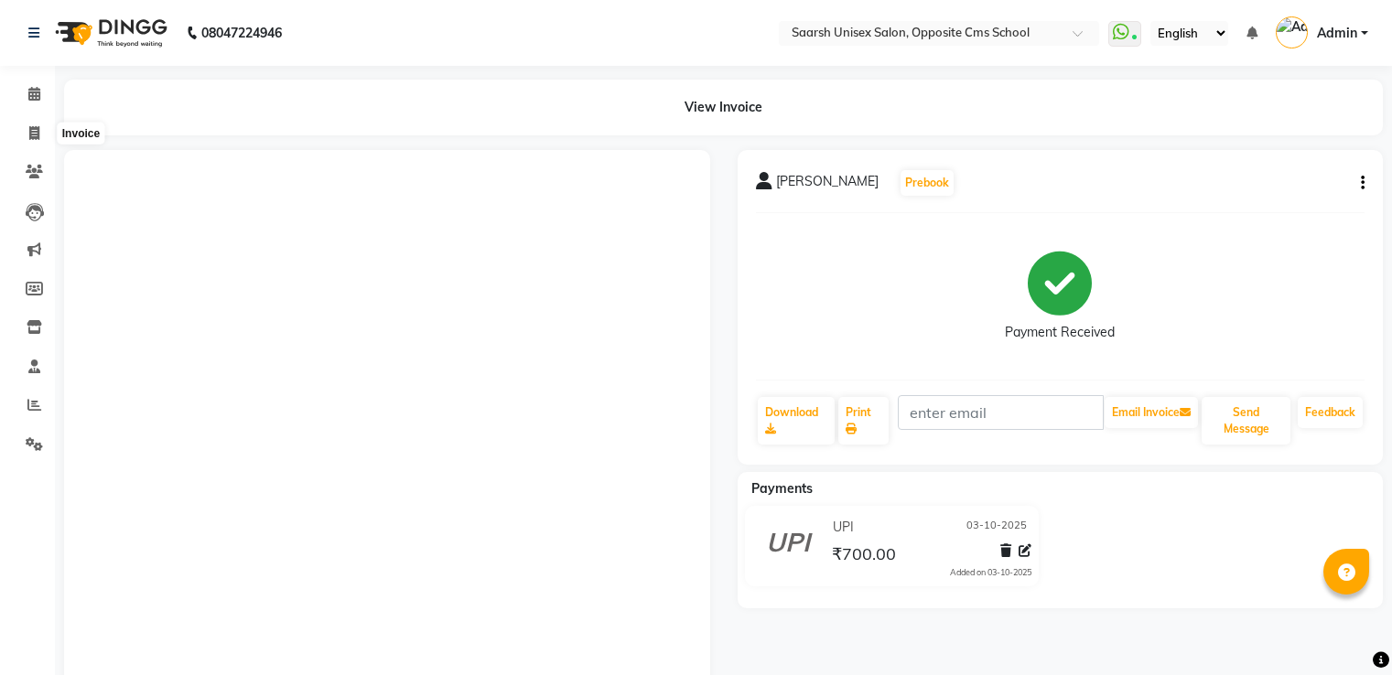
click at [44, 132] on span at bounding box center [34, 134] width 32 height 21
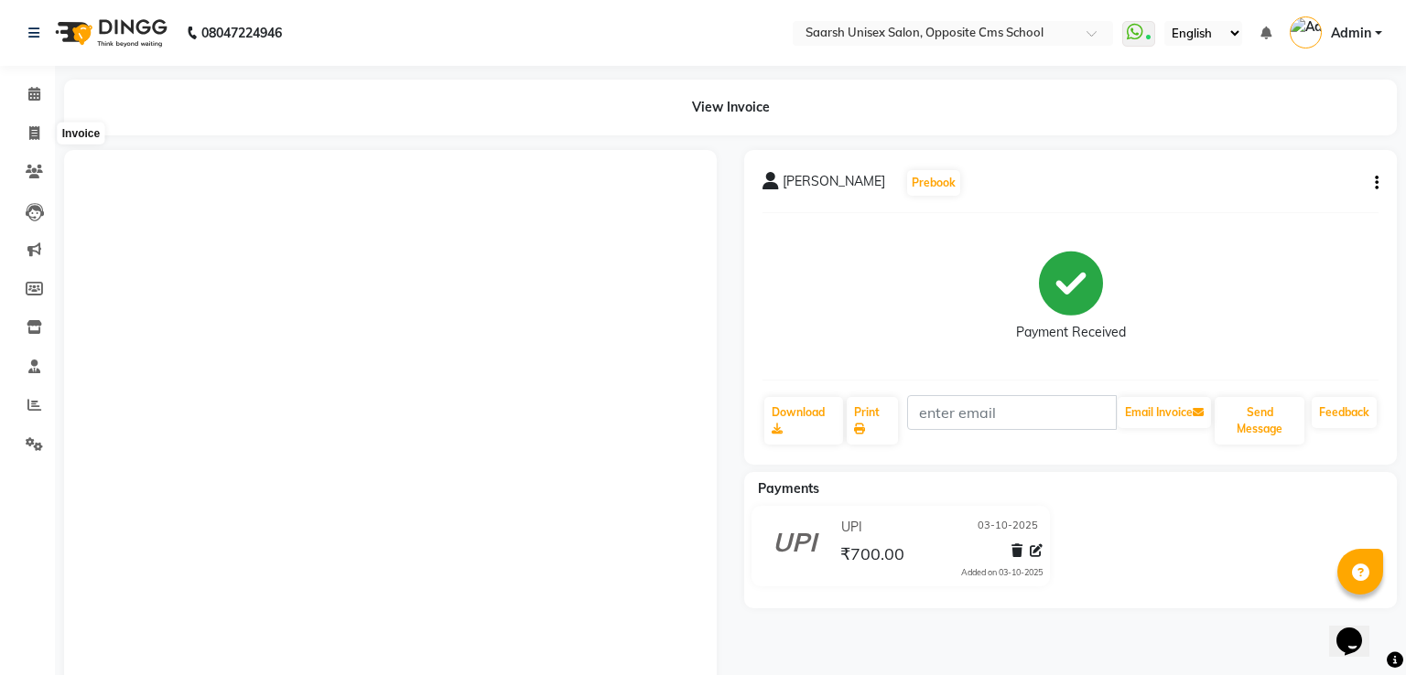
select select "service"
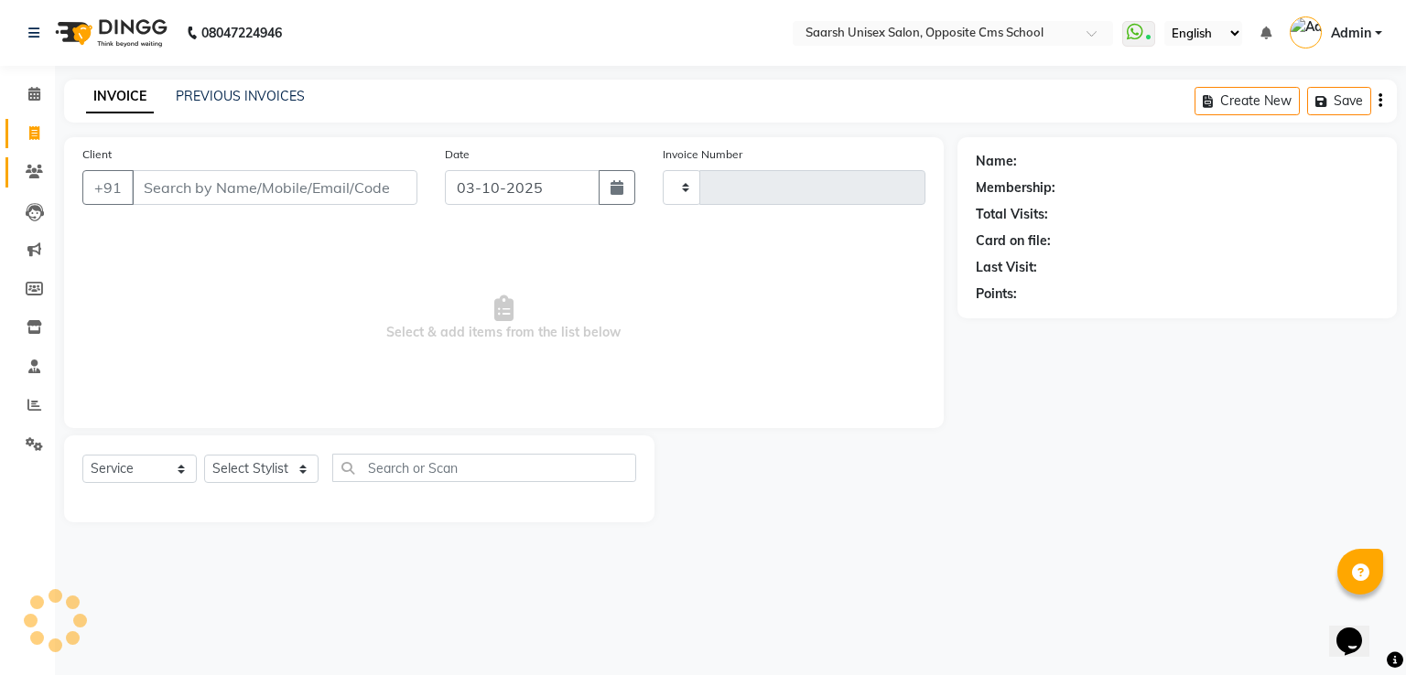
type input "2410"
select select "3962"
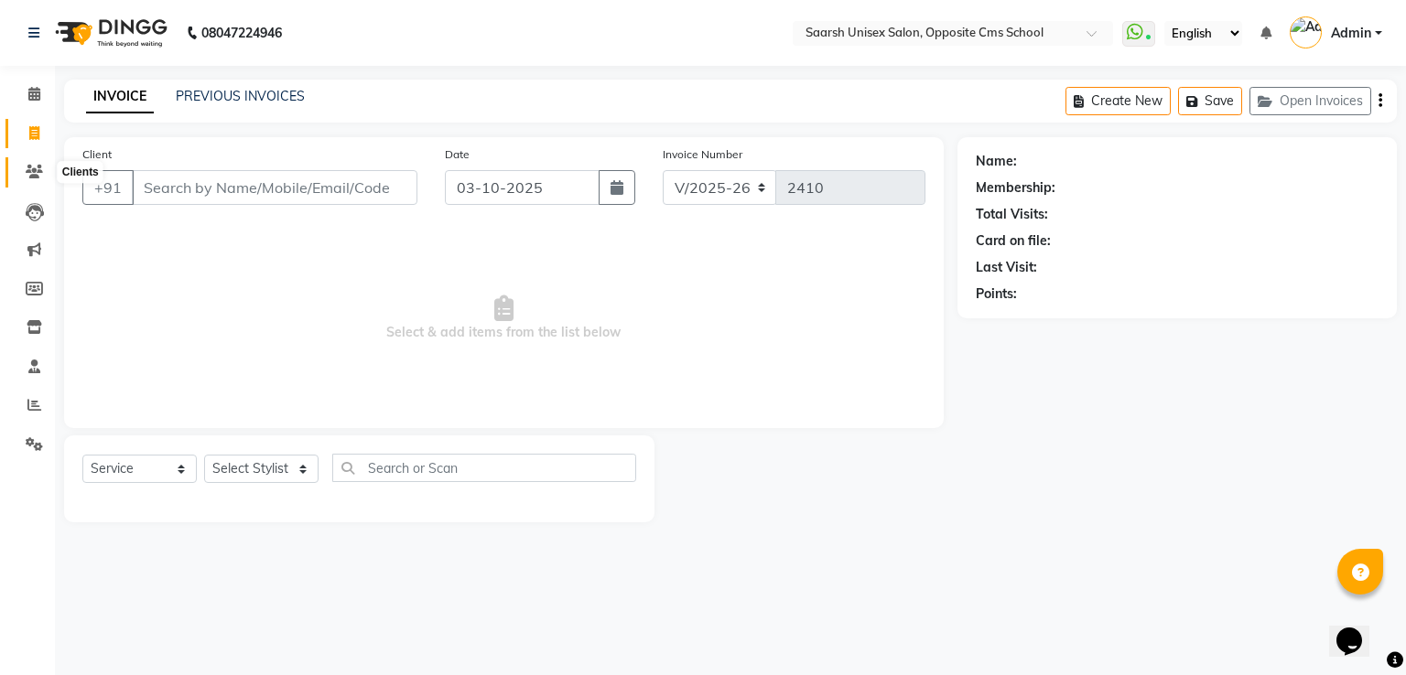
click at [47, 174] on span at bounding box center [34, 172] width 32 height 21
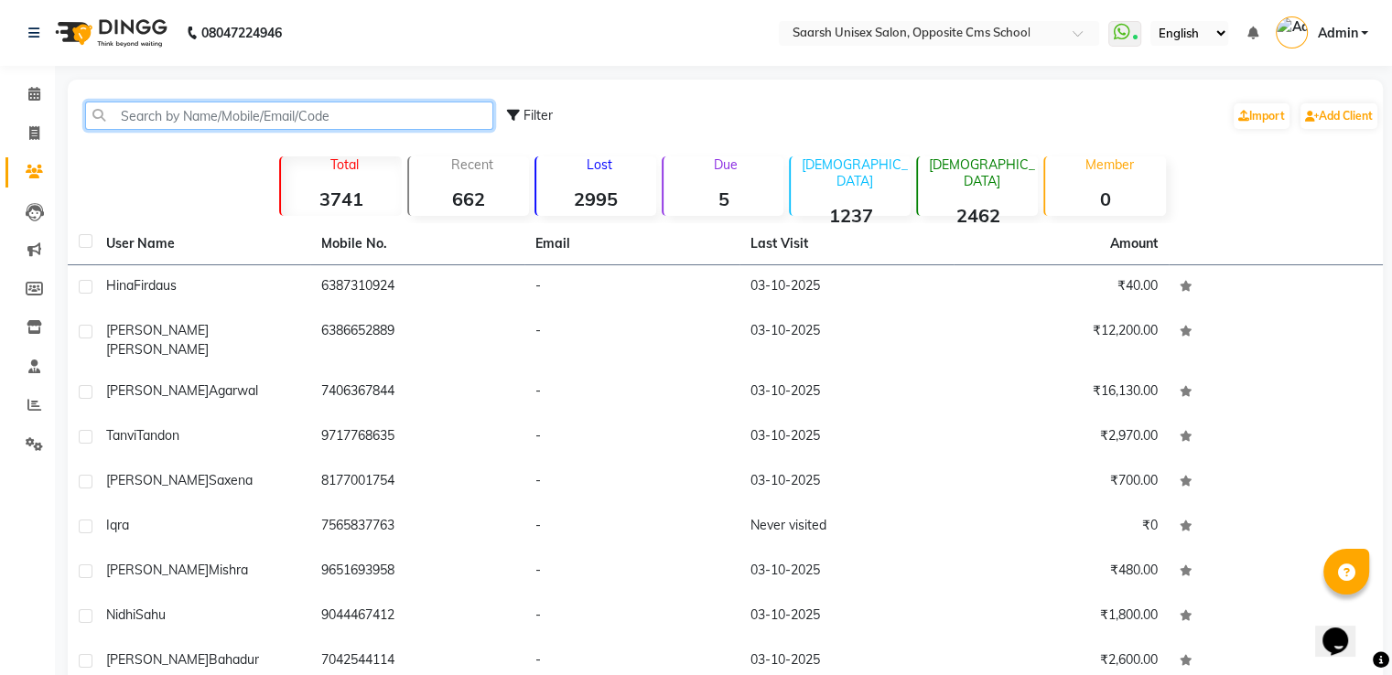
click at [176, 118] on input "text" at bounding box center [289, 116] width 408 height 28
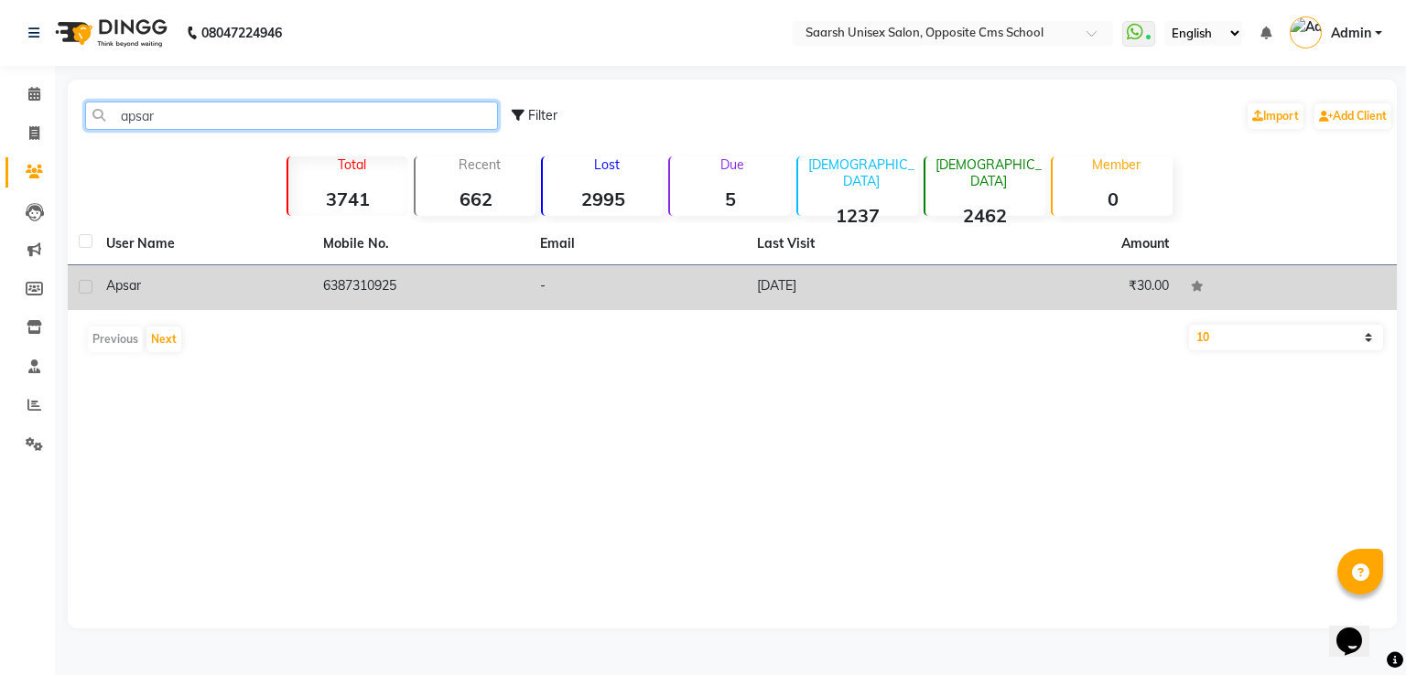
type input "apsar"
click at [286, 283] on div "Apsar" at bounding box center [203, 285] width 195 height 19
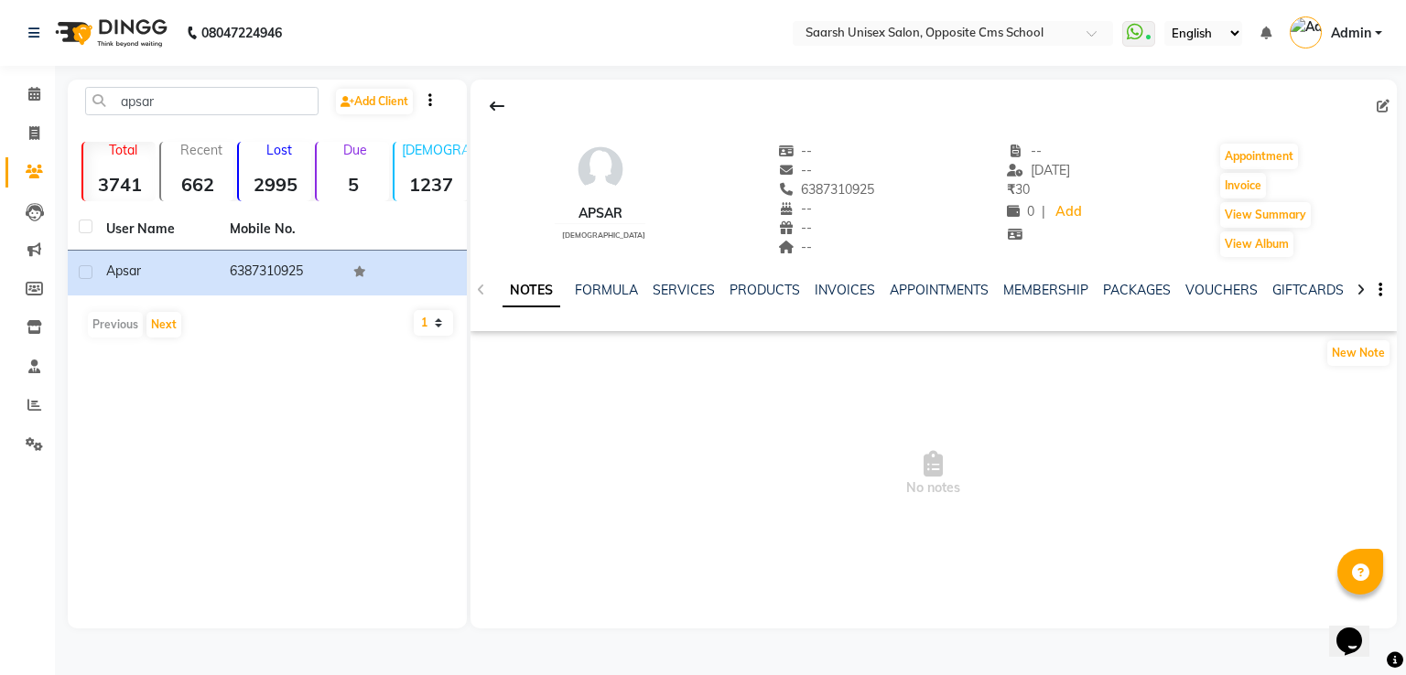
click at [848, 279] on div "NOTES FORMULA SERVICES PRODUCTS INVOICES APPOINTMENTS MEMBERSHIP PACKAGES VOUCH…" at bounding box center [933, 290] width 926 height 63
click at [848, 287] on link "INVOICES" at bounding box center [845, 290] width 60 height 16
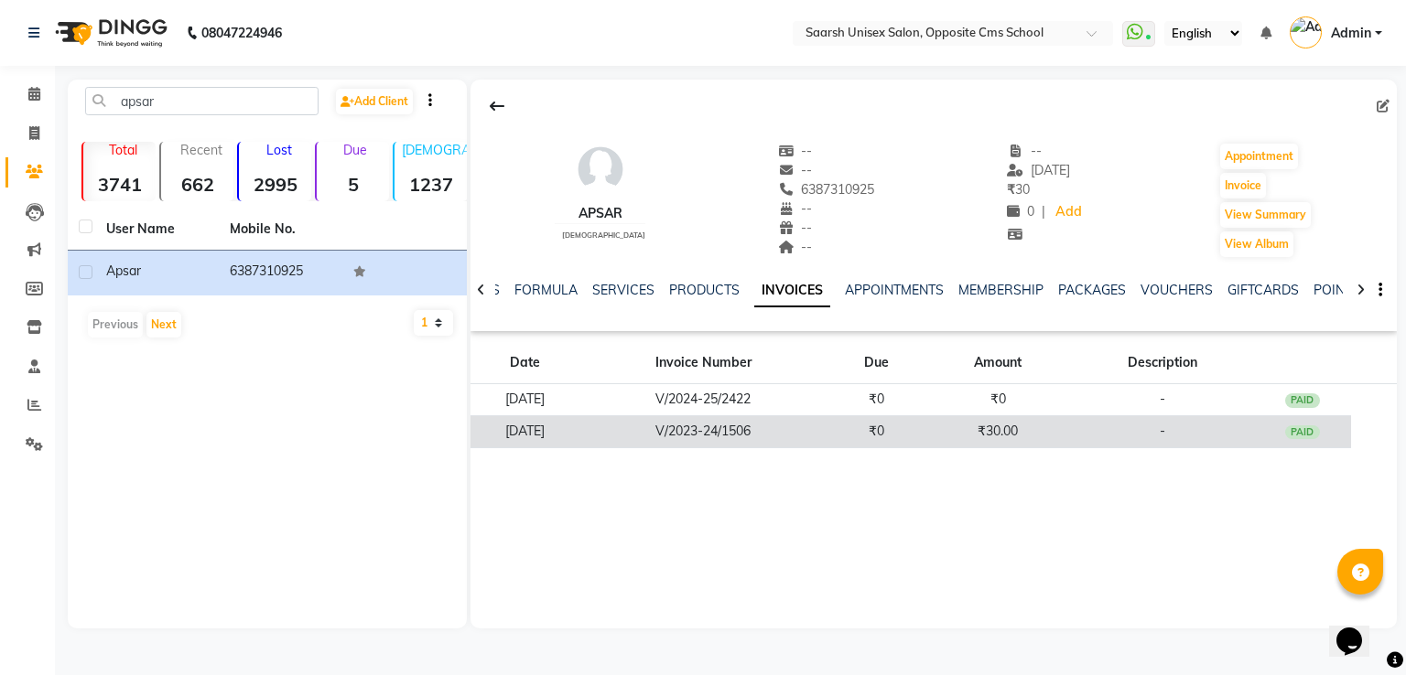
click at [811, 438] on td "V/2023-24/1506" at bounding box center [703, 432] width 248 height 32
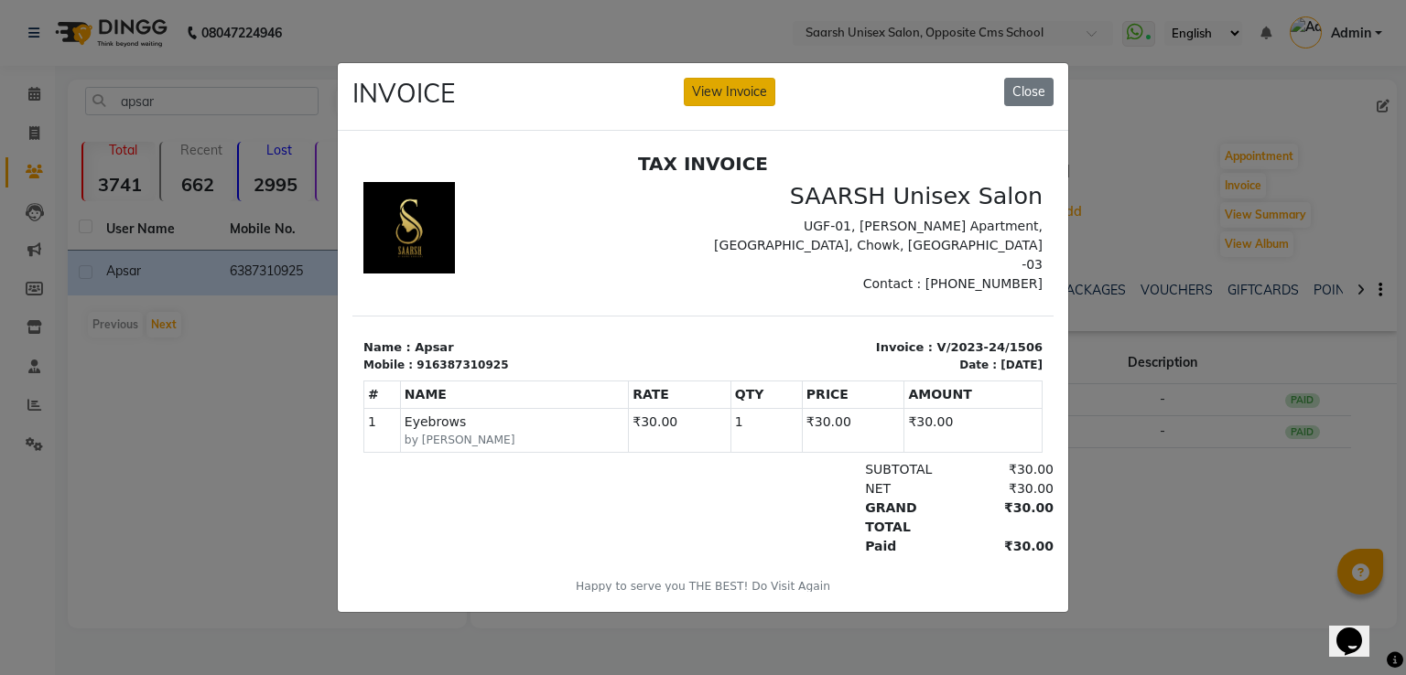
click at [707, 80] on button "View Invoice" at bounding box center [730, 92] width 92 height 28
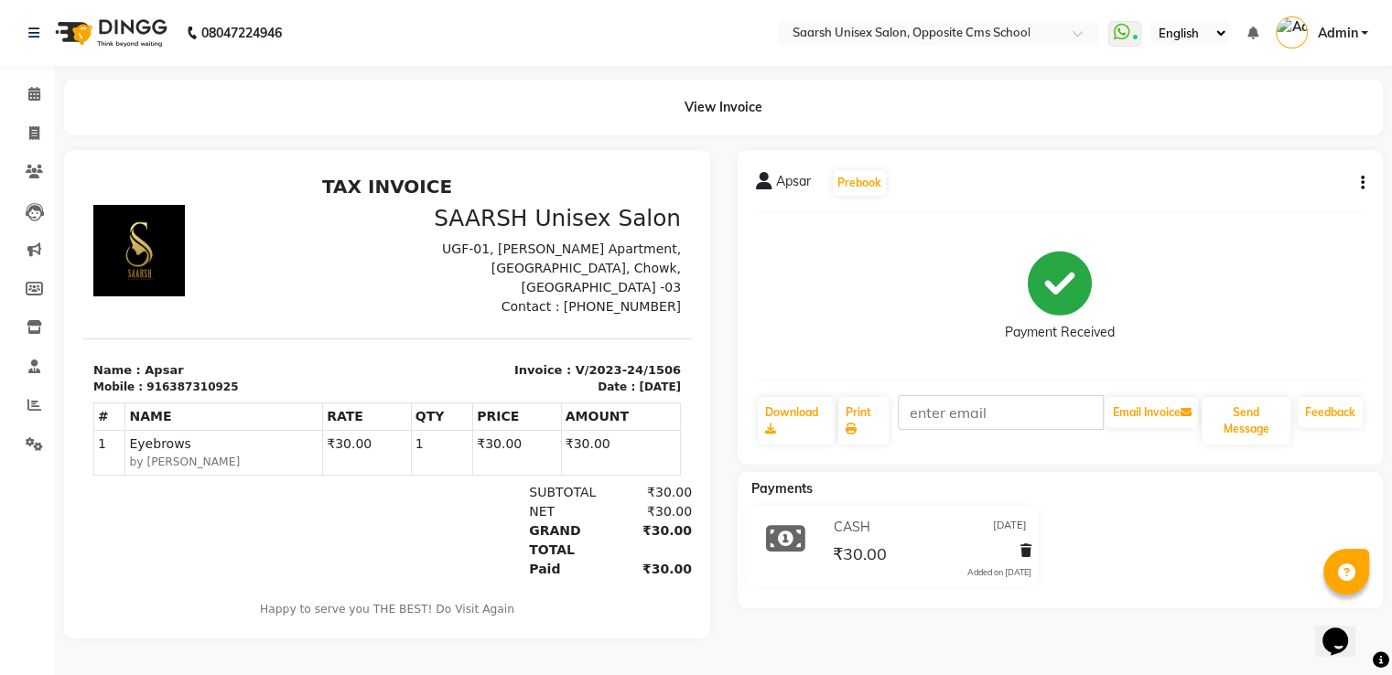
click at [1363, 184] on icon "button" at bounding box center [1363, 183] width 4 height 1
click at [1259, 139] on div "Cancel Invoice" at bounding box center [1270, 137] width 125 height 23
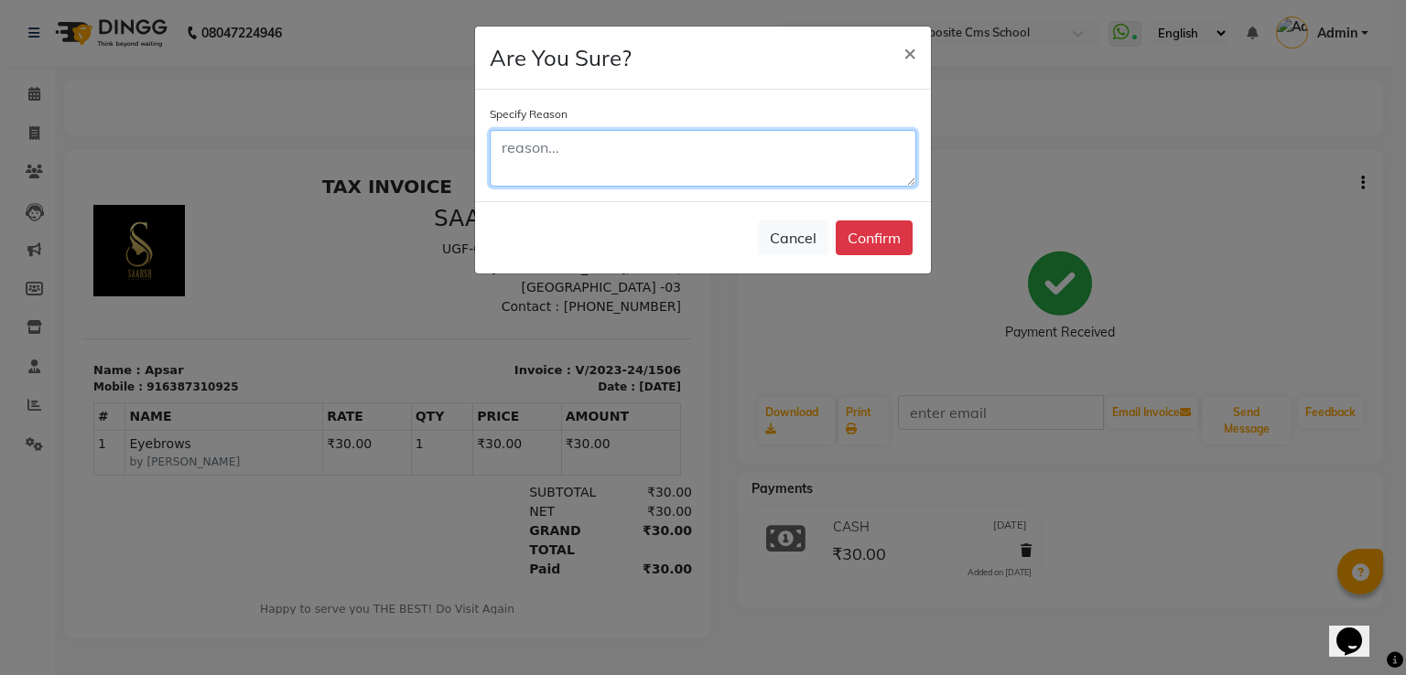
click at [722, 134] on textarea at bounding box center [703, 158] width 427 height 57
type textarea "no need"
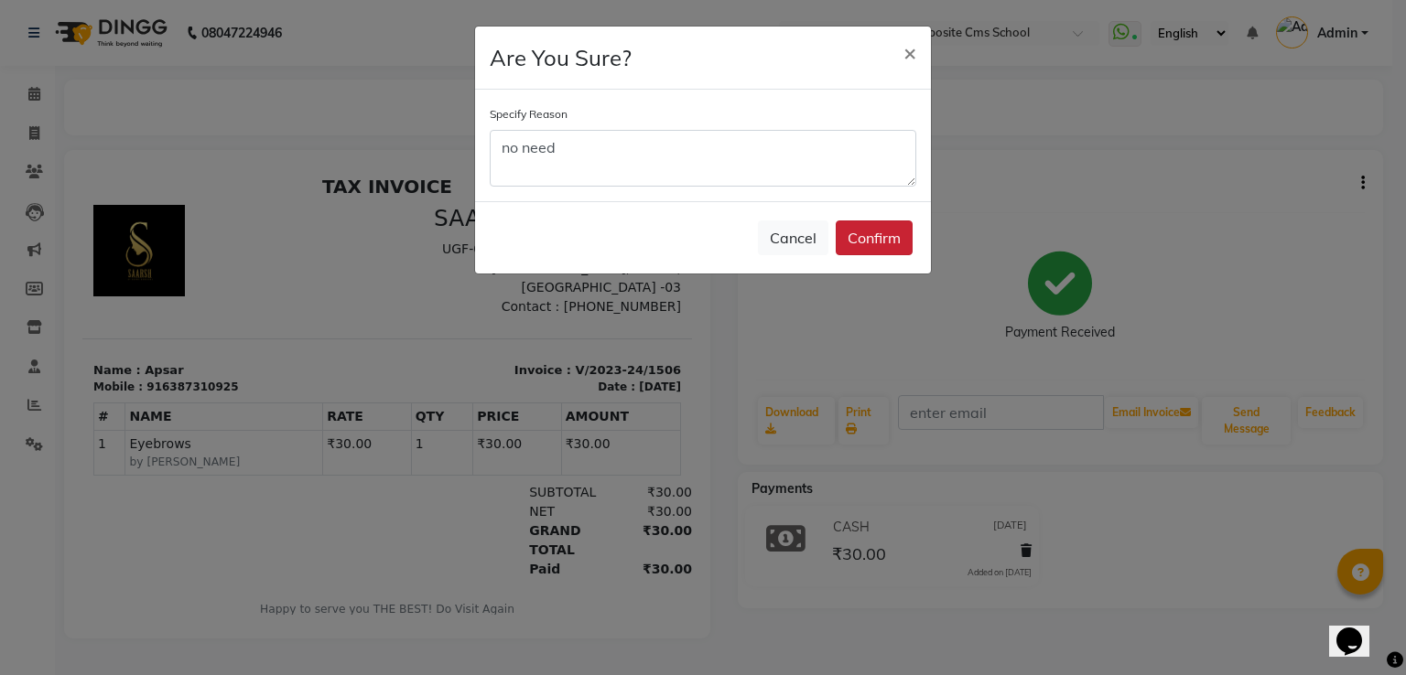
click at [890, 224] on button "Confirm" at bounding box center [874, 238] width 77 height 35
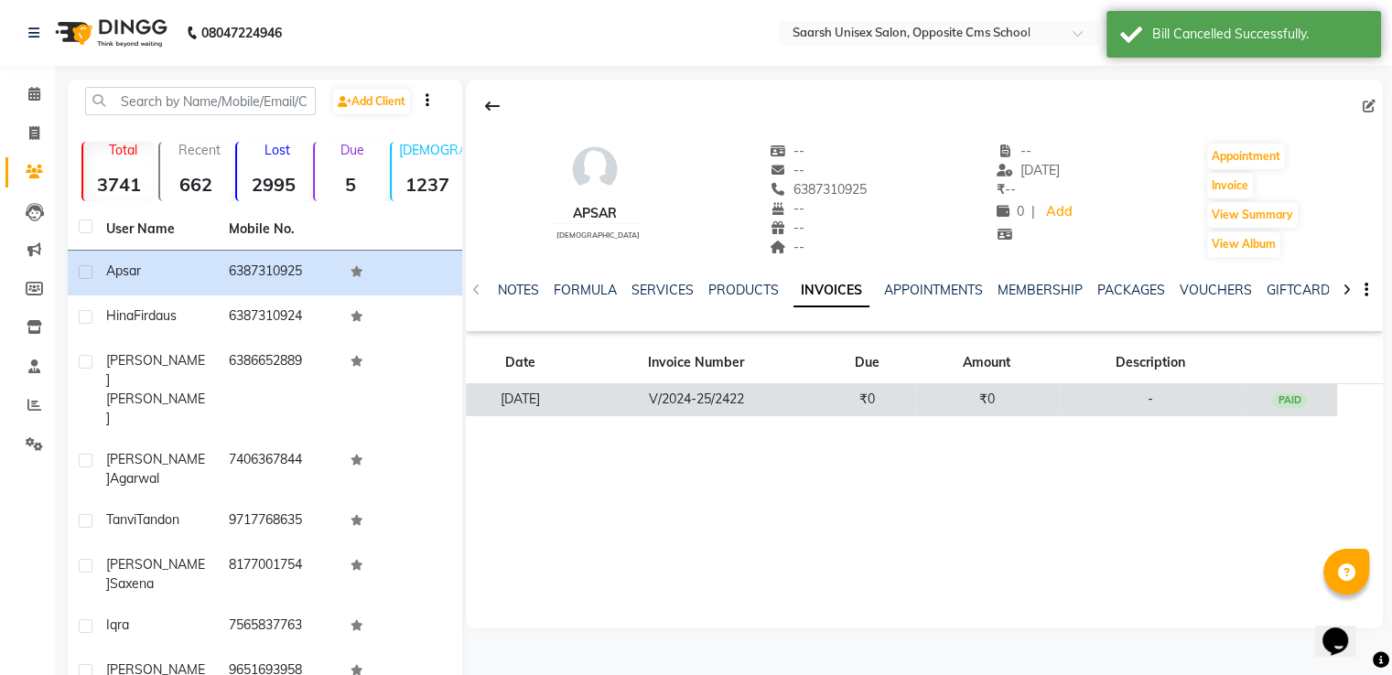
click at [886, 404] on td "₹0" at bounding box center [866, 400] width 97 height 32
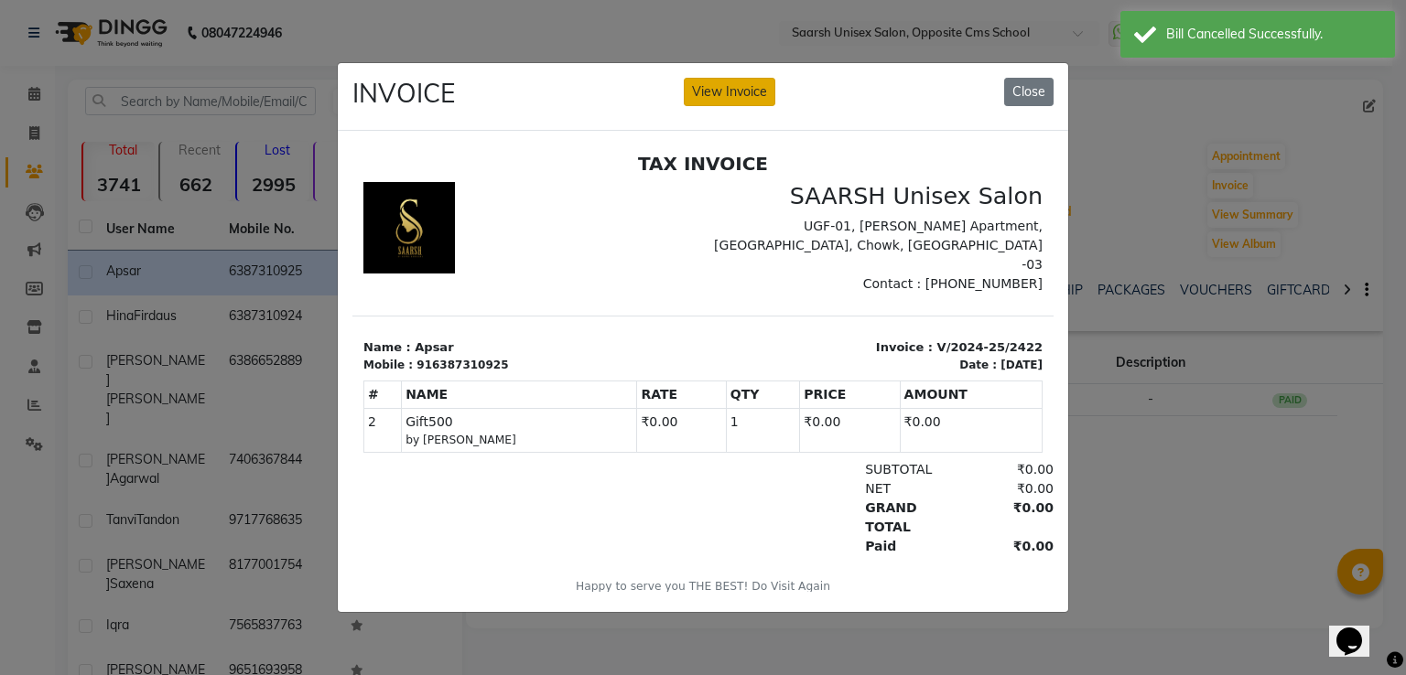
click at [743, 85] on button "View Invoice" at bounding box center [730, 92] width 92 height 28
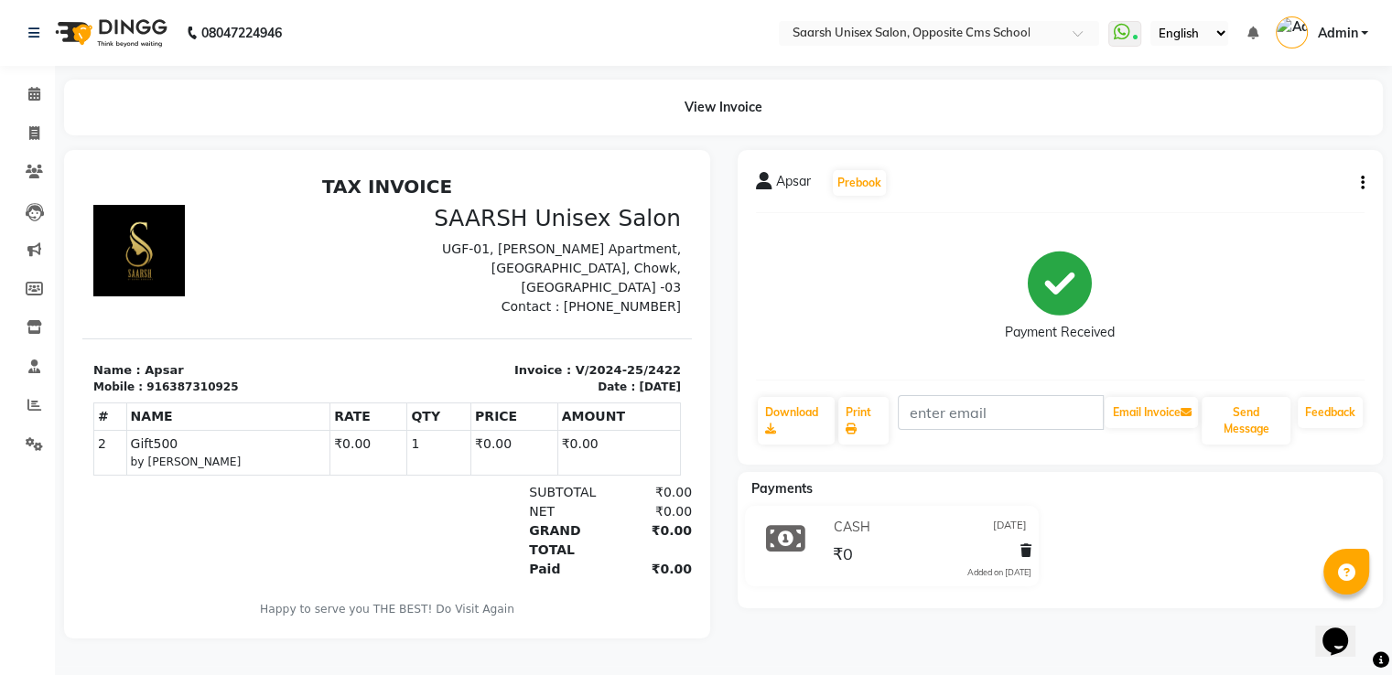
click at [1358, 188] on button "button" at bounding box center [1359, 183] width 11 height 19
click at [1281, 156] on div "Cancel Invoice" at bounding box center [1289, 149] width 92 height 23
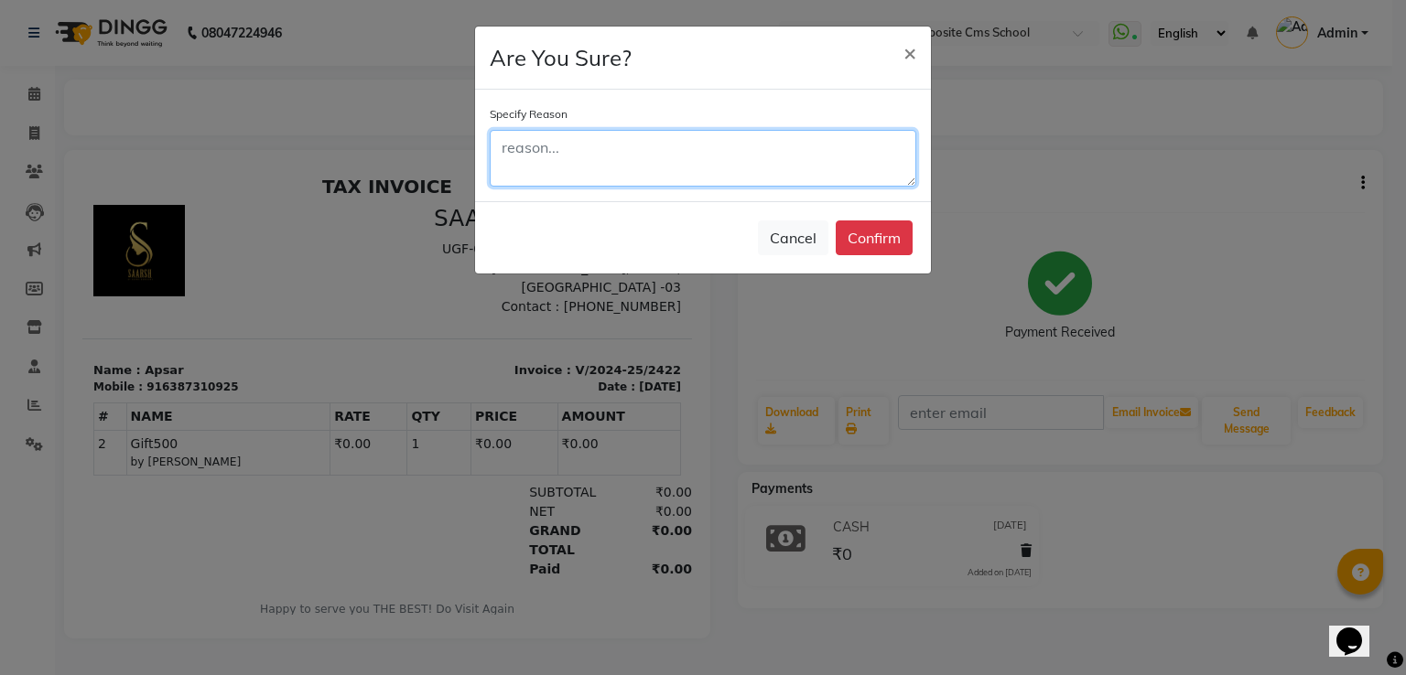
click at [637, 168] on textarea at bounding box center [703, 158] width 427 height 57
type textarea "no need"
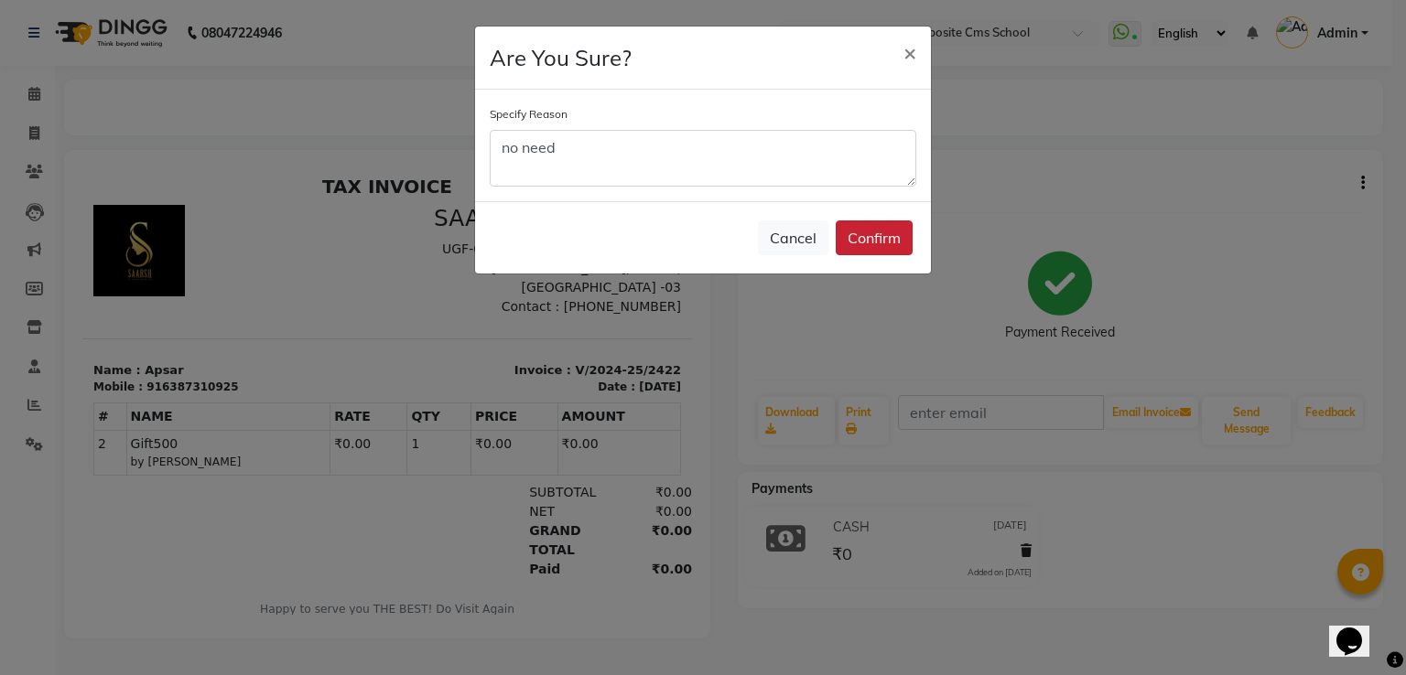
click at [896, 239] on button "Confirm" at bounding box center [874, 238] width 77 height 35
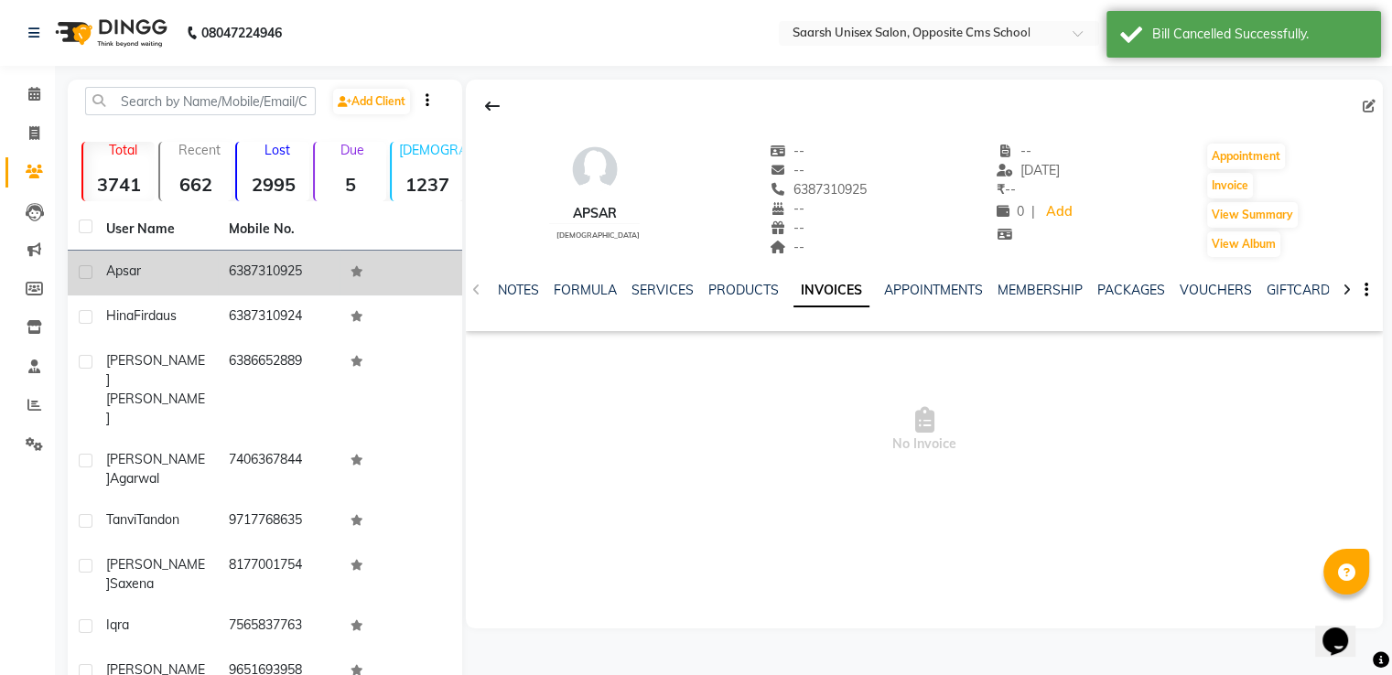
click at [87, 272] on label at bounding box center [86, 272] width 14 height 14
click at [87, 272] on input "checkbox" at bounding box center [85, 273] width 12 height 12
checkbox input "true"
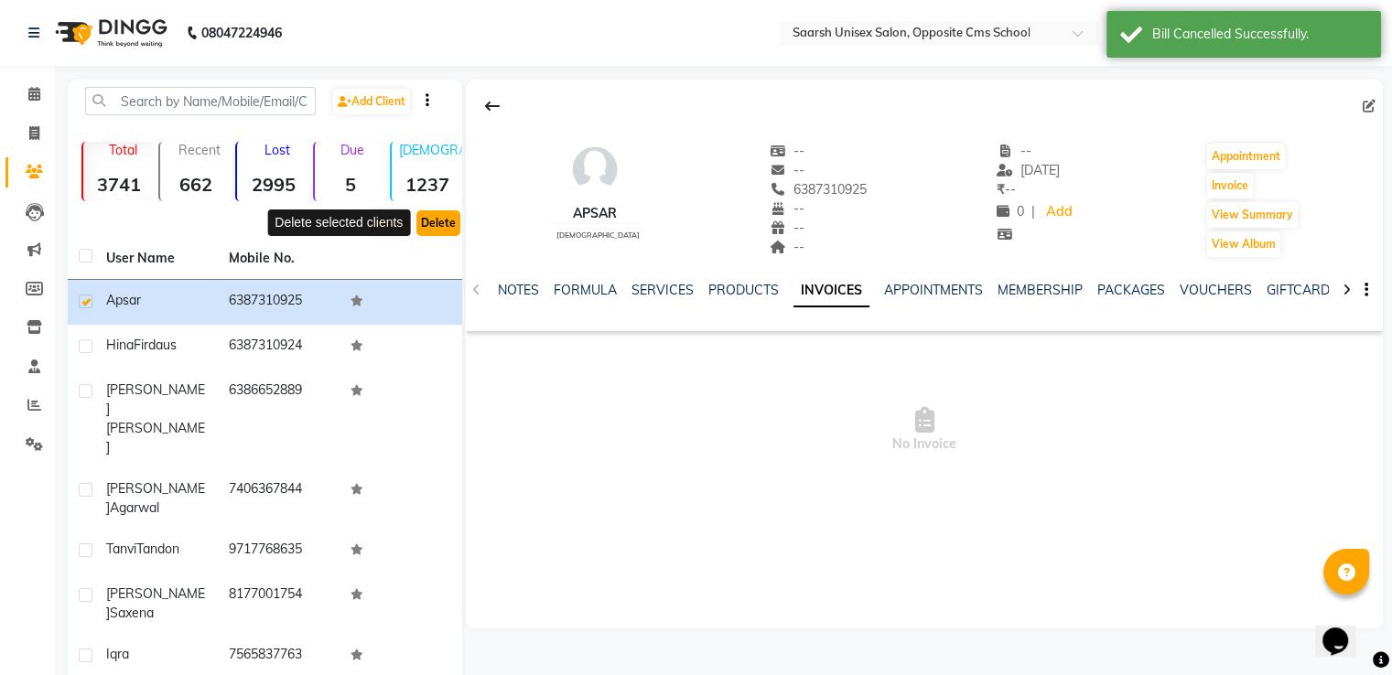
click at [435, 221] on button "Delete" at bounding box center [438, 224] width 44 height 26
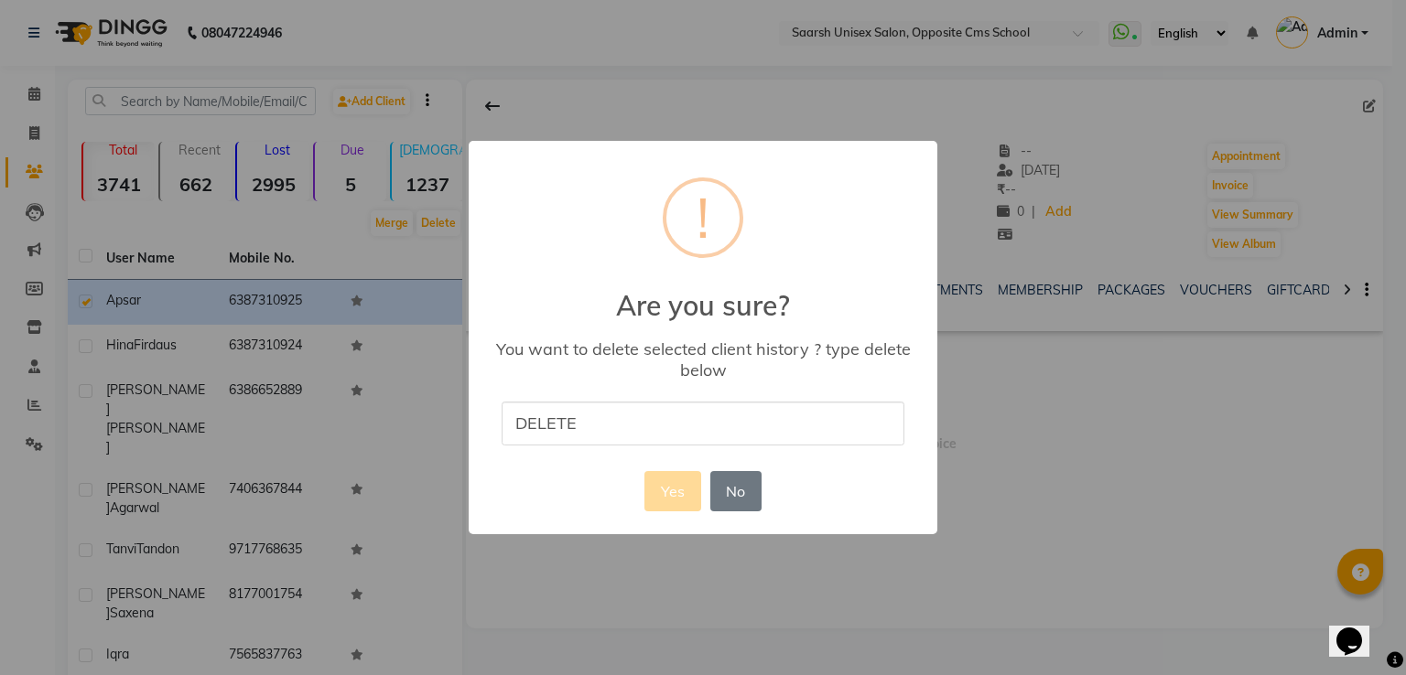
click at [809, 455] on div "× ! Are you sure? You want to delete selected client history ? type delete belo…" at bounding box center [703, 337] width 469 height 393
click at [618, 418] on input "DELETE" at bounding box center [703, 423] width 403 height 43
type input "delete"
click at [672, 500] on button "Yes" at bounding box center [672, 491] width 56 height 40
